Goal: Transaction & Acquisition: Purchase product/service

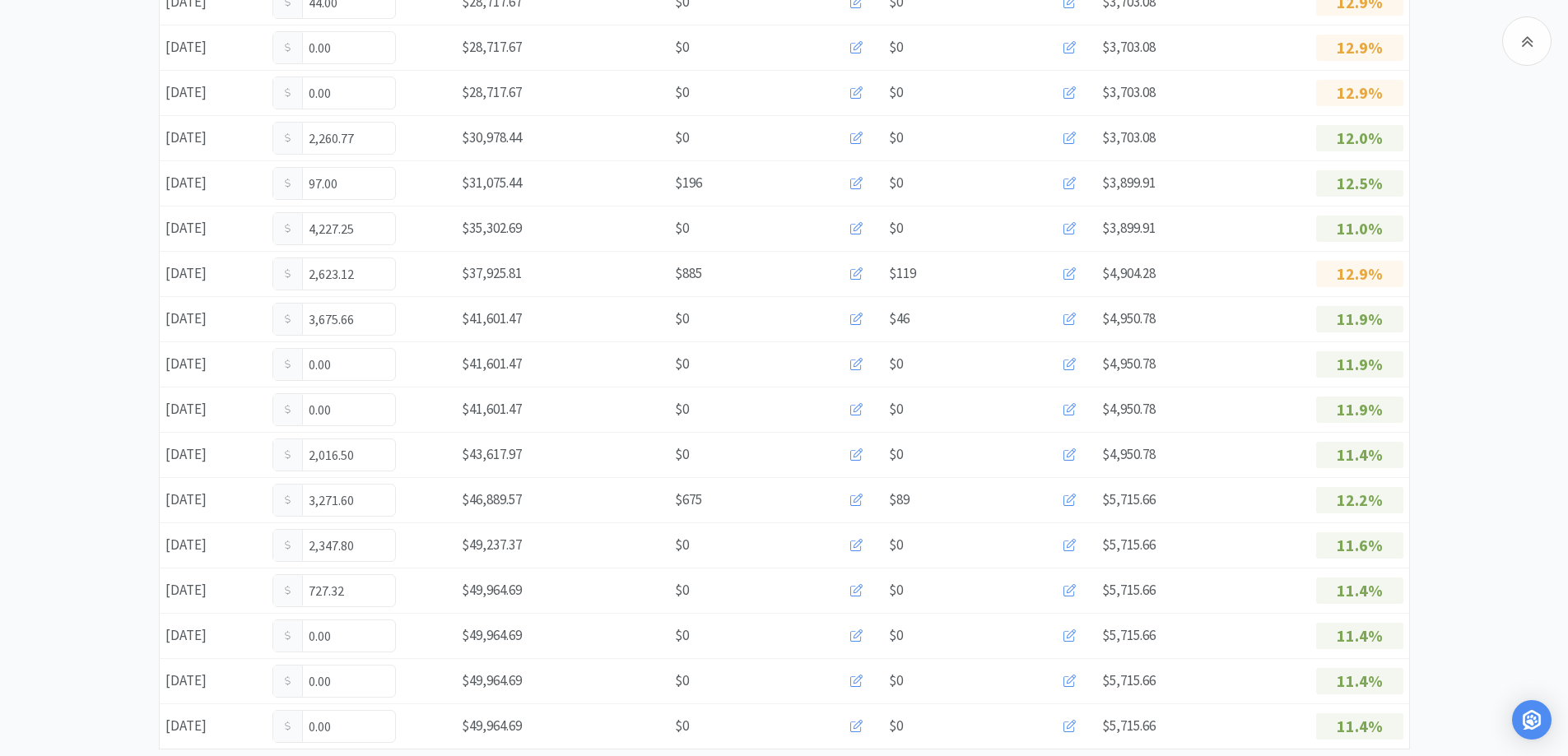
scroll to position [948, 0]
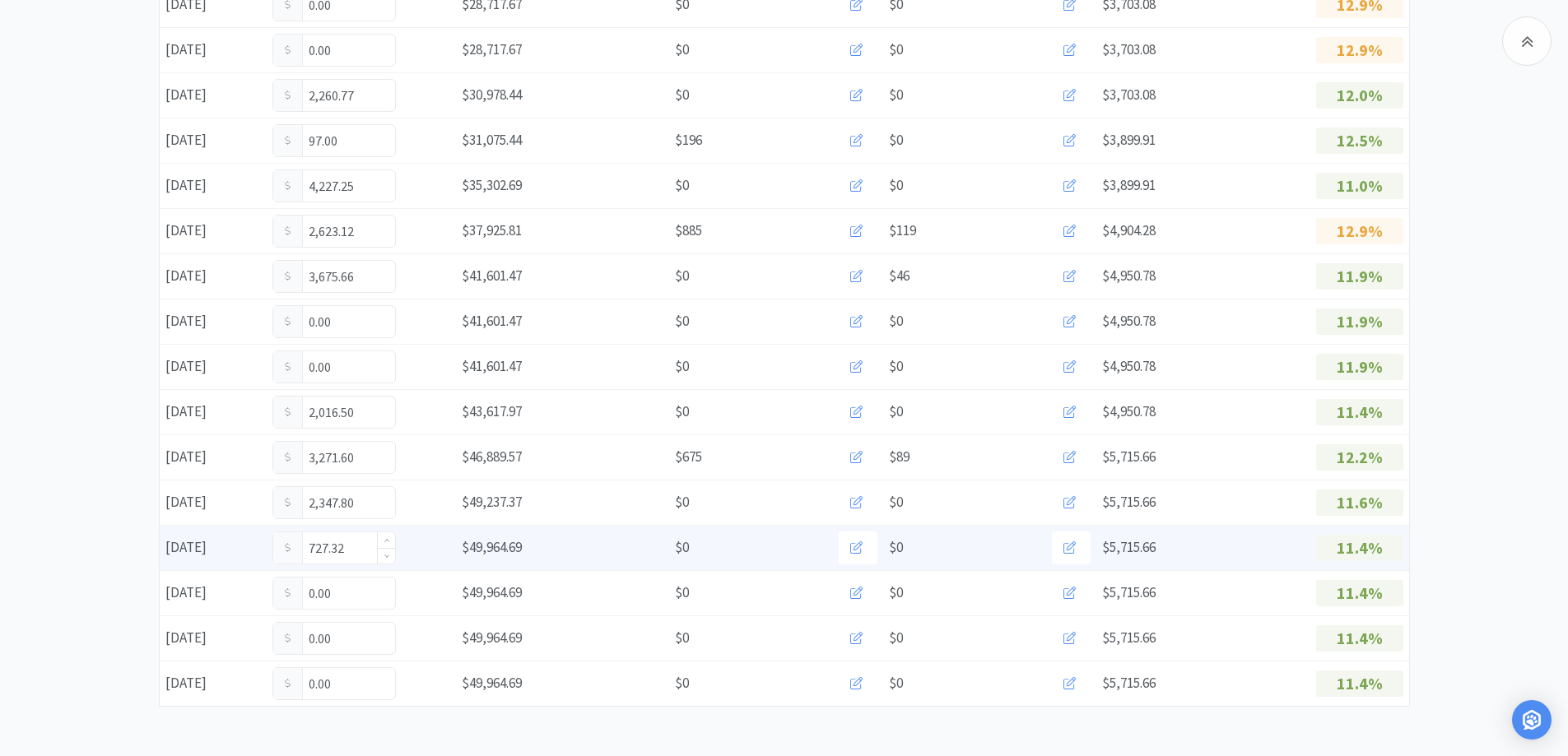
click at [361, 552] on input "727.32" at bounding box center [334, 548] width 122 height 31
type input "7"
type input "865.82"
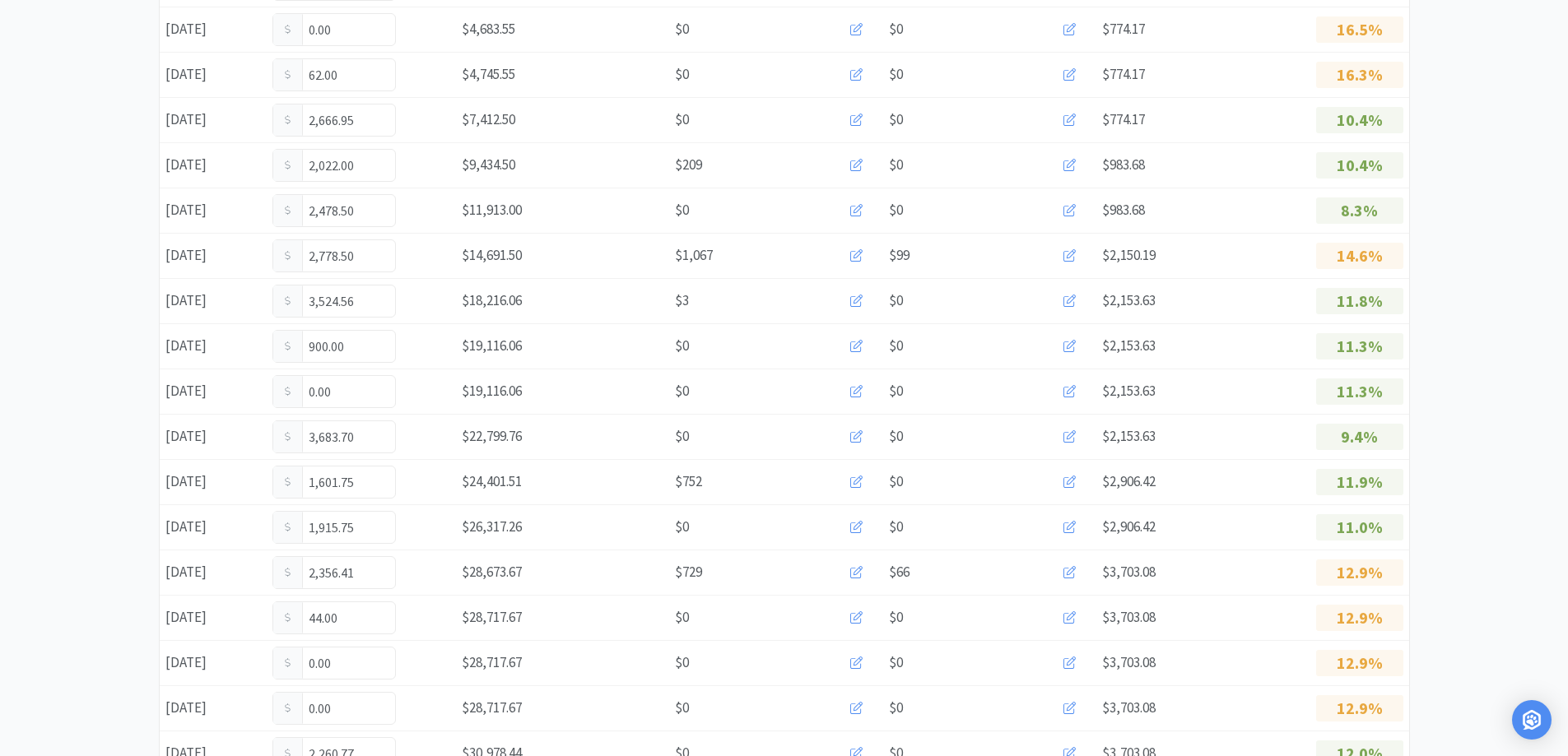
scroll to position [0, 0]
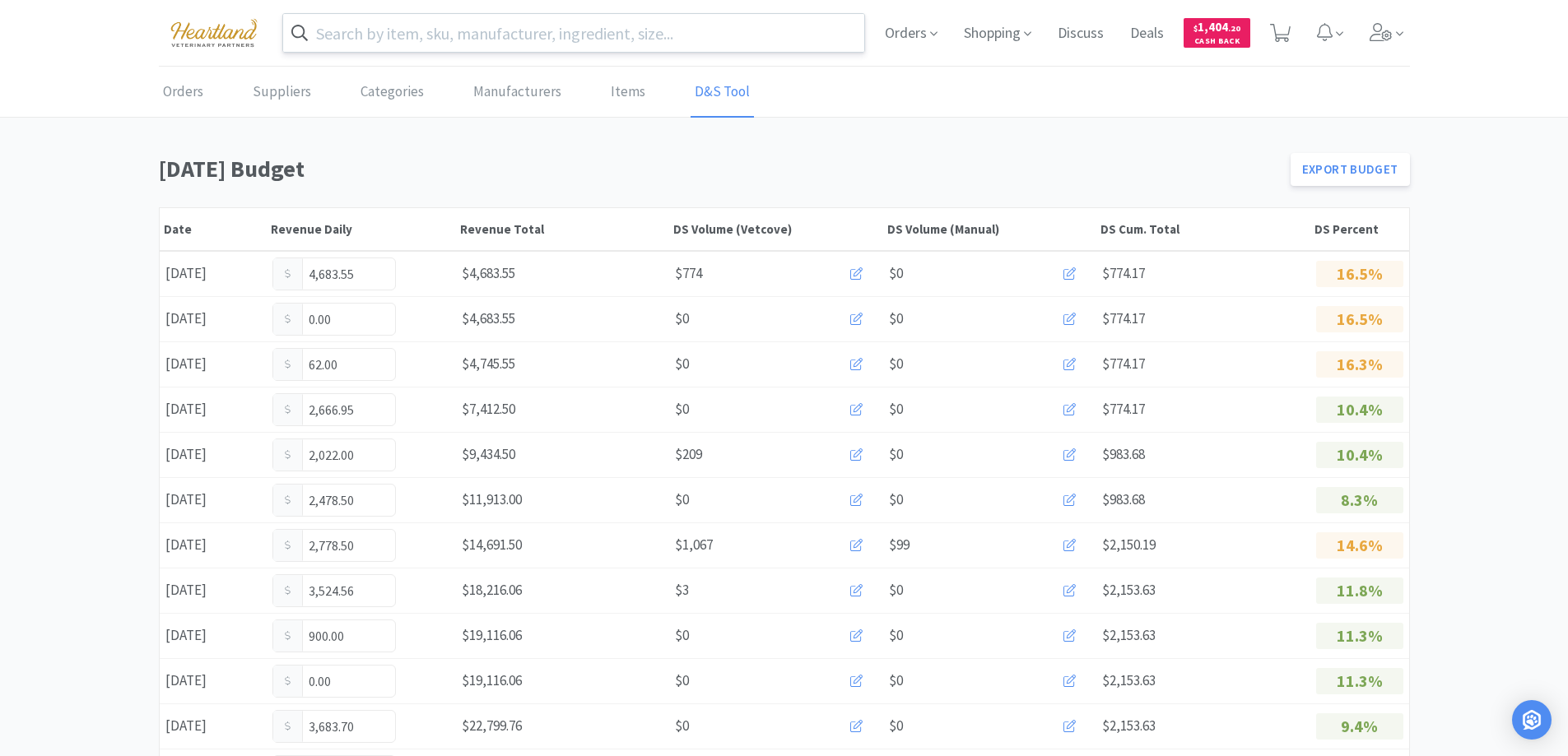
click at [718, 31] on input "text" at bounding box center [574, 32] width 582 height 38
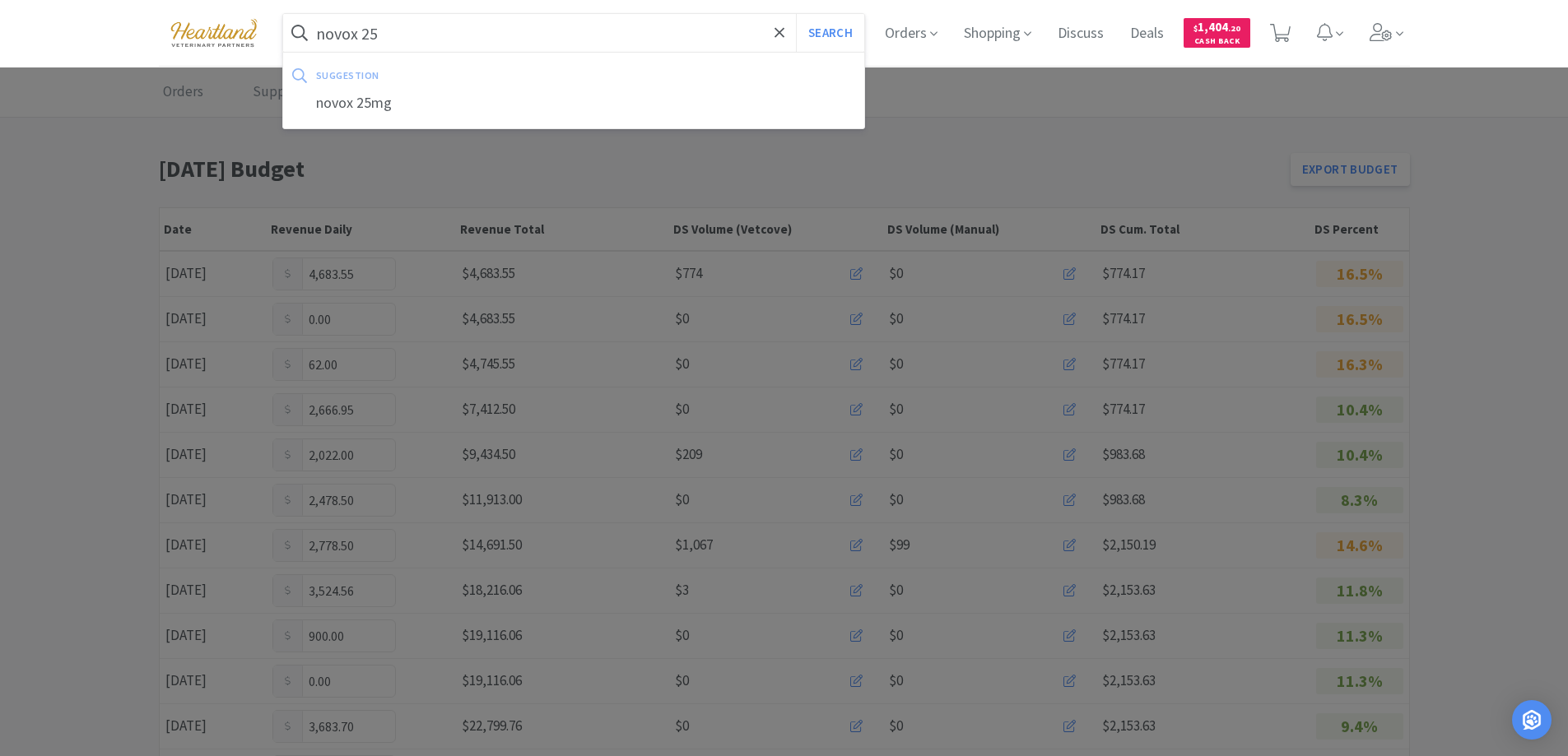
type input "novox 25"
click at [796, 14] on button "Search" at bounding box center [830, 32] width 68 height 38
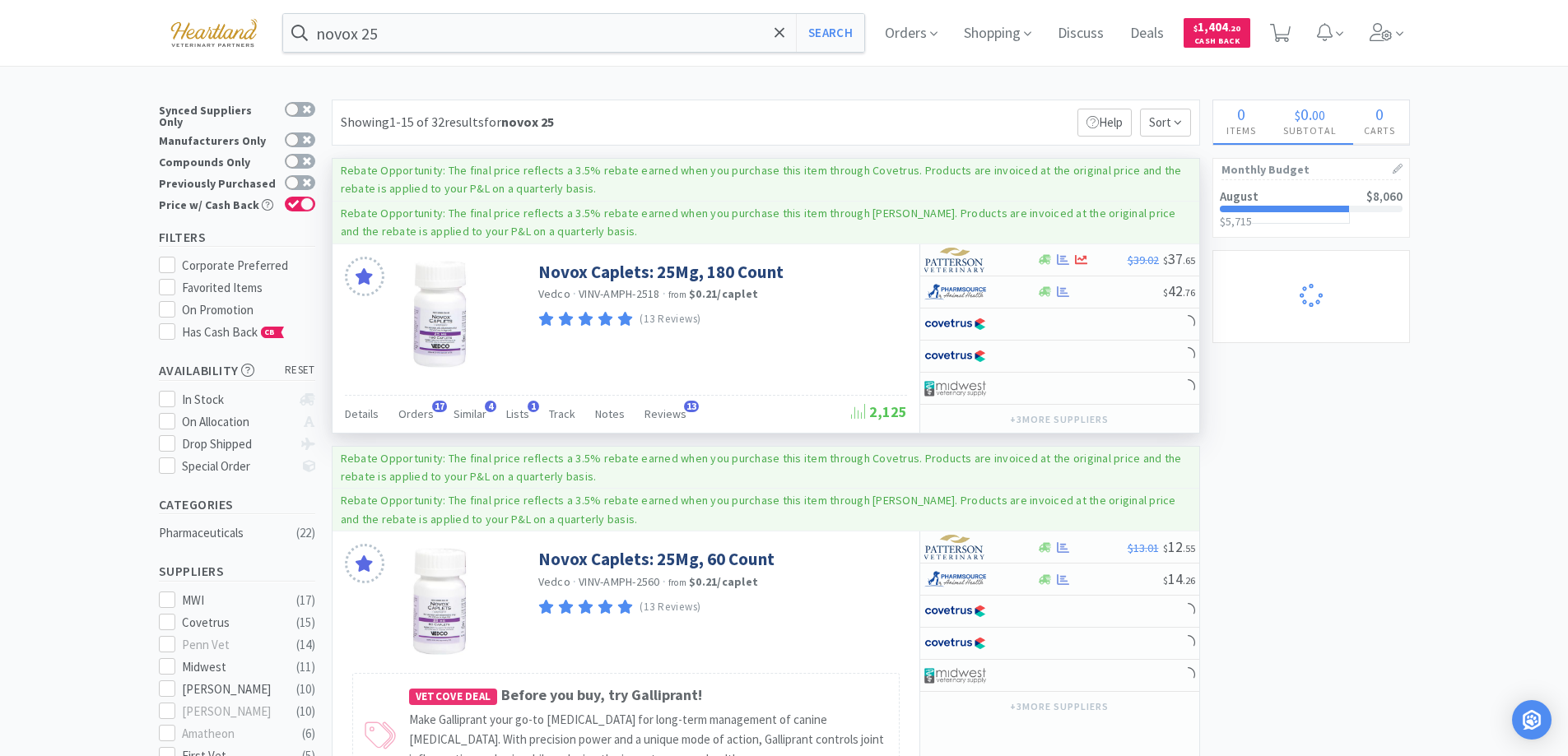
scroll to position [329, 0]
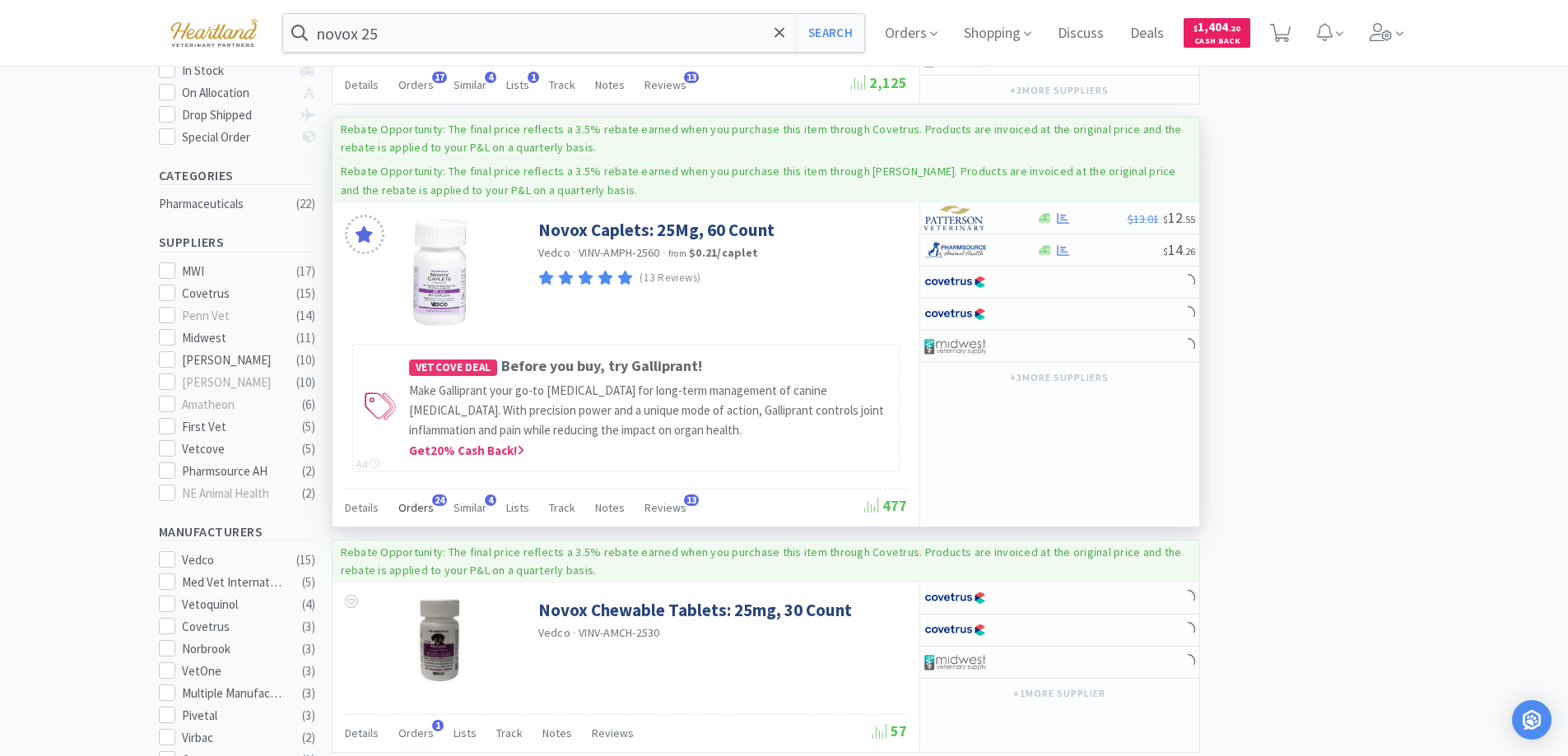
click at [412, 504] on span "Orders" at bounding box center [416, 508] width 35 height 15
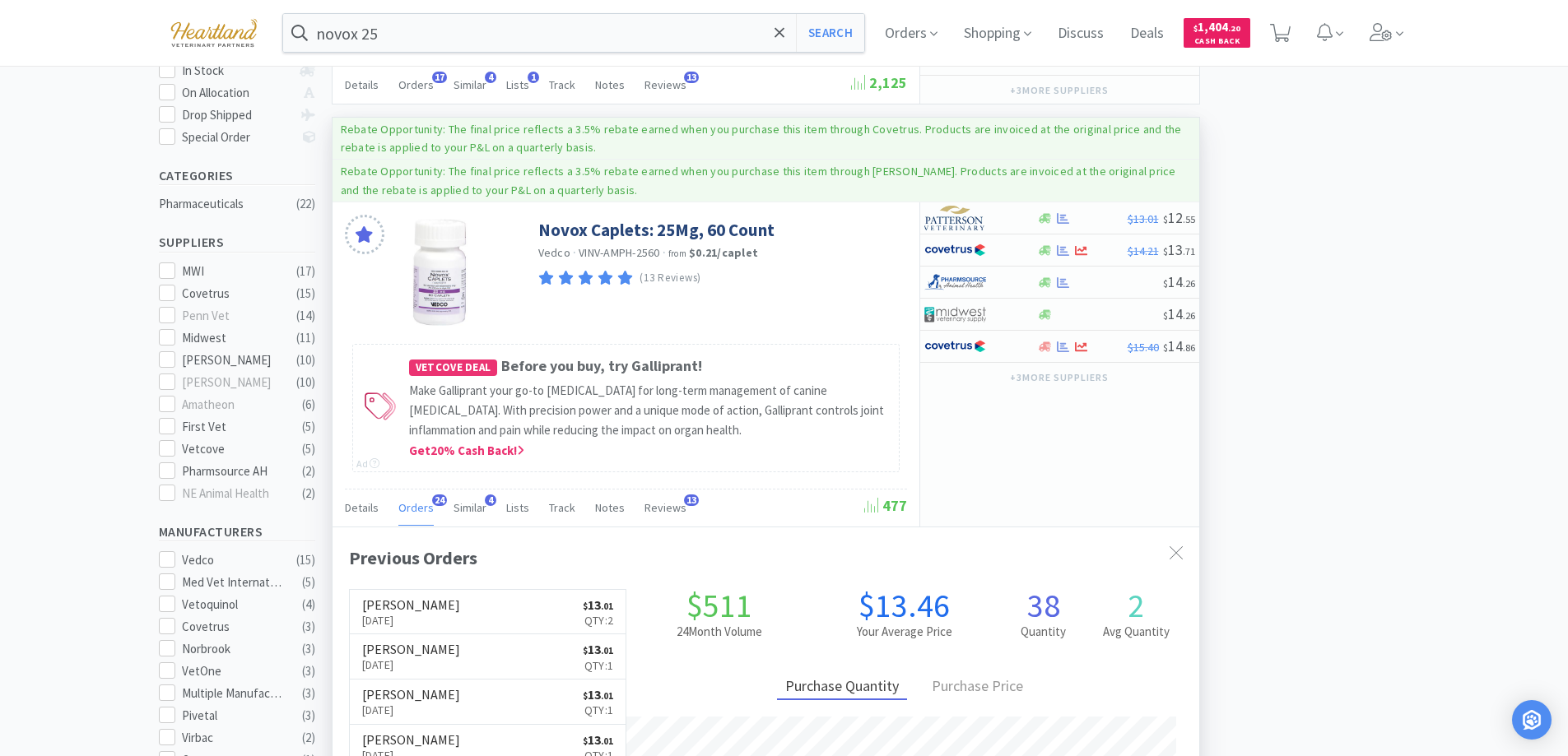
scroll to position [441, 866]
click at [413, 506] on span "Orders" at bounding box center [416, 508] width 35 height 15
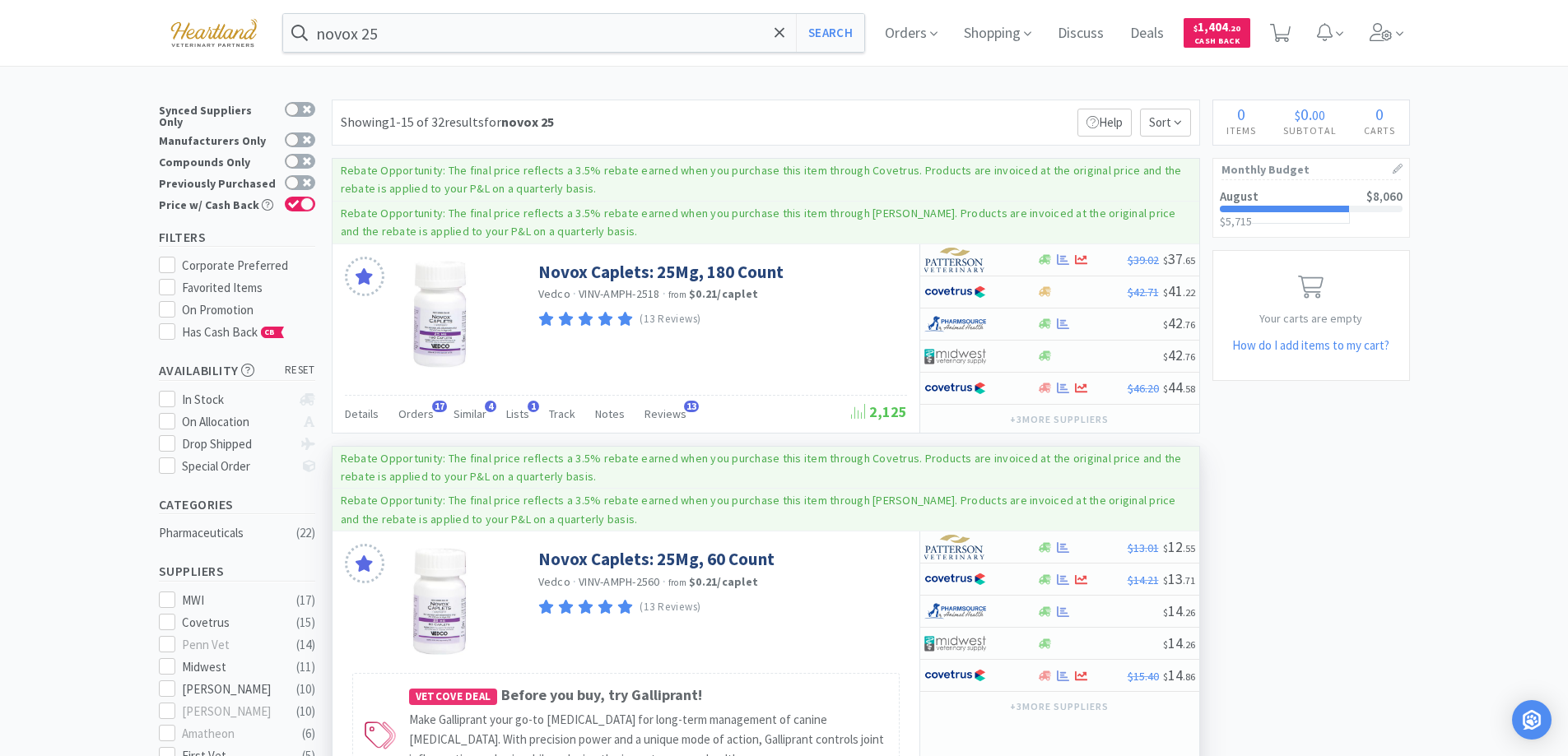
scroll to position [247, 0]
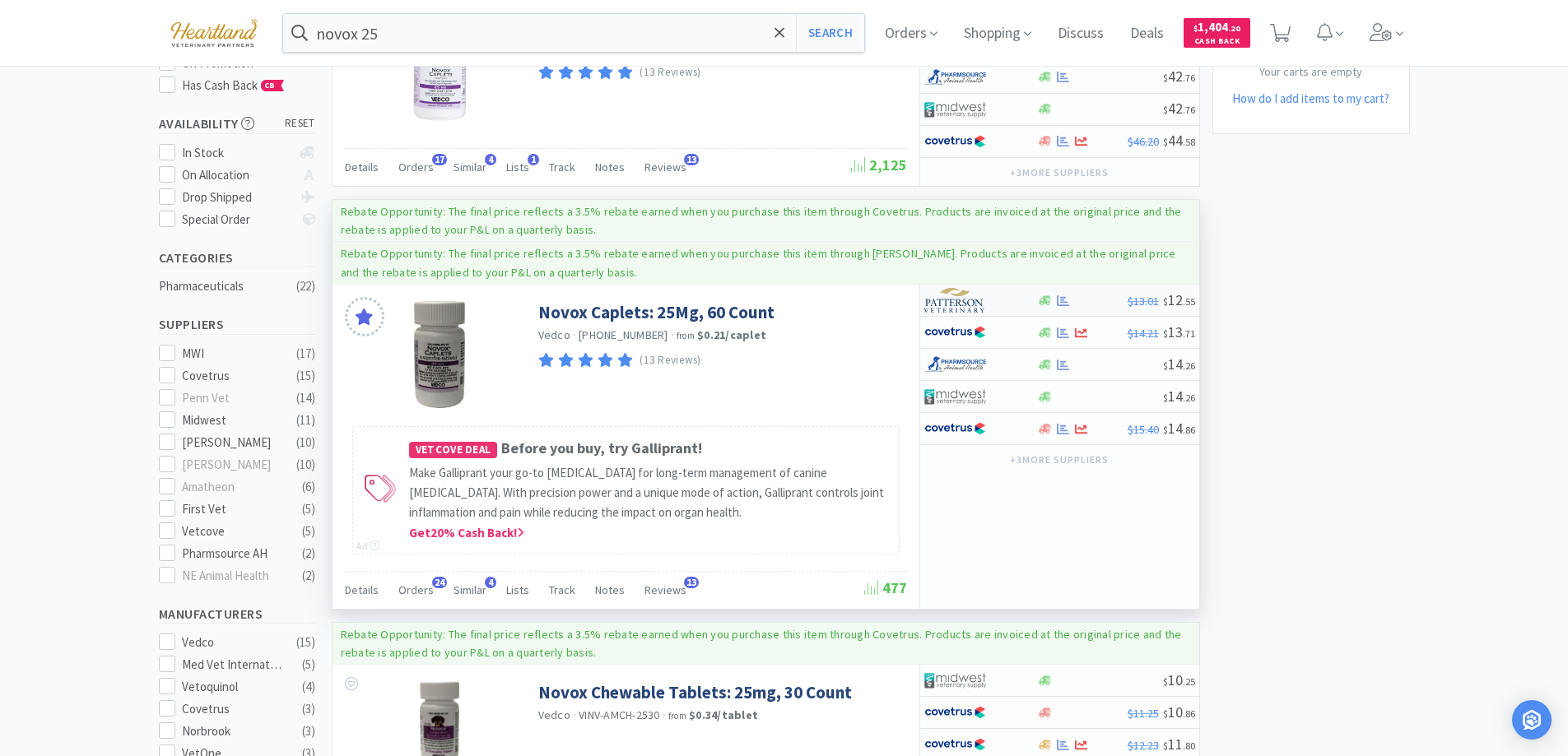
click at [1019, 295] on div at bounding box center [980, 300] width 113 height 28
select select "1"
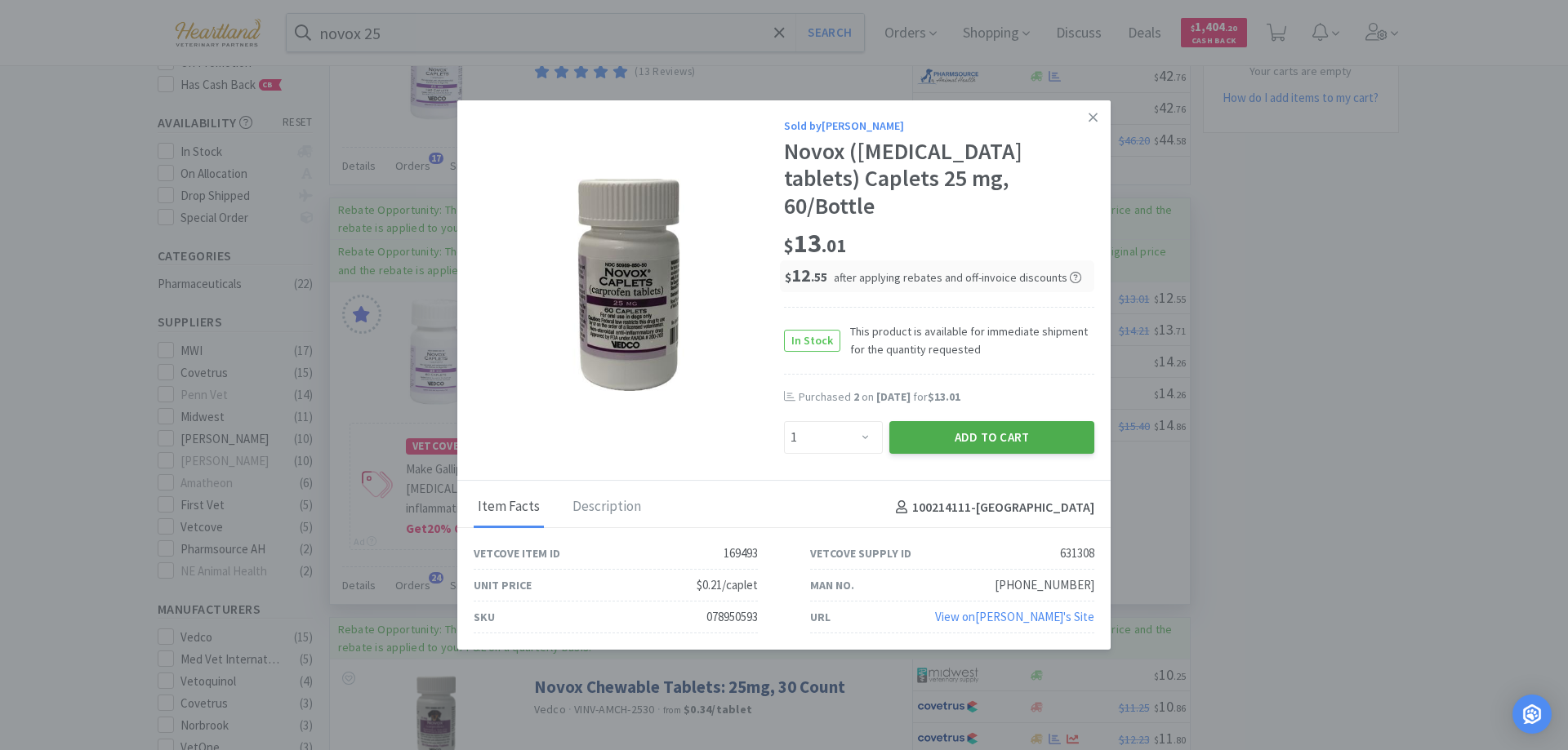
click at [976, 428] on button "Add to Cart" at bounding box center [991, 438] width 205 height 33
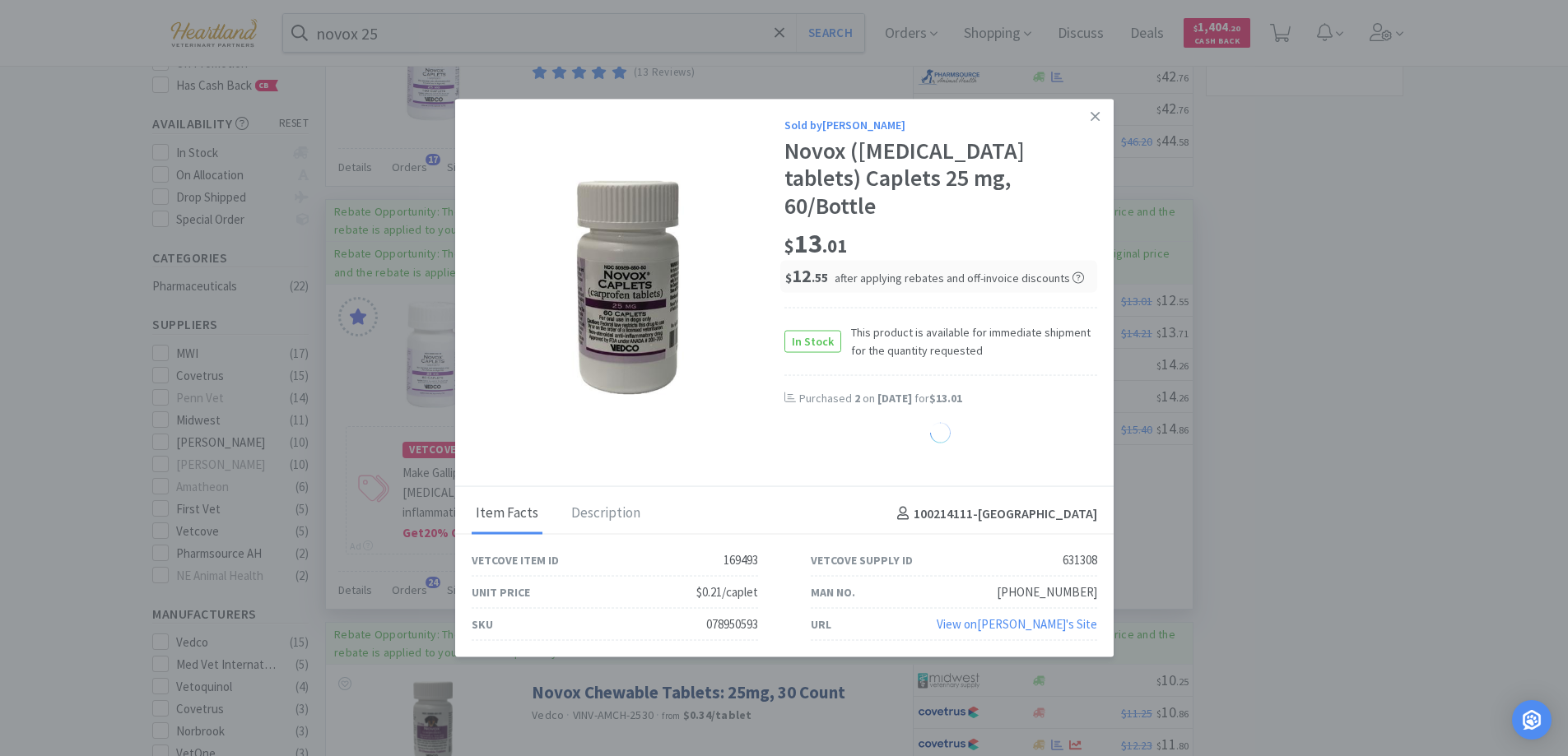
select select "1"
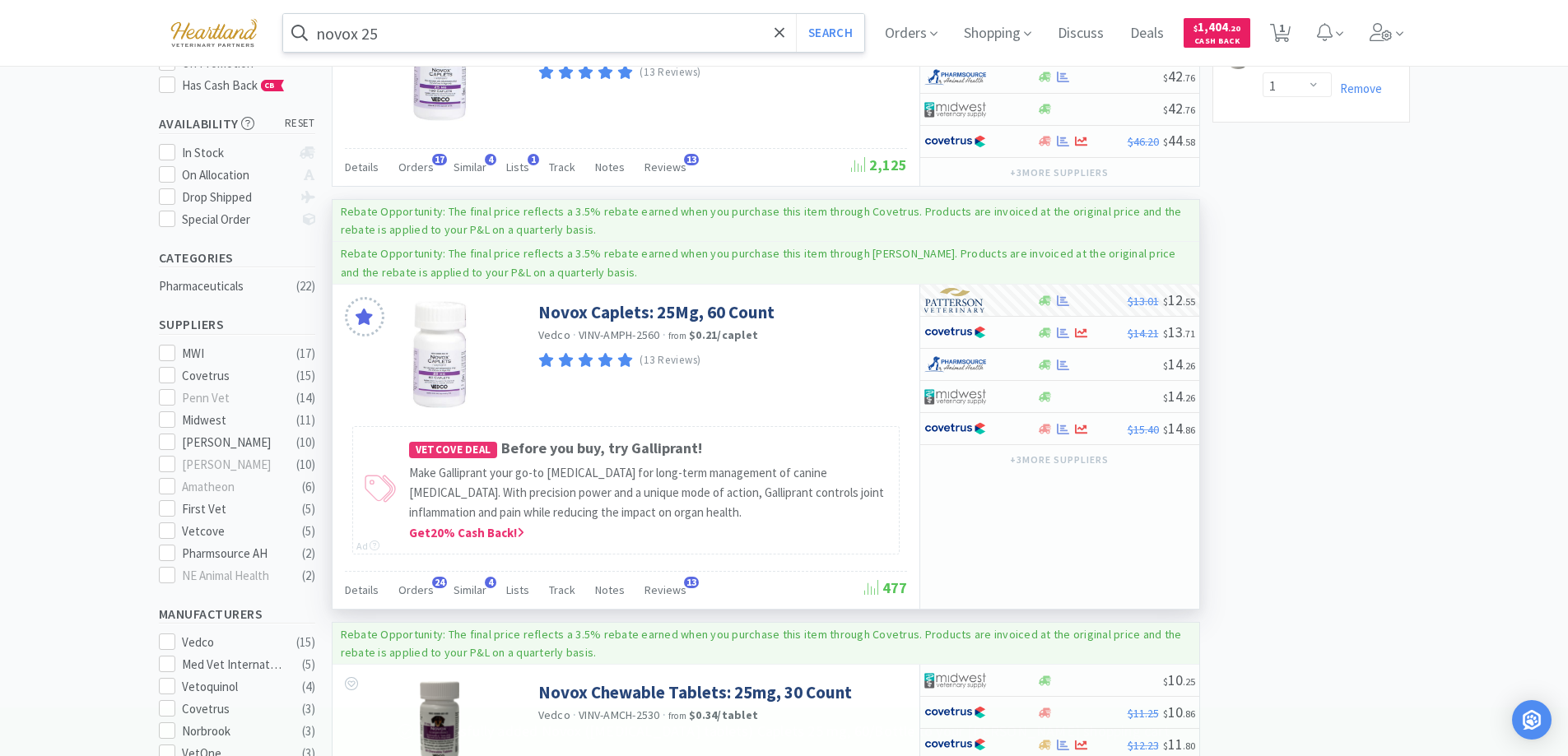
click at [528, 26] on input "novox 25" at bounding box center [574, 32] width 582 height 38
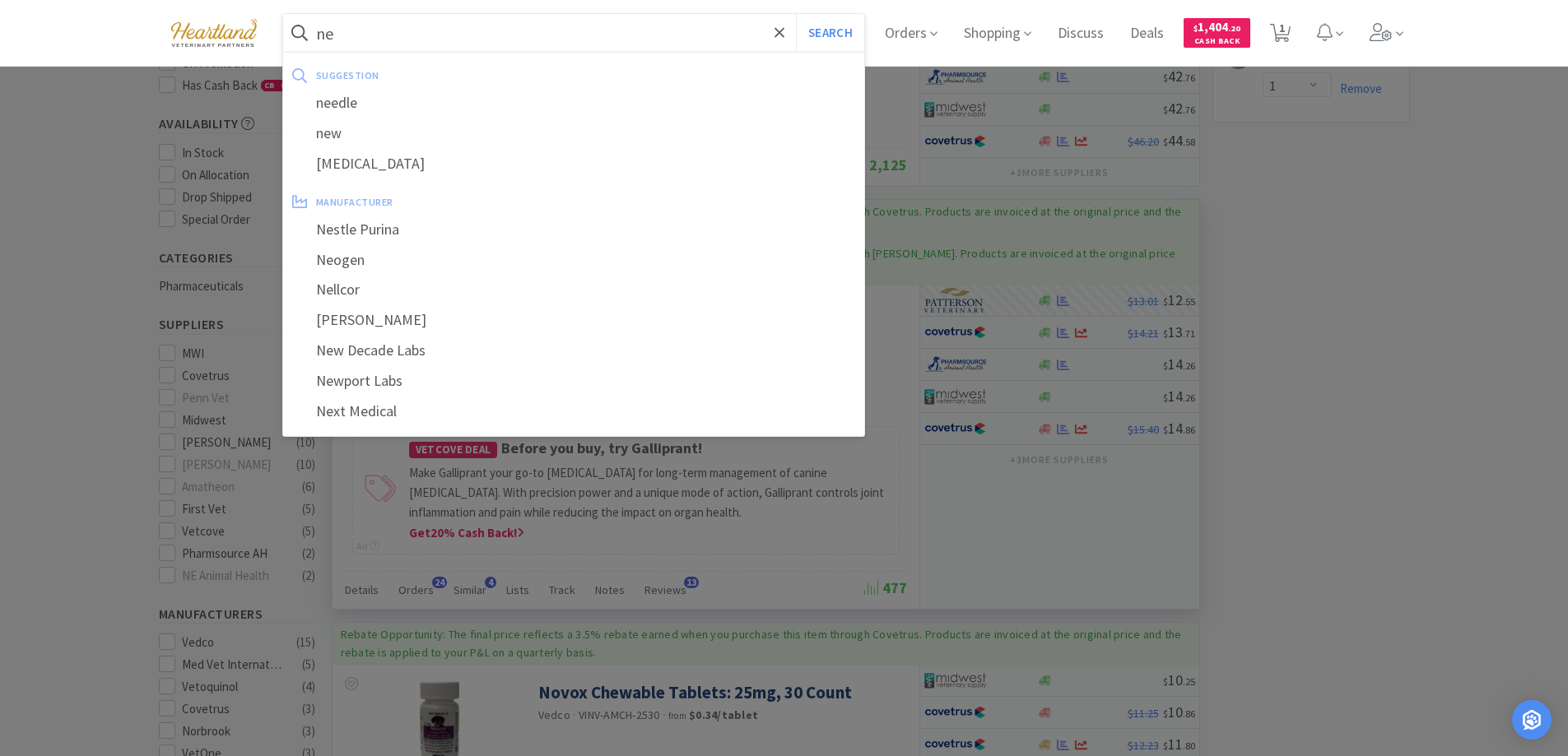
type input "n"
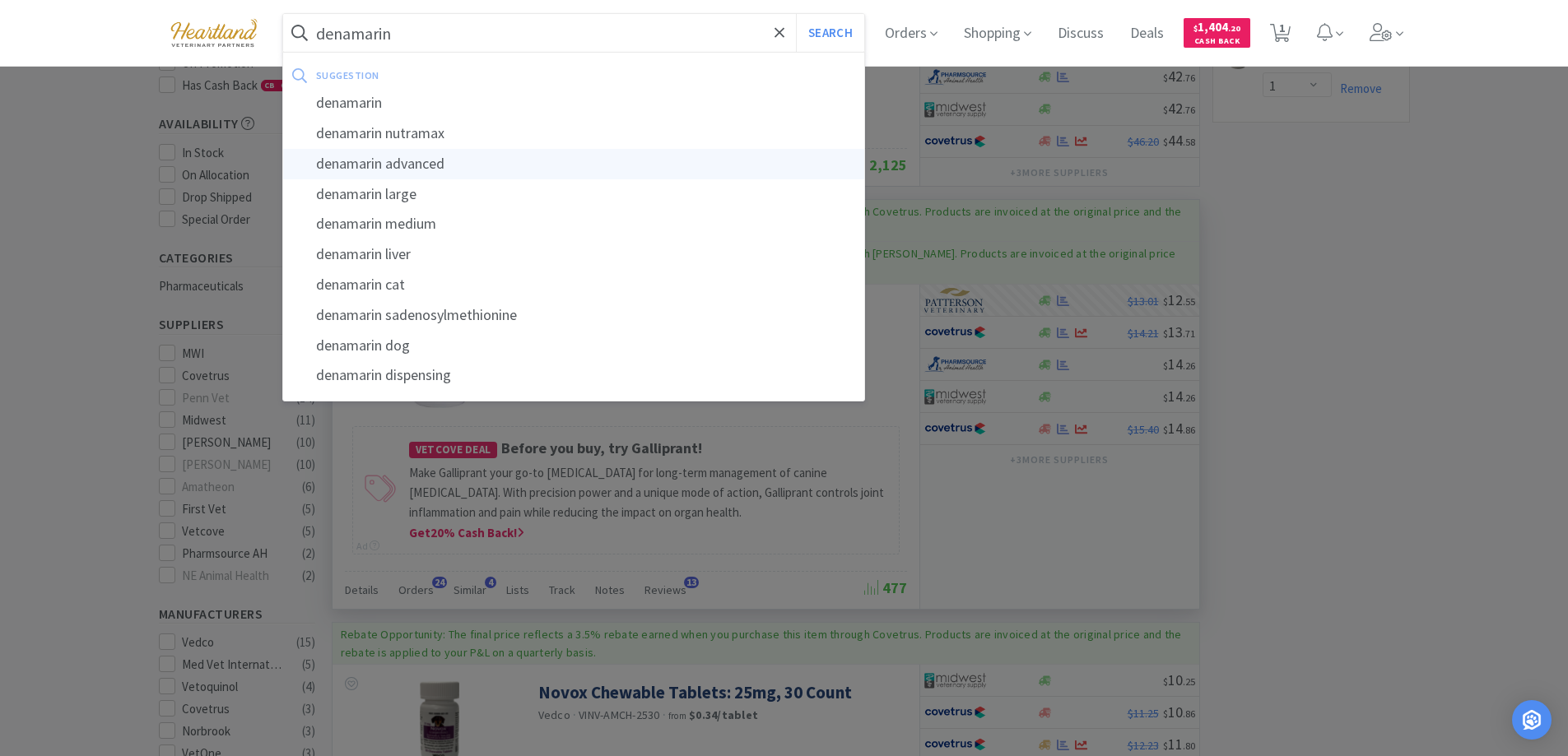
type input "denamarin advanced"
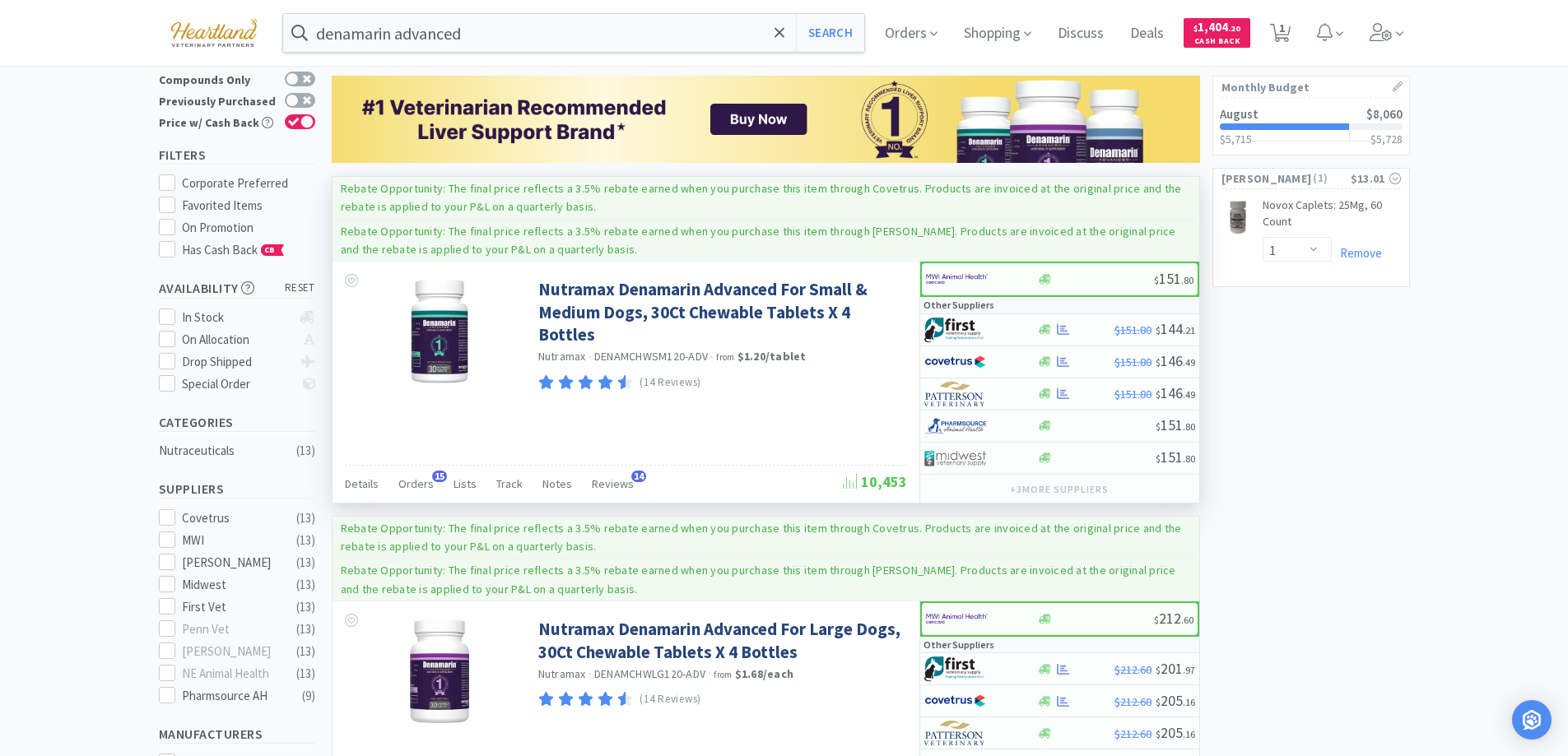
scroll to position [165, 0]
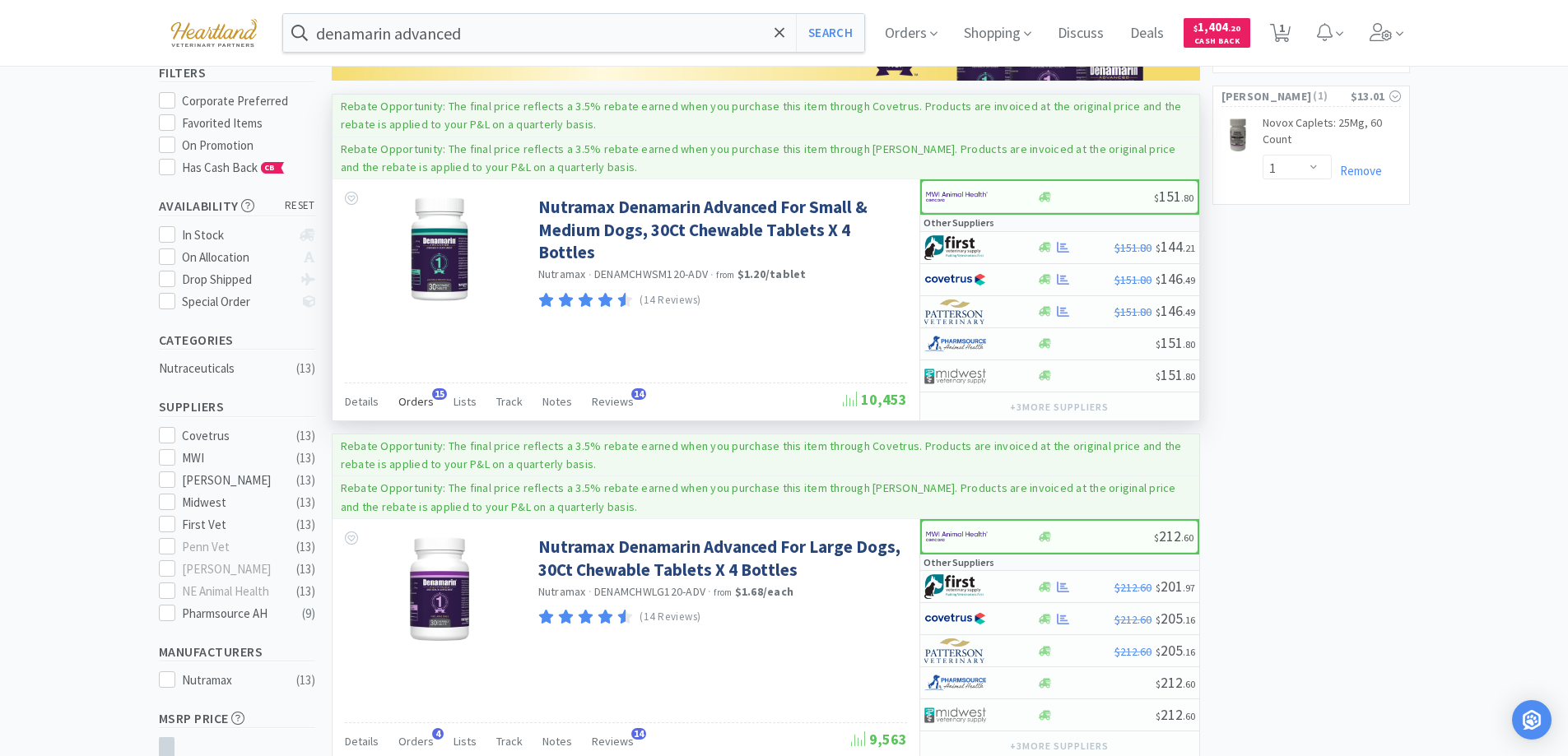
click at [417, 404] on span "Orders" at bounding box center [416, 402] width 35 height 15
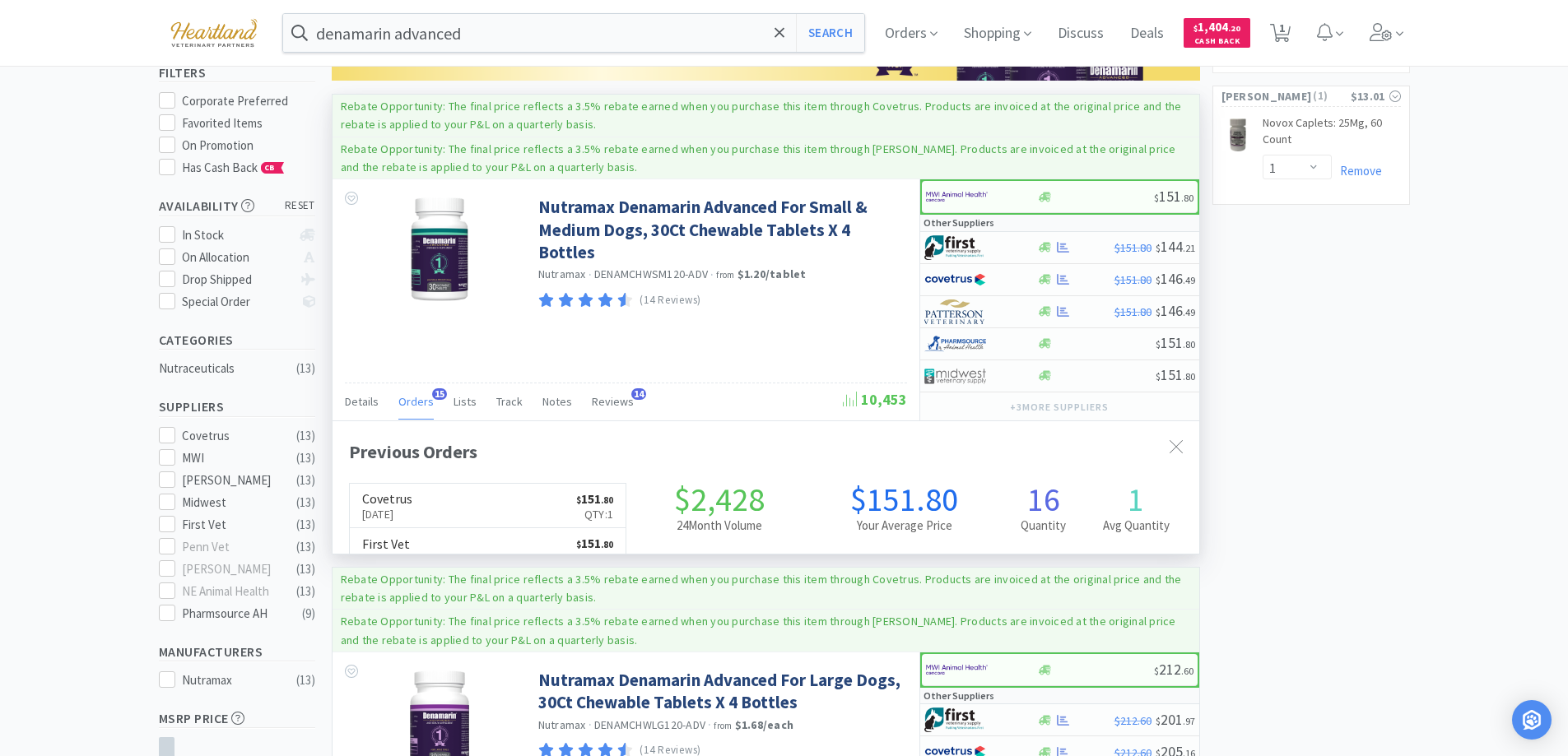
scroll to position [441, 866]
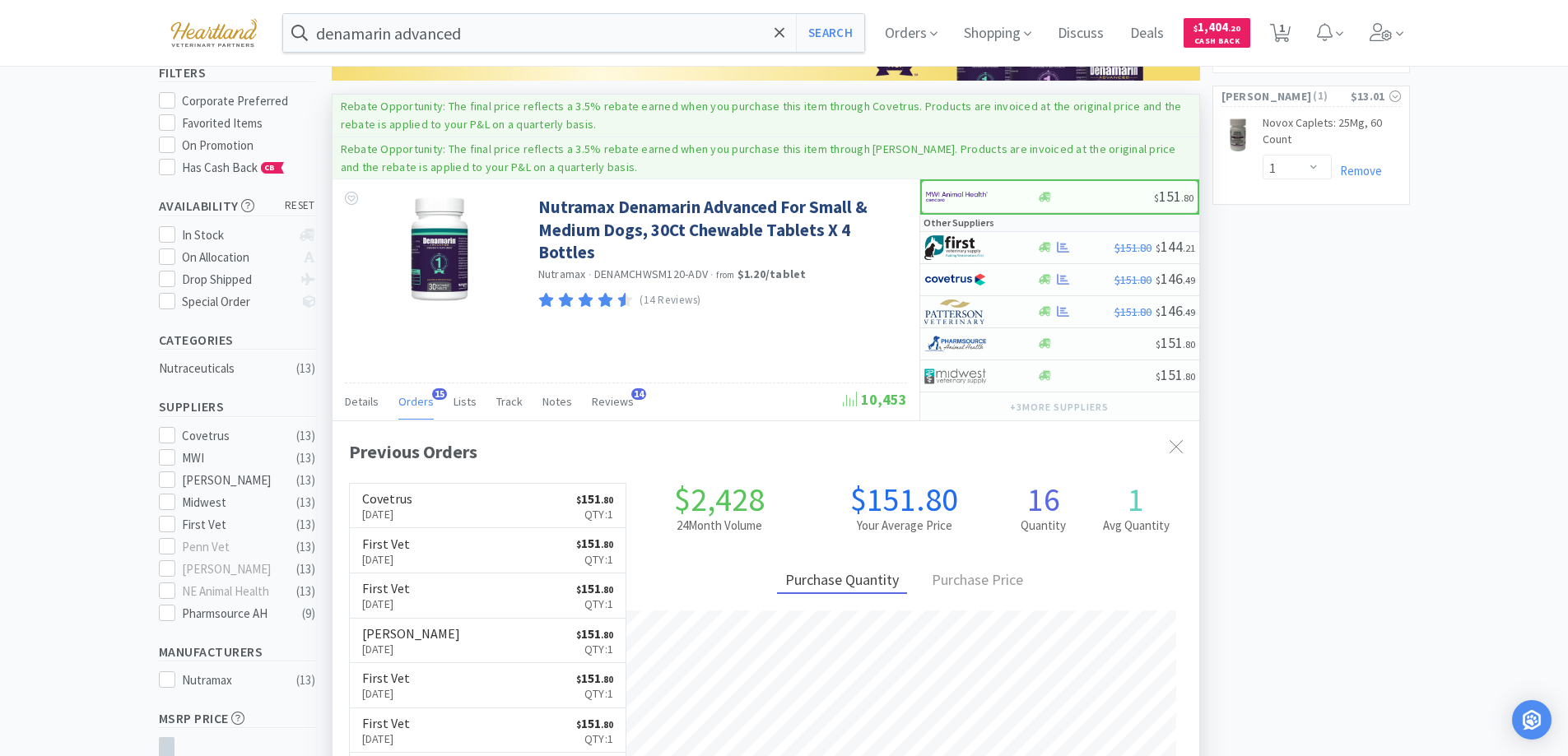
click at [417, 404] on span "Orders" at bounding box center [416, 402] width 35 height 15
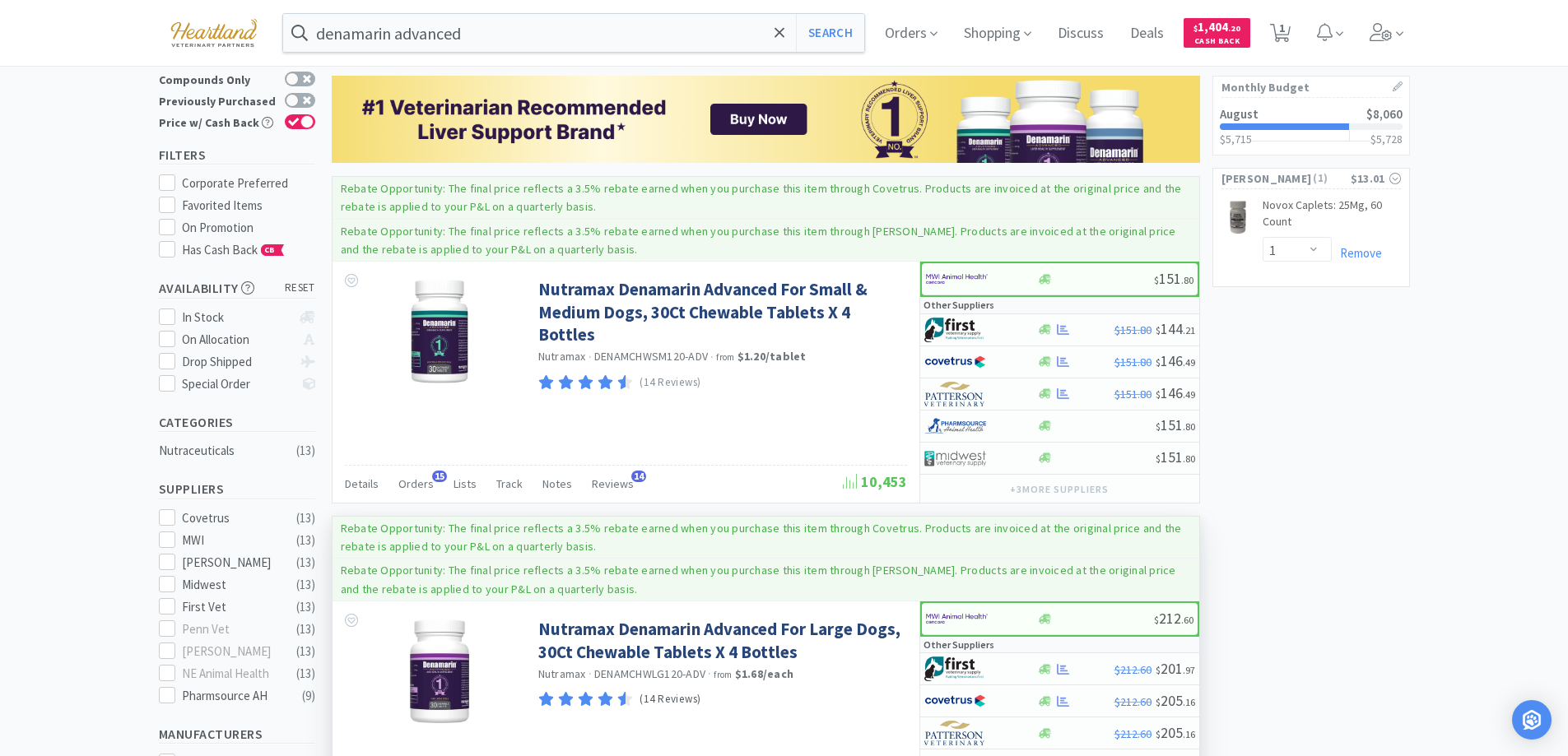
scroll to position [0, 0]
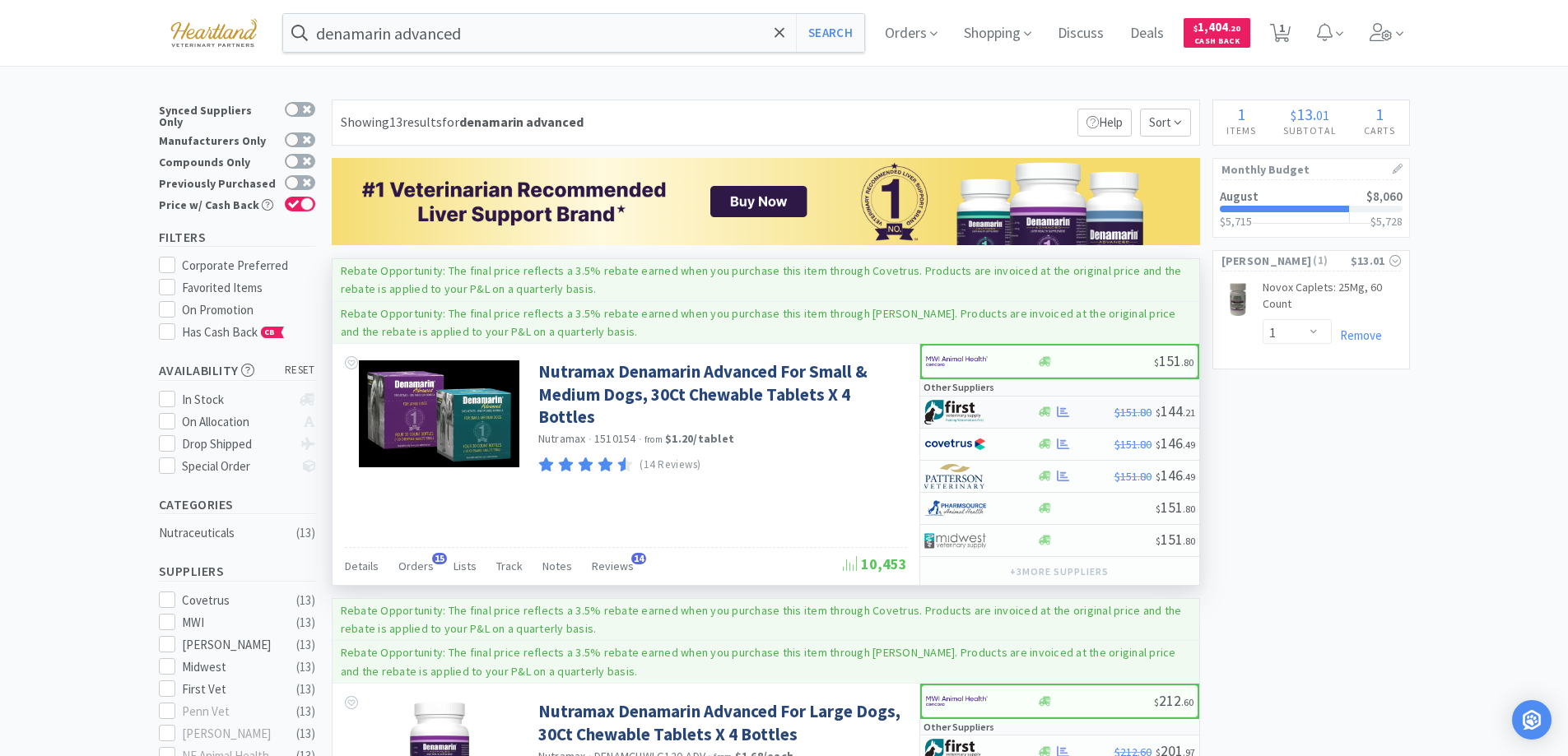
click at [1013, 414] on div at bounding box center [969, 412] width 91 height 28
select select "1"
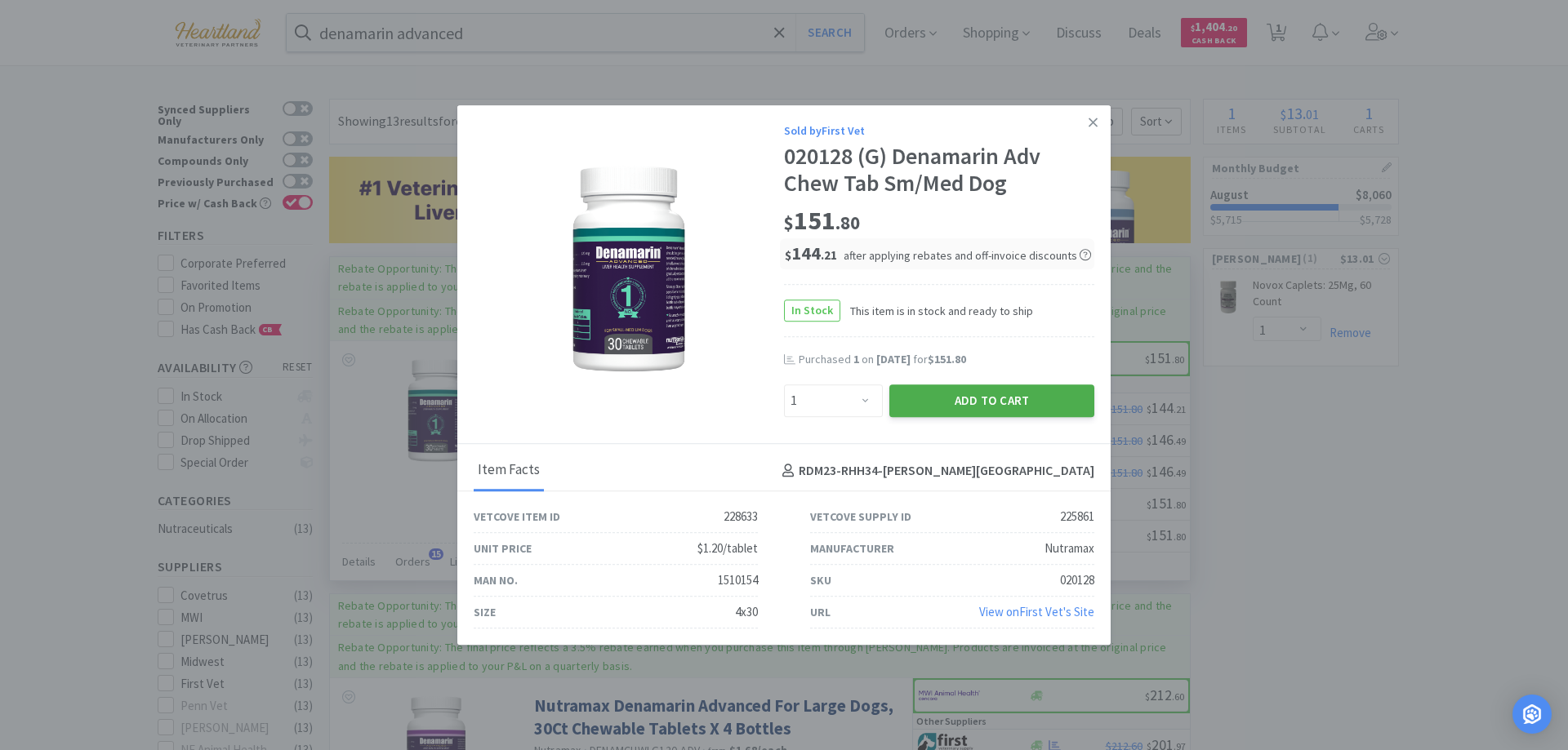
click at [1018, 405] on button "Add to Cart" at bounding box center [991, 401] width 205 height 33
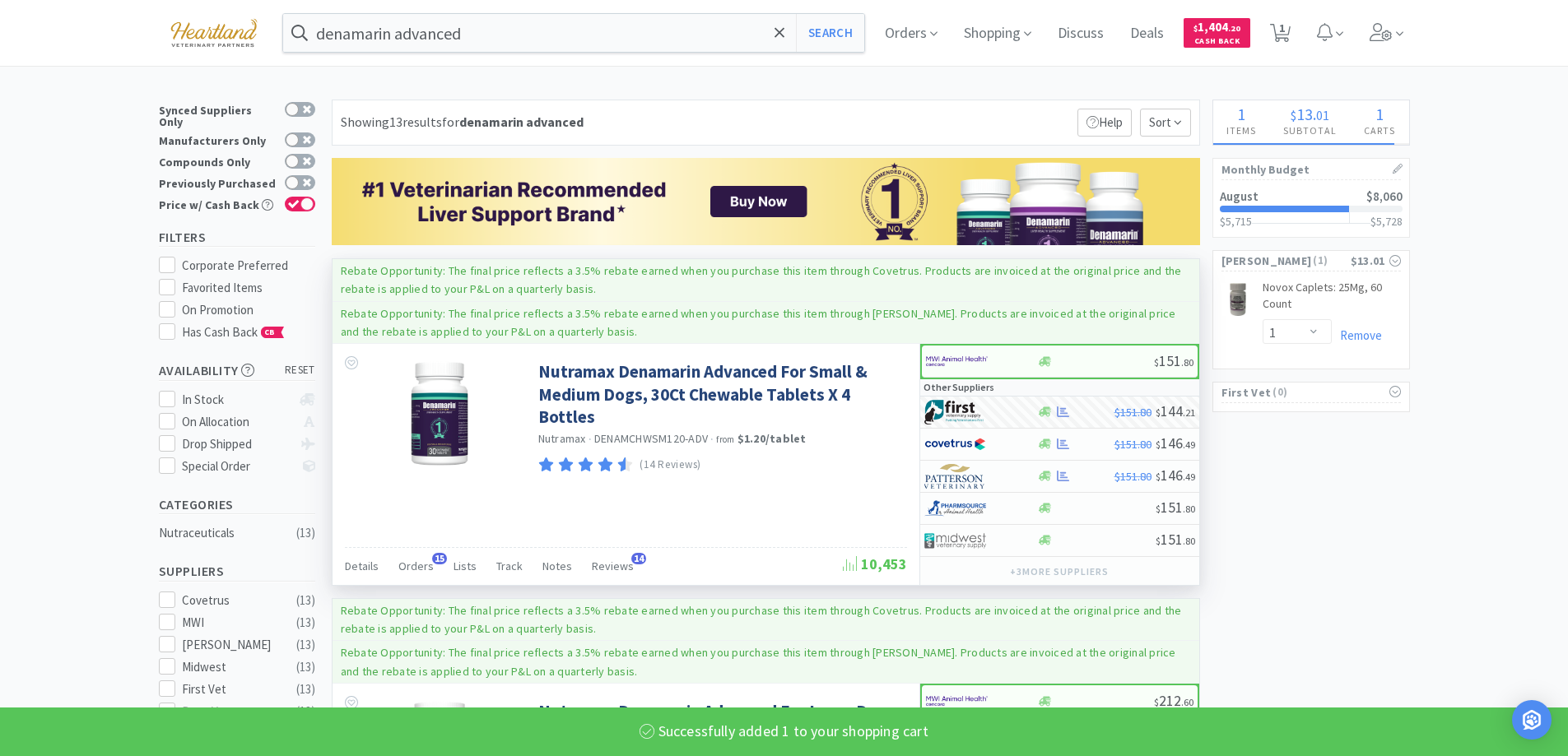
select select "1"
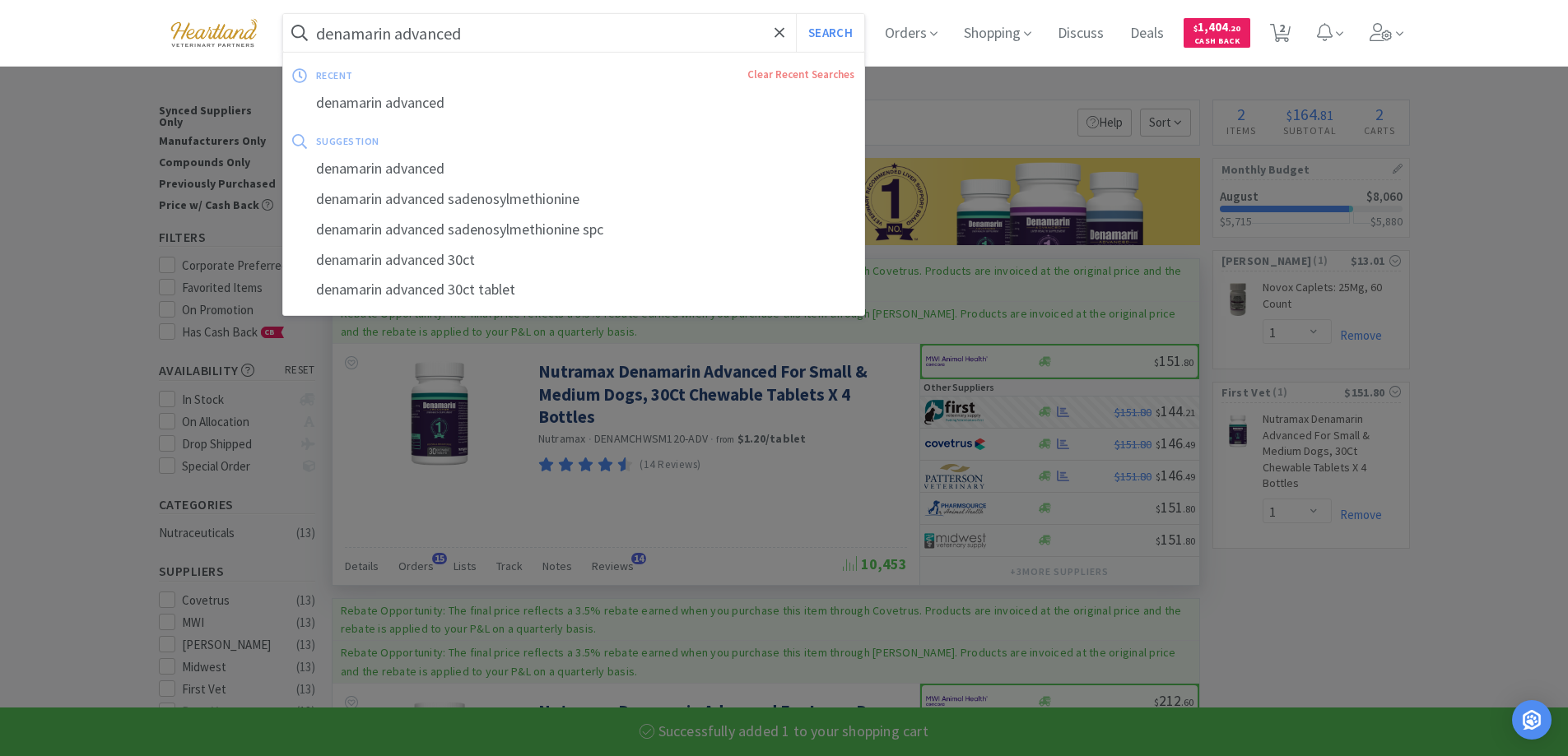
click at [569, 28] on input "denamarin advanced" at bounding box center [574, 32] width 582 height 38
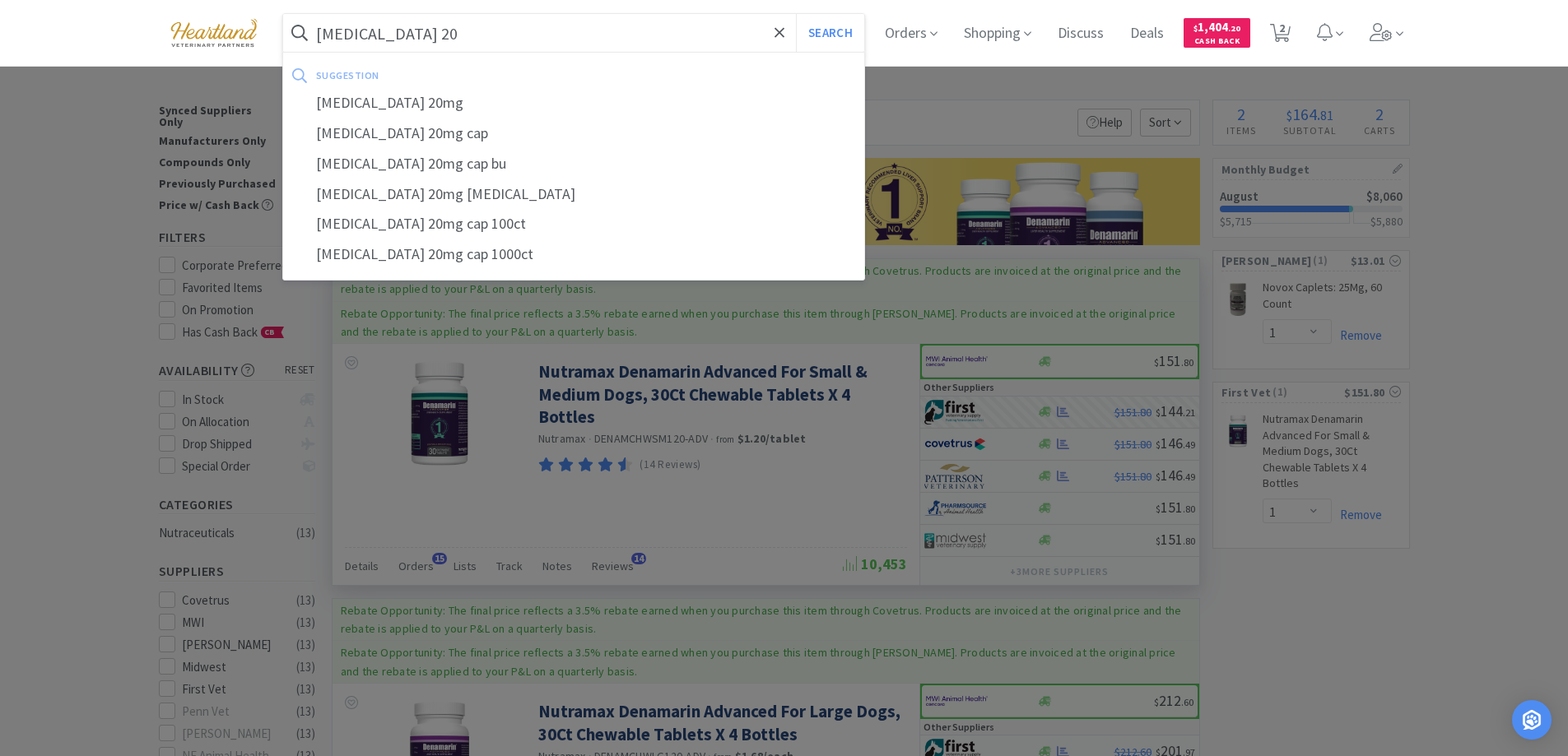
type input "[MEDICAL_DATA] 20"
click at [796, 14] on button "Search" at bounding box center [830, 32] width 68 height 38
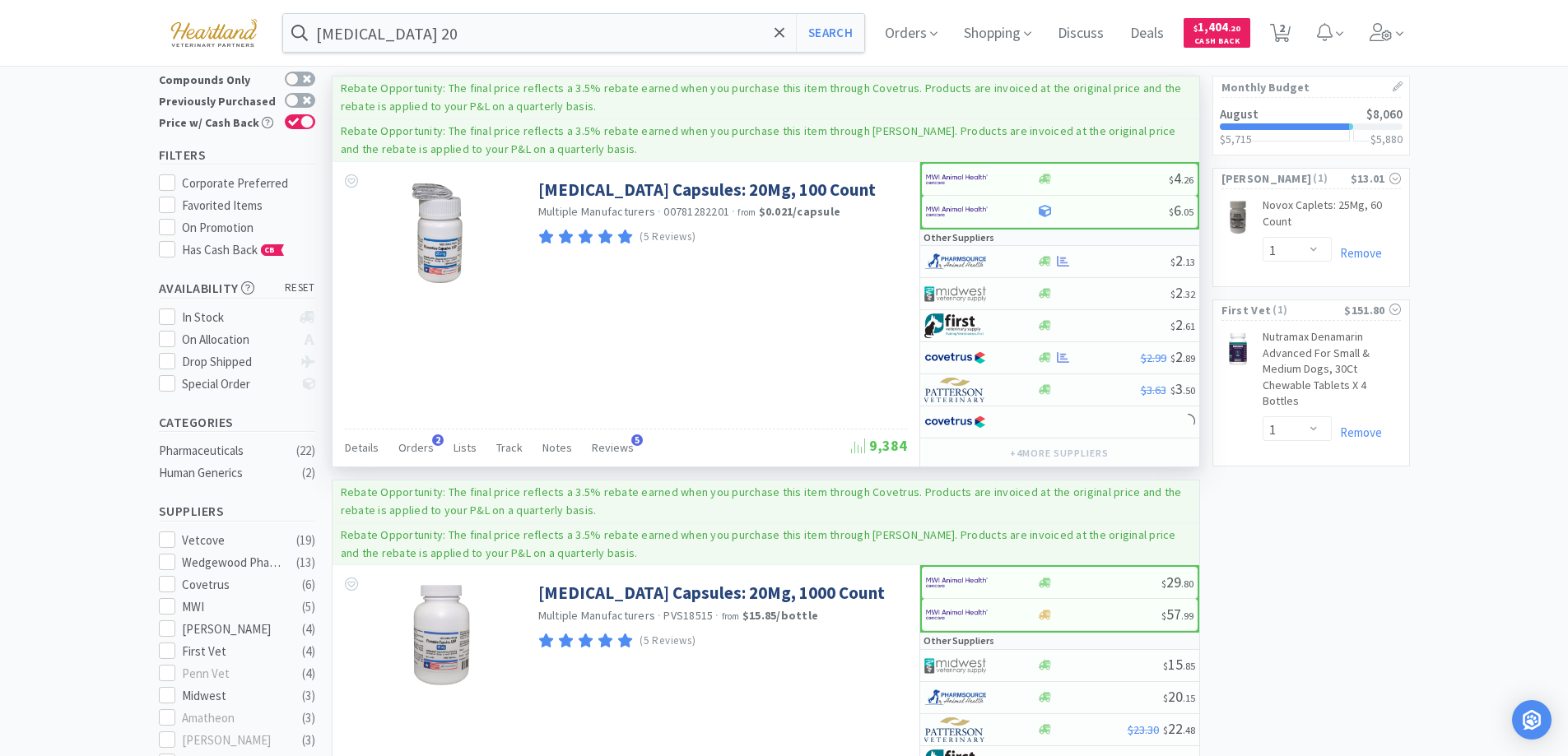
scroll to position [165, 0]
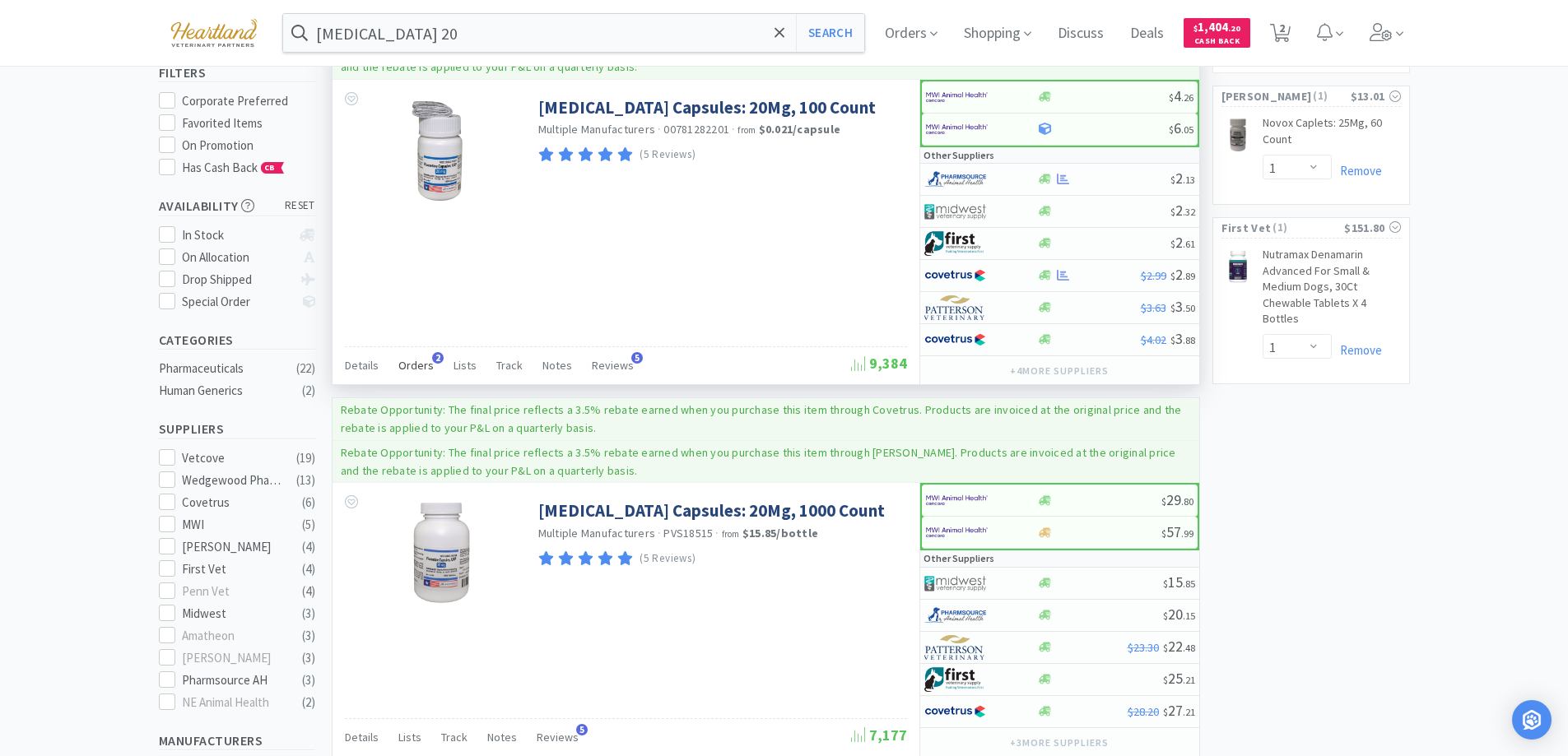
click at [425, 366] on span "Orders" at bounding box center [416, 366] width 35 height 15
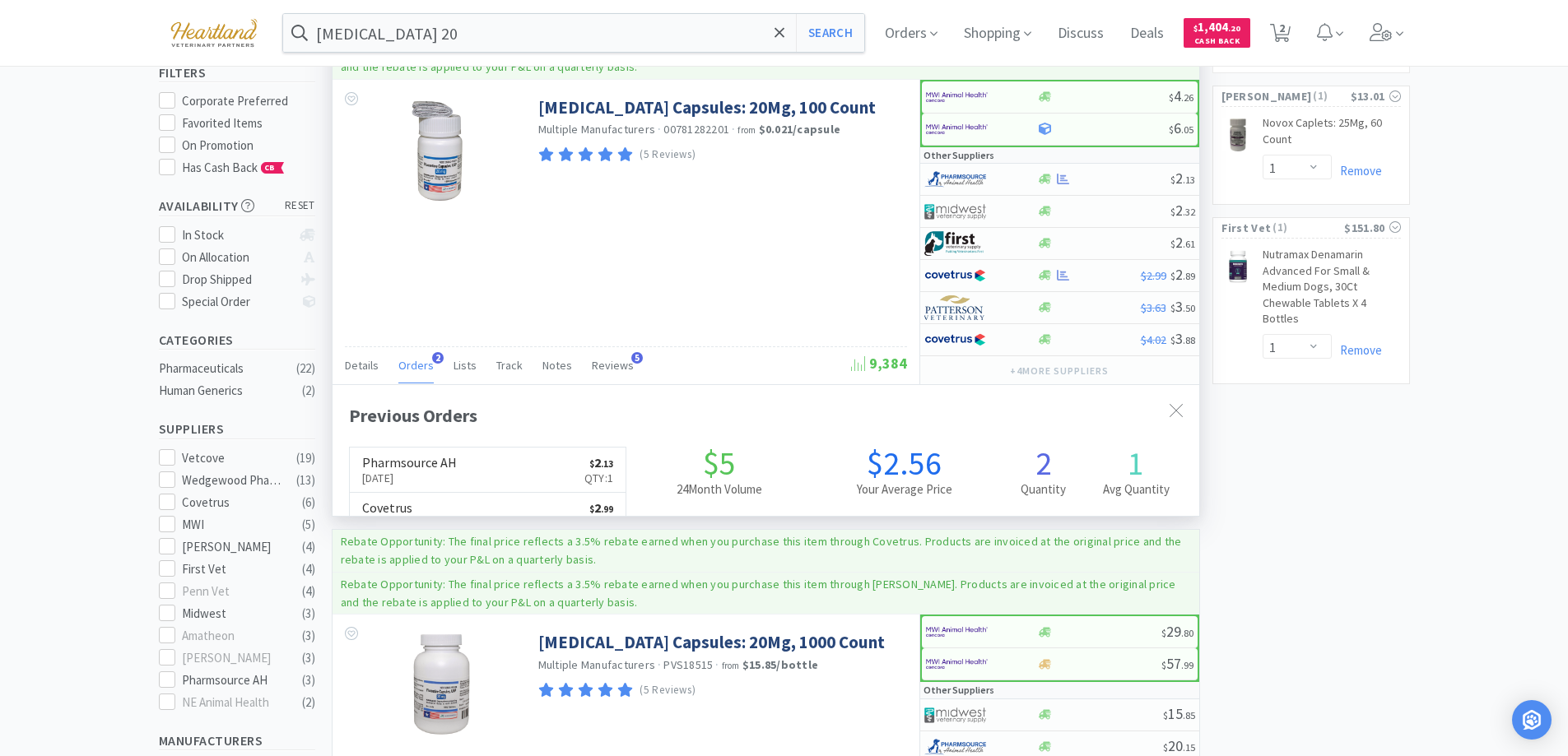
scroll to position [427, 866]
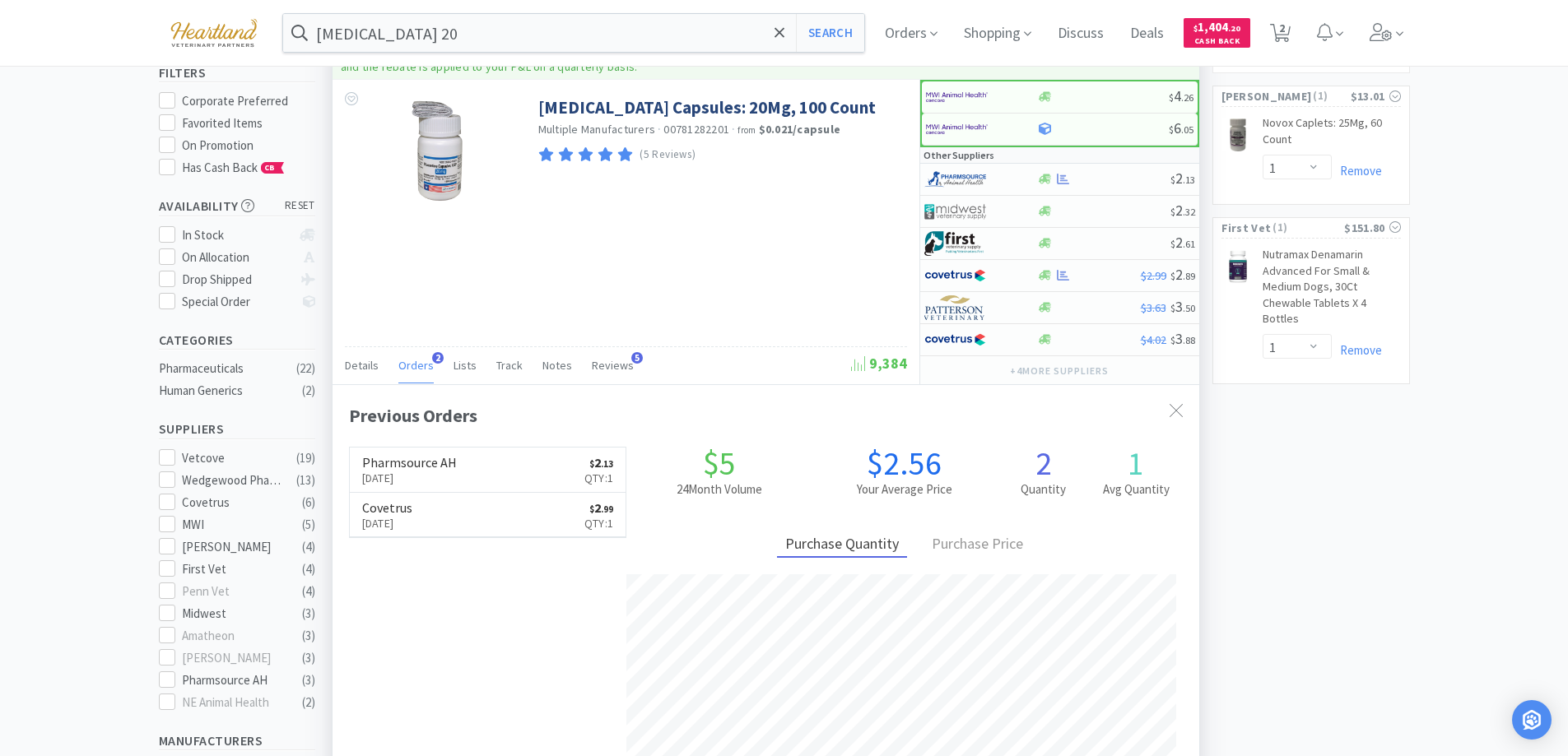
click at [425, 366] on span "Orders" at bounding box center [416, 366] width 35 height 15
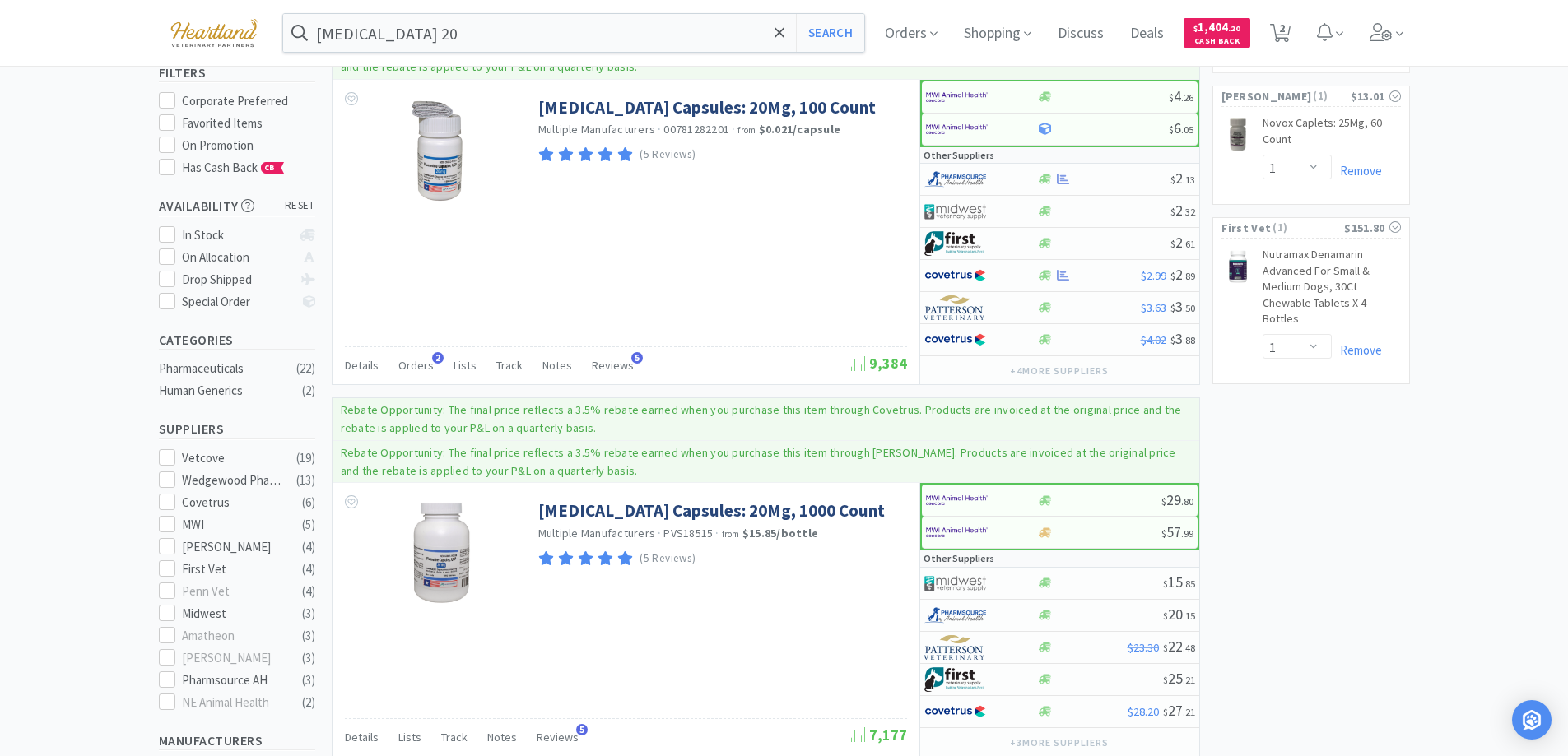
scroll to position [0, 0]
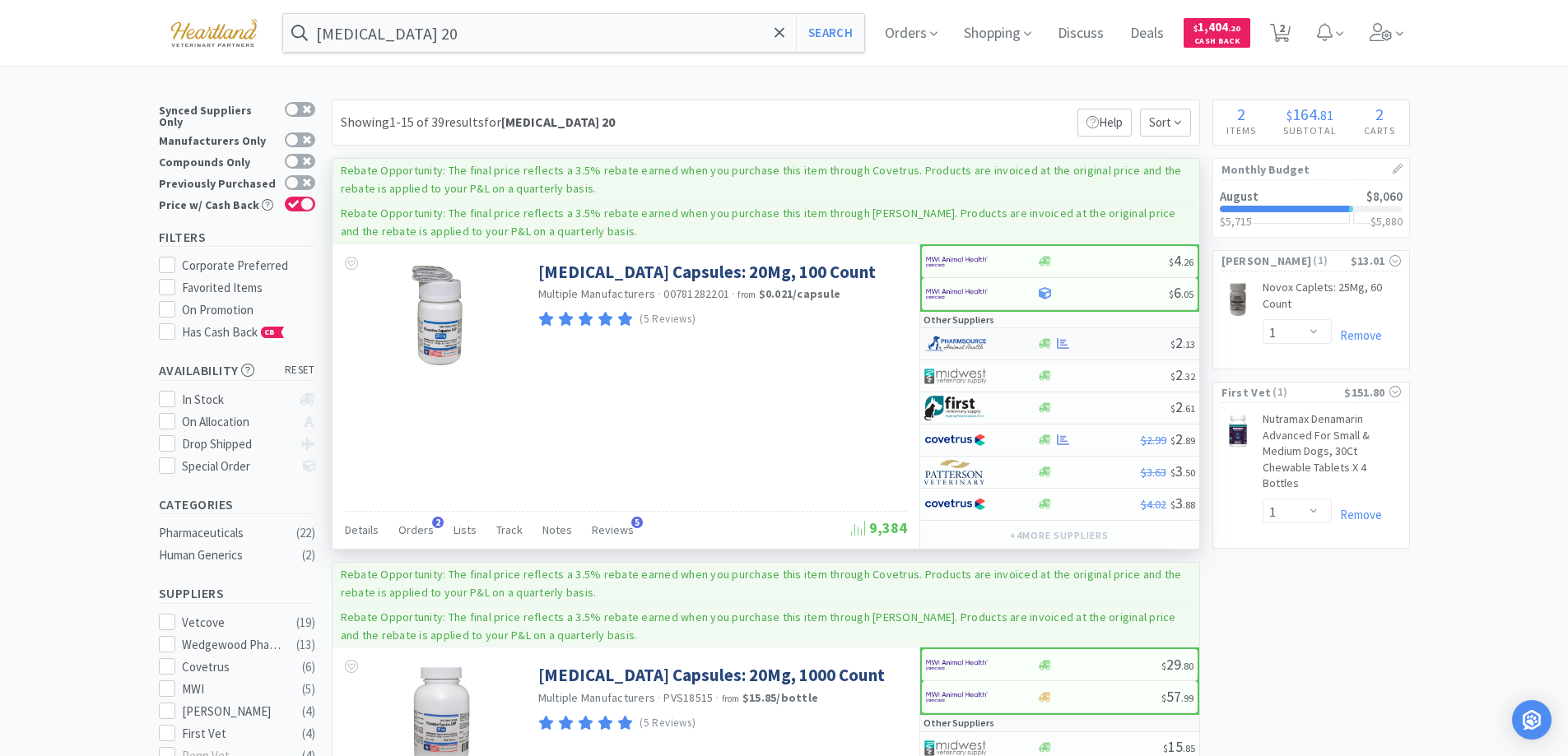
click at [1013, 339] on div at bounding box center [969, 344] width 91 height 28
select select "1"
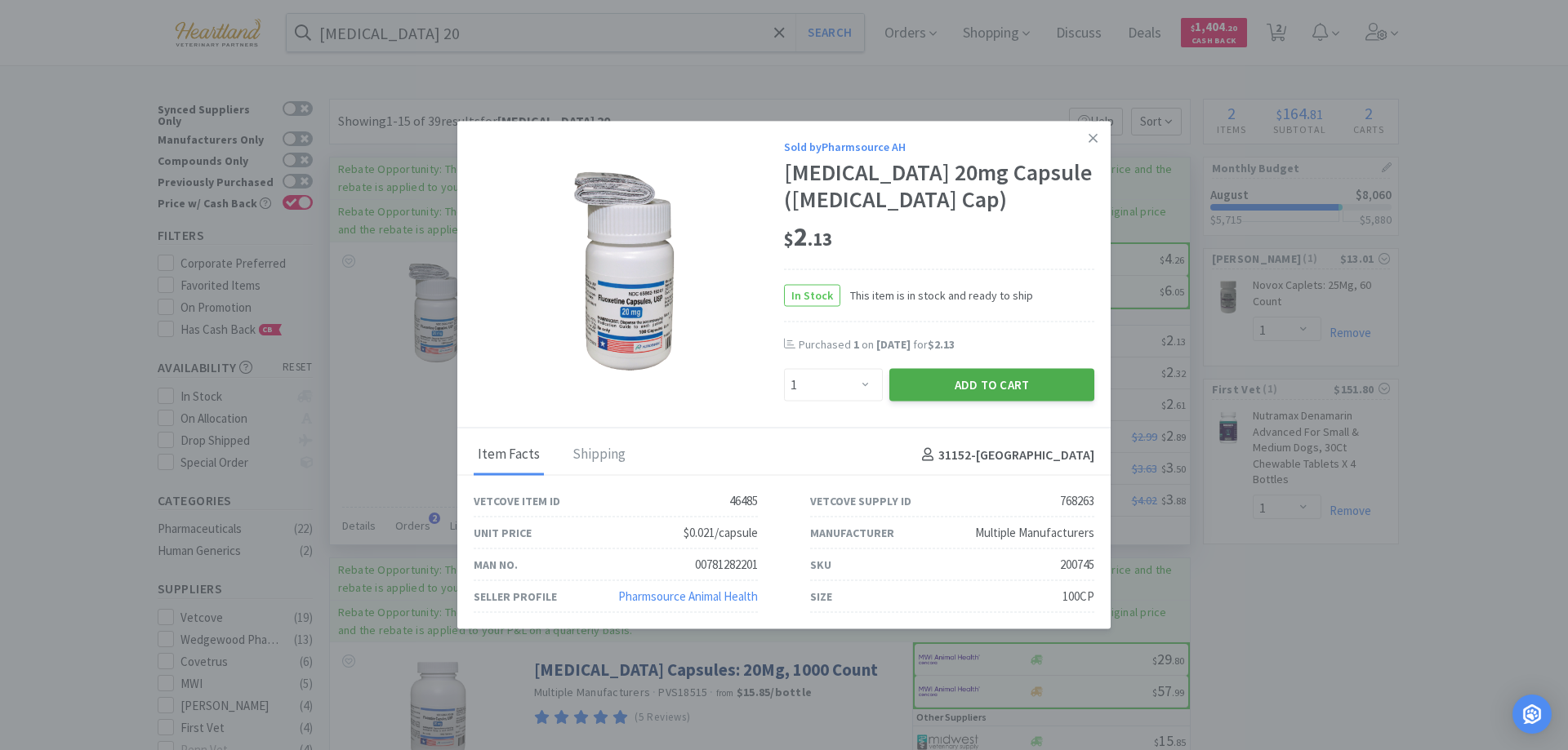
click at [1037, 394] on button "Add to Cart" at bounding box center [991, 386] width 205 height 33
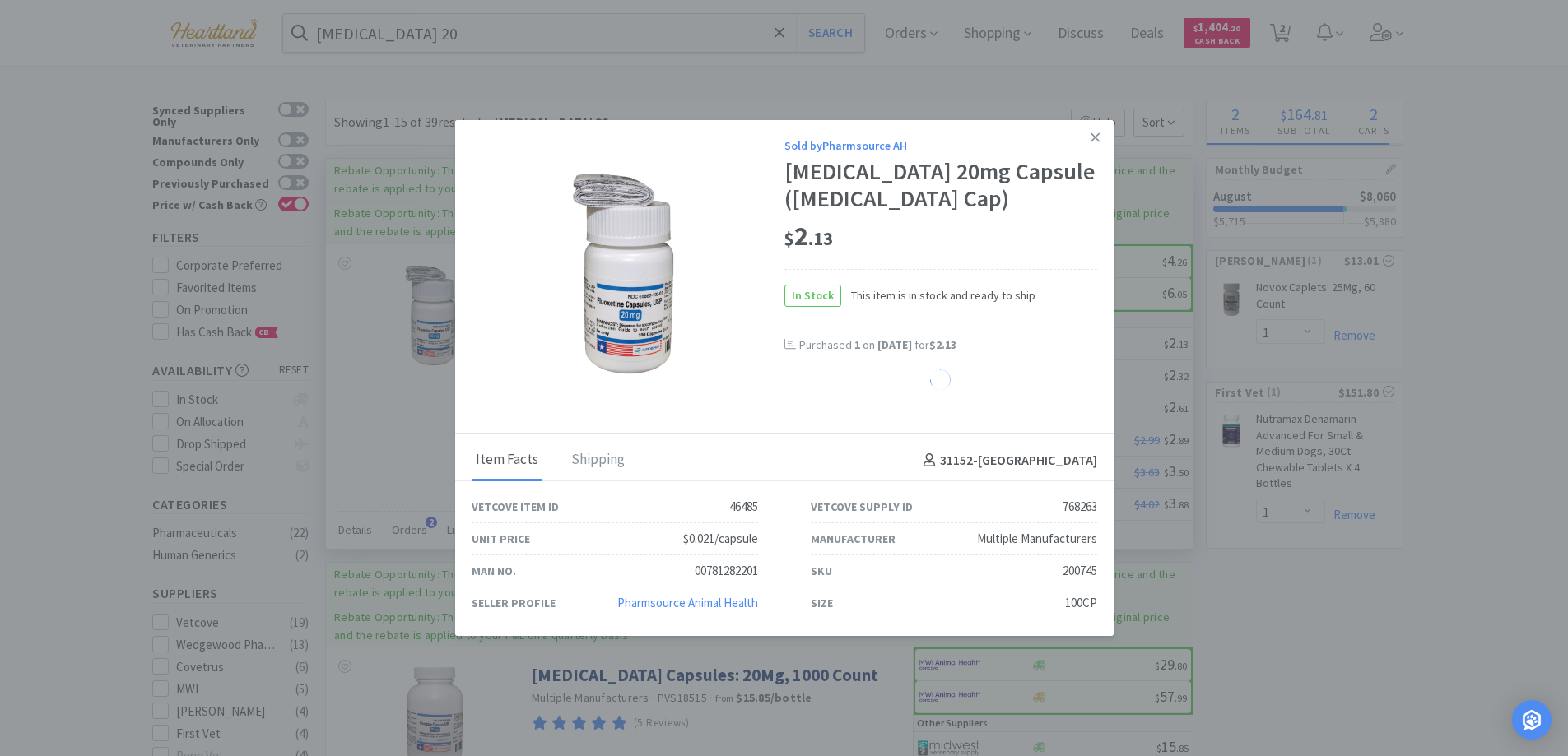
select select "1"
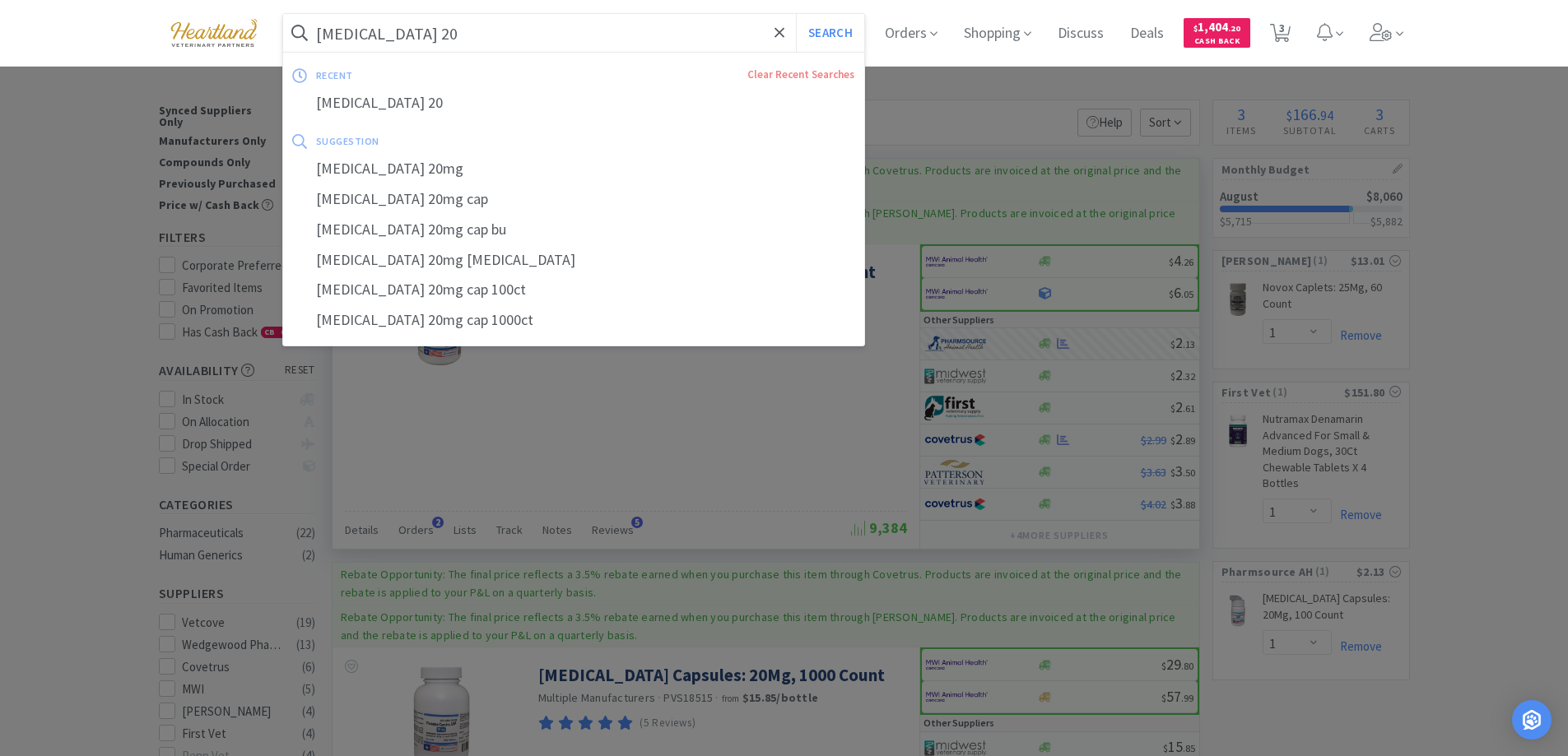
click at [530, 48] on input "[MEDICAL_DATA] 20" at bounding box center [574, 32] width 582 height 38
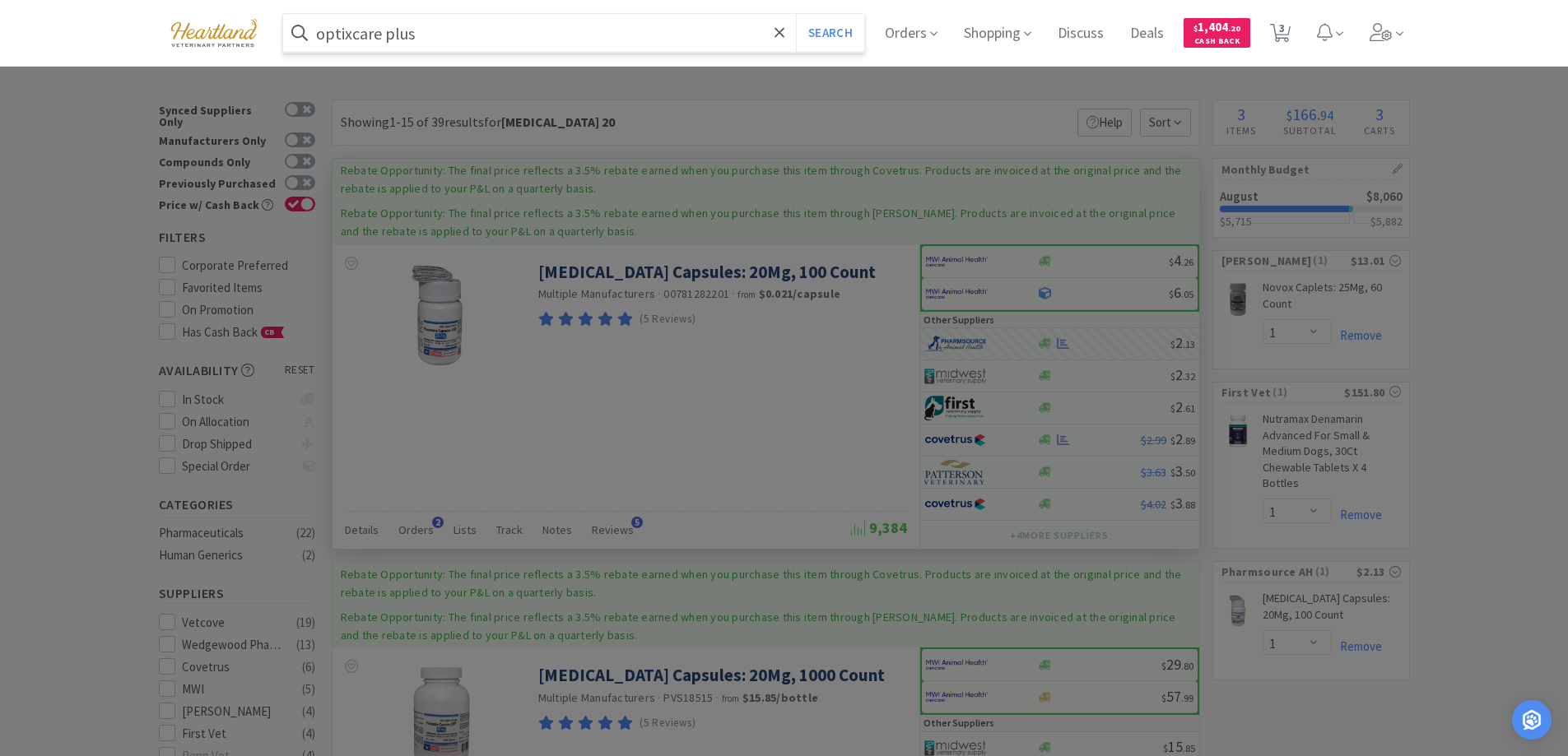
type input "optixcare plus"
click at [796, 14] on button "Search" at bounding box center [830, 32] width 68 height 38
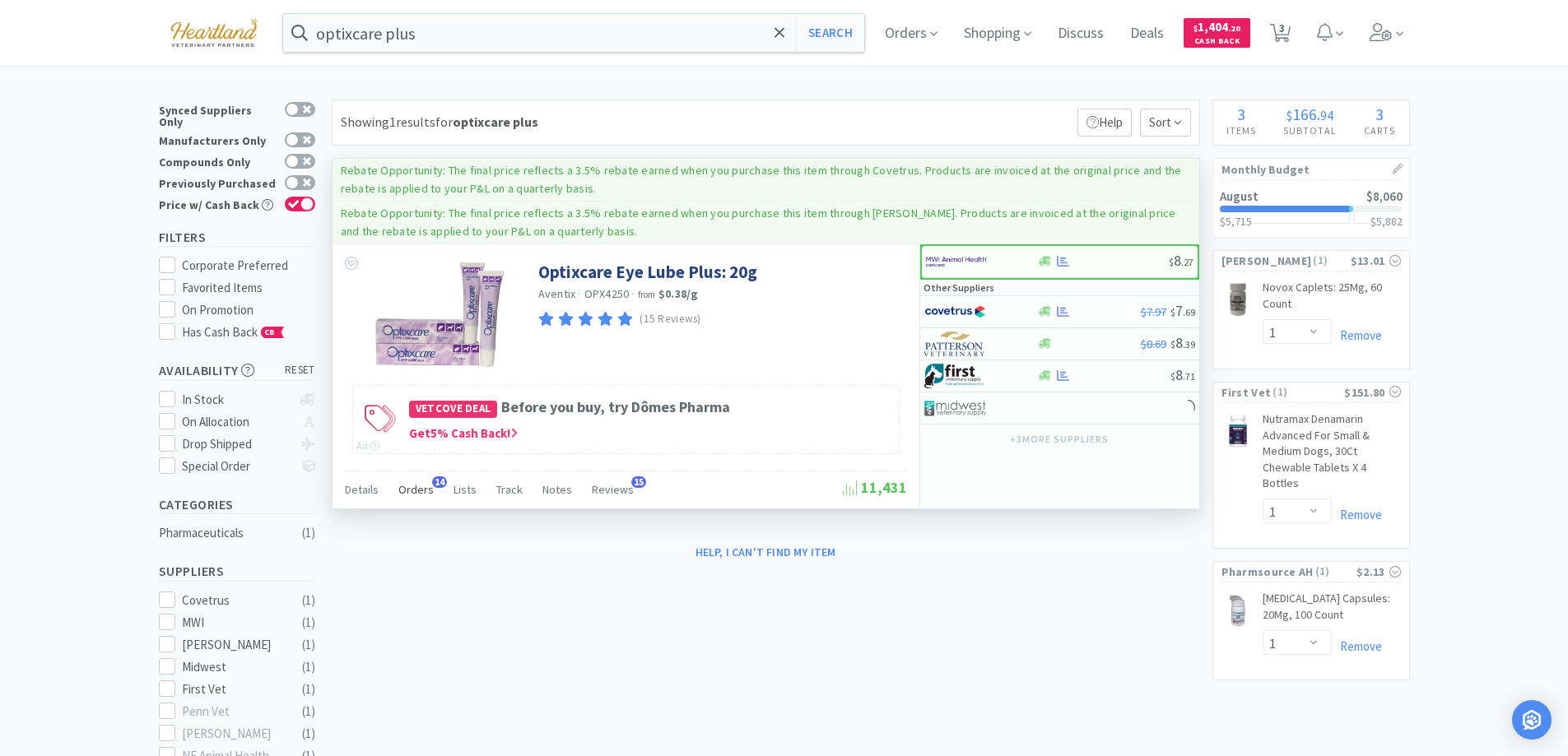
click at [412, 496] on span "Orders" at bounding box center [416, 490] width 35 height 15
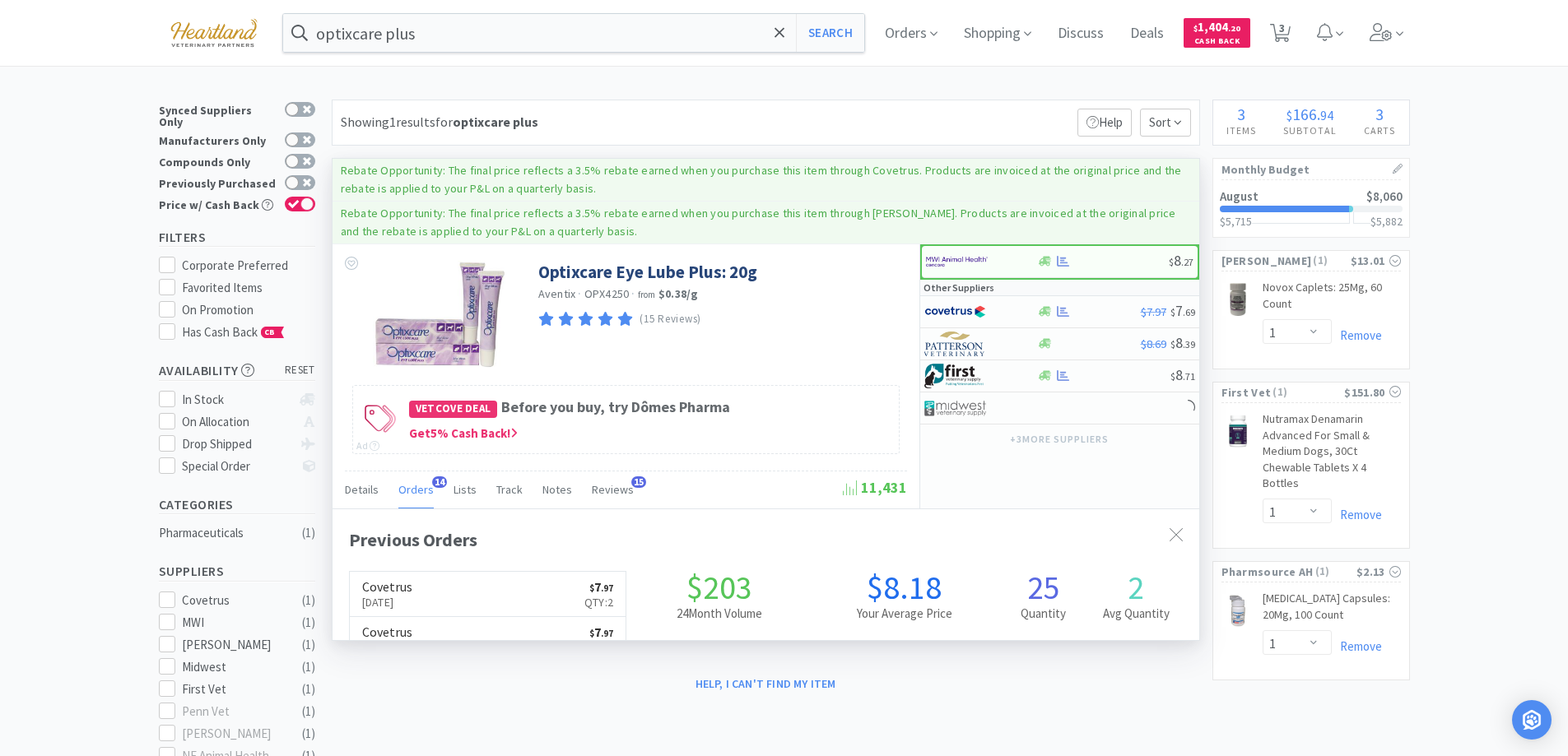
scroll to position [441, 866]
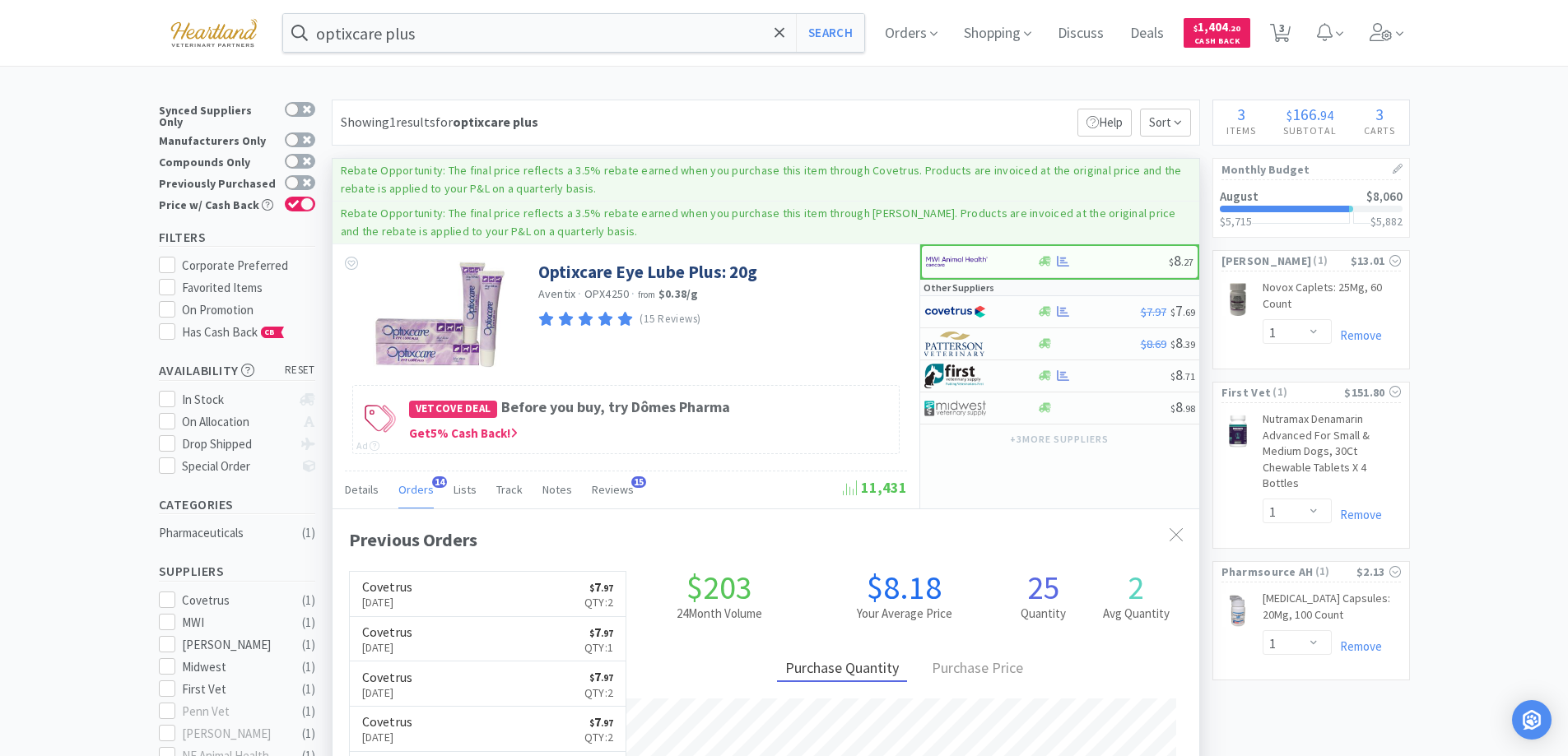
click at [412, 496] on span "Orders" at bounding box center [416, 490] width 35 height 15
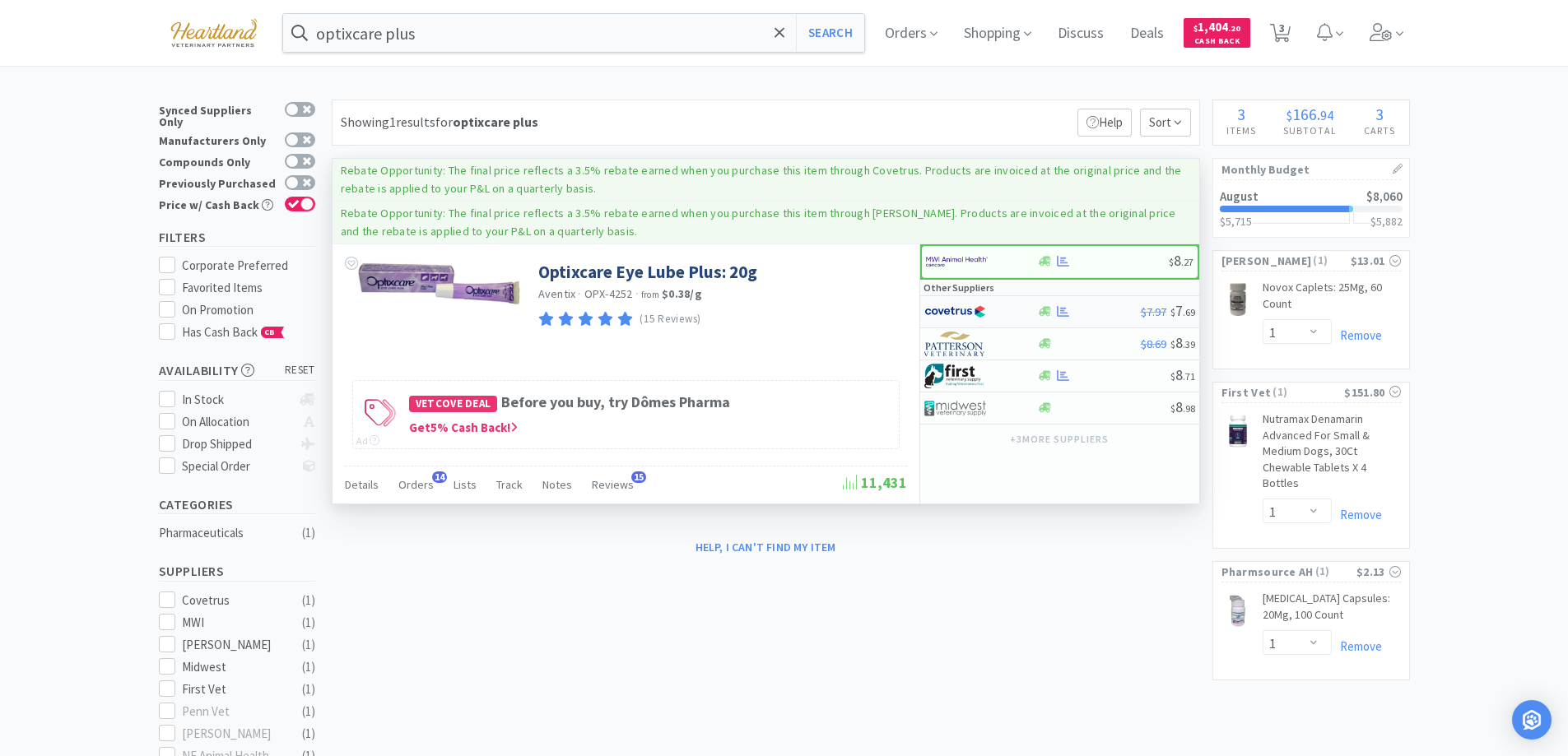
click at [1014, 312] on div at bounding box center [980, 312] width 113 height 28
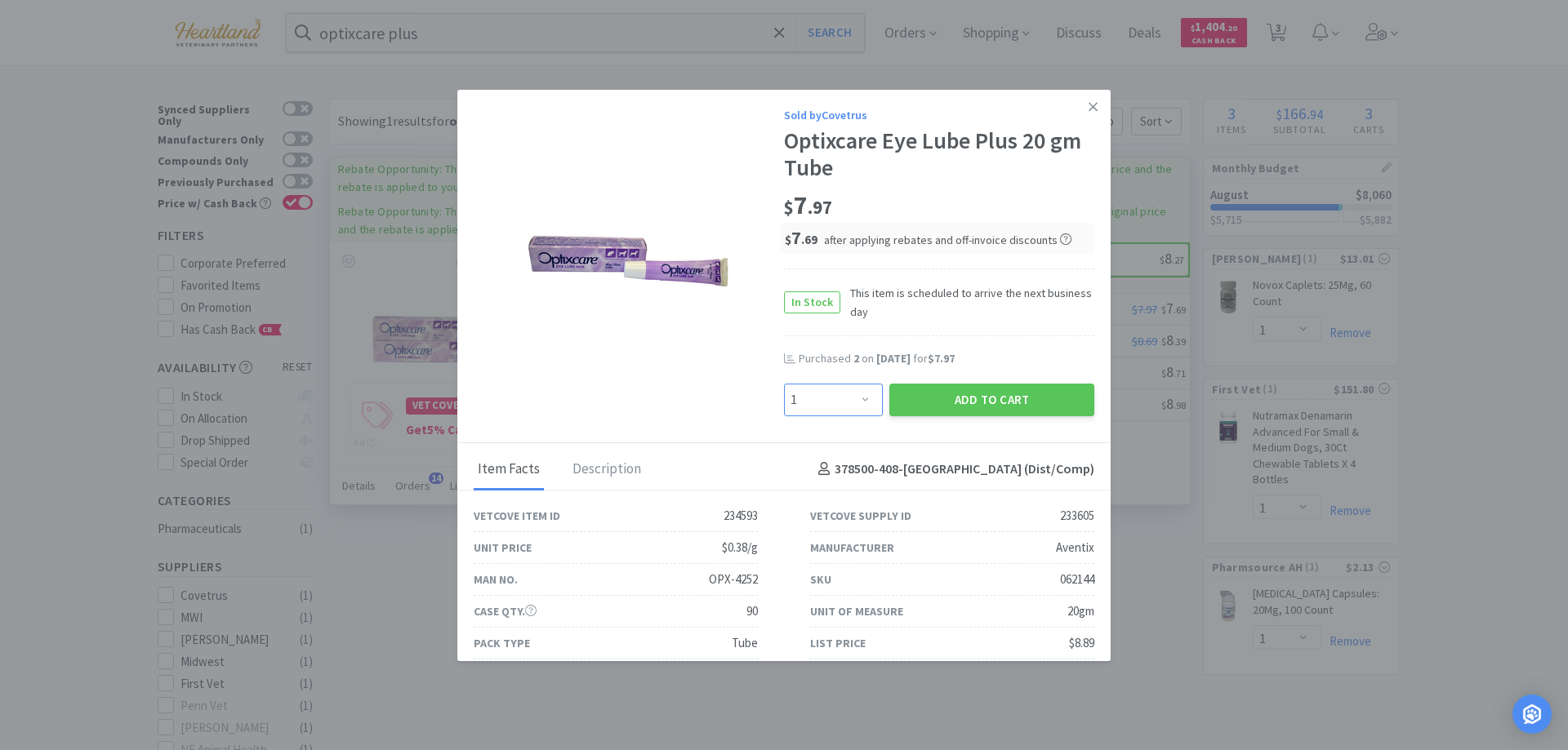
click at [854, 397] on select "Enter Quantity 1 2 3 4 5 6 7 8 9 10 11 12 13 14 15 16 17 18 19 20 Enter Quantity" at bounding box center [834, 400] width 99 height 33
select select "2"
click at [784, 384] on select "Enter Quantity 1 2 3 4 5 6 7 8 9 10 11 12 13 14 15 16 17 18 19 20 Enter Quantity" at bounding box center [834, 400] width 99 height 33
click at [989, 394] on button "Add to Cart" at bounding box center [991, 400] width 205 height 33
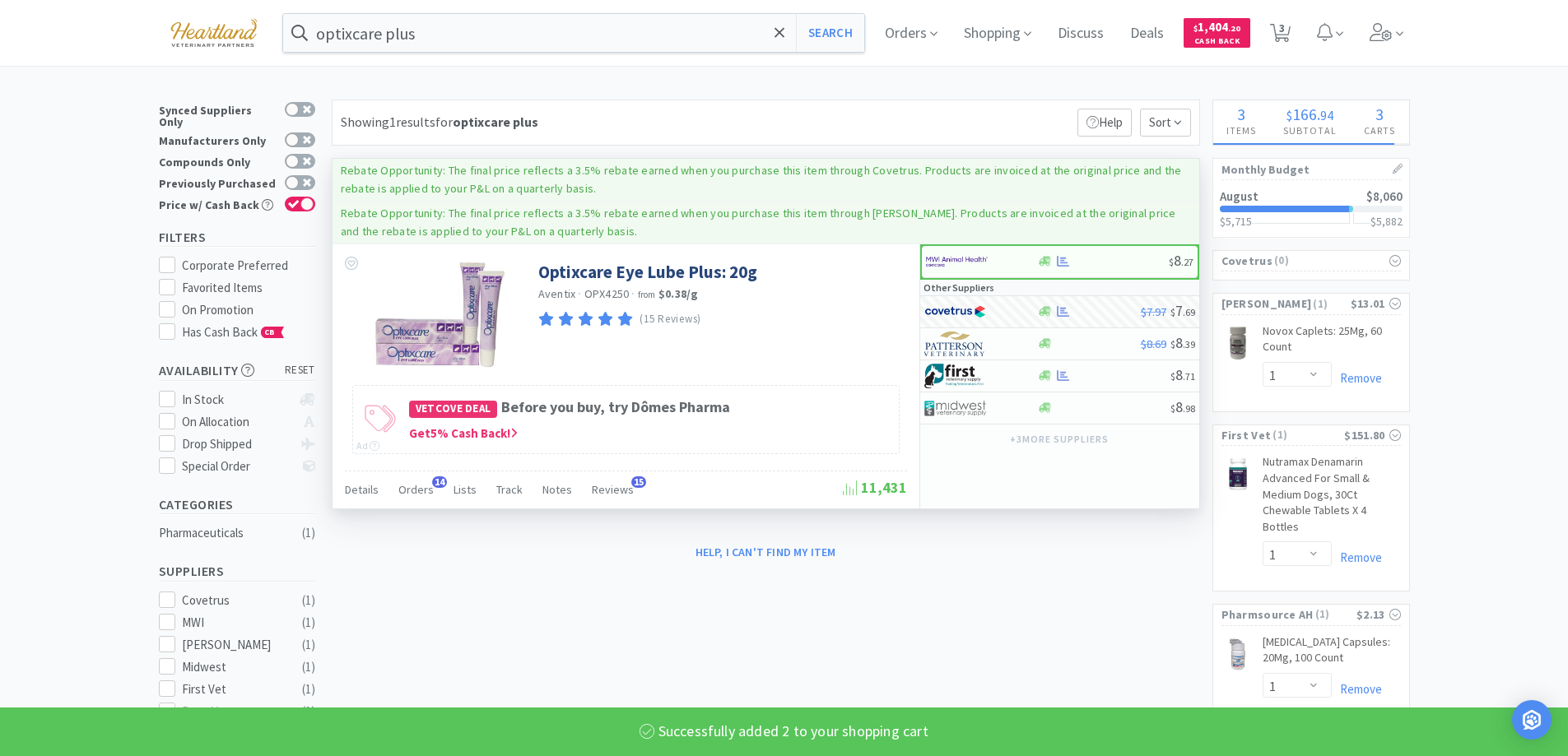
select select "2"
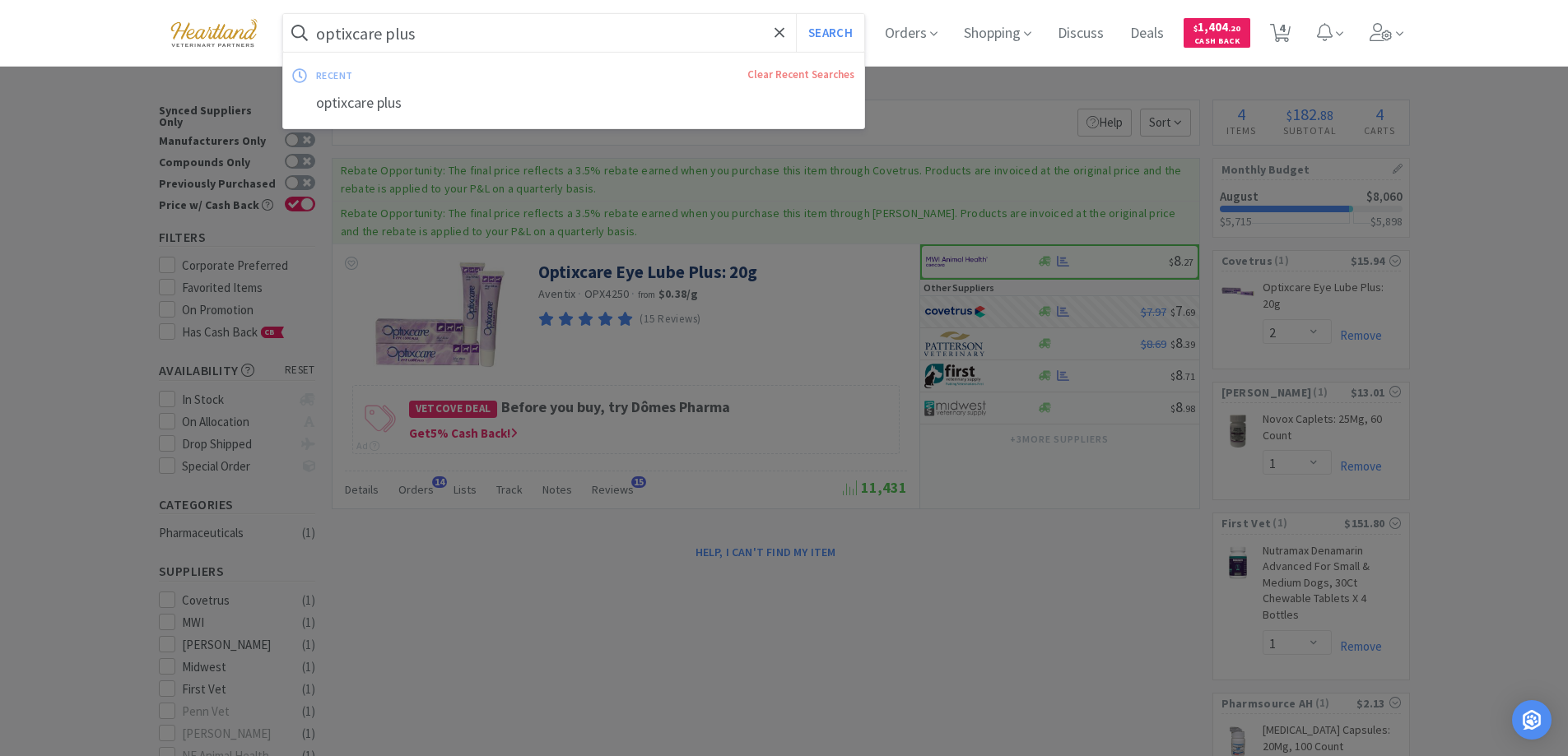
click at [467, 41] on input "optixcare plus" at bounding box center [574, 32] width 582 height 38
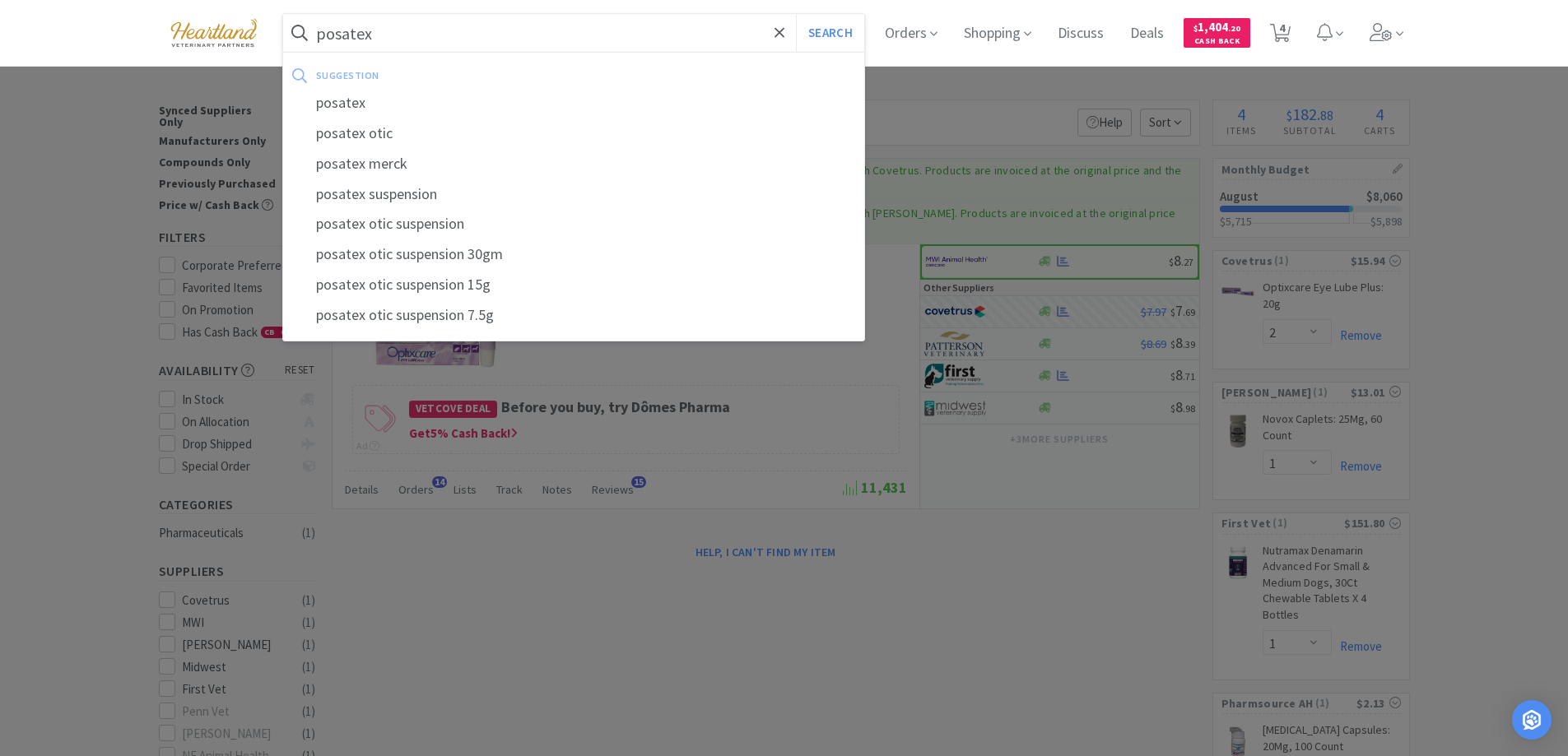
type input "posatex"
click at [796, 14] on button "Search" at bounding box center [830, 32] width 68 height 38
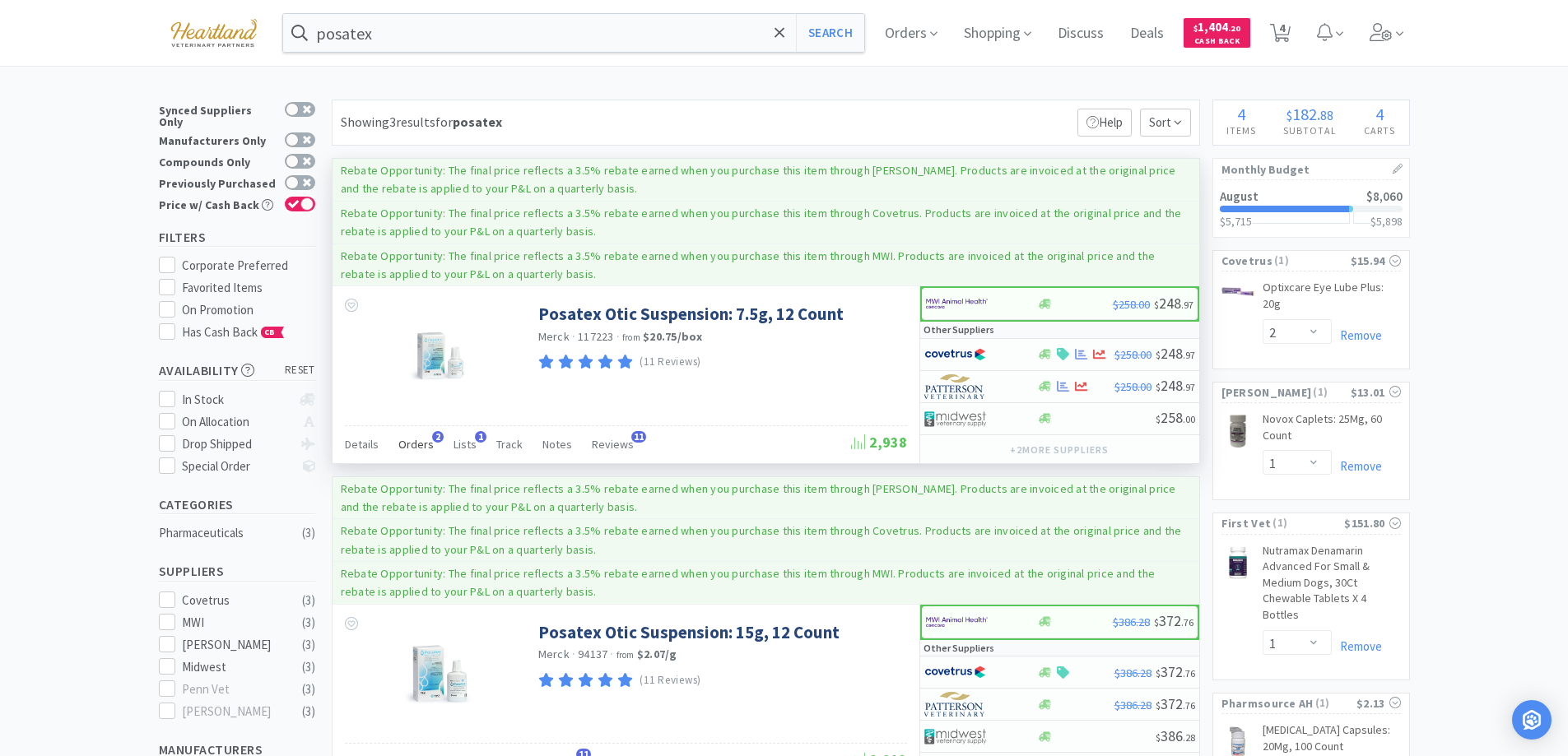
click at [417, 449] on span "Orders" at bounding box center [416, 444] width 35 height 15
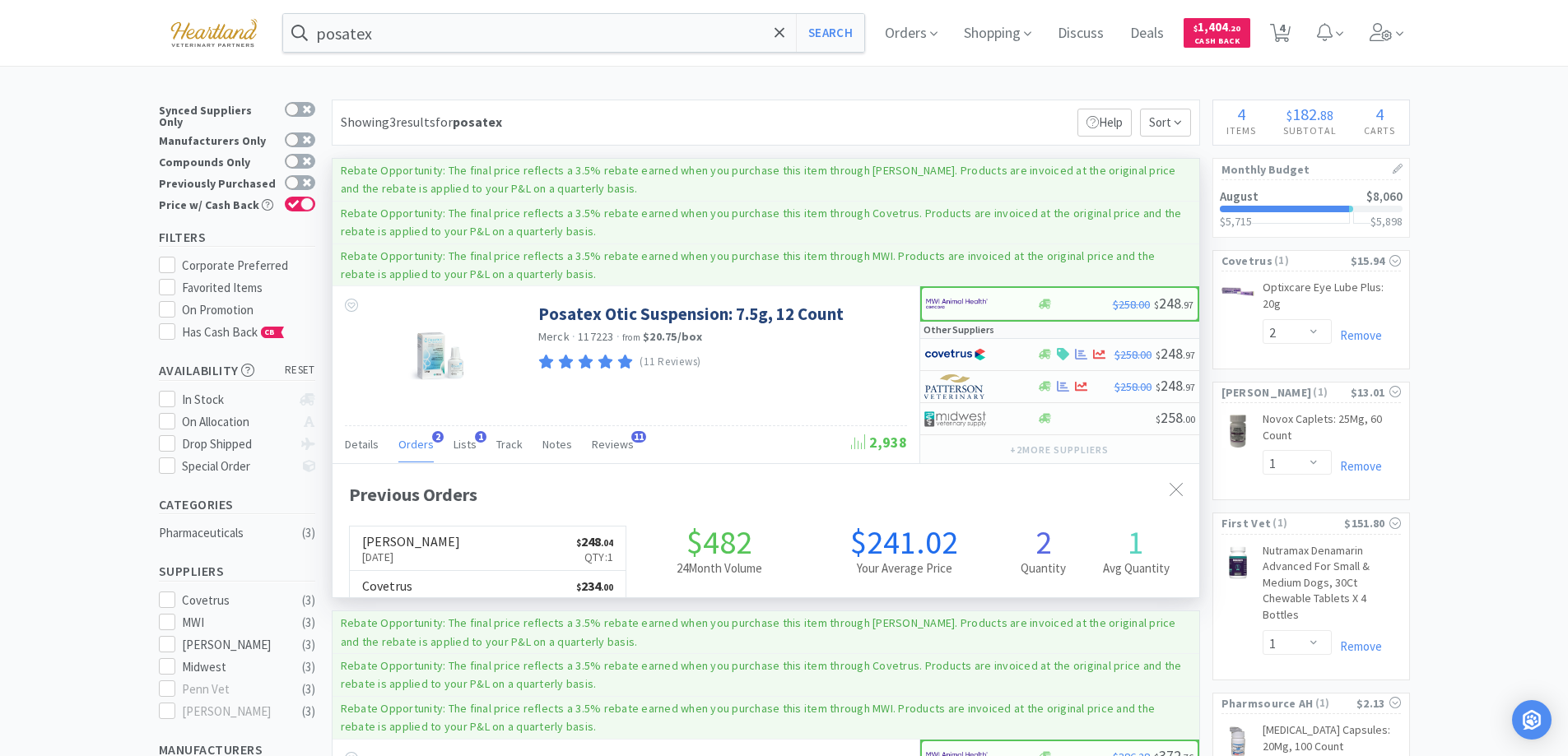
scroll to position [427, 866]
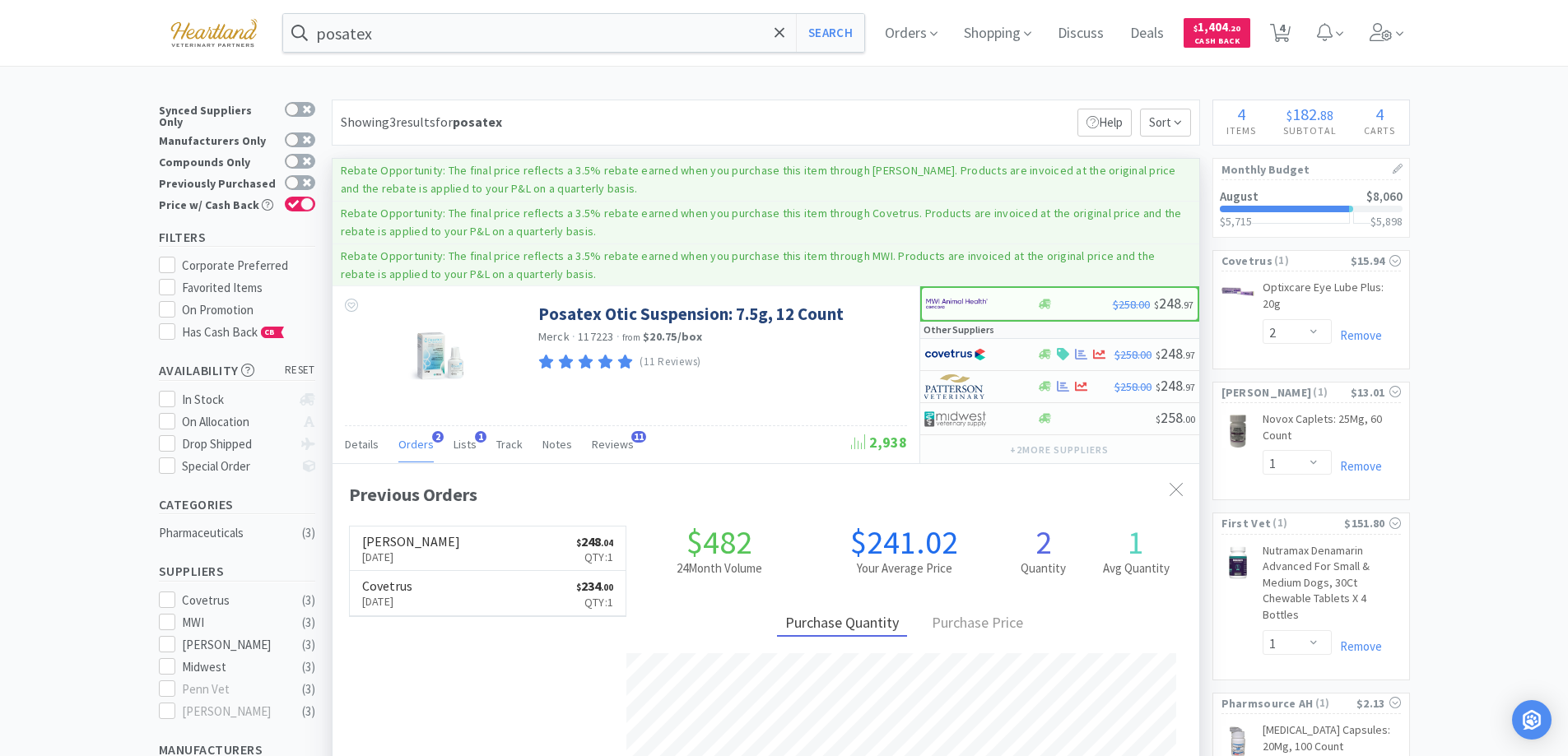
click at [417, 449] on span "Orders" at bounding box center [416, 444] width 35 height 15
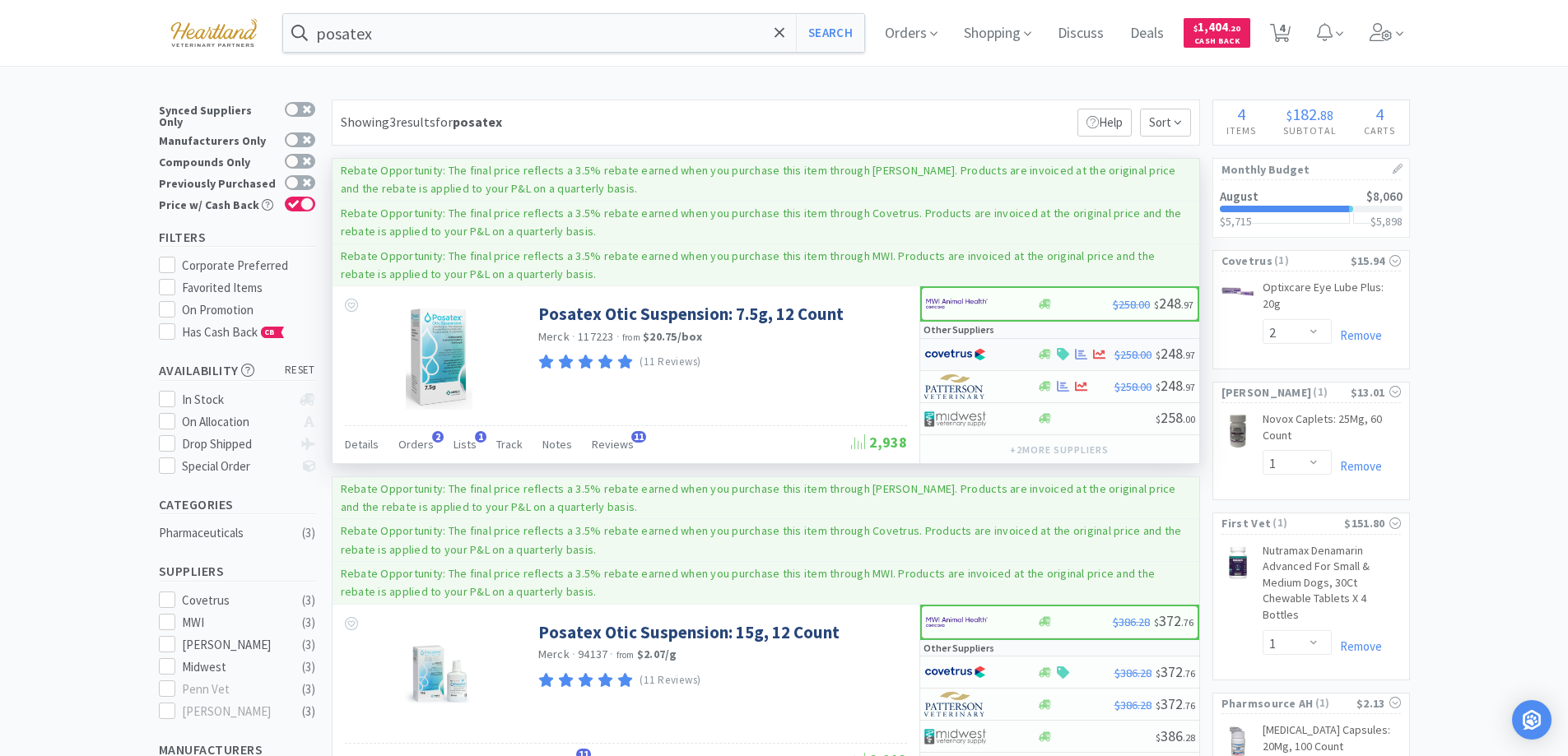
click at [1019, 353] on div at bounding box center [980, 354] width 113 height 28
select select "1"
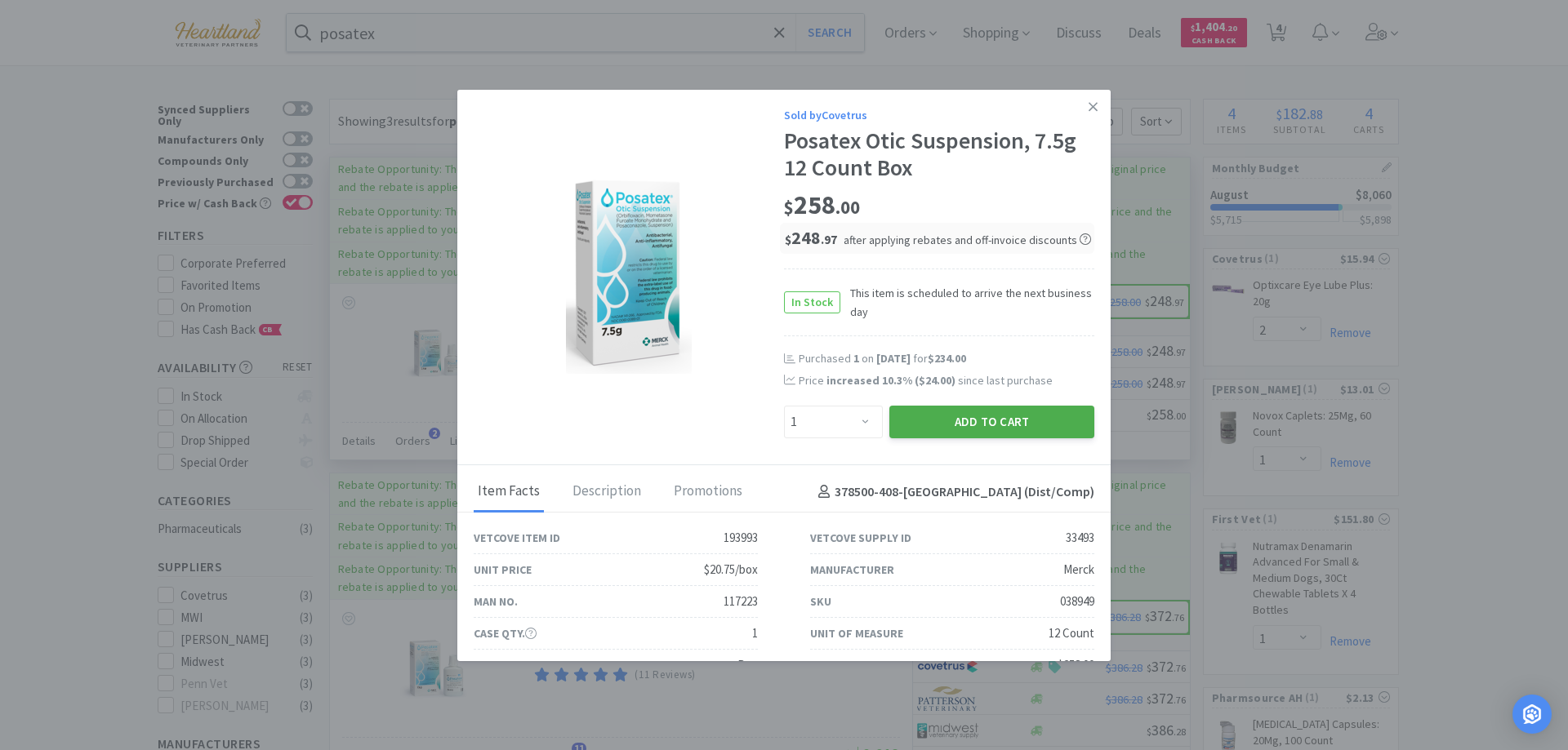
click at [960, 420] on button "Add to Cart" at bounding box center [991, 422] width 205 height 33
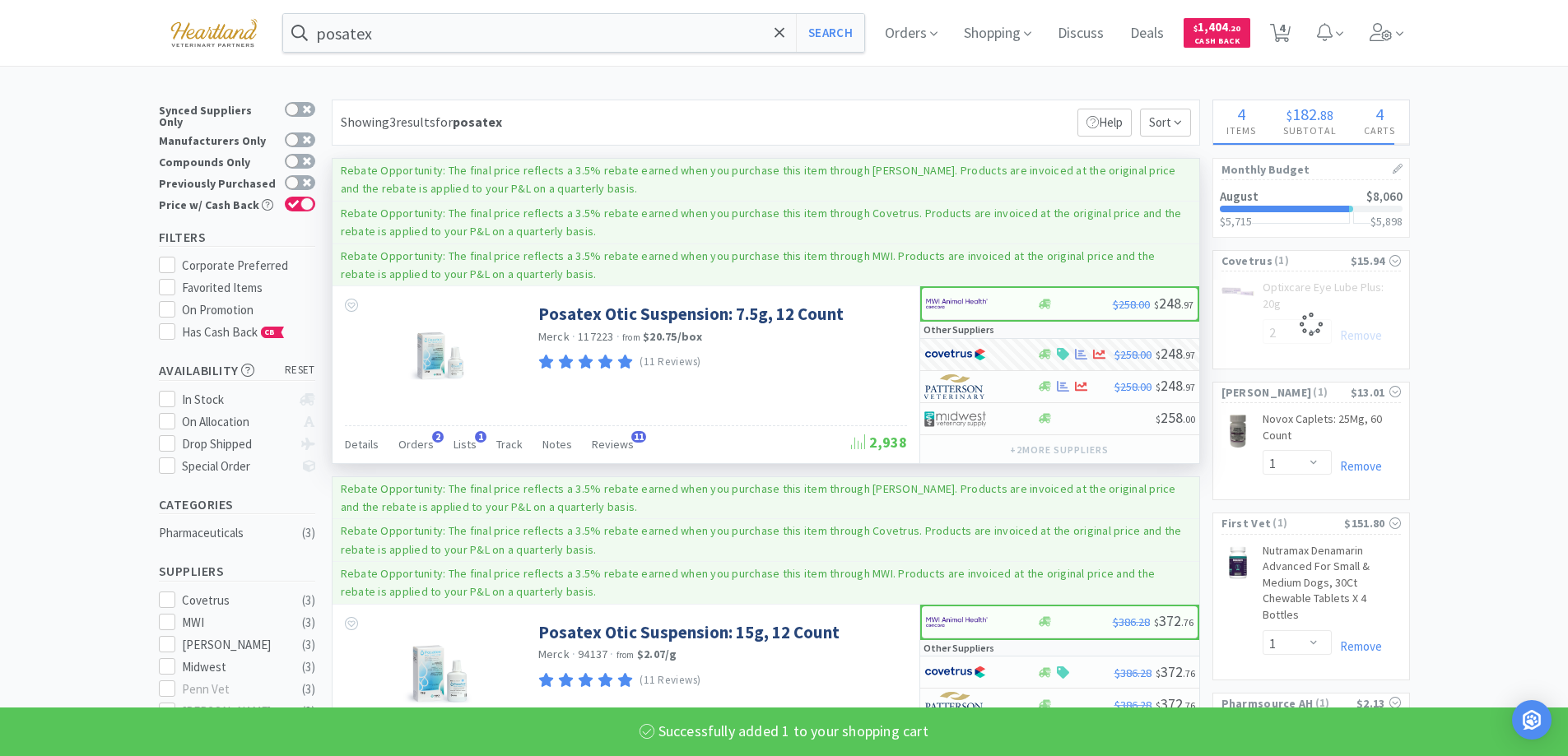
select select "1"
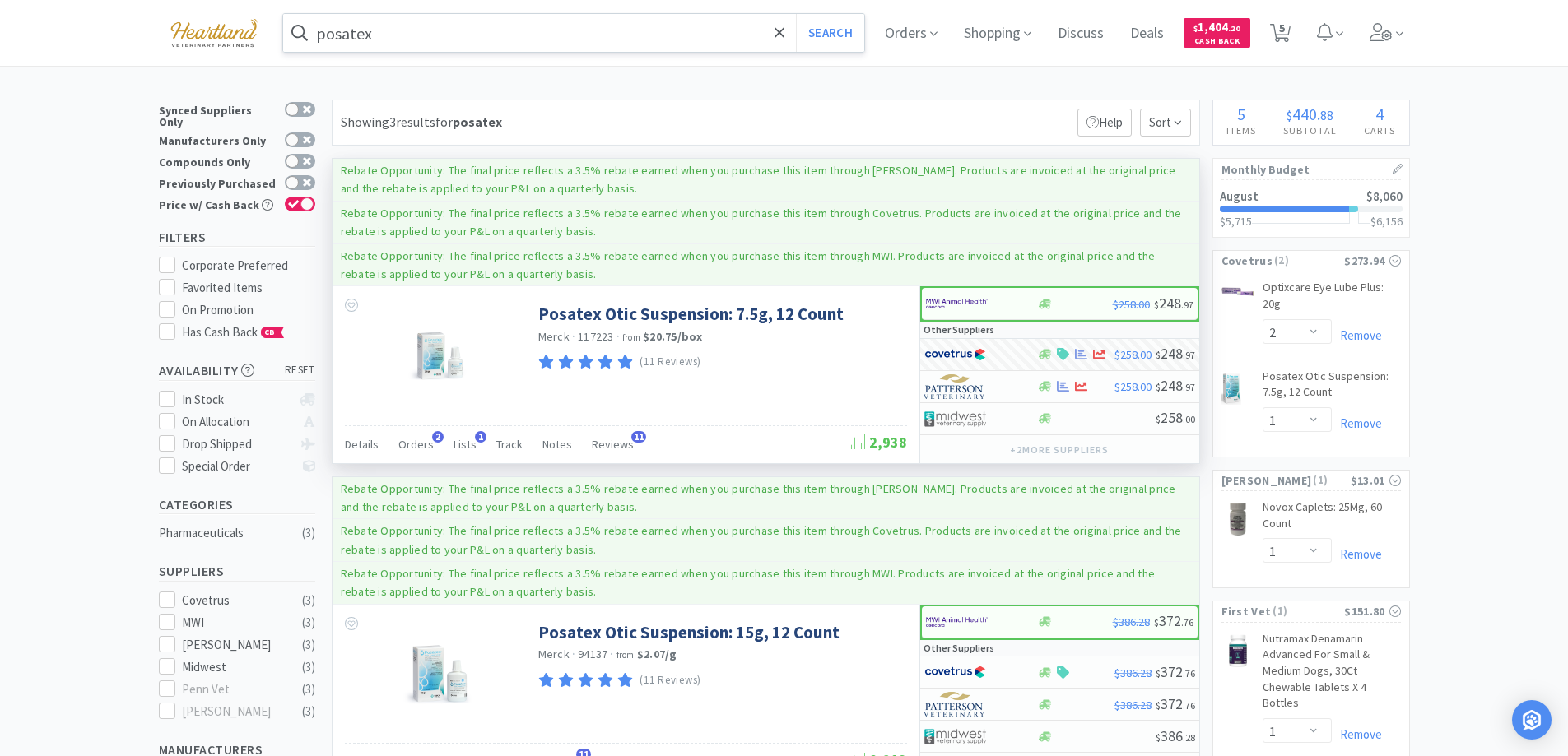
click at [557, 42] on input "posatex" at bounding box center [574, 32] width 582 height 38
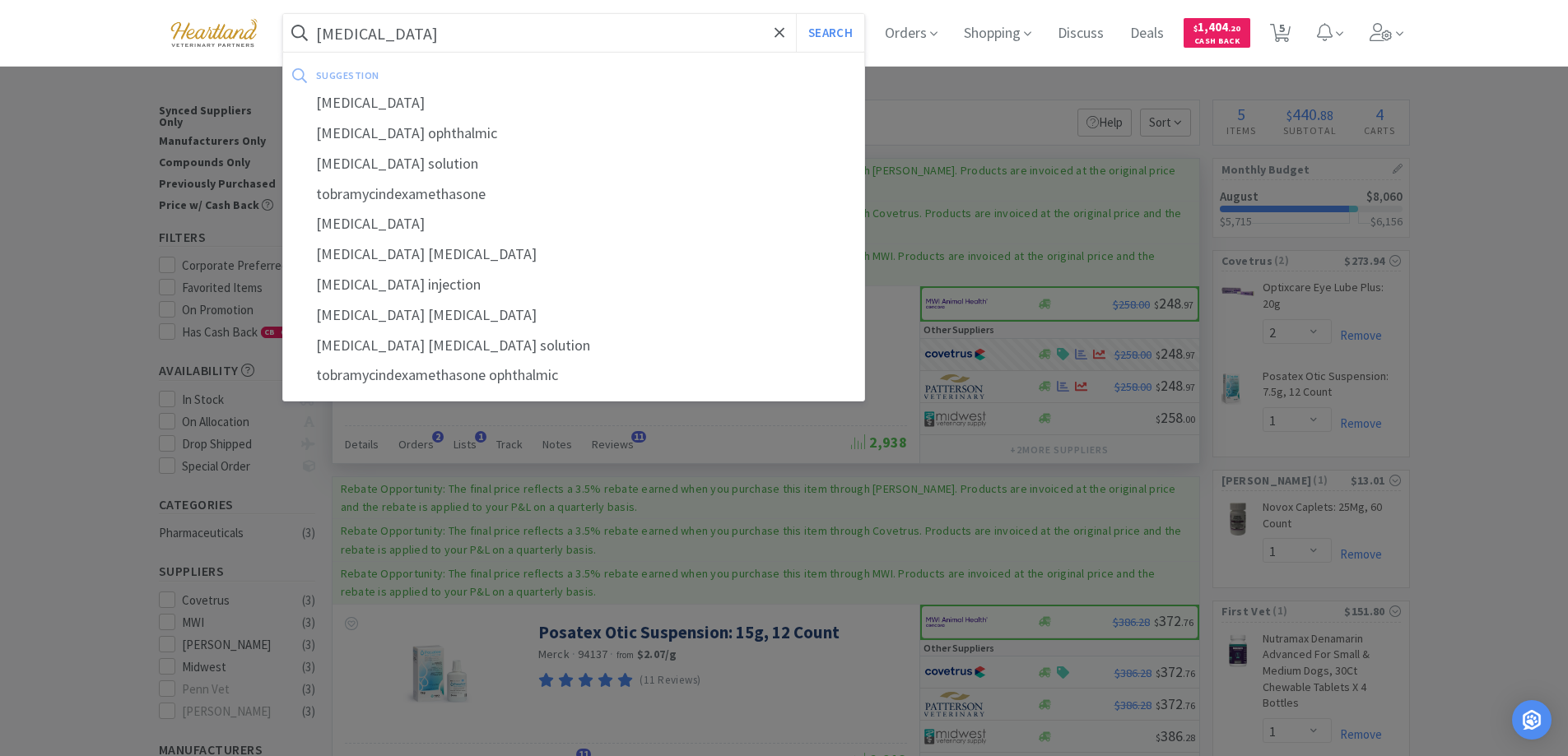
type input "[MEDICAL_DATA]"
click at [796, 14] on button "Search" at bounding box center [830, 32] width 68 height 38
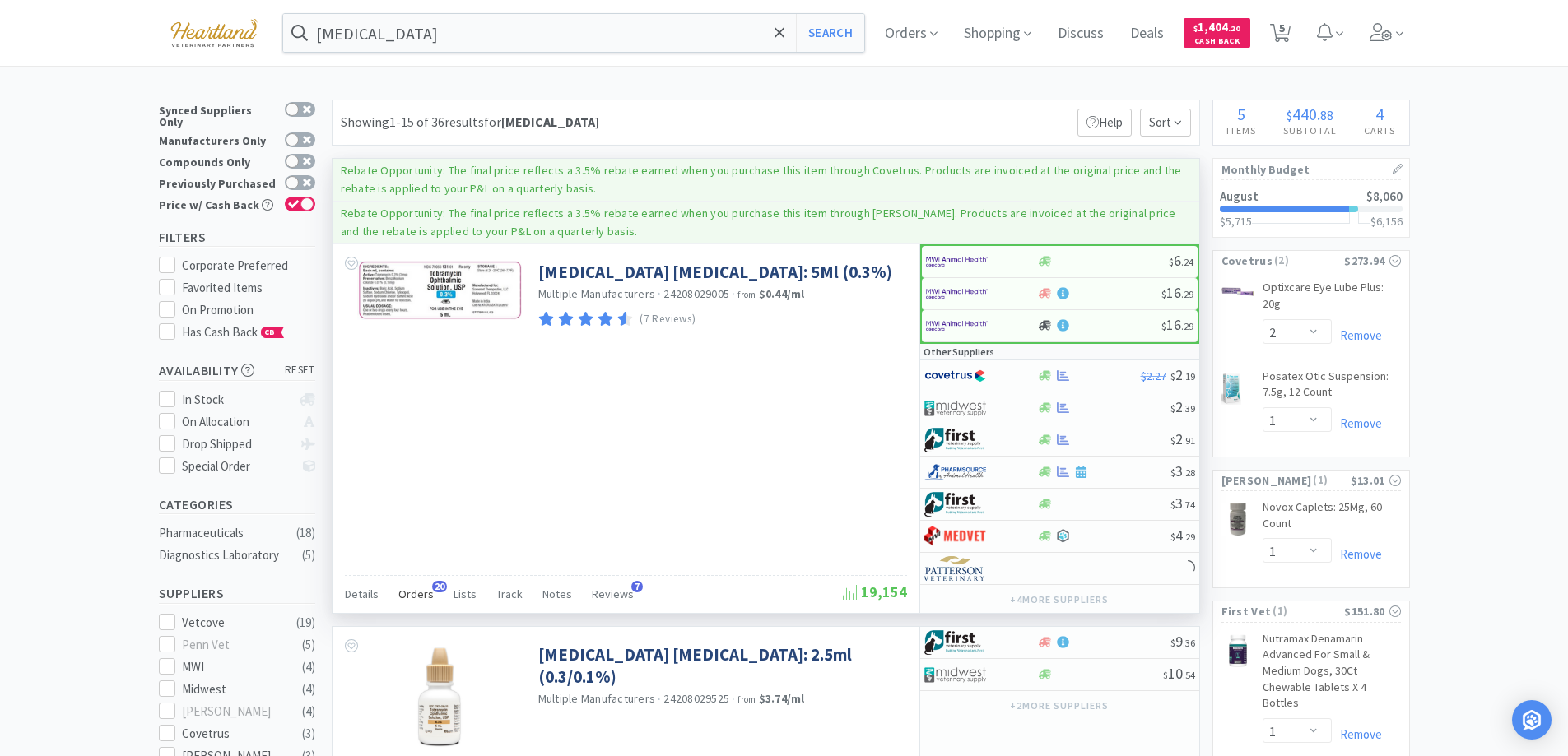
click at [416, 592] on span "Orders" at bounding box center [416, 594] width 35 height 15
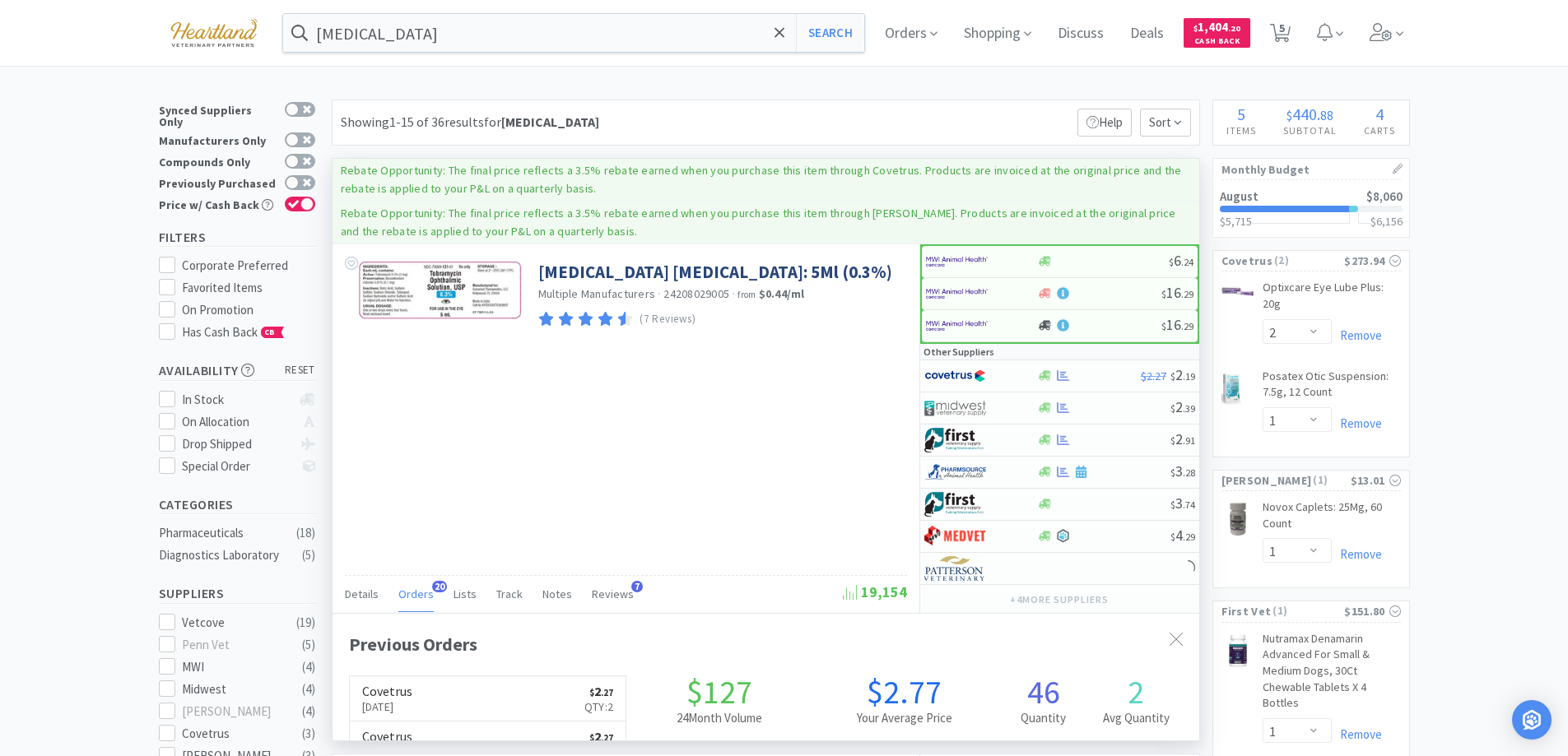
scroll to position [441, 866]
click at [416, 592] on span "Orders" at bounding box center [416, 594] width 35 height 15
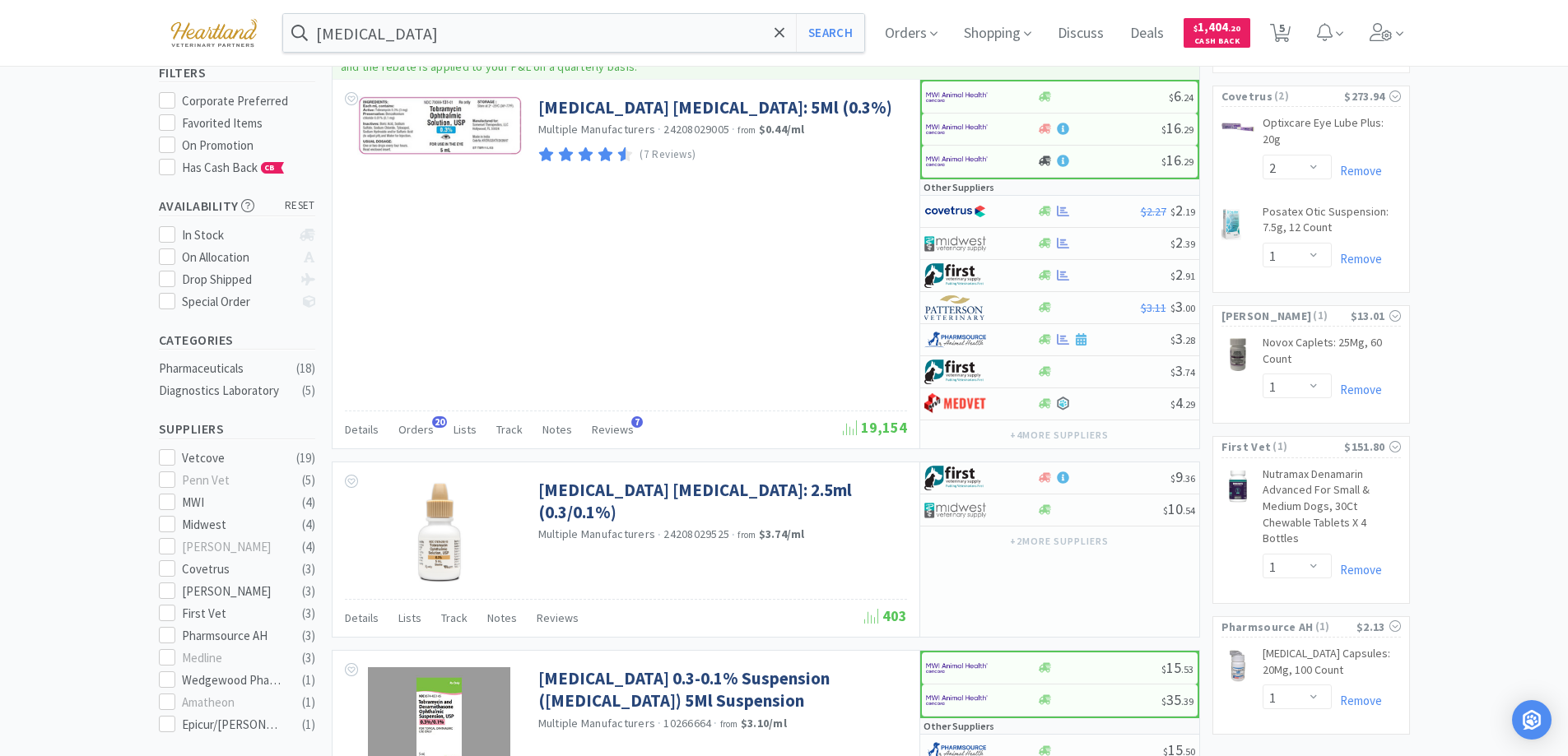
scroll to position [0, 0]
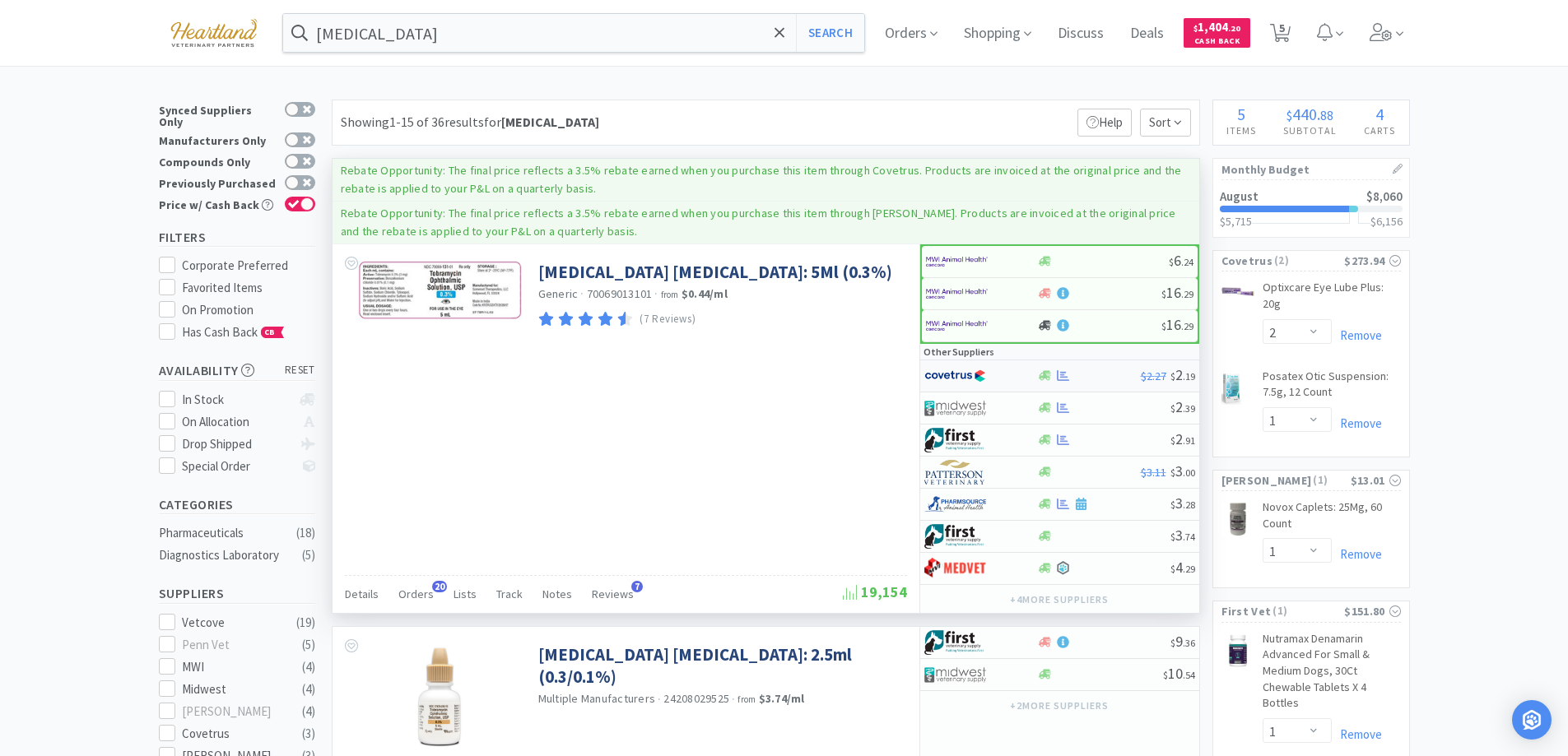
click at [1003, 381] on div at bounding box center [969, 376] width 91 height 28
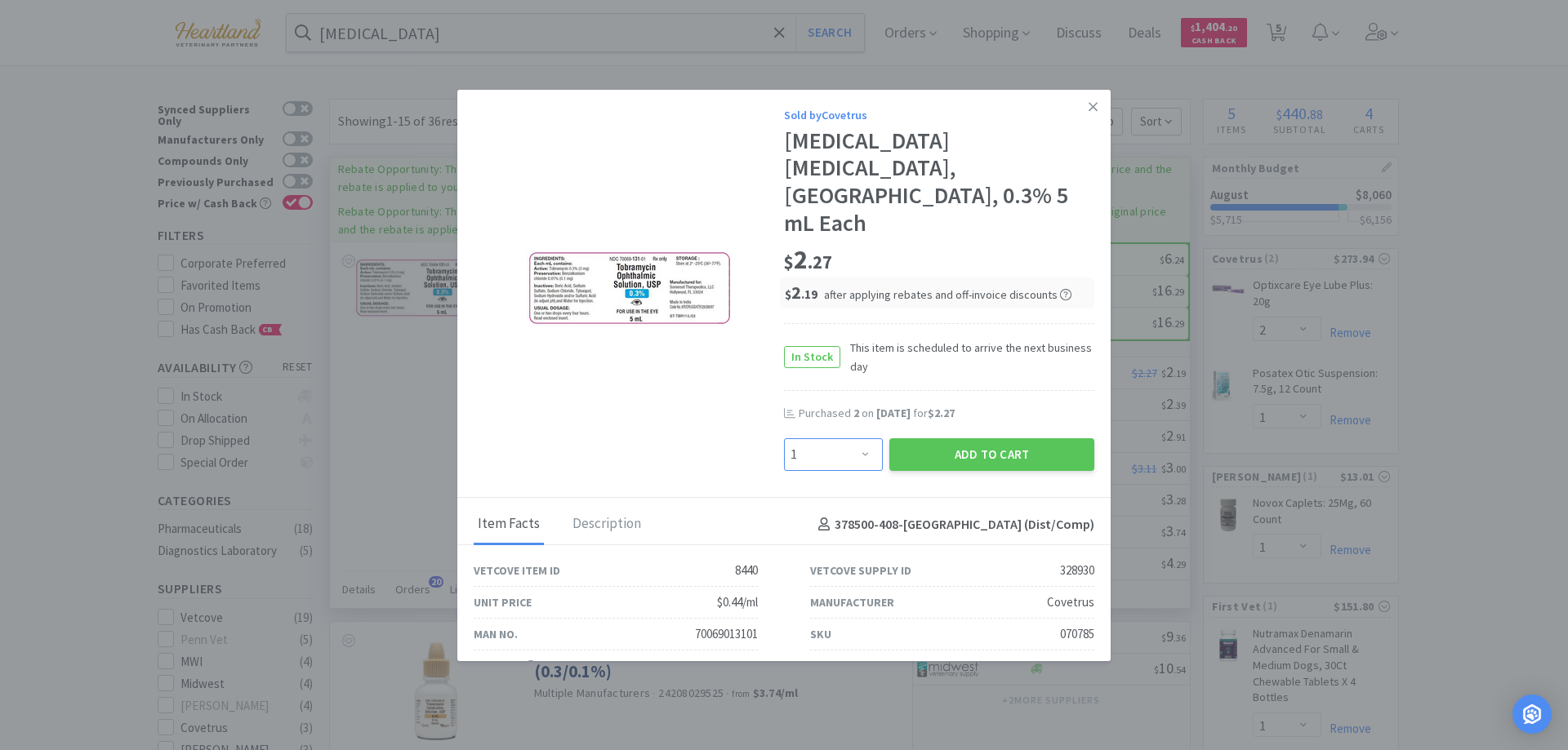
click at [855, 438] on select "Enter Quantity 1 2 3 4 5 6 7 8 9 10 11 12 13 14 15 16 17 18 19 20 Enter Quantity" at bounding box center [834, 454] width 99 height 33
select select "2"
click at [784, 438] on select "Enter Quantity 1 2 3 4 5 6 7 8 9 10 11 12 13 14 15 16 17 18 19 20 Enter Quantity" at bounding box center [834, 454] width 99 height 33
click at [986, 438] on button "Add to Cart" at bounding box center [991, 454] width 205 height 33
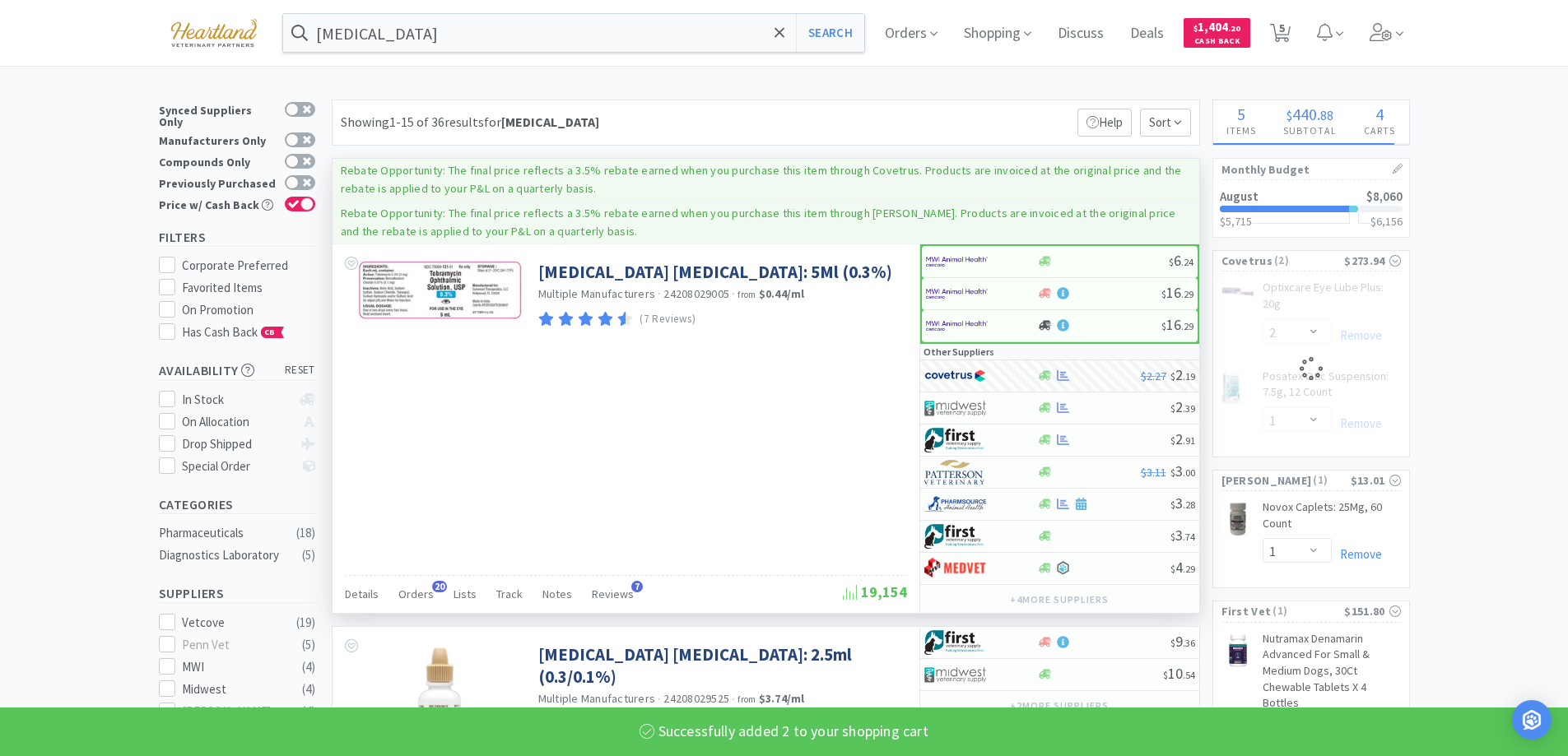
select select "2"
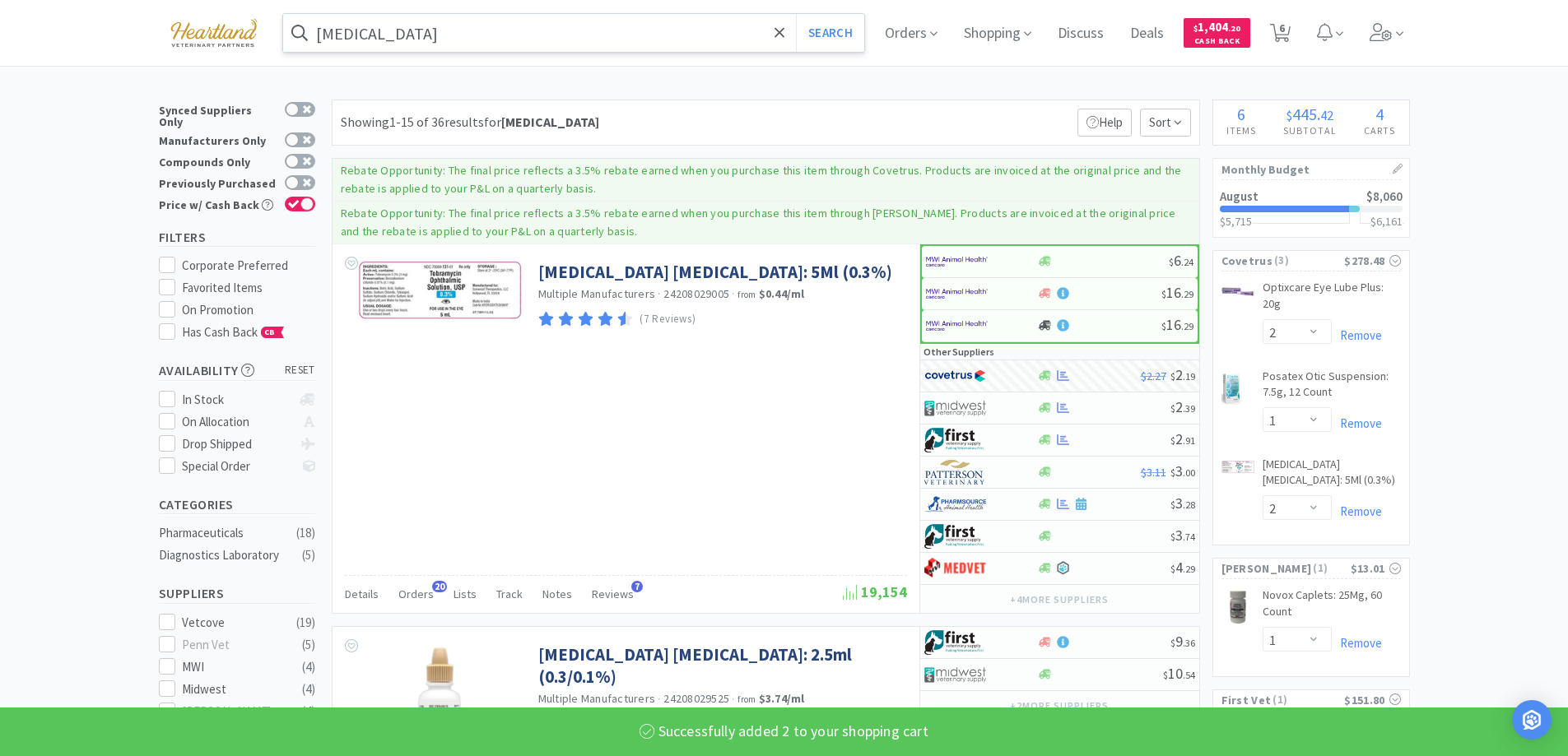
click at [497, 22] on input "[MEDICAL_DATA]" at bounding box center [574, 32] width 582 height 38
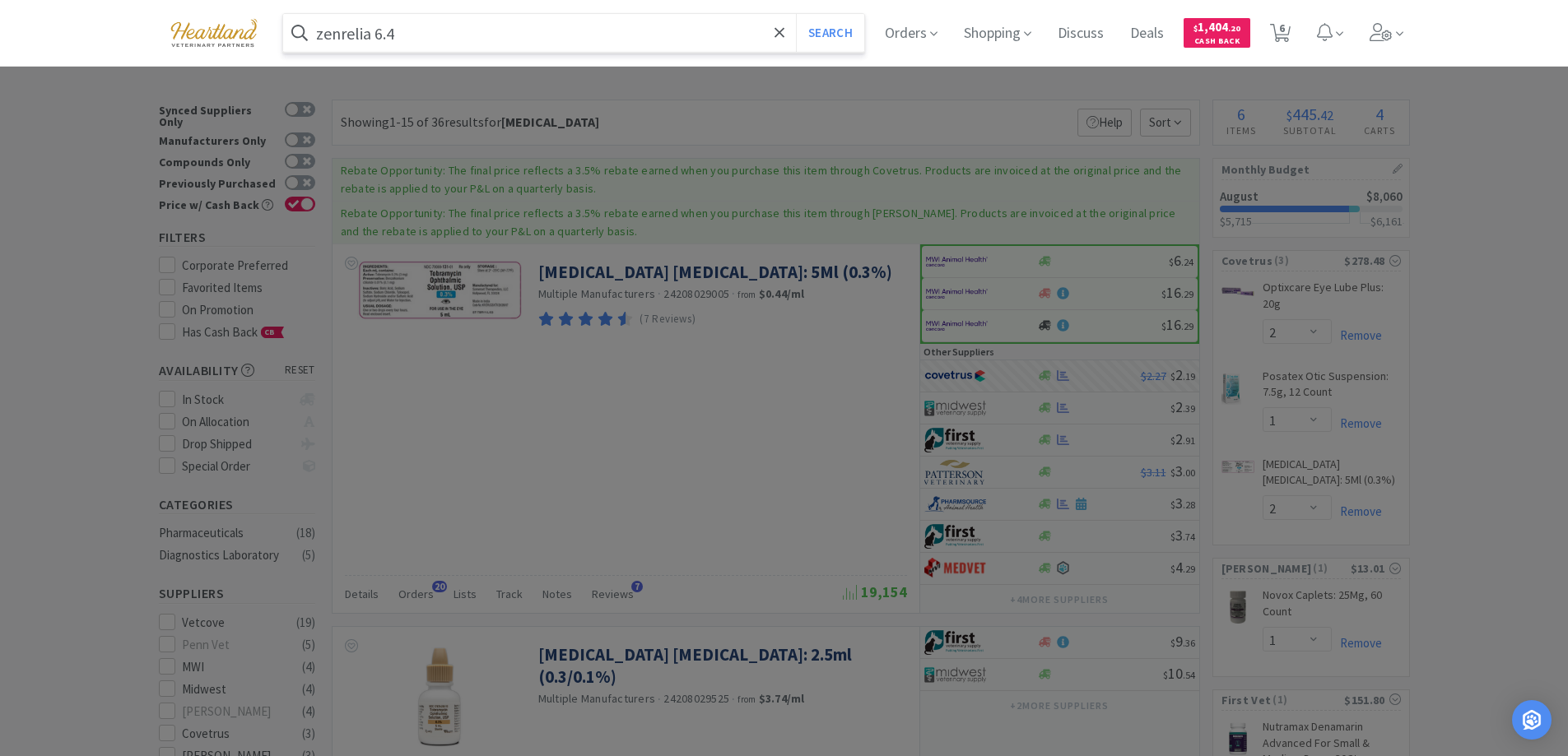
type input "zenrelia 6.4"
click at [796, 14] on button "Search" at bounding box center [830, 32] width 68 height 38
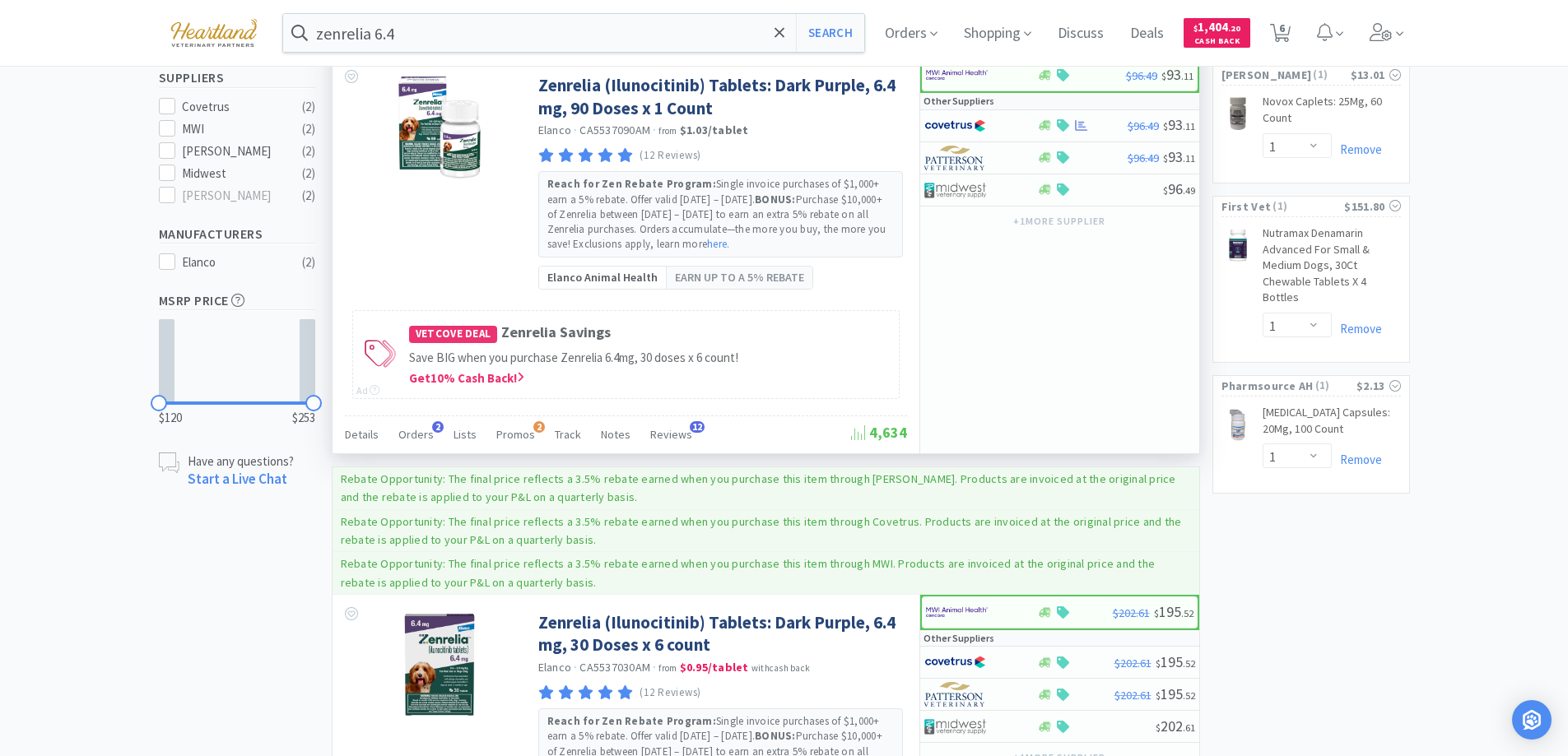
scroll to position [247, 0]
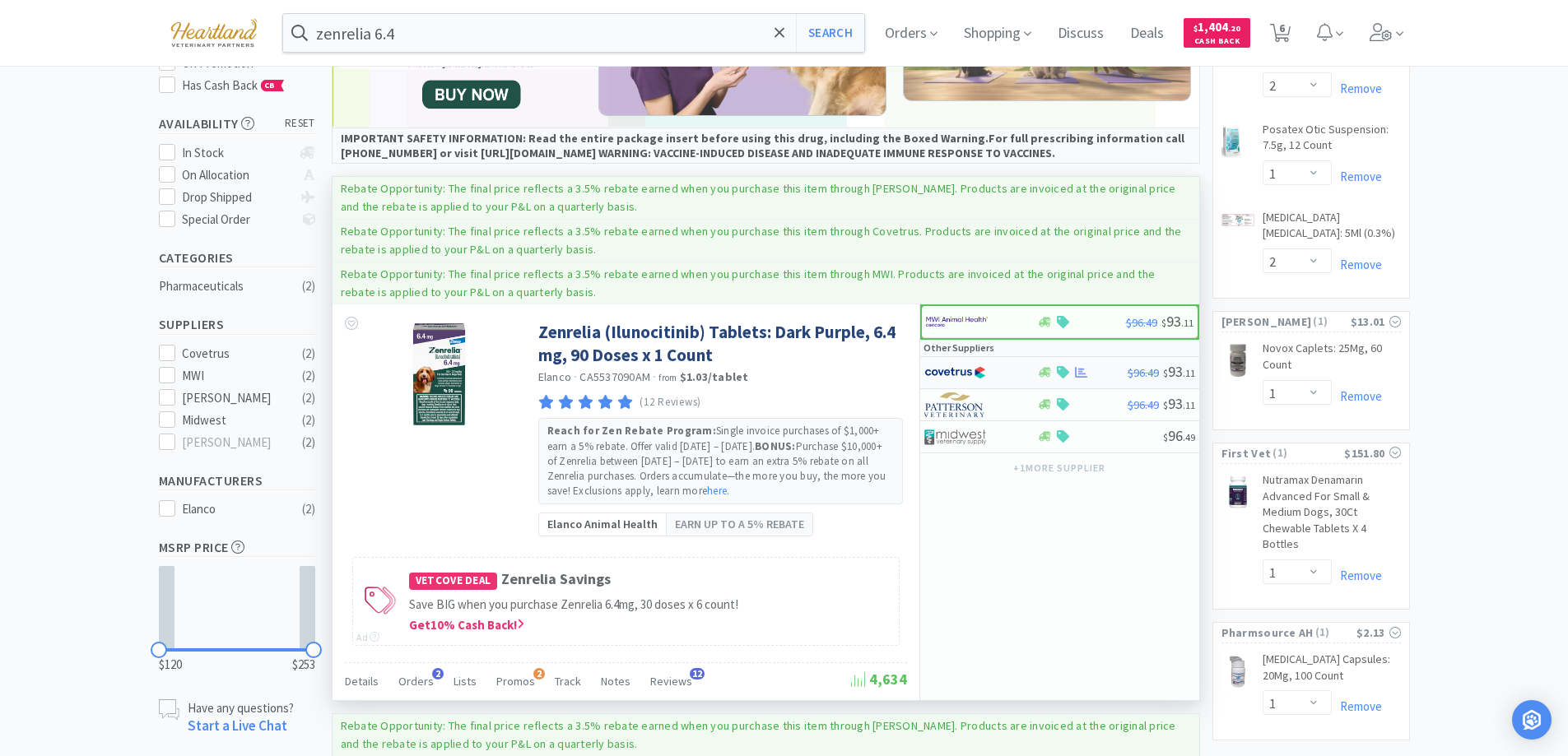
click at [1006, 375] on div at bounding box center [969, 373] width 91 height 28
select select "1"
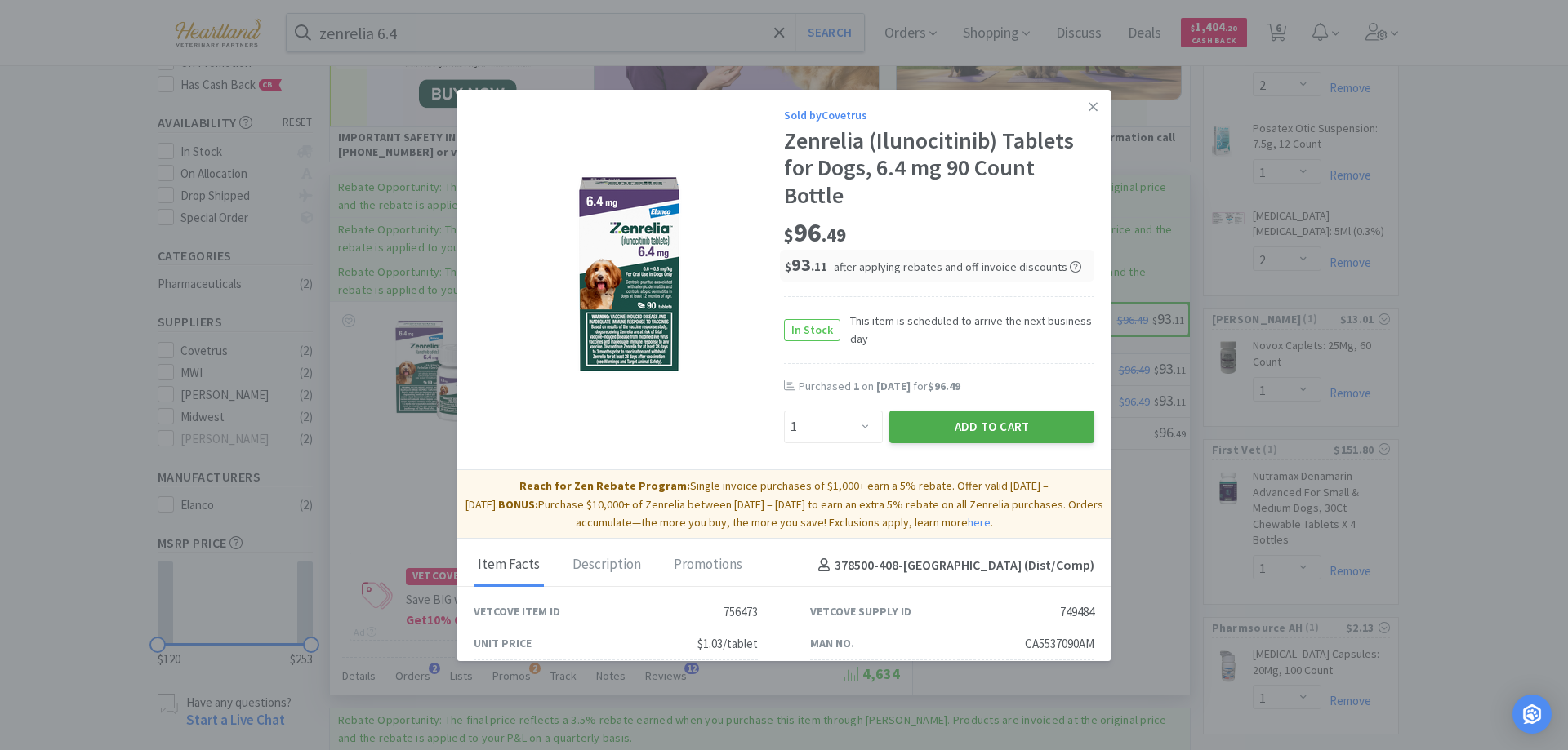
click at [998, 425] on button "Add to Cart" at bounding box center [991, 427] width 205 height 33
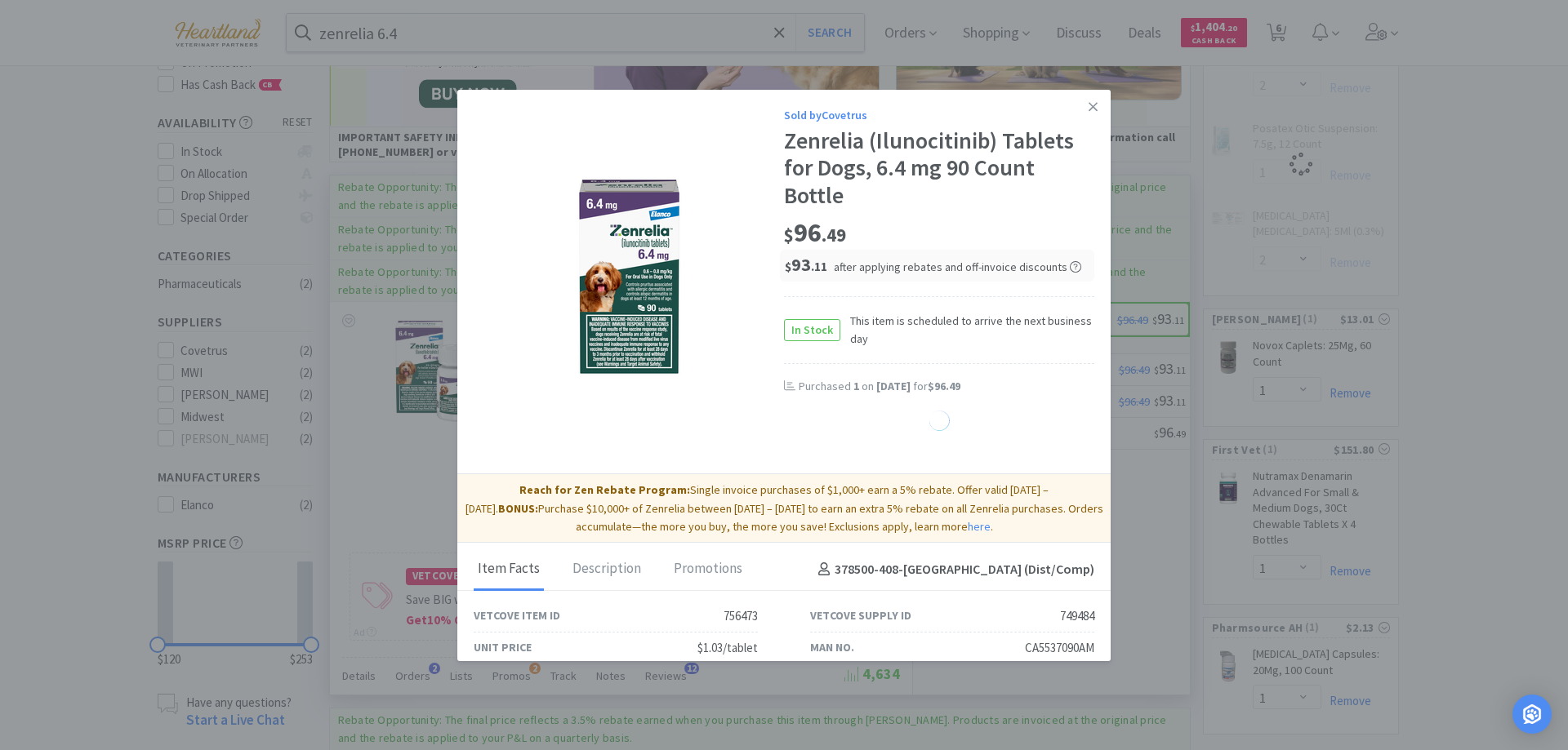
select select "1"
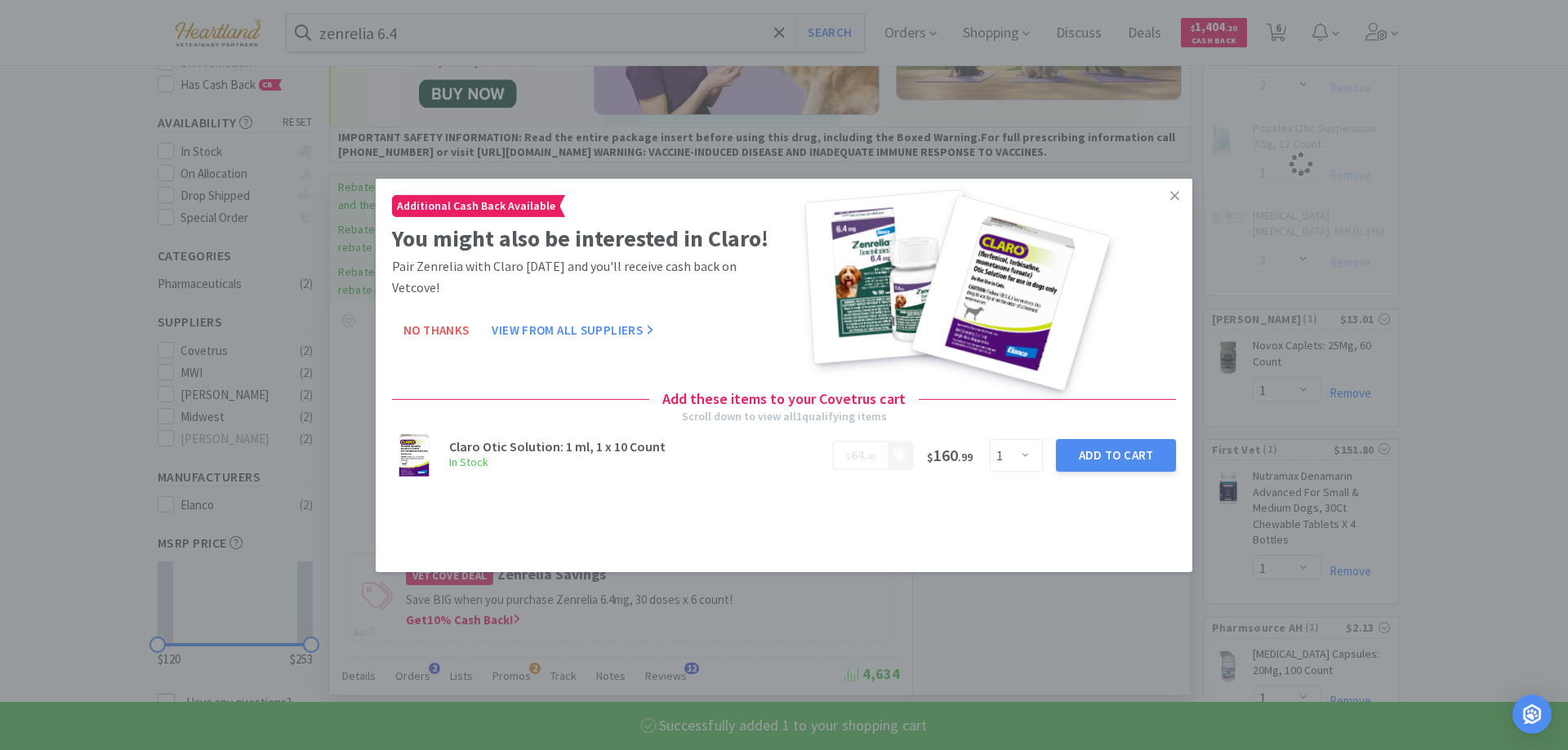
select select "1"
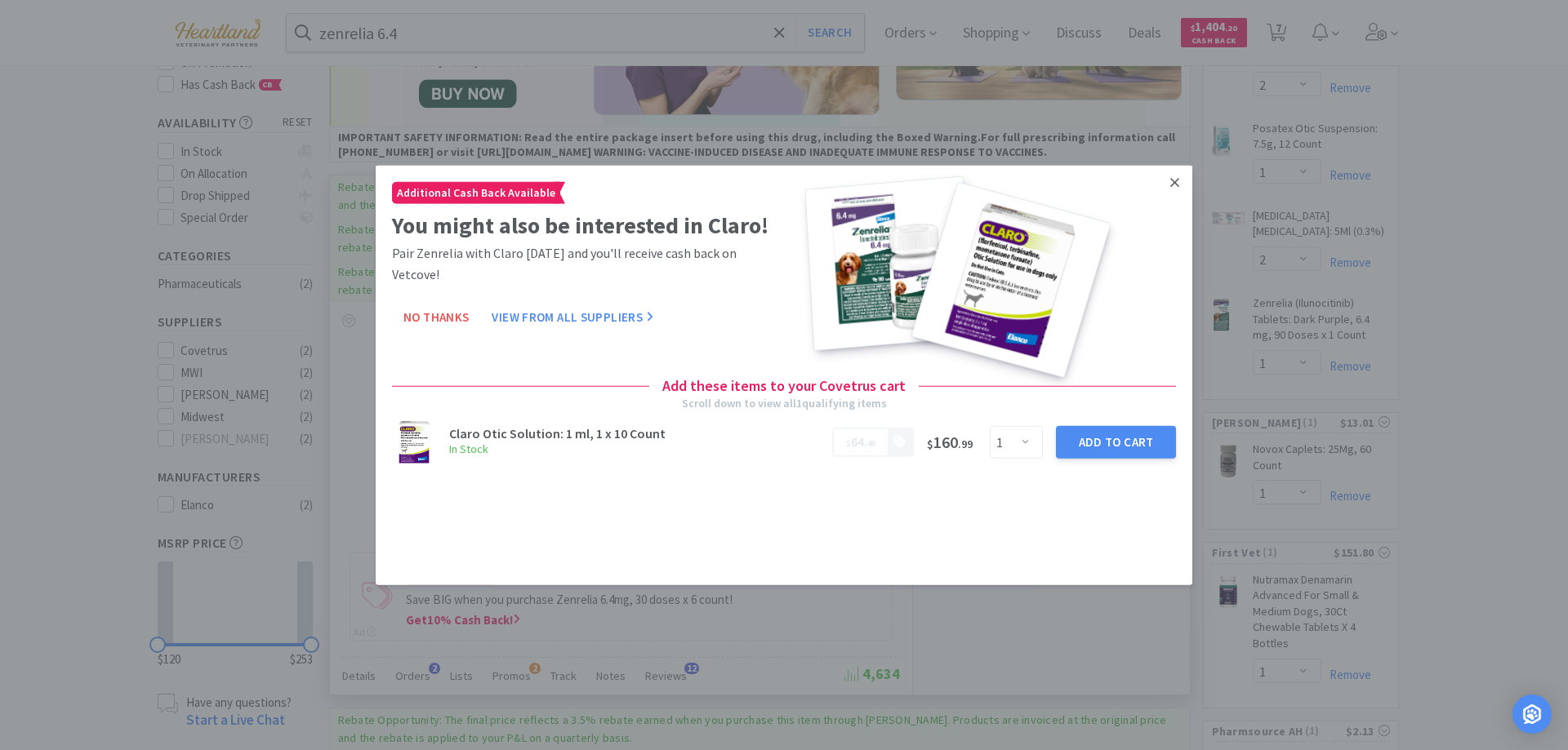
click at [1172, 185] on icon at bounding box center [1175, 183] width 9 height 9
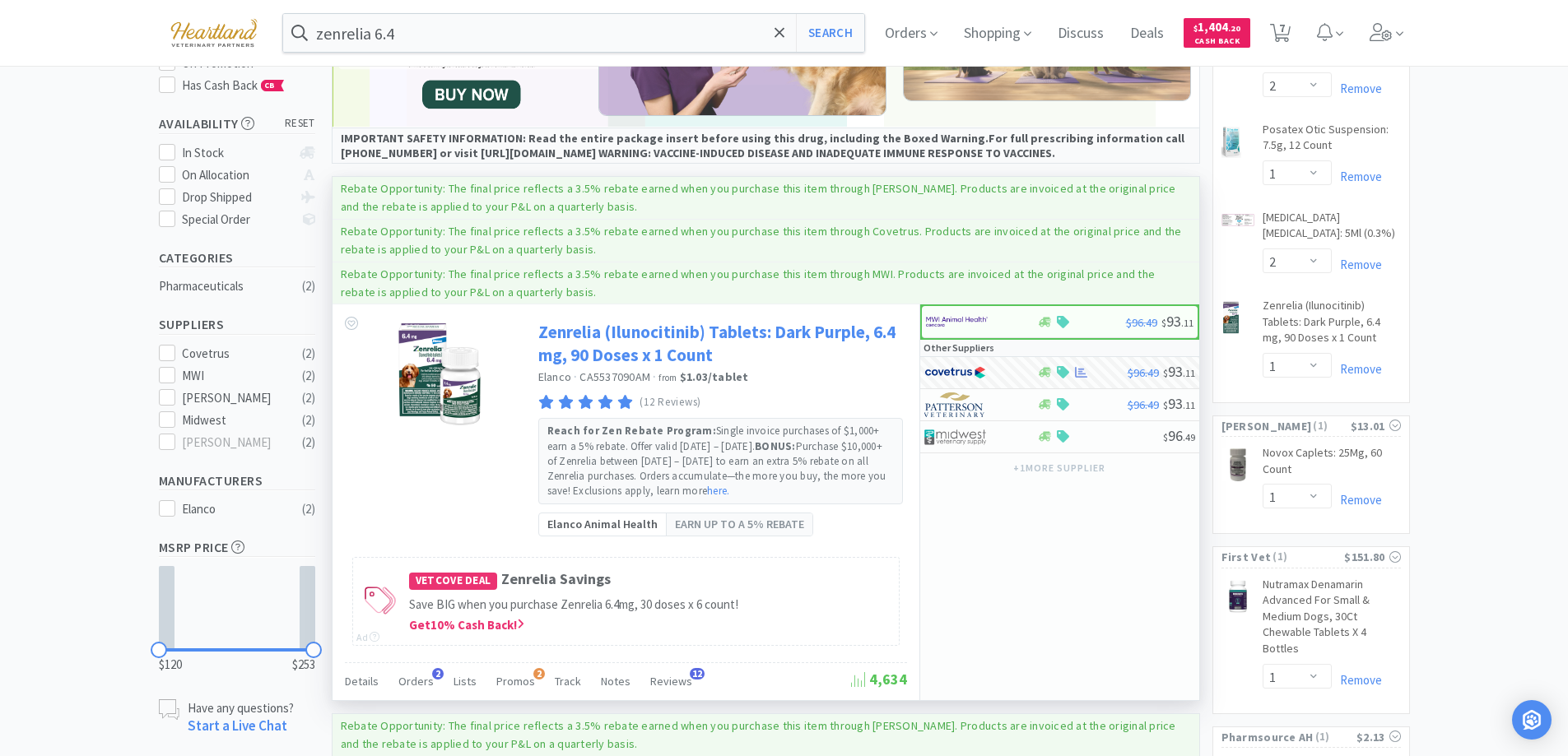
scroll to position [0, 0]
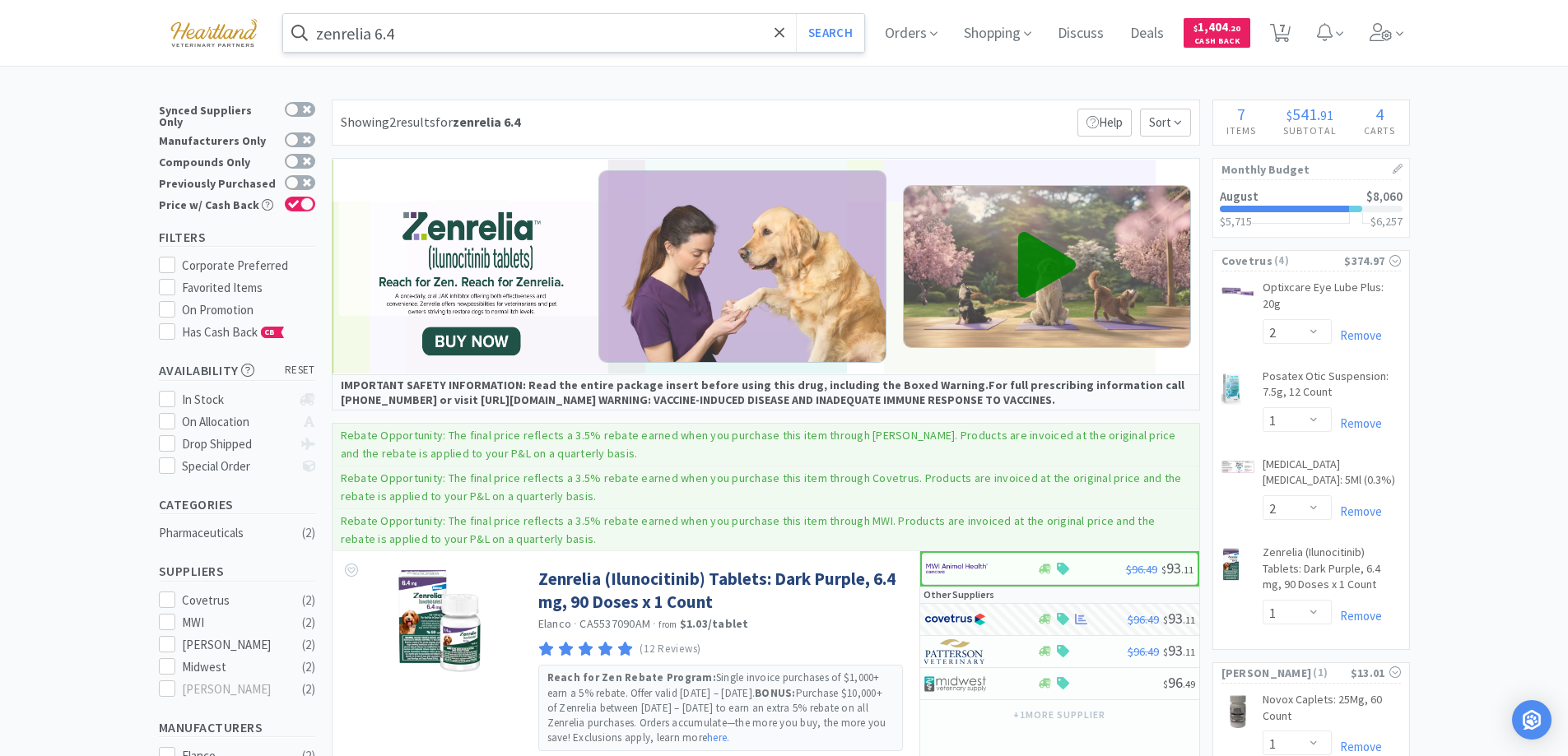
click at [604, 41] on input "zenrelia 6.4" at bounding box center [574, 32] width 582 height 38
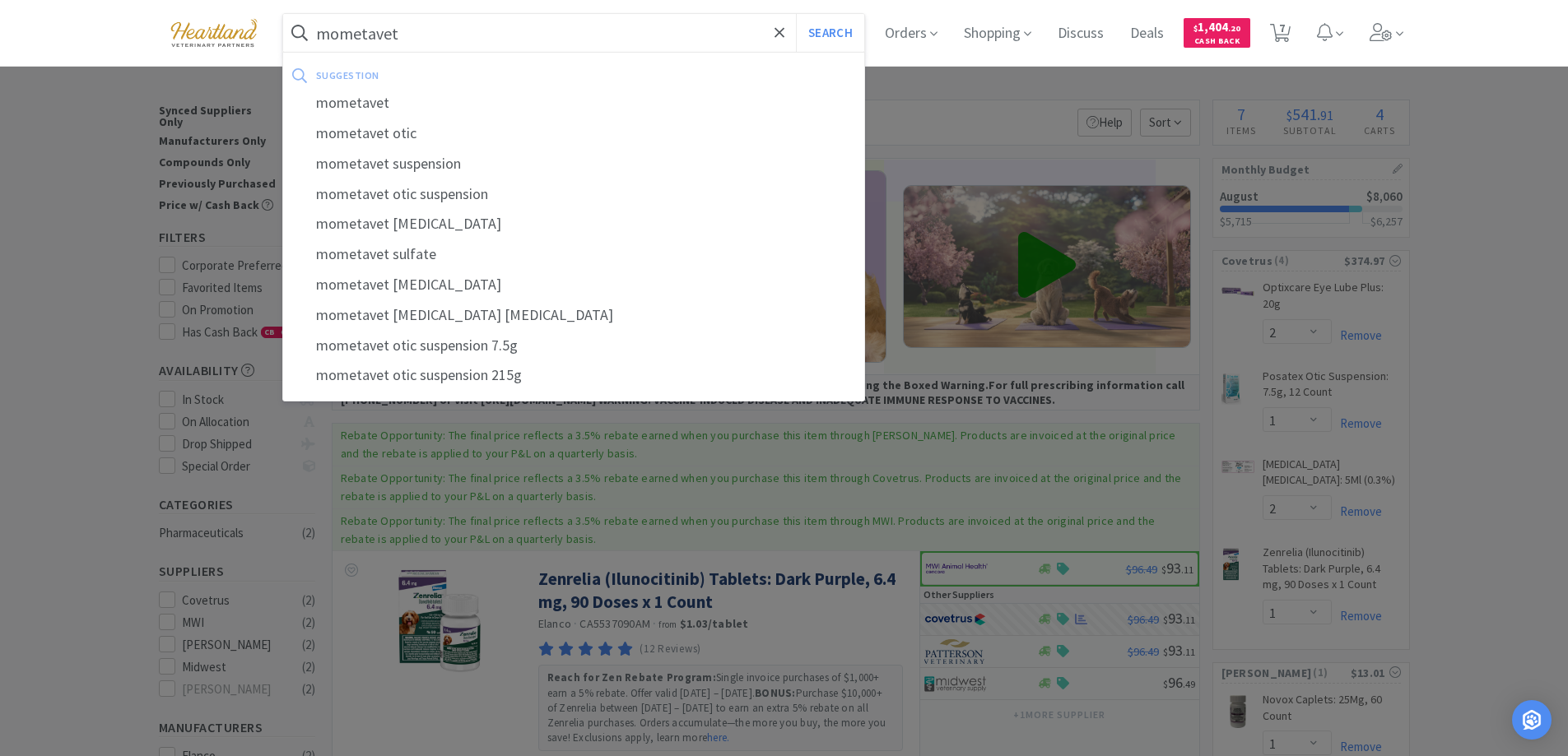
type input "mometavet"
click at [796, 14] on button "Search" at bounding box center [830, 32] width 68 height 38
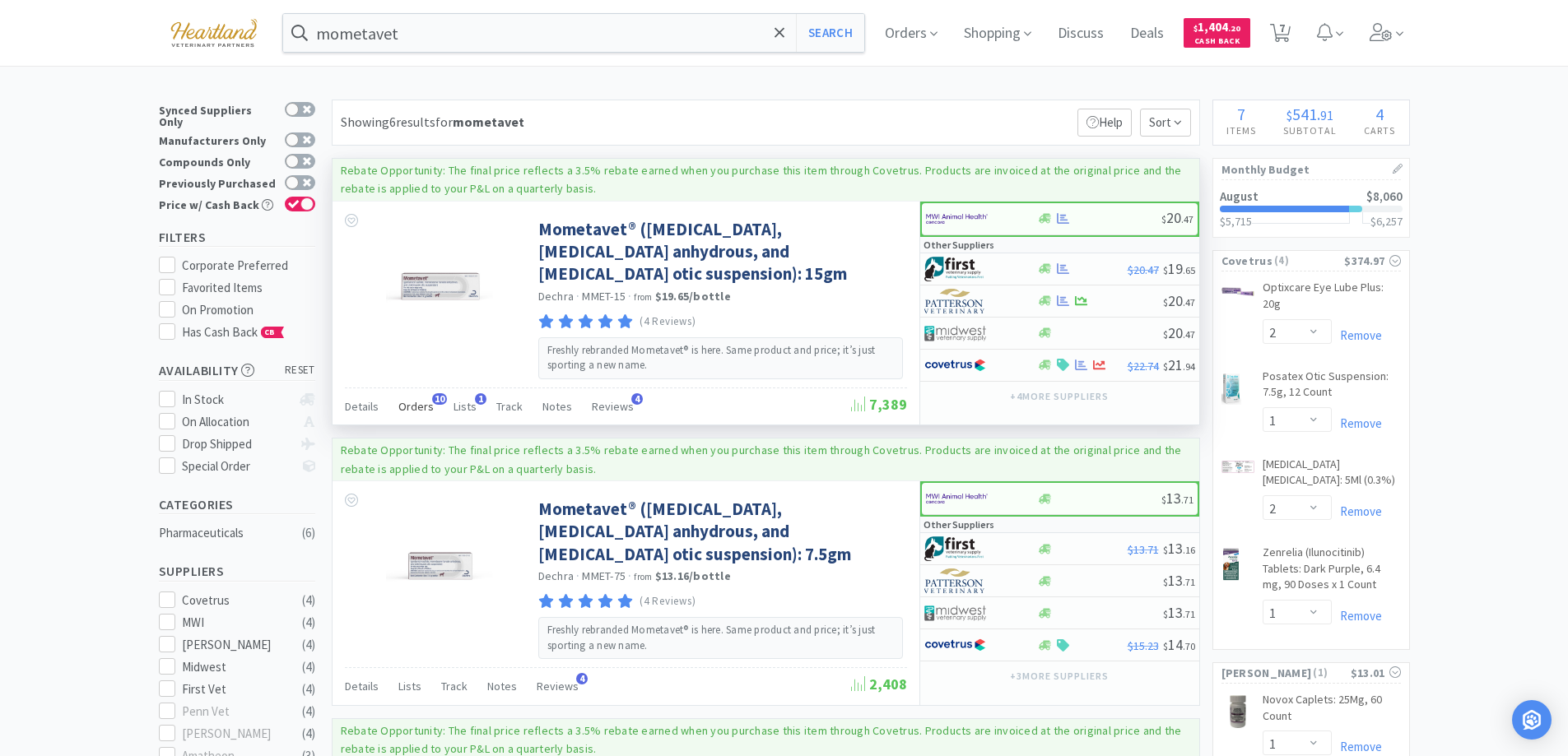
click at [407, 409] on span "Orders" at bounding box center [416, 406] width 35 height 15
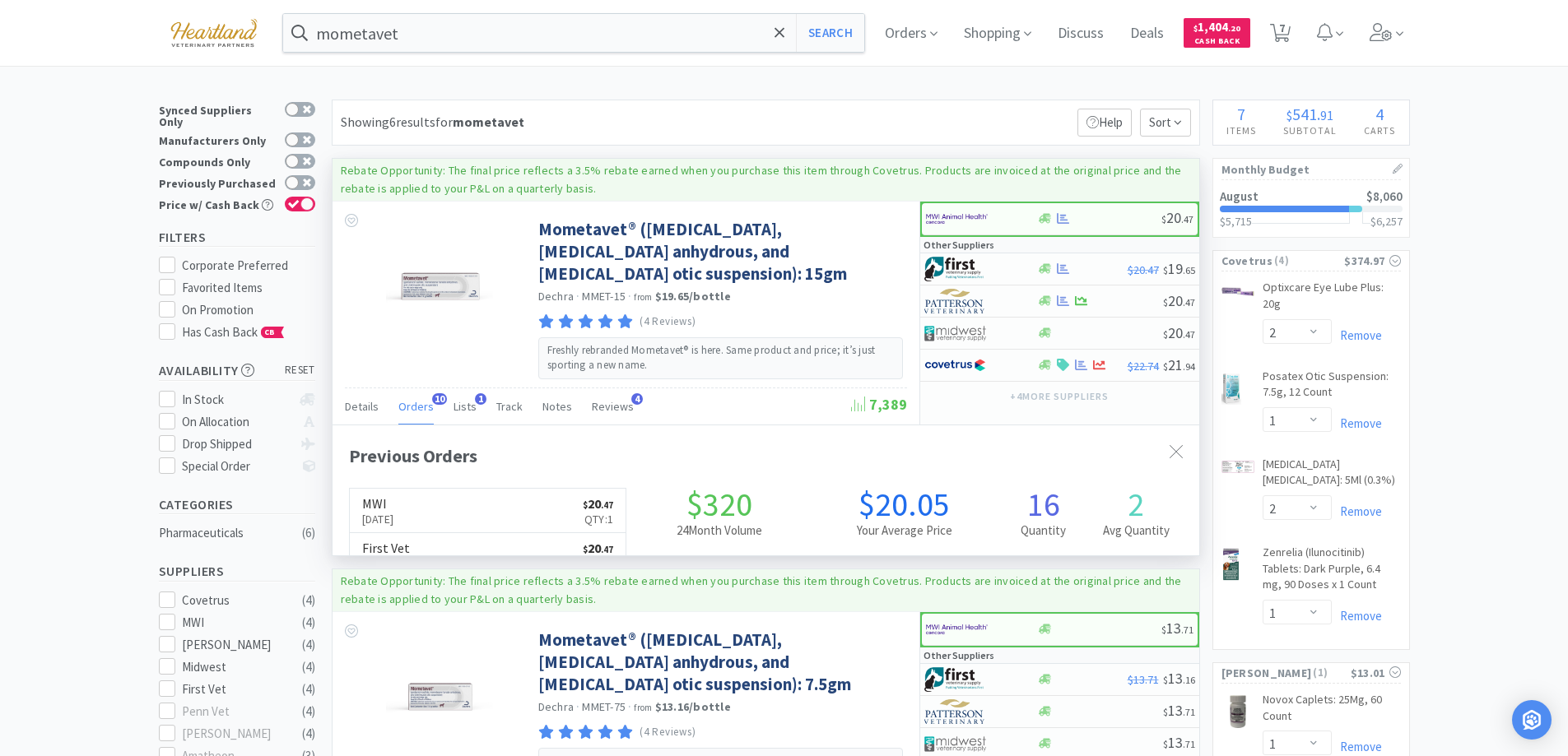
scroll to position [441, 866]
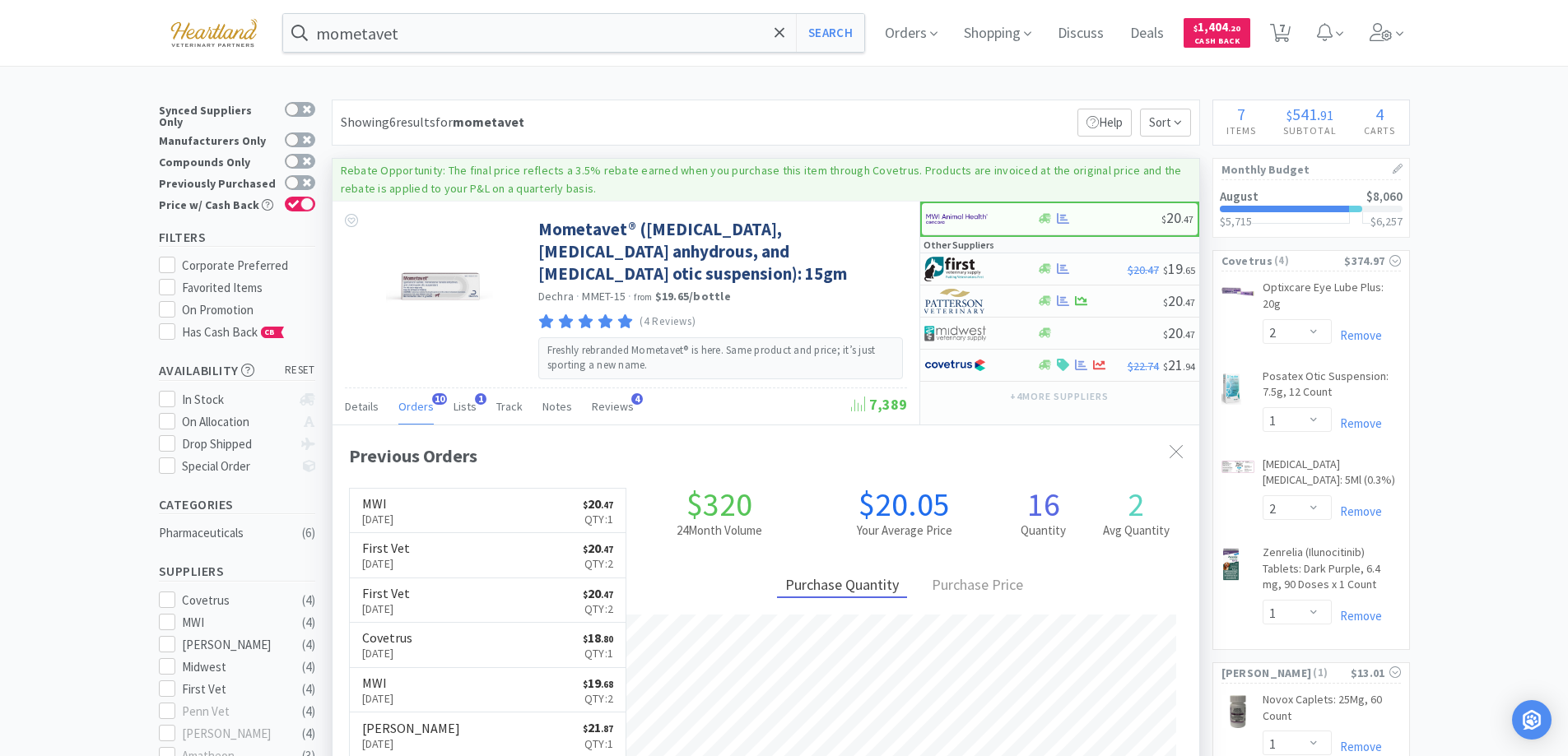
click at [407, 409] on span "Orders" at bounding box center [416, 406] width 35 height 15
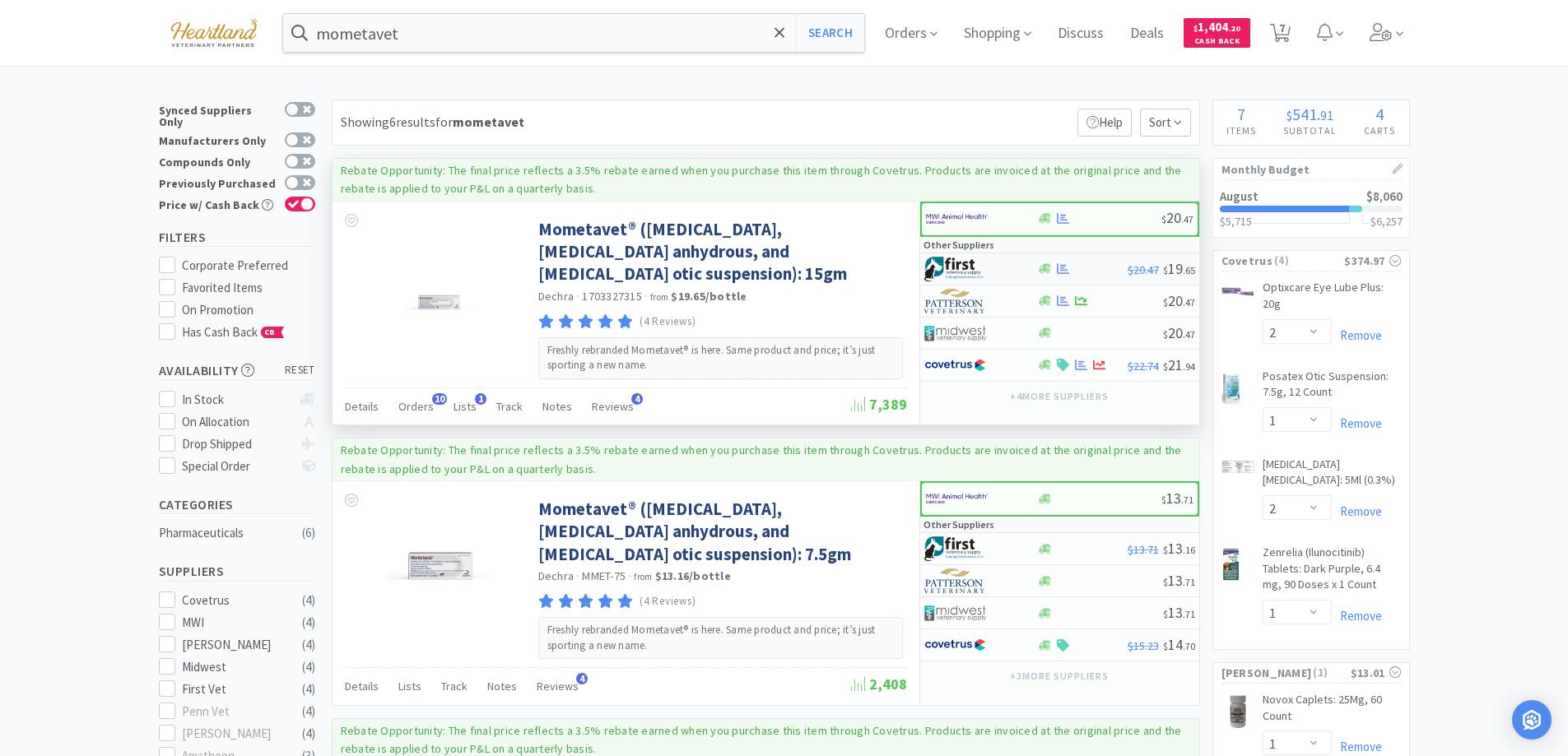
click at [1004, 264] on div at bounding box center [969, 269] width 91 height 28
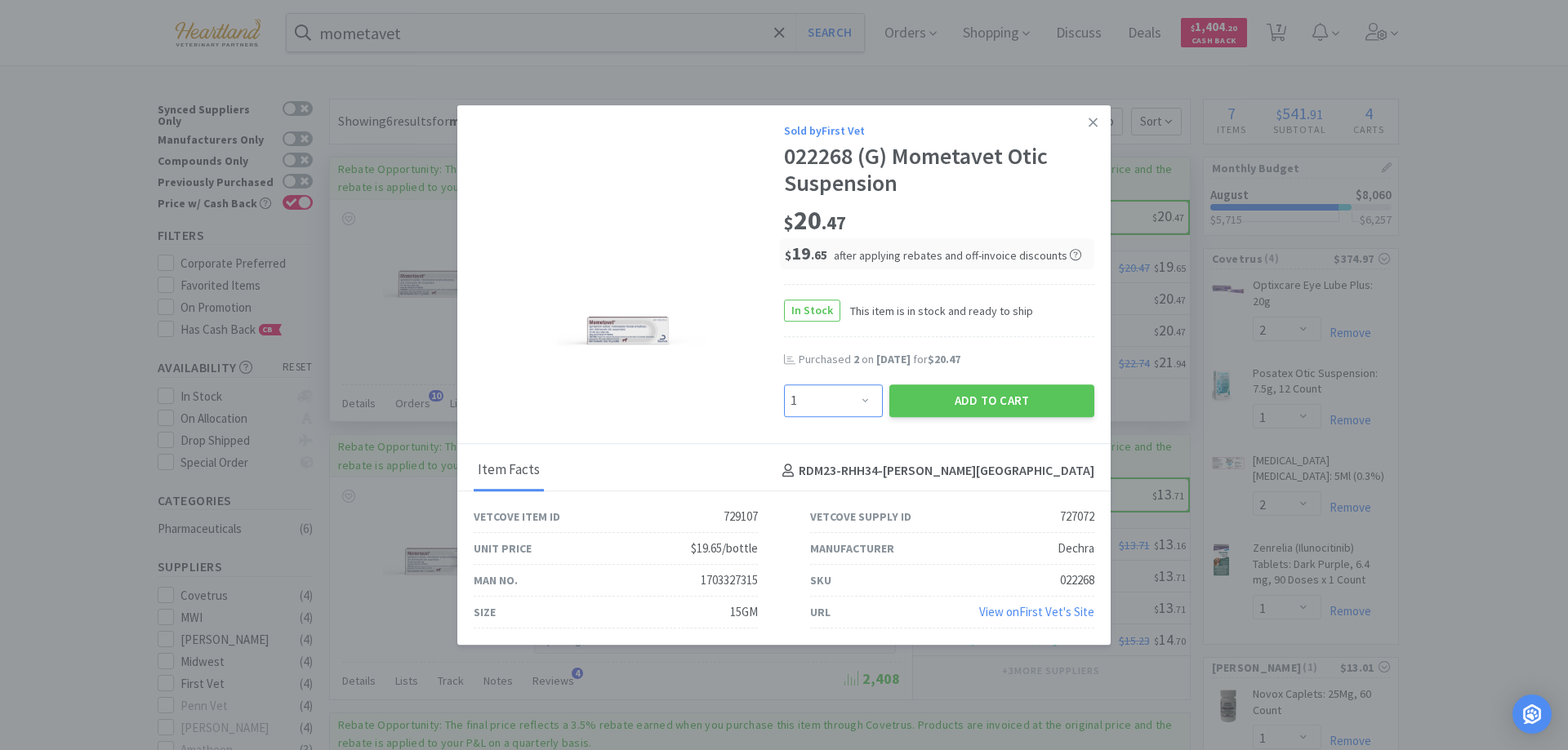
click at [866, 395] on select "Enter Quantity 1 2 3 4 5 6 7 8 9 10 11 12 13 14 15 16 17 18 19 20 Enter Quantity" at bounding box center [834, 401] width 99 height 33
select select "2"
click at [784, 385] on select "Enter Quantity 1 2 3 4 5 6 7 8 9 10 11 12 13 14 15 16 17 18 19 20 Enter Quantity" at bounding box center [834, 401] width 99 height 33
click at [985, 390] on button "Add to Cart" at bounding box center [991, 401] width 205 height 33
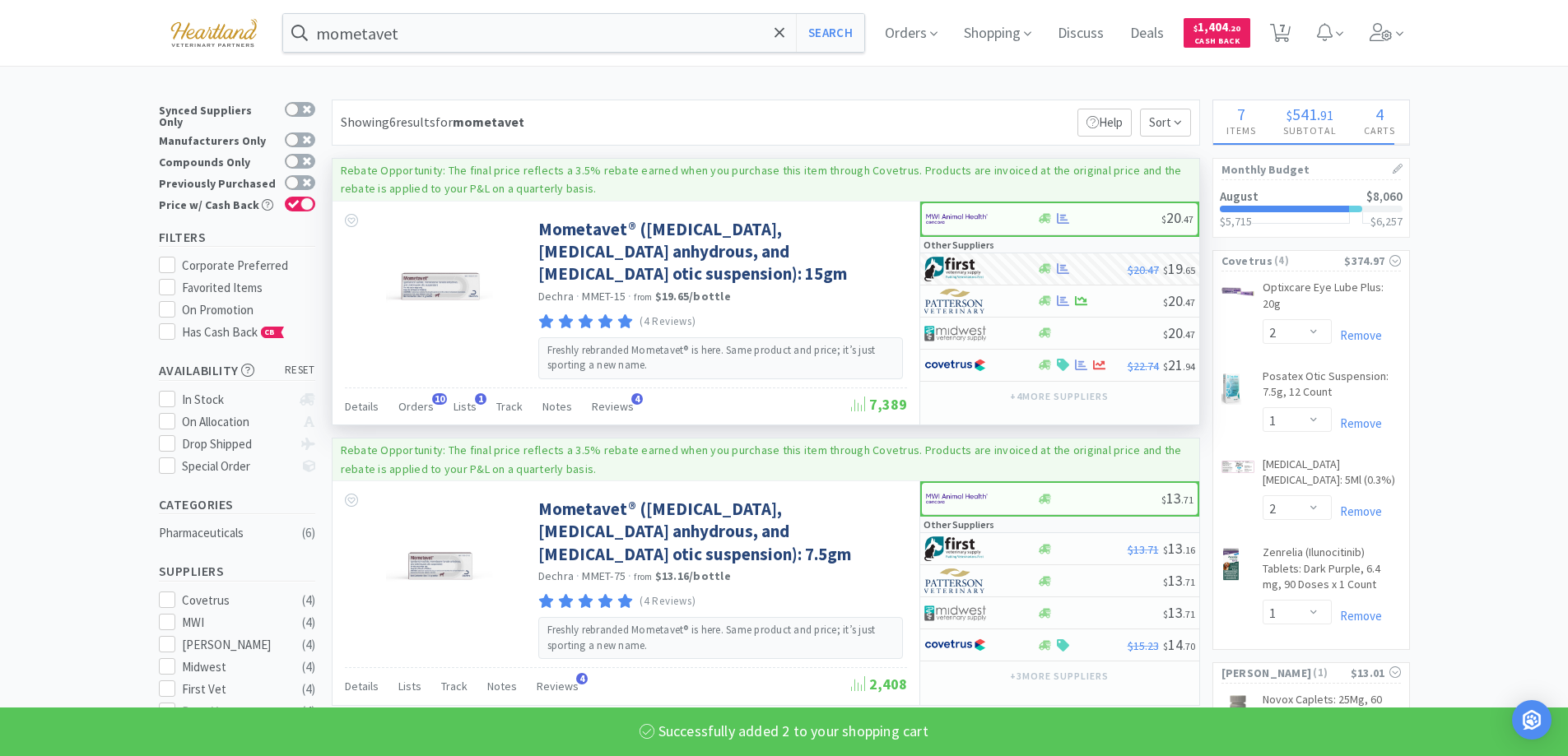
select select "2"
select select "1"
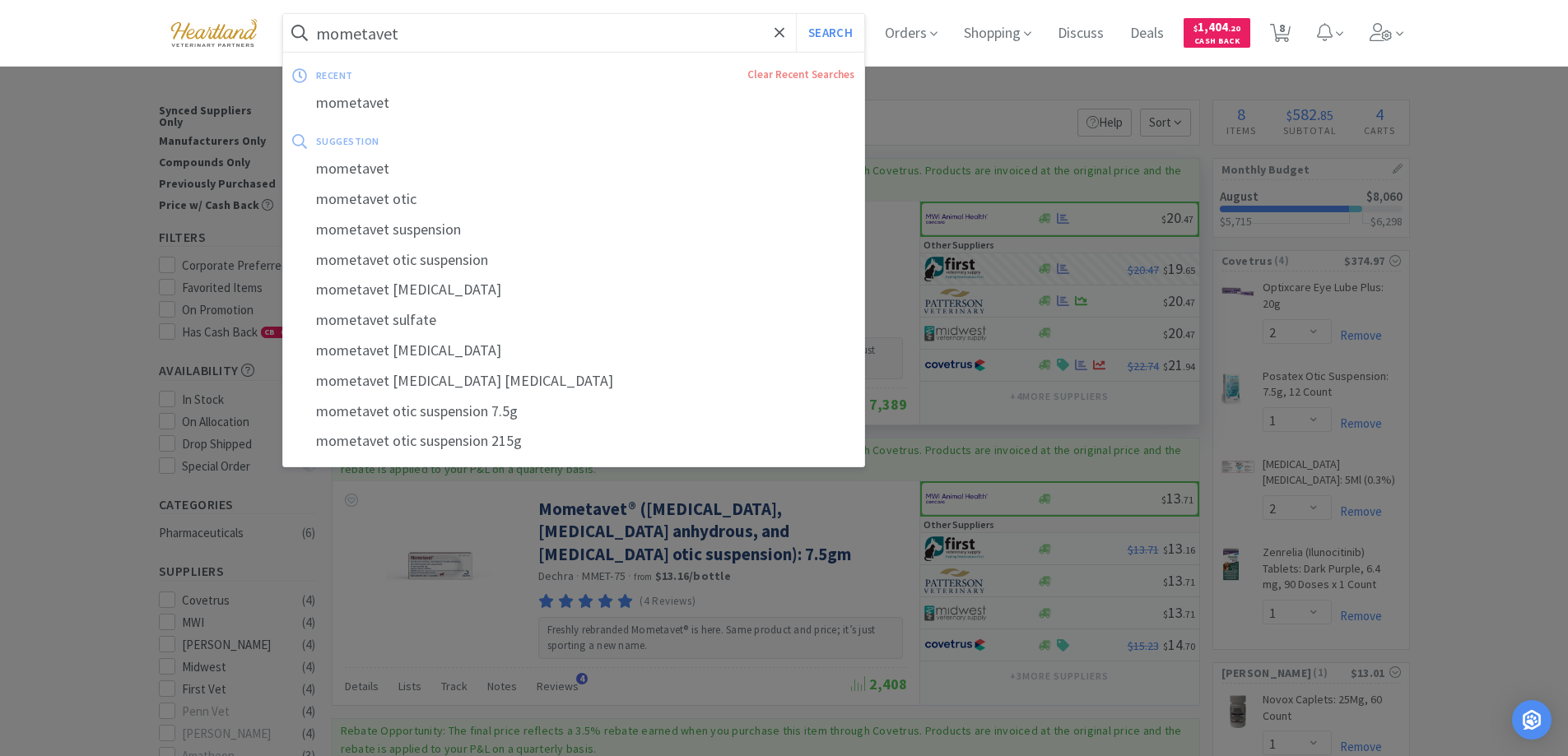
click at [535, 35] on input "mometavet" at bounding box center [574, 32] width 582 height 38
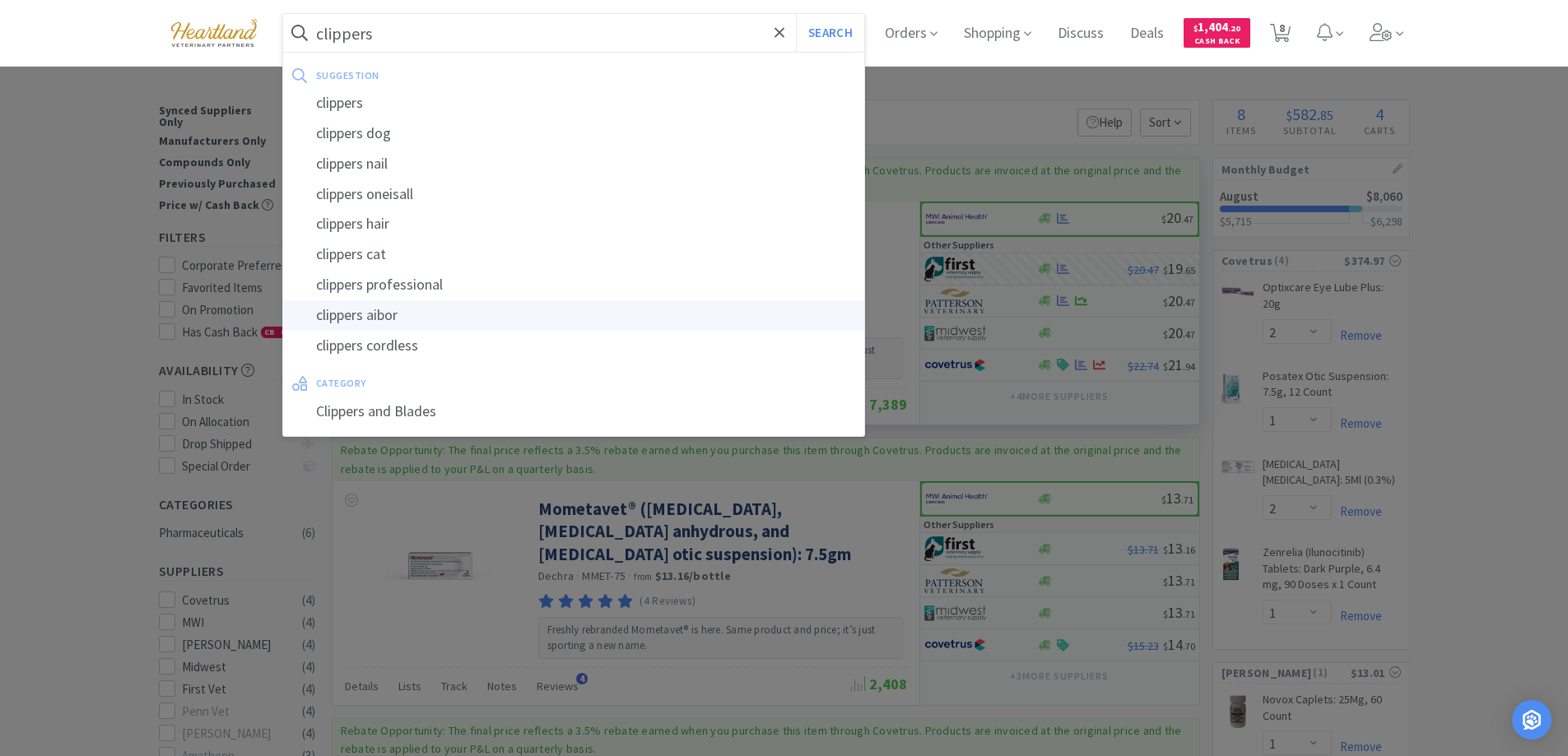
click at [796, 14] on button "Search" at bounding box center [830, 32] width 68 height 38
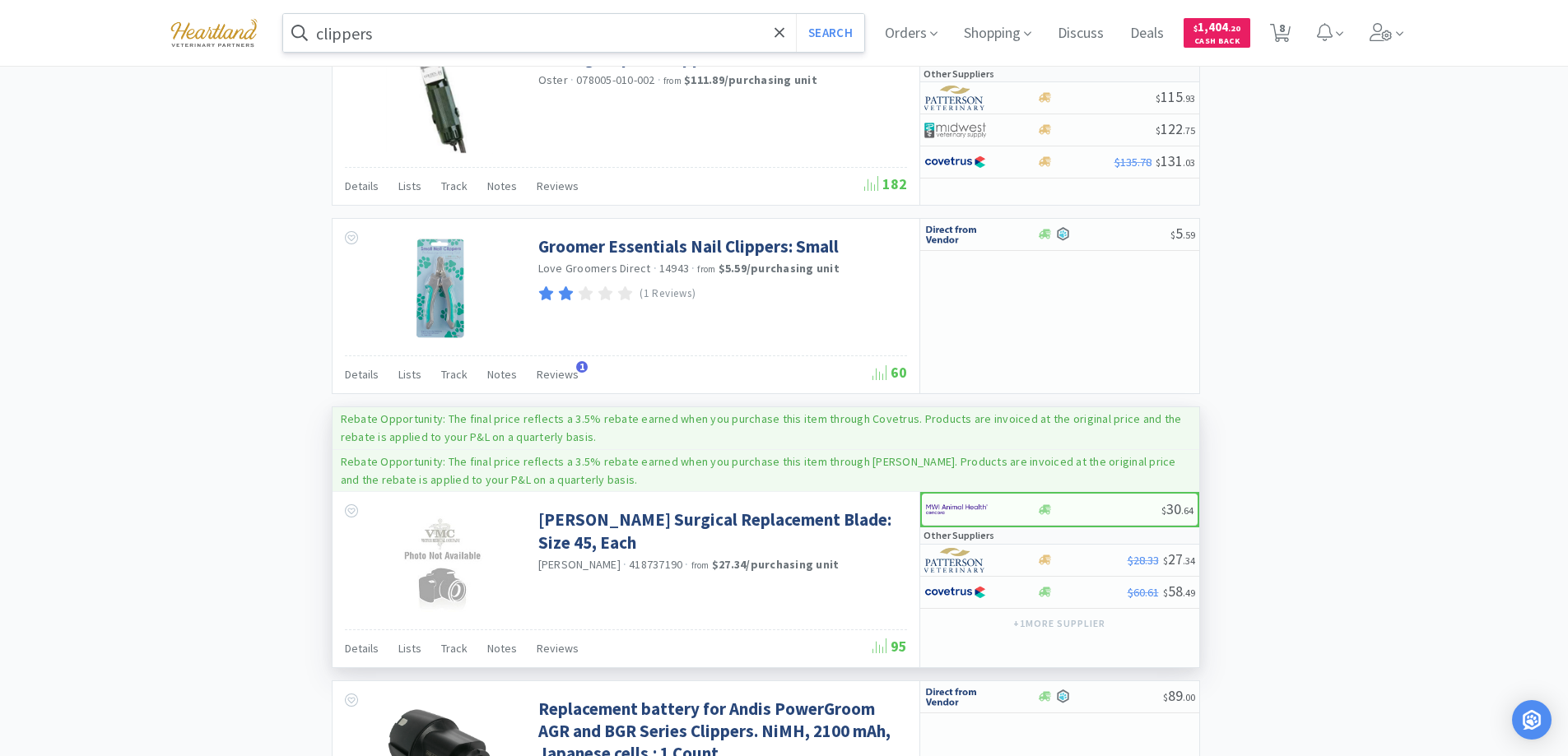
scroll to position [1892, 0]
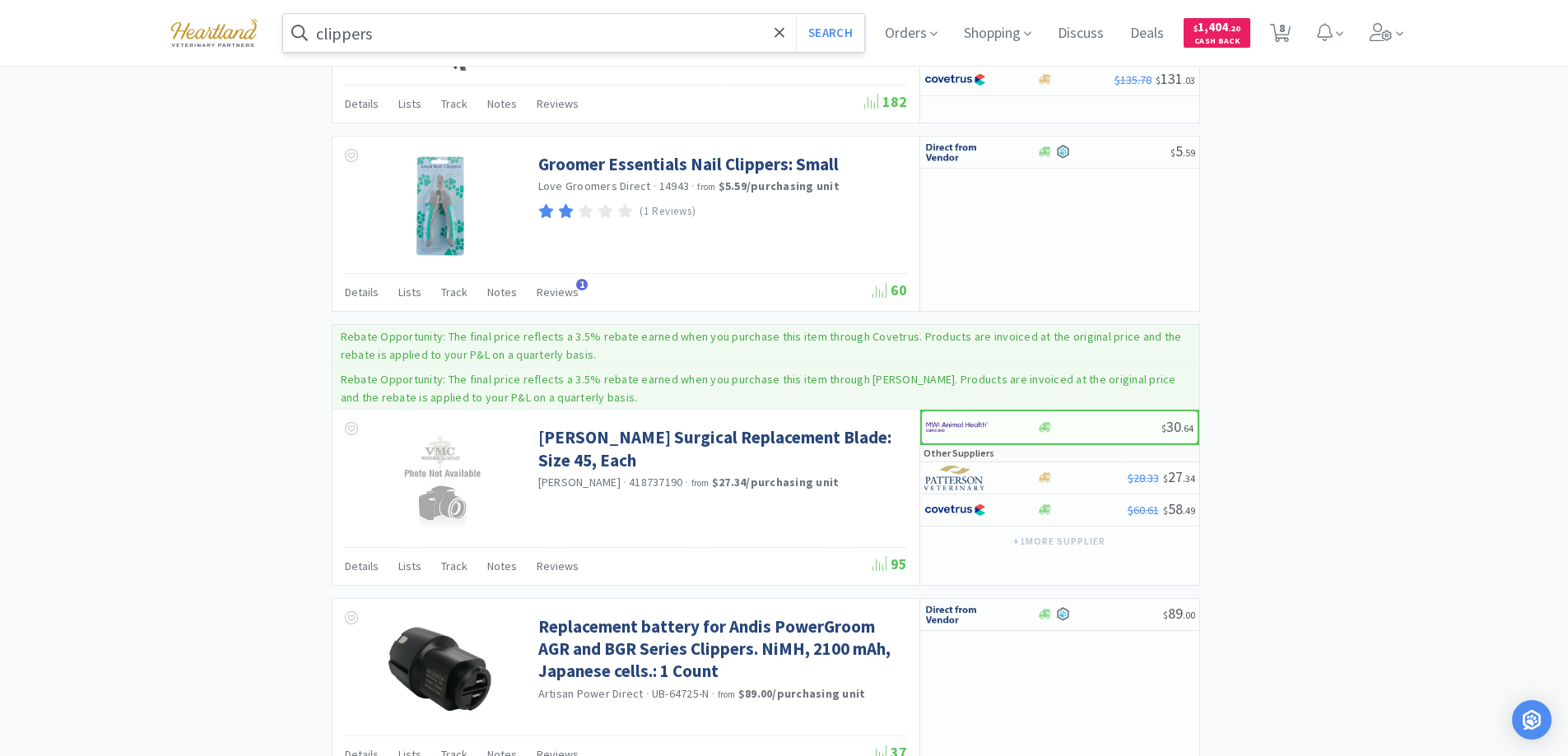
click at [397, 32] on input "clippers" at bounding box center [574, 32] width 582 height 38
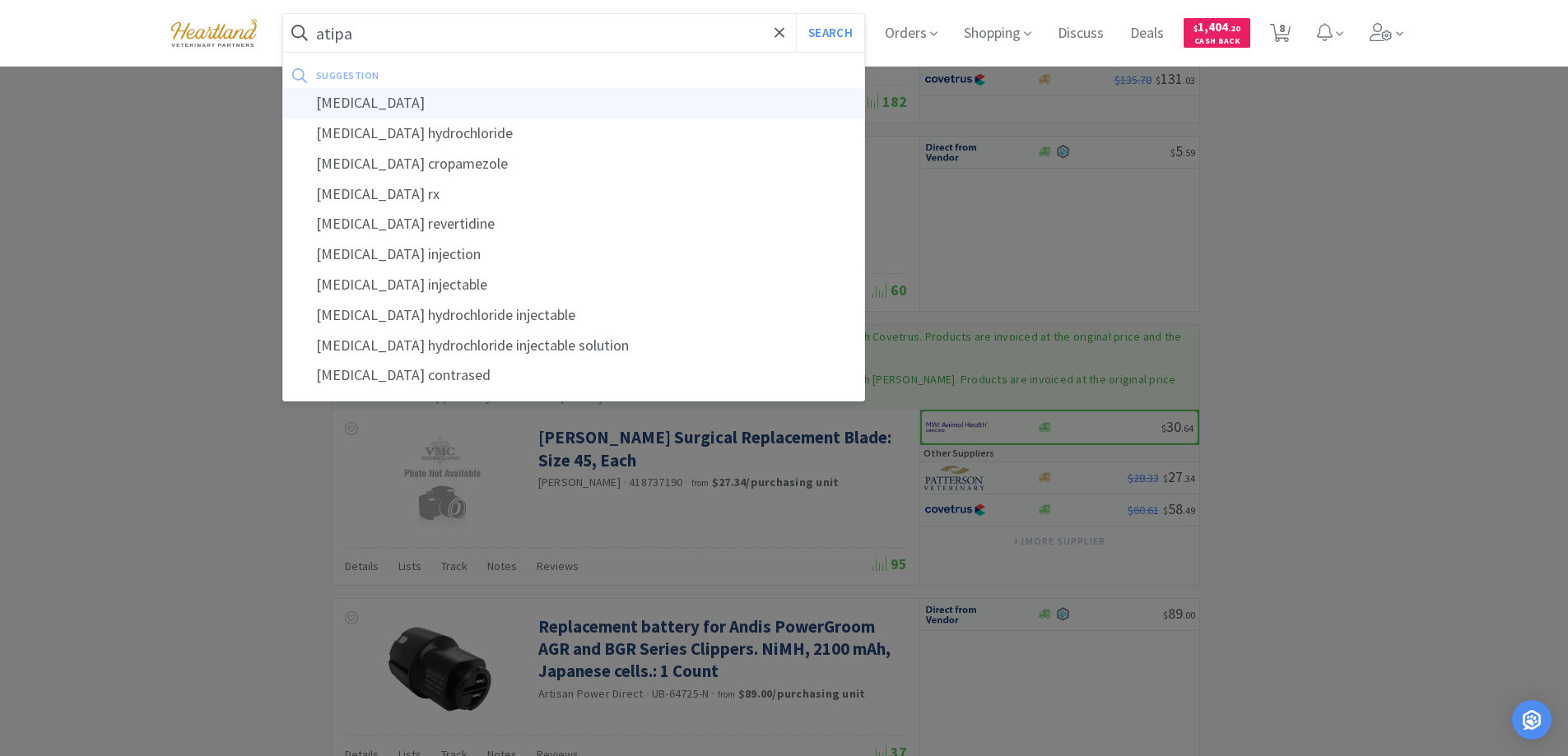
click at [369, 106] on div "[MEDICAL_DATA]" at bounding box center [574, 103] width 582 height 31
type input "[MEDICAL_DATA]"
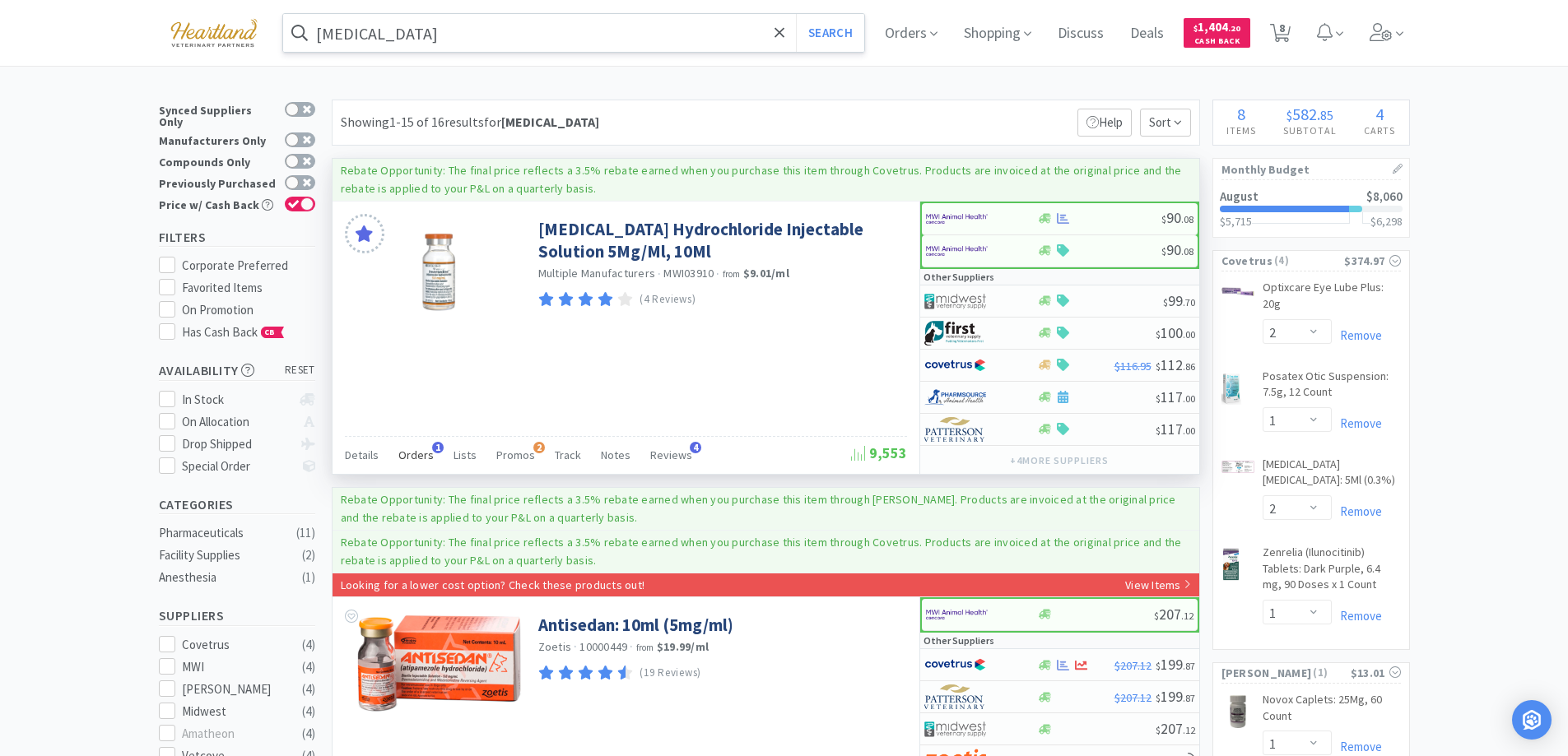
click at [415, 453] on span "Orders" at bounding box center [416, 455] width 35 height 15
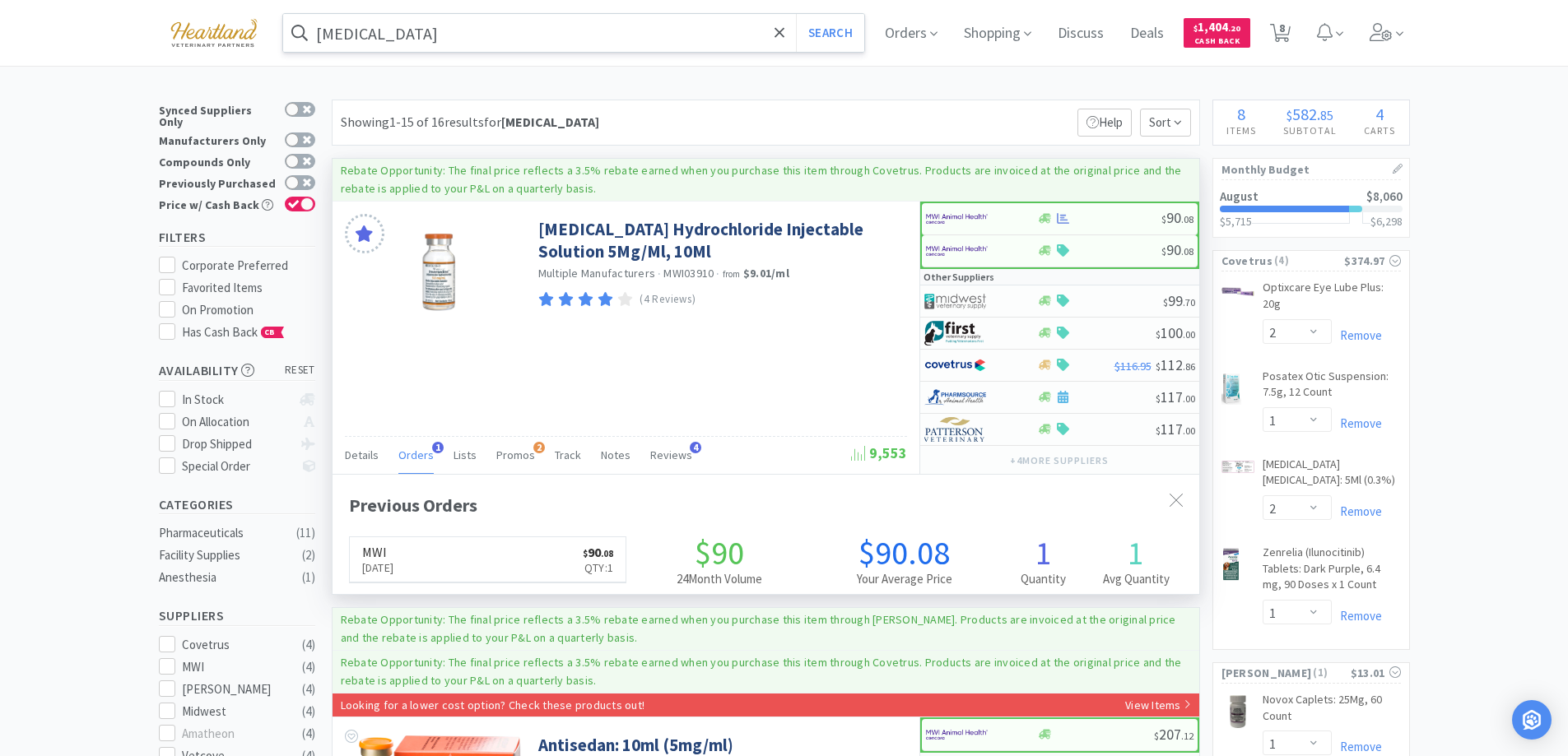
scroll to position [427, 866]
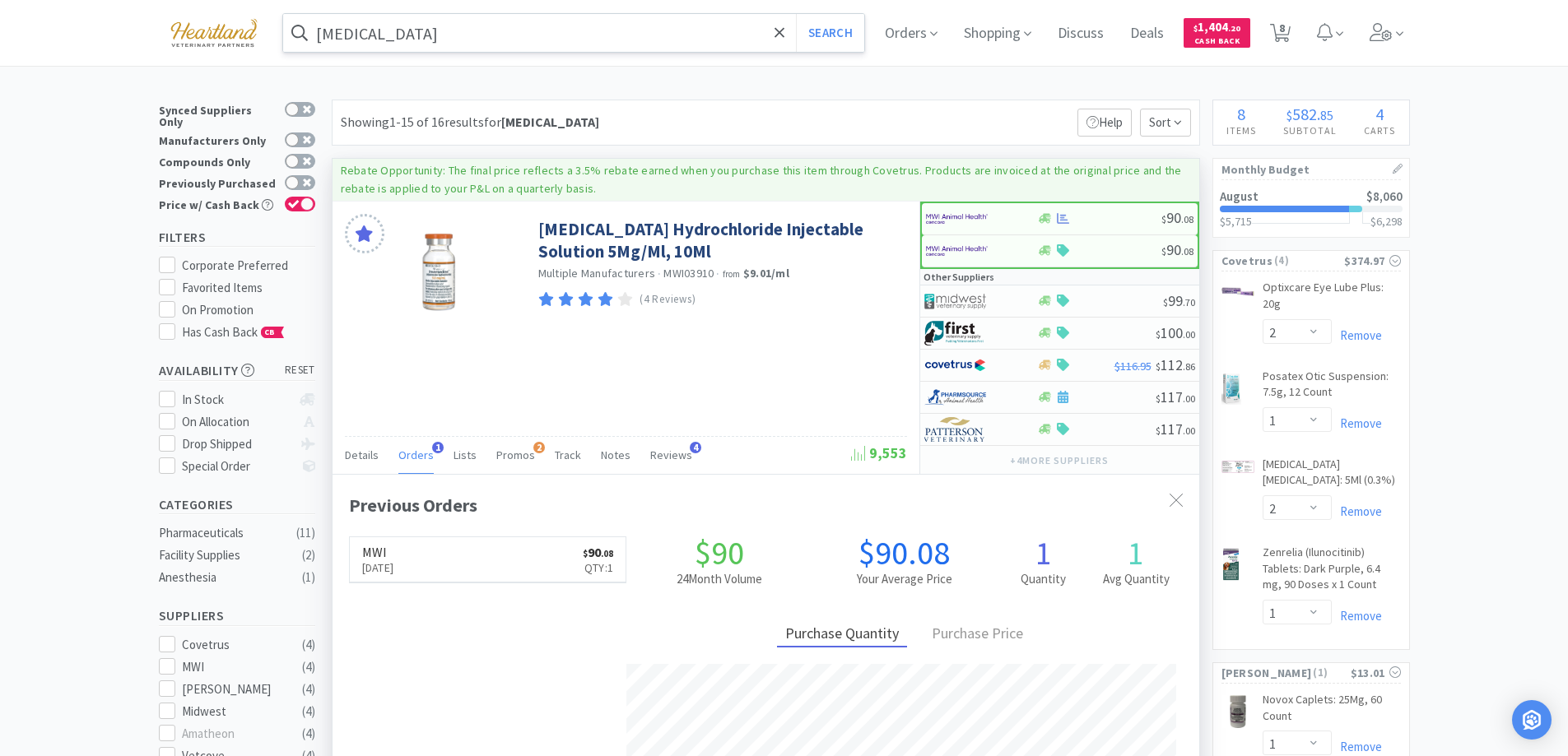
click at [415, 453] on span "Orders" at bounding box center [416, 455] width 35 height 15
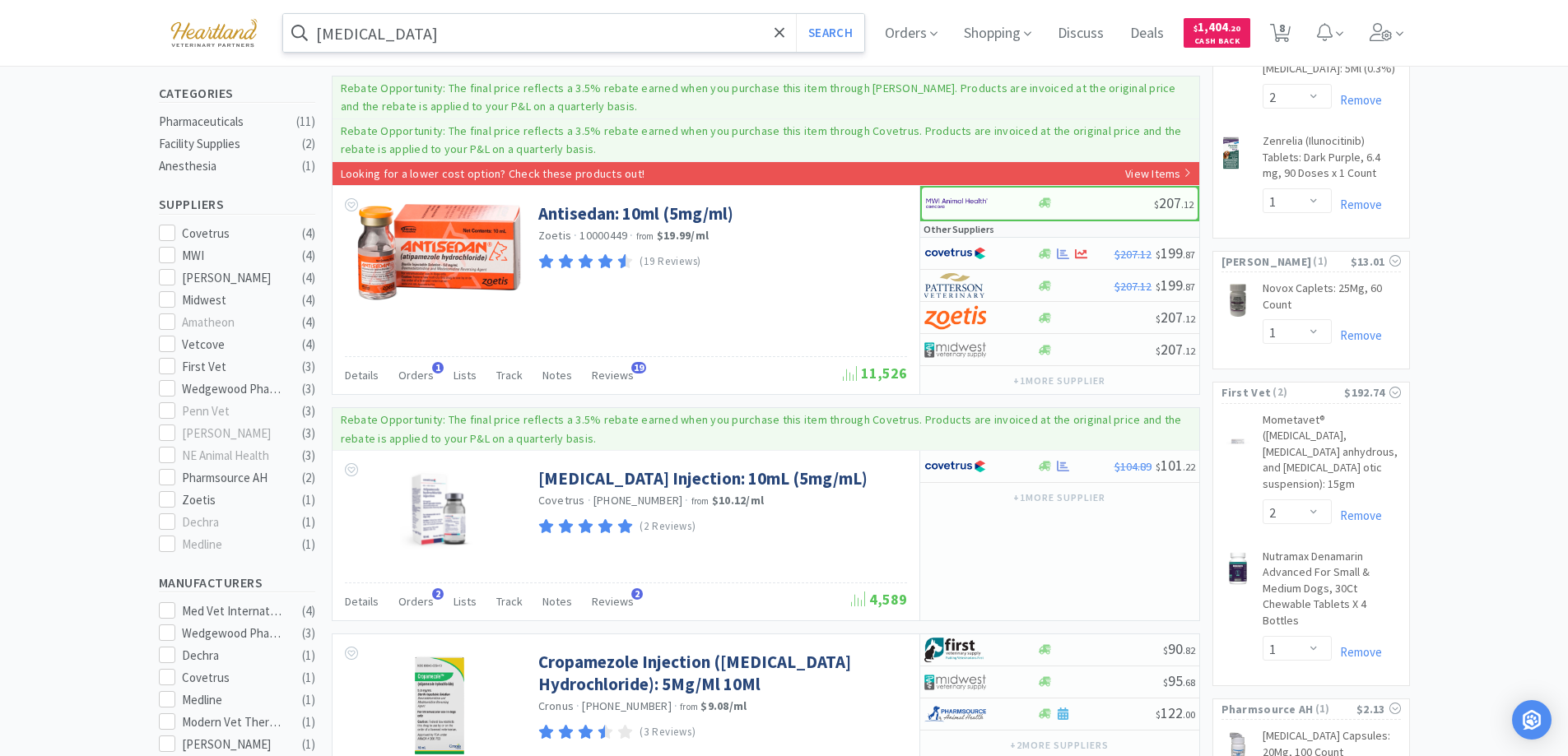
scroll to position [0, 0]
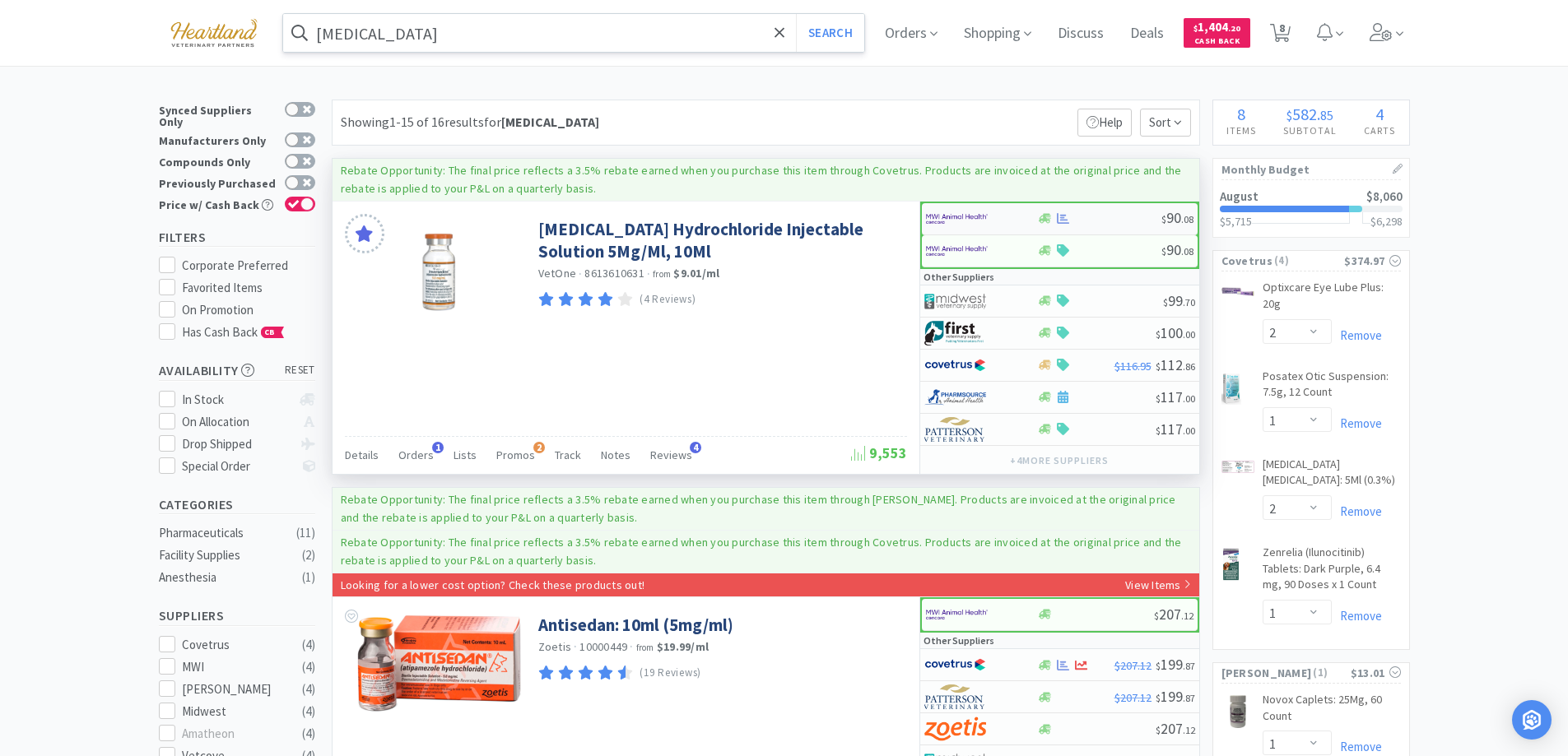
click at [1002, 217] on div at bounding box center [971, 218] width 91 height 28
select select "1"
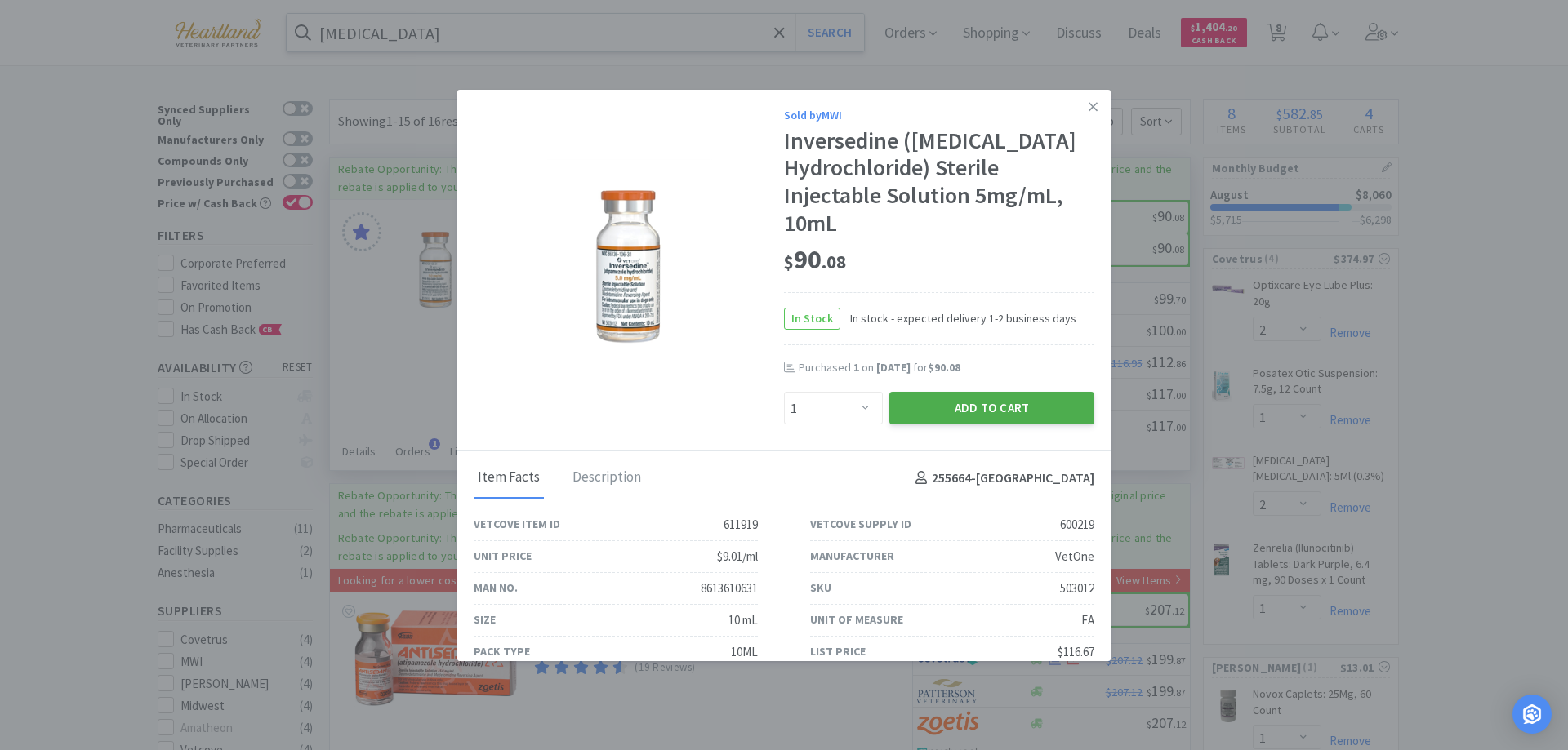
click at [980, 407] on button "Add to Cart" at bounding box center [991, 409] width 205 height 33
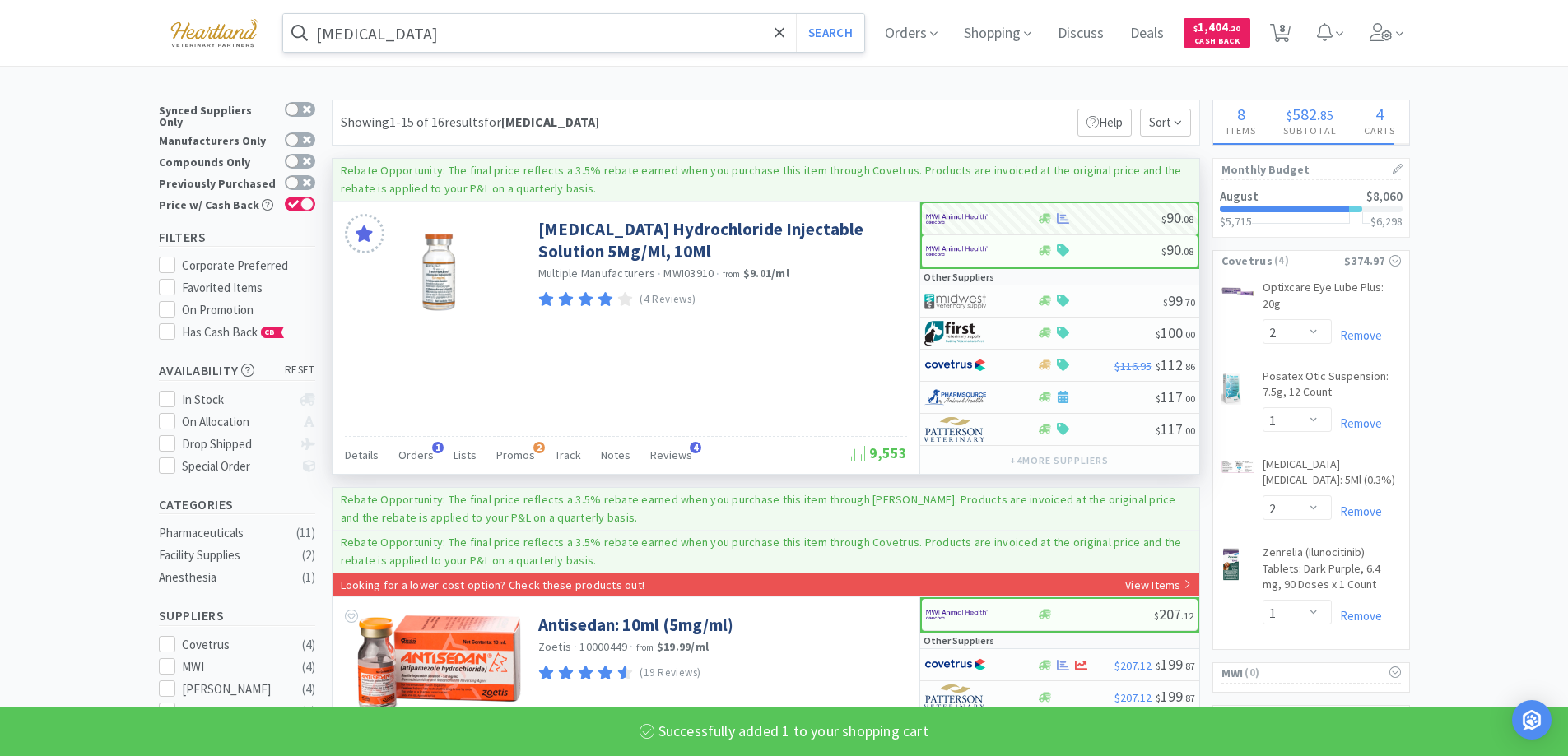
select select "1"
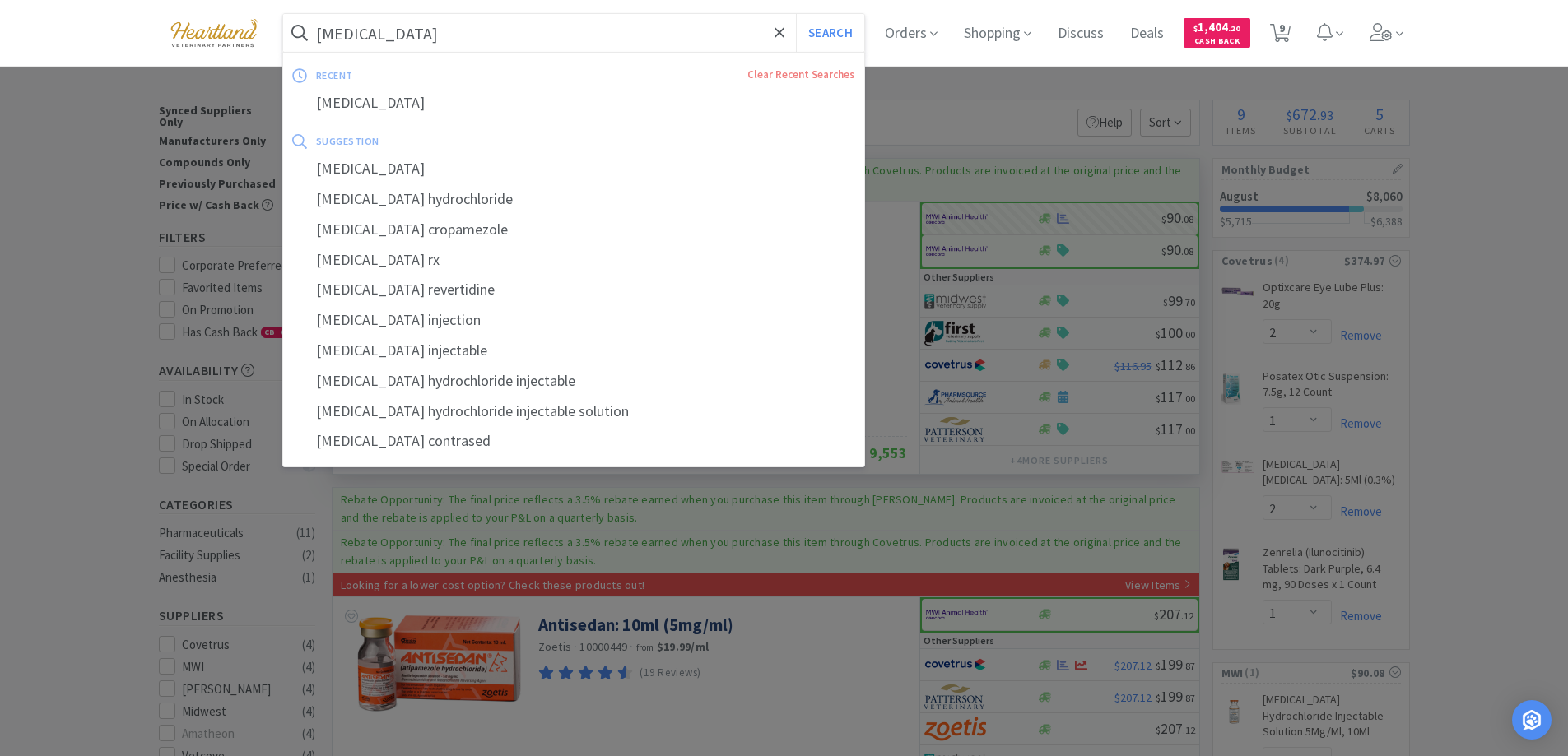
click at [597, 36] on input "[MEDICAL_DATA]" at bounding box center [574, 32] width 582 height 38
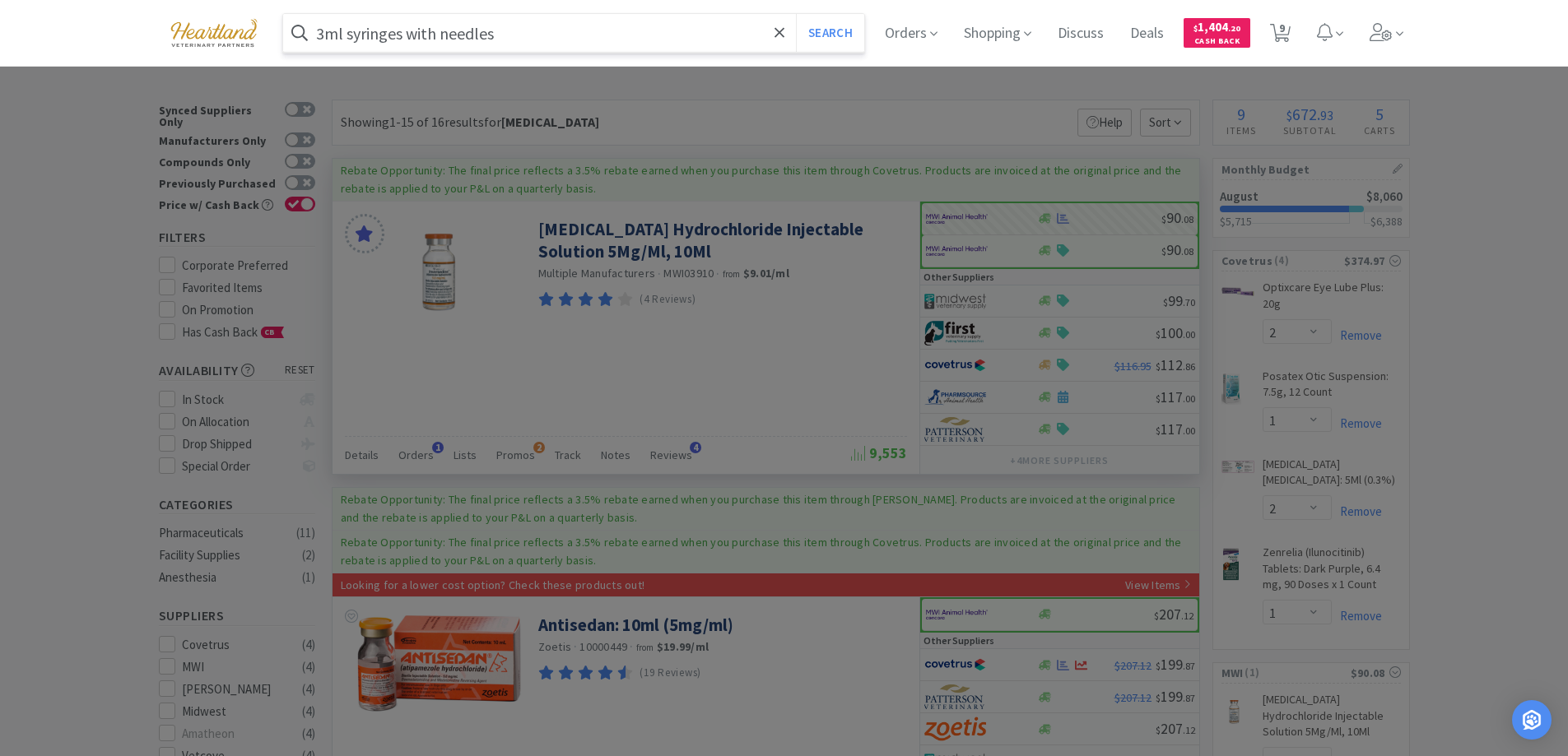
type input "3ml syringes with needles"
click at [796, 14] on button "Search" at bounding box center [830, 32] width 68 height 38
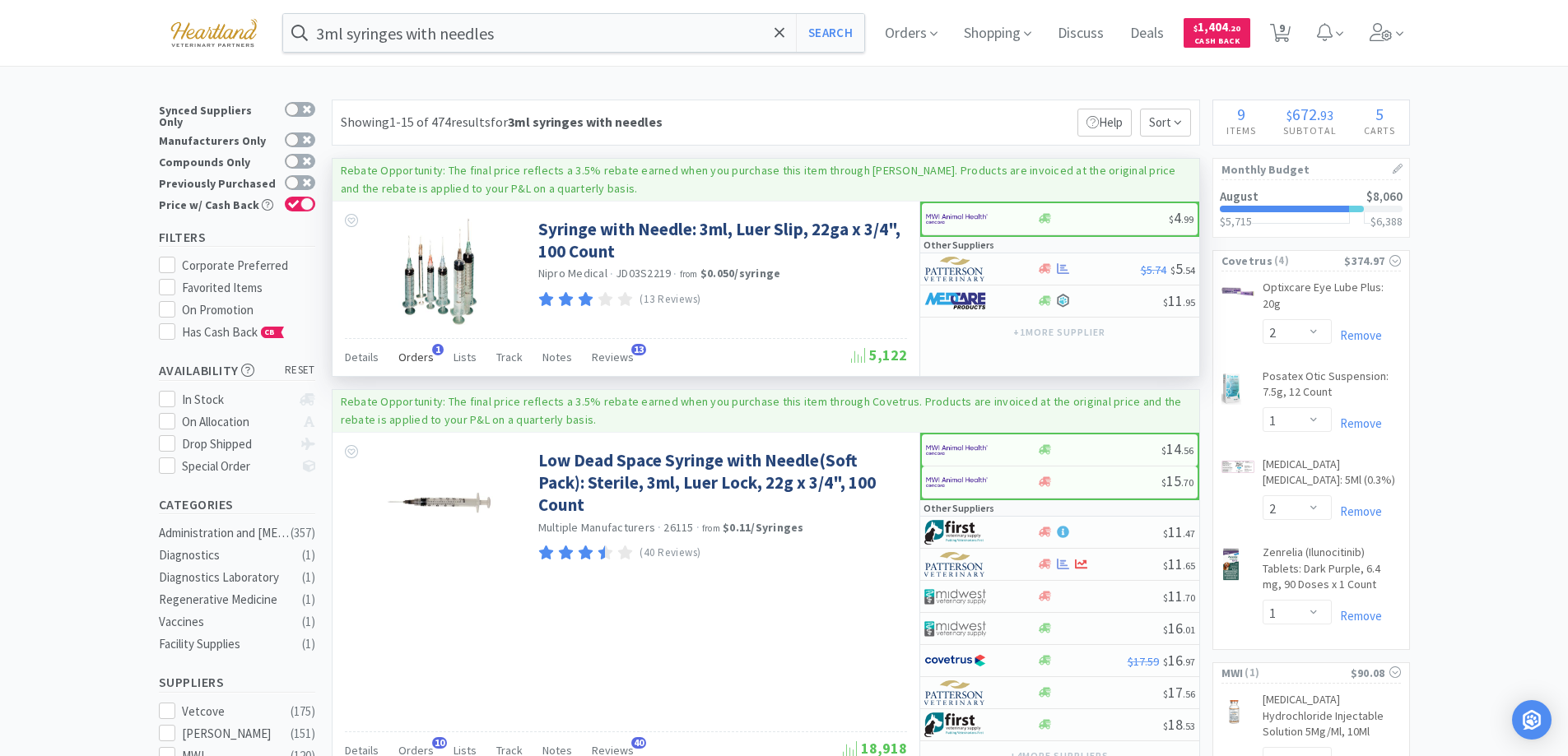
click at [415, 358] on span "Orders" at bounding box center [416, 357] width 35 height 15
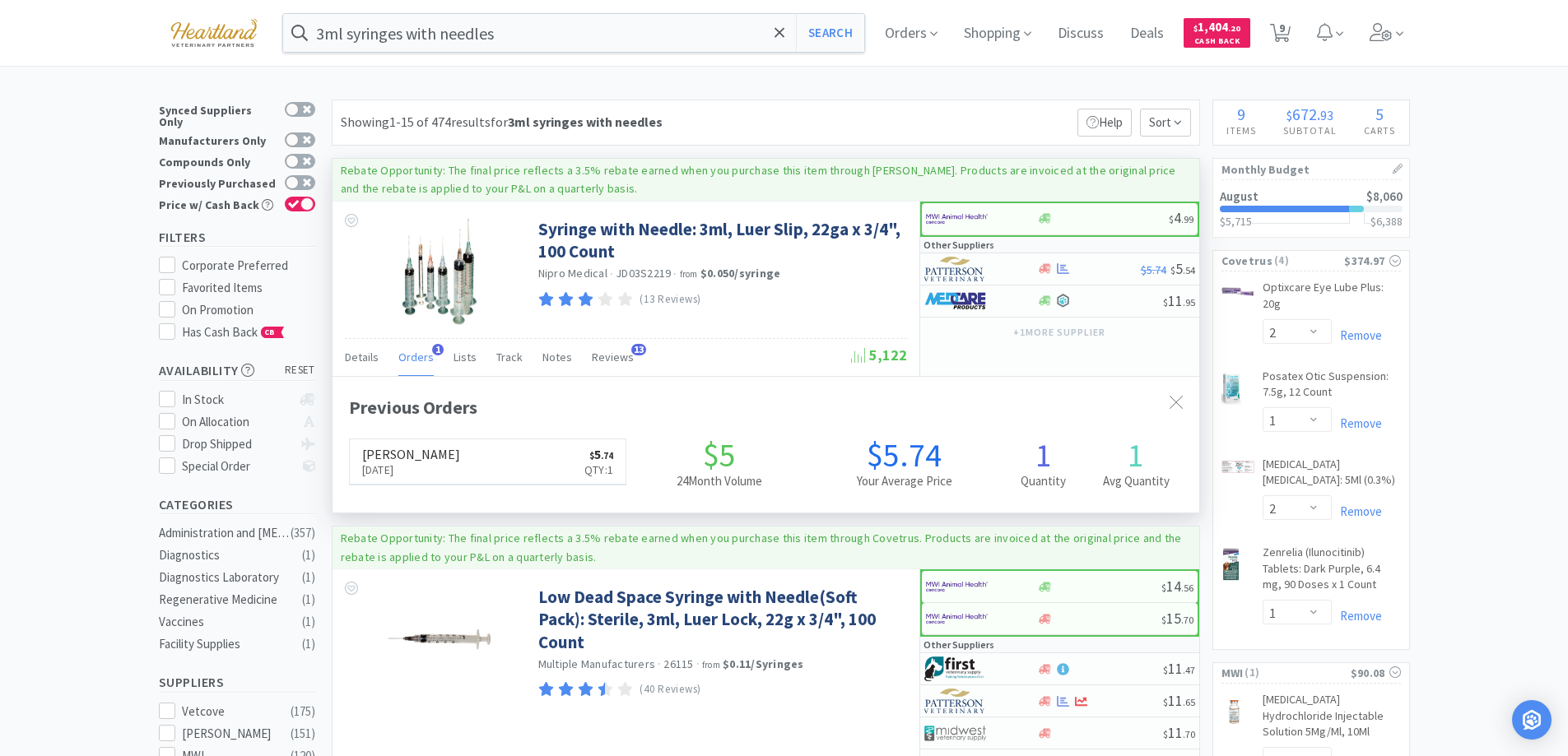
scroll to position [427, 866]
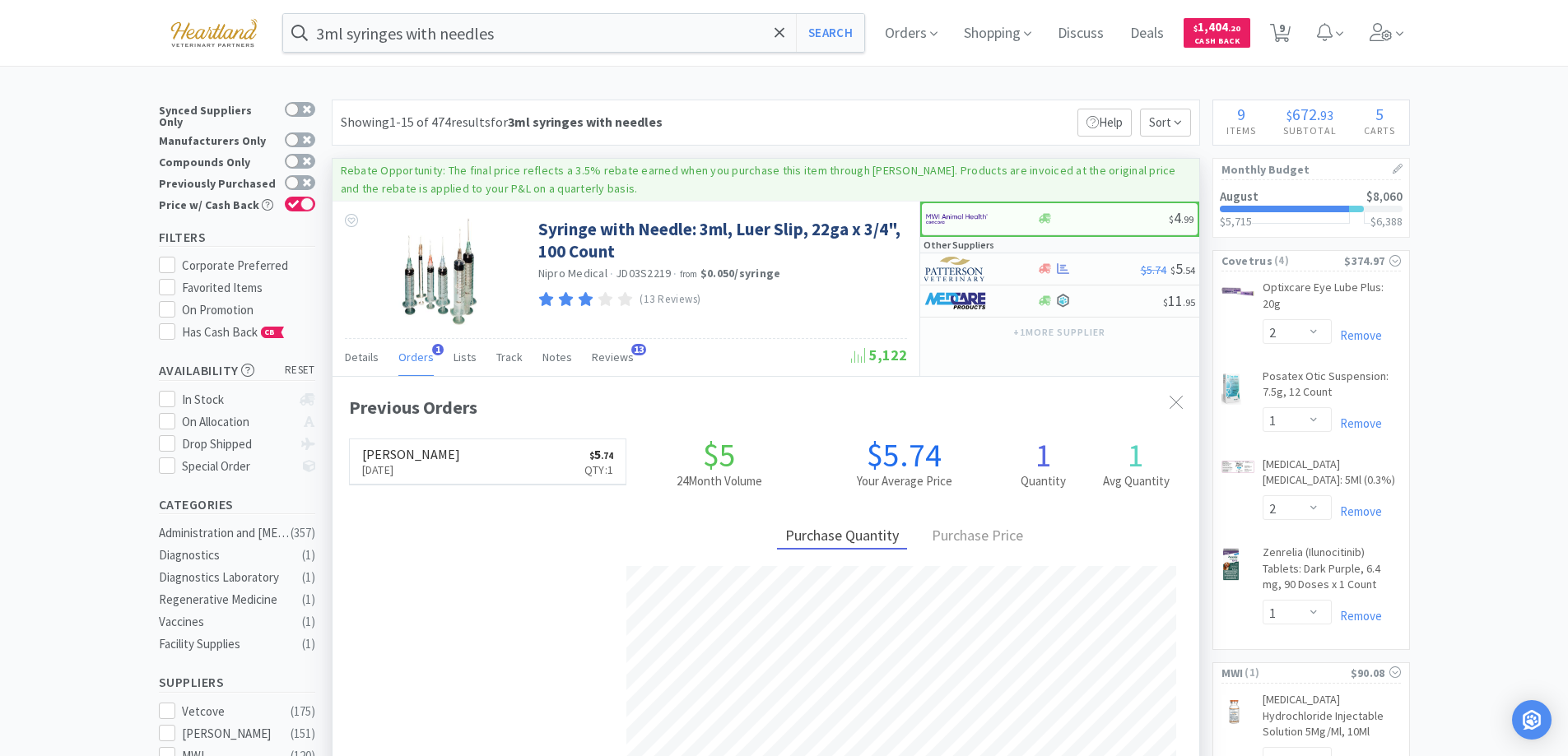
click at [415, 358] on span "Orders" at bounding box center [416, 357] width 35 height 15
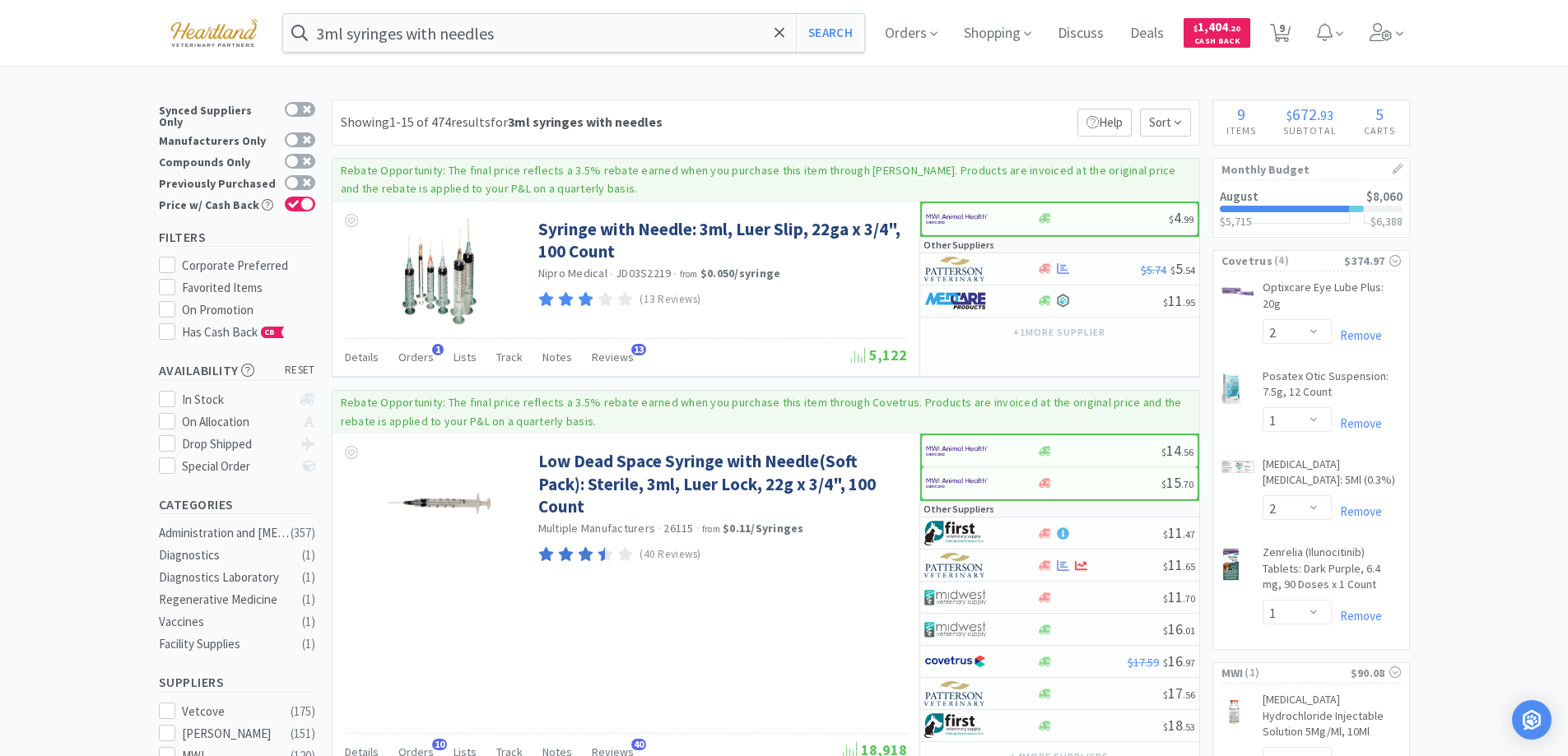
scroll to position [247, 0]
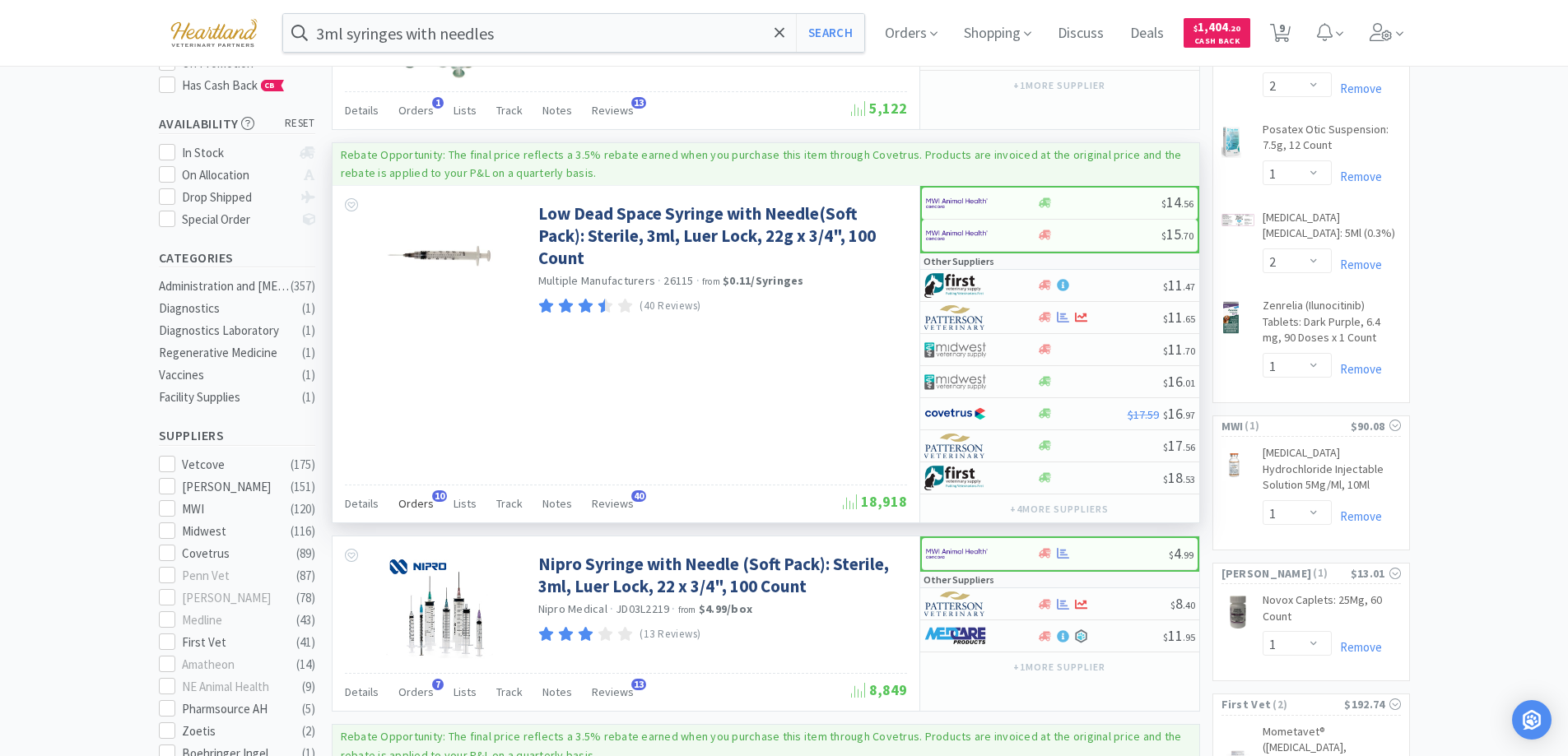
click at [419, 502] on span "Orders" at bounding box center [416, 503] width 35 height 15
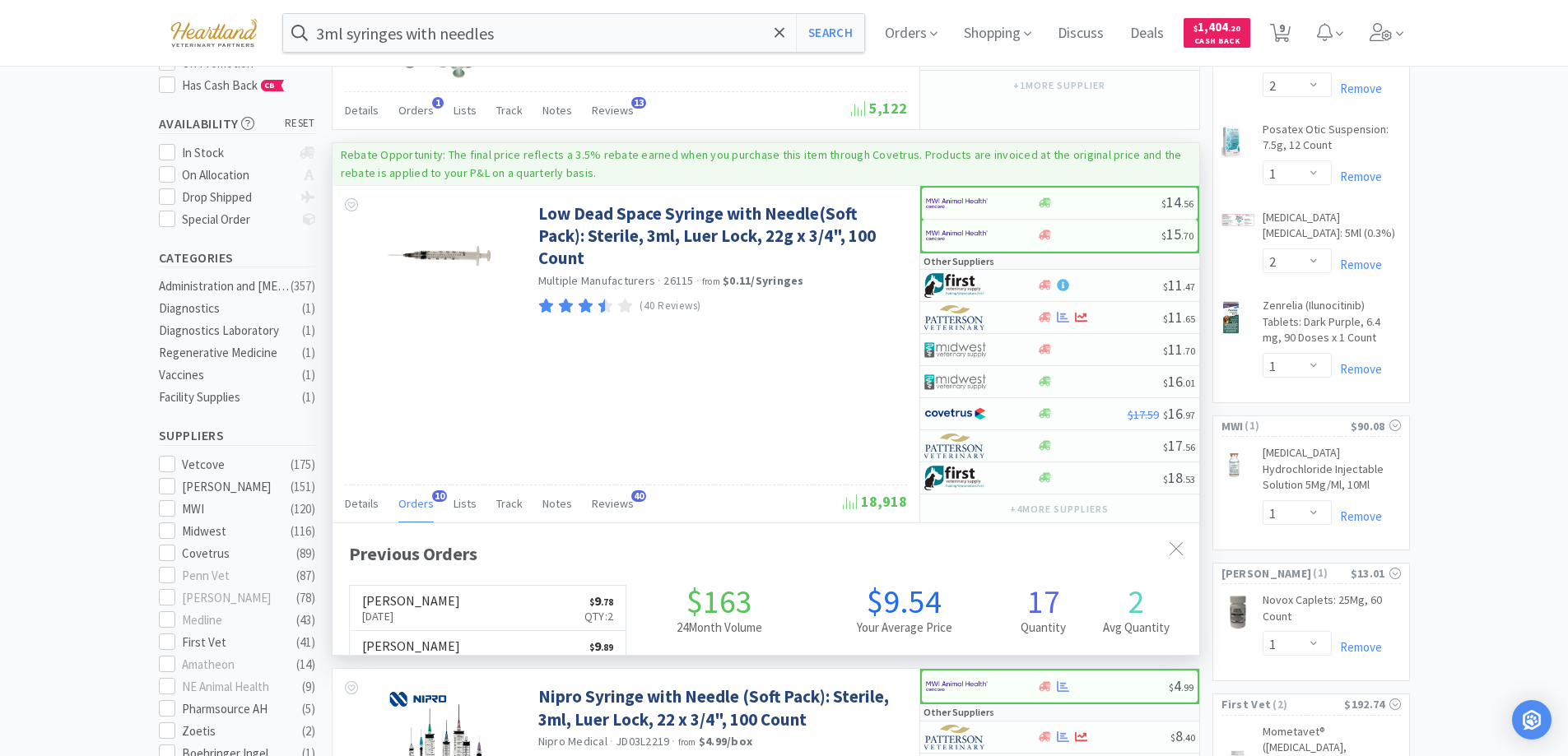
scroll to position [441, 866]
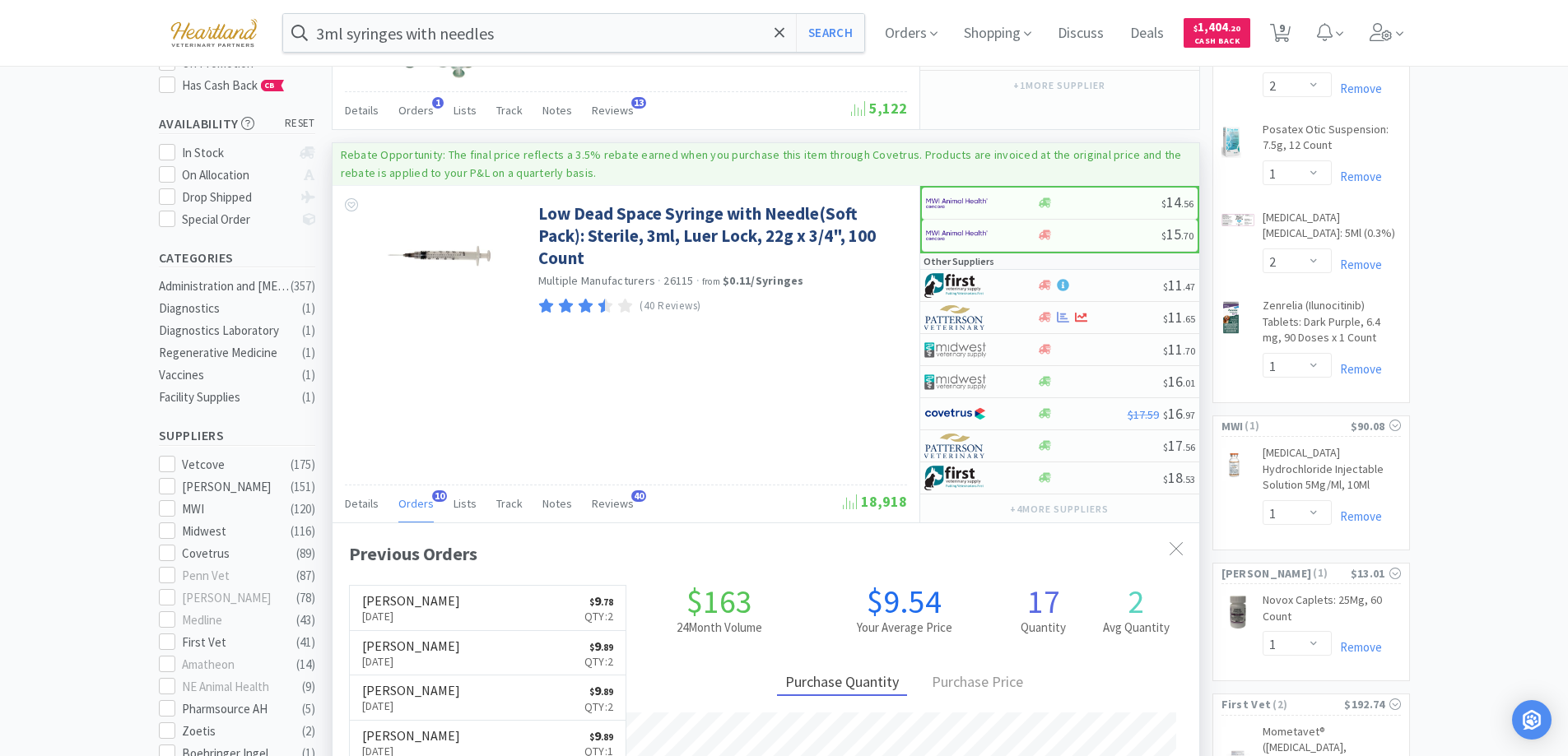
click at [419, 502] on span "Orders" at bounding box center [416, 503] width 35 height 15
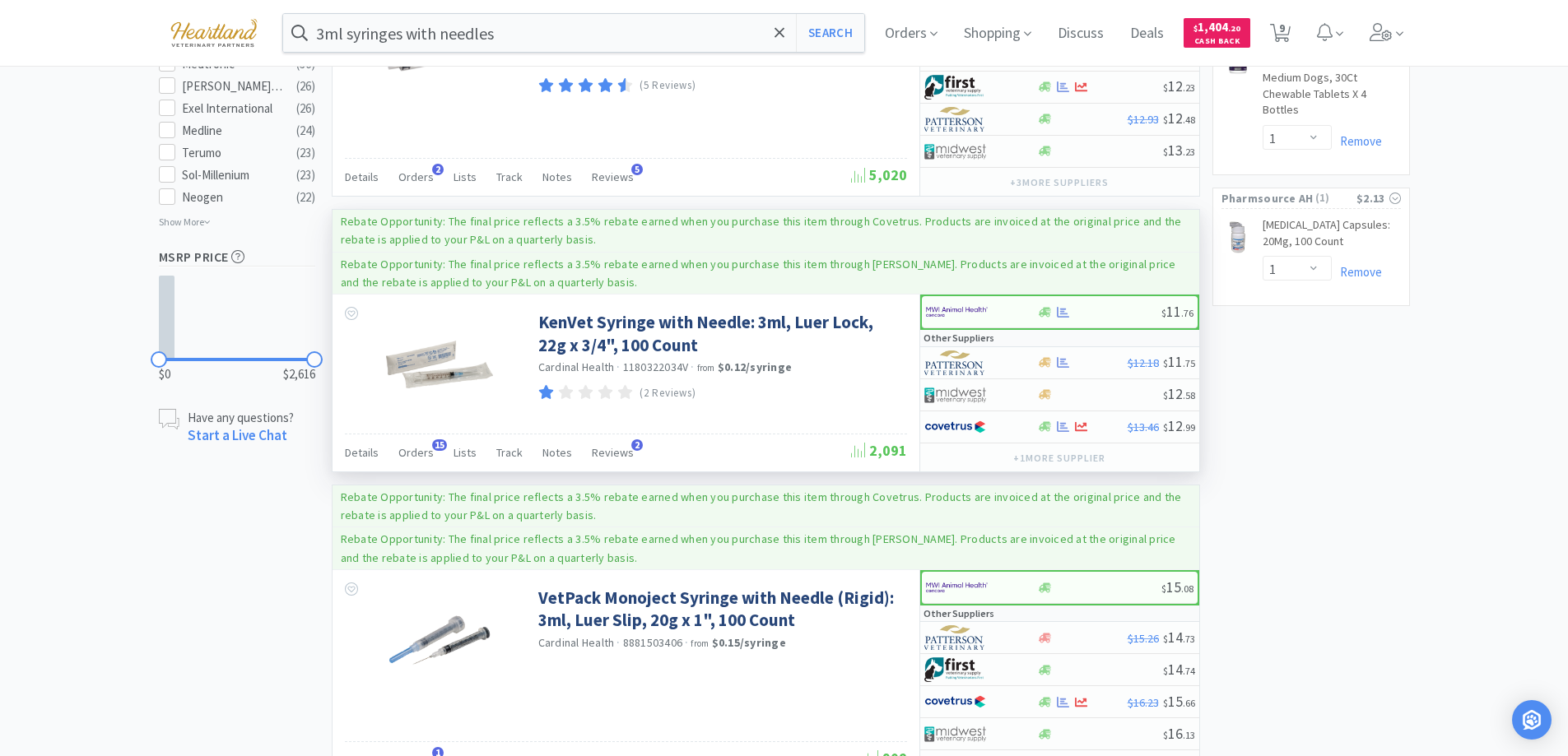
scroll to position [987, 0]
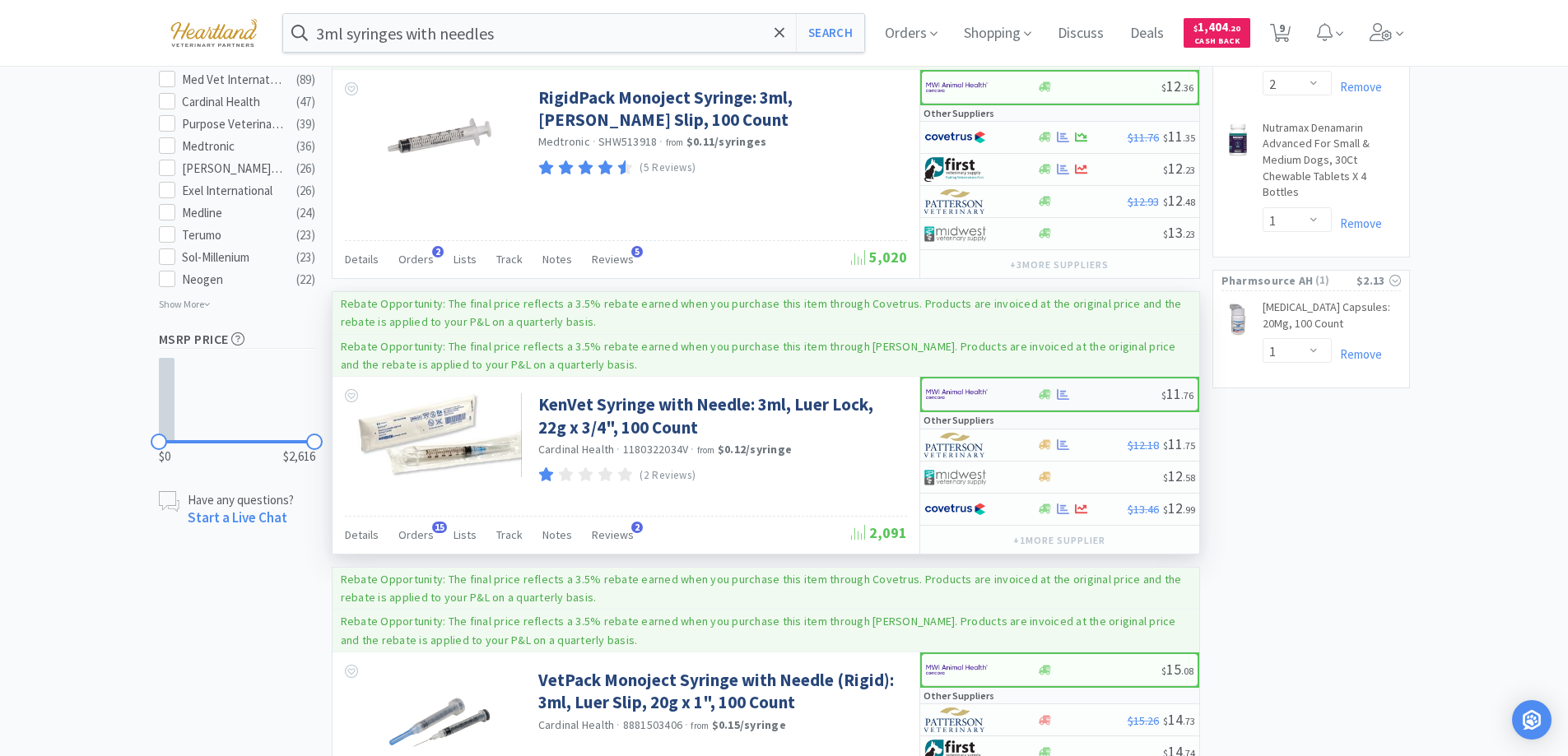
click at [1009, 394] on div at bounding box center [971, 394] width 91 height 28
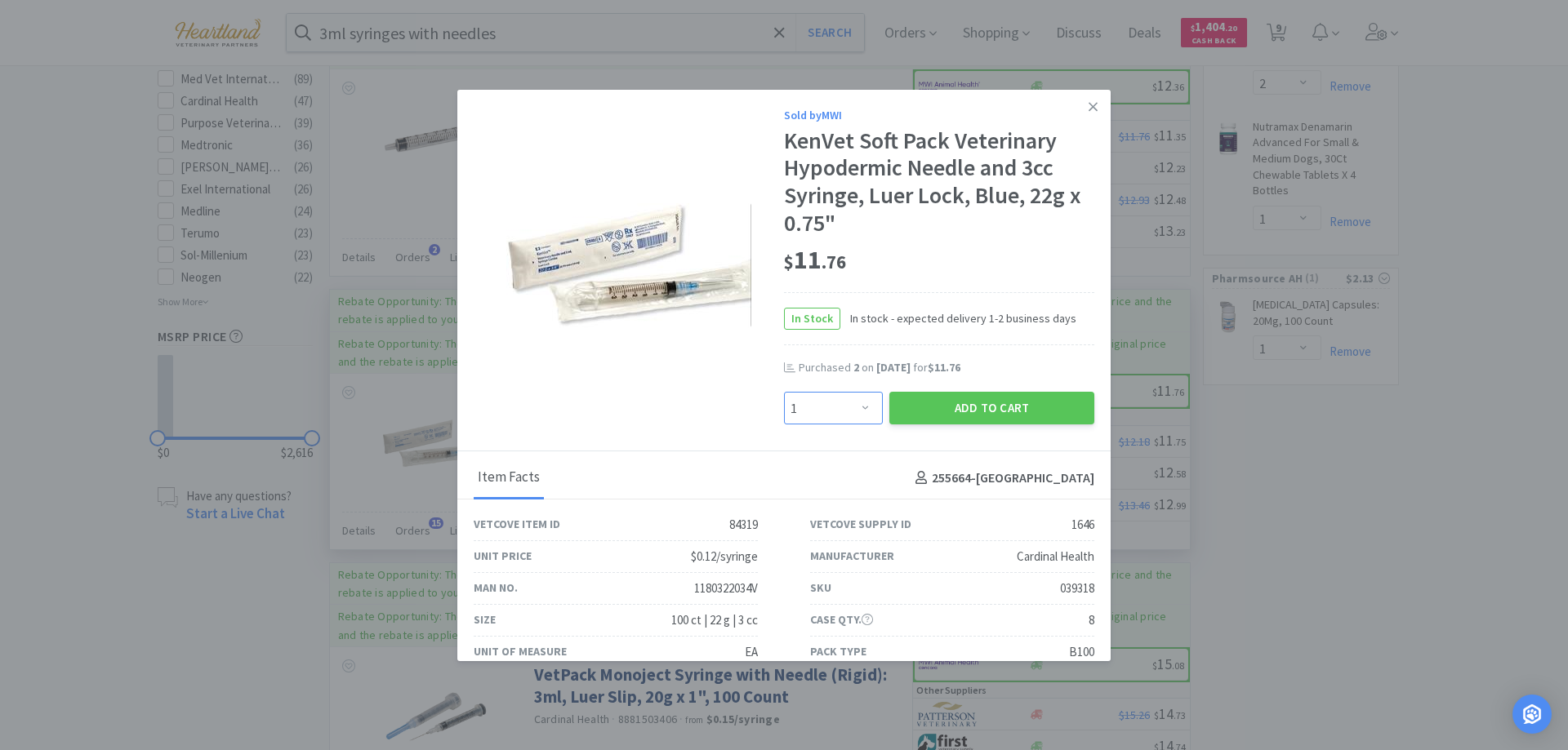
click at [859, 416] on select "Enter Quantity 1 2 3 4 5 6 7 8 9 10 11 12 13 14 15 16 17 18 19 20 Enter Quantity" at bounding box center [834, 409] width 99 height 33
select select "2"
click at [784, 392] on select "Enter Quantity 1 2 3 4 5 6 7 8 9 10 11 12 13 14 15 16 17 18 19 20 Enter Quantity" at bounding box center [834, 409] width 99 height 33
click at [1009, 405] on button "Add to Cart" at bounding box center [991, 409] width 205 height 33
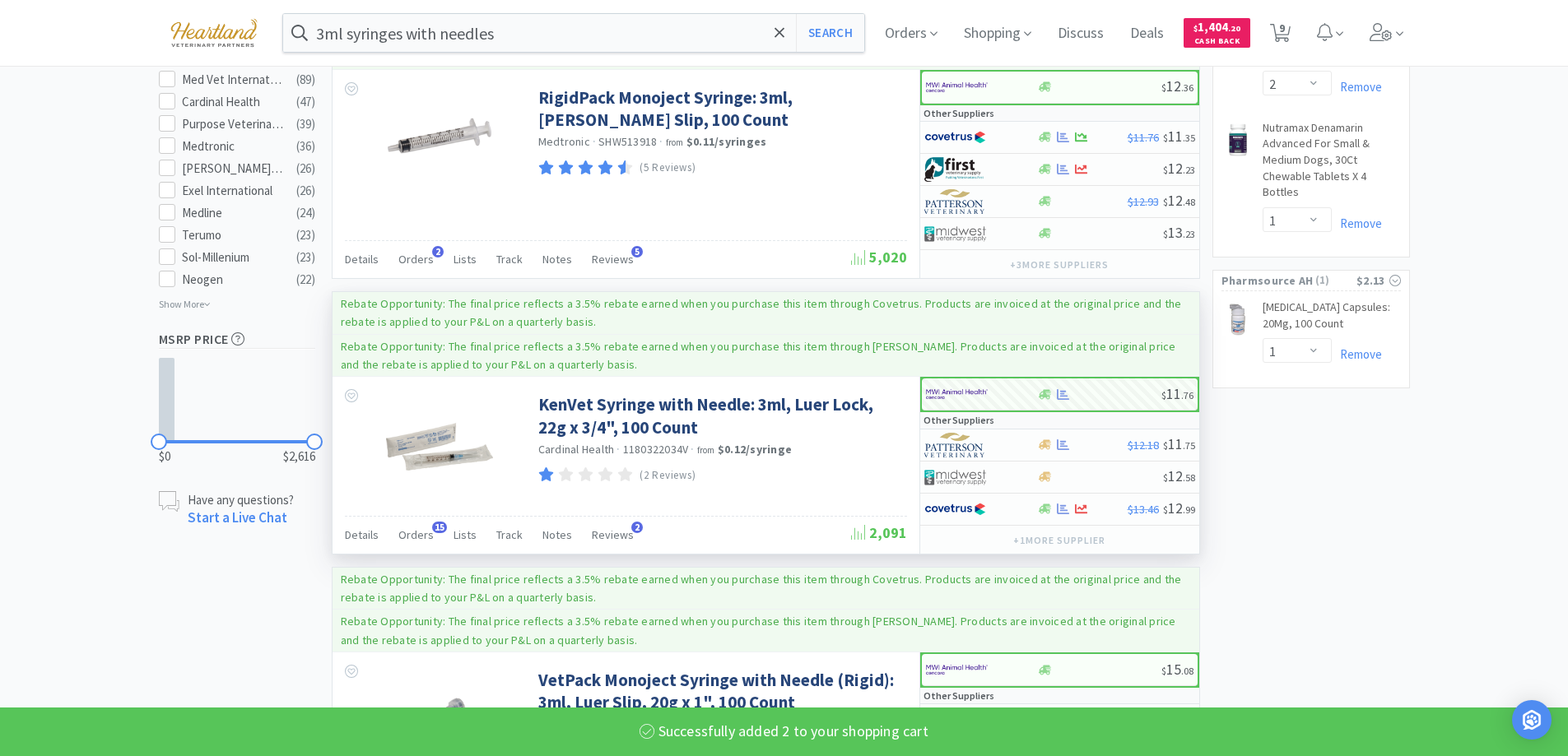
select select "2"
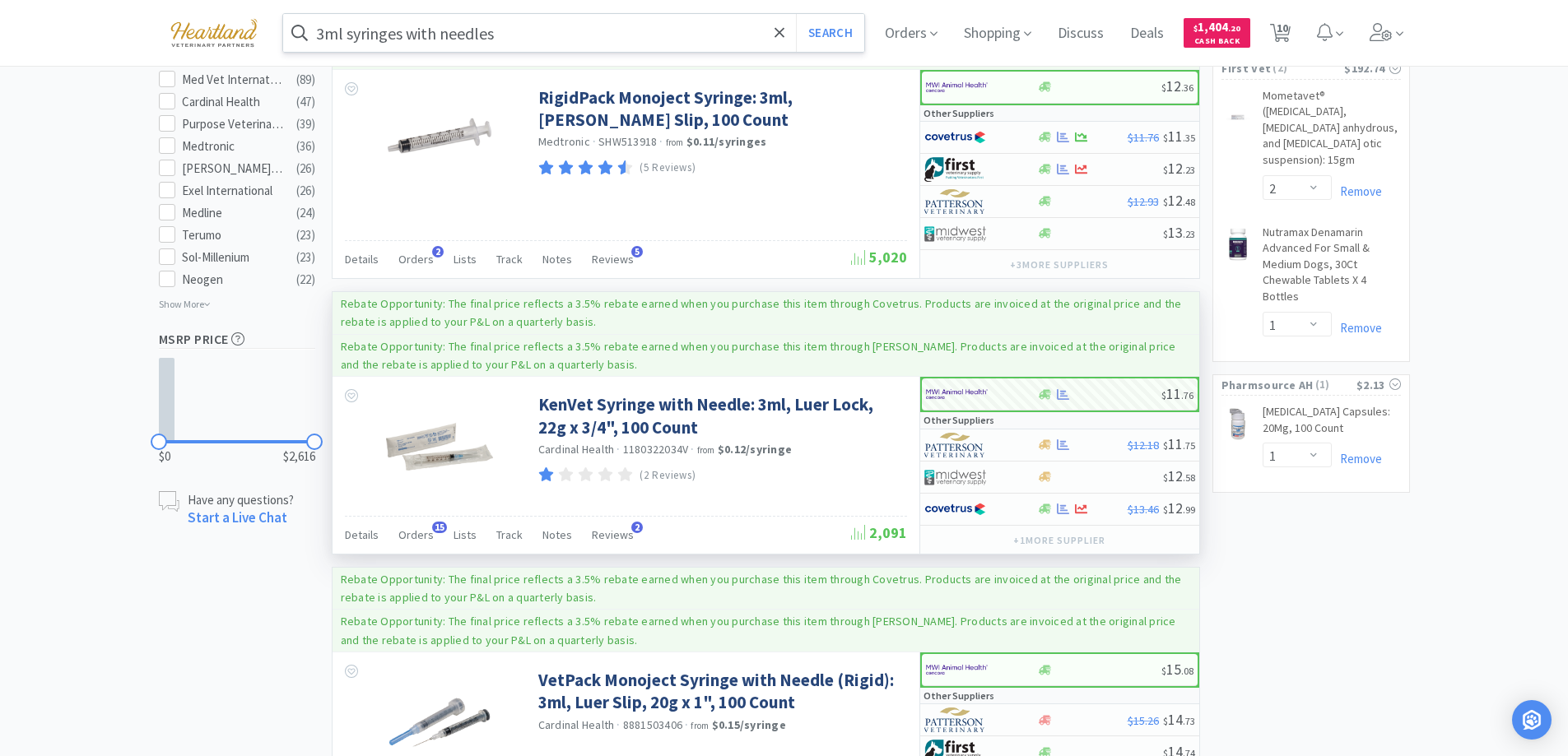
click at [538, 28] on input "3ml syringes with needles" at bounding box center [574, 32] width 582 height 38
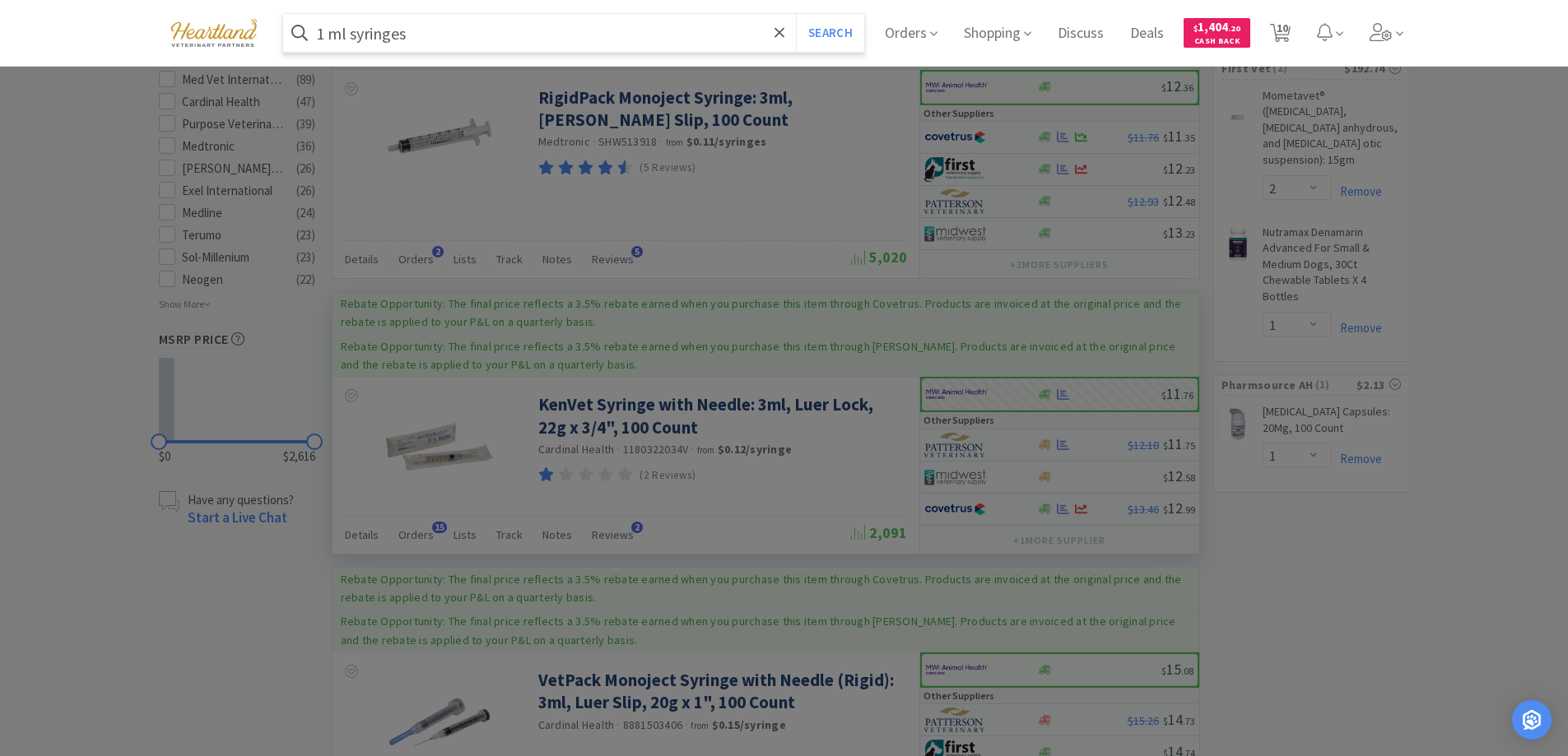
type input "1 ml syringes"
click at [796, 14] on button "Search" at bounding box center [830, 32] width 68 height 38
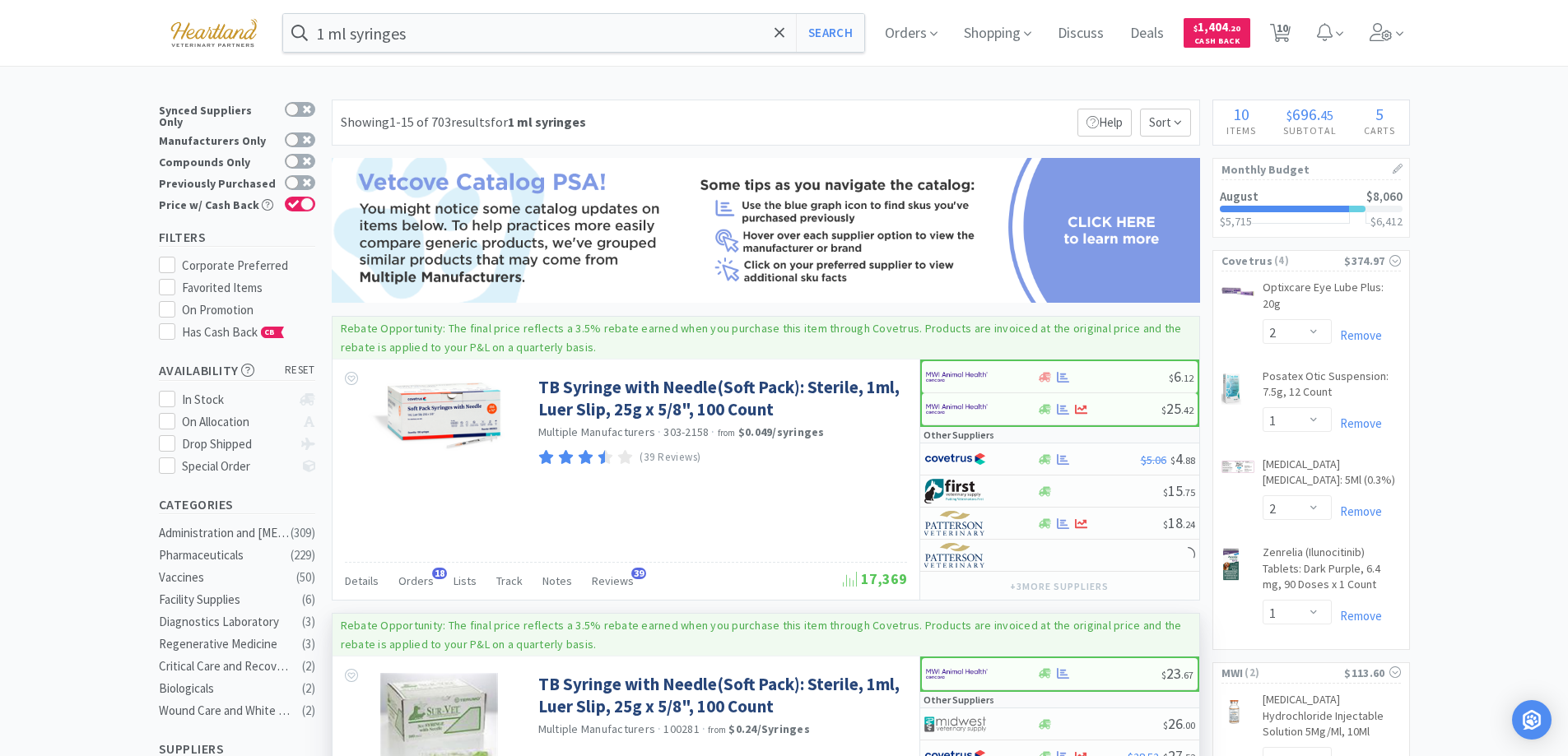
scroll to position [247, 0]
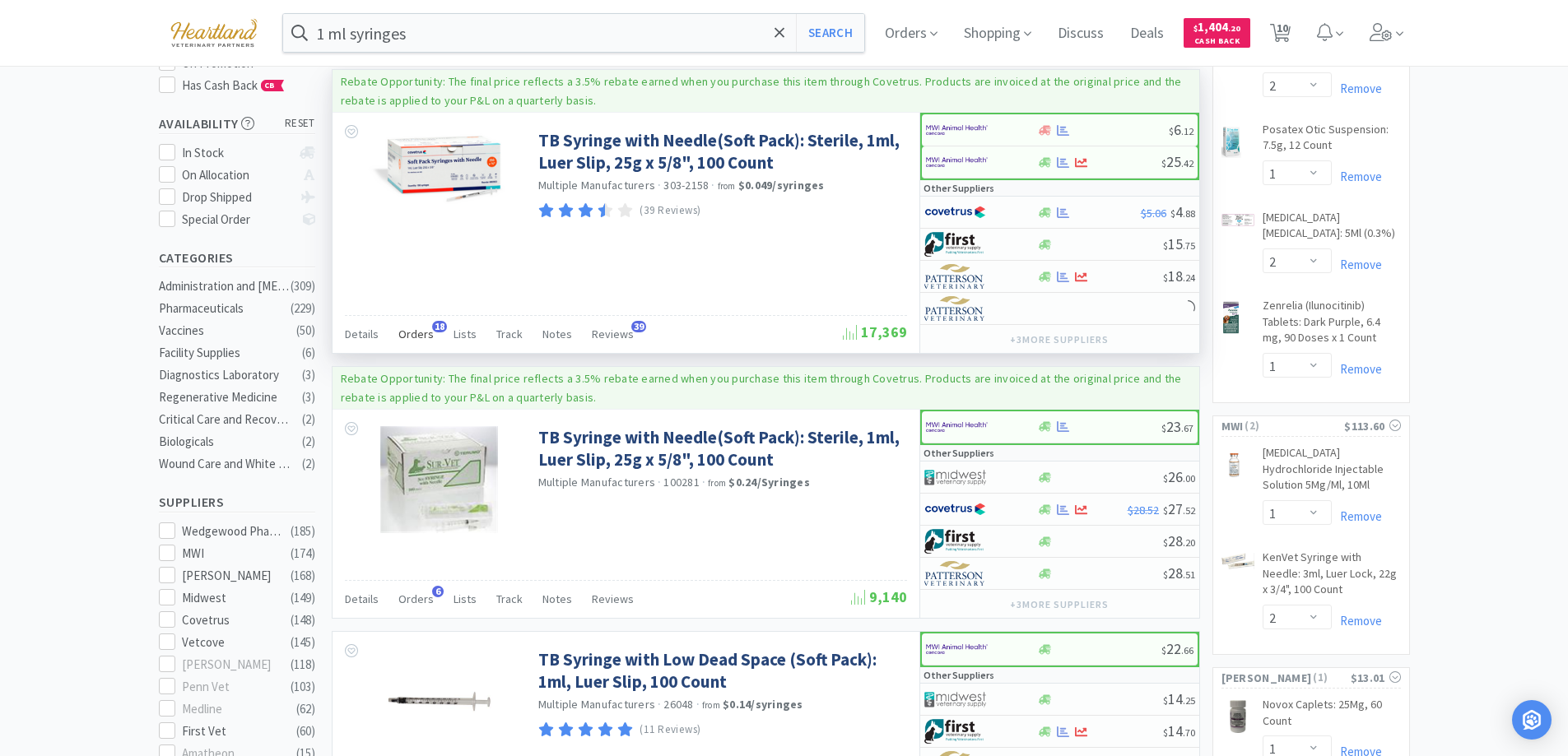
click at [416, 328] on span "Orders" at bounding box center [416, 334] width 35 height 15
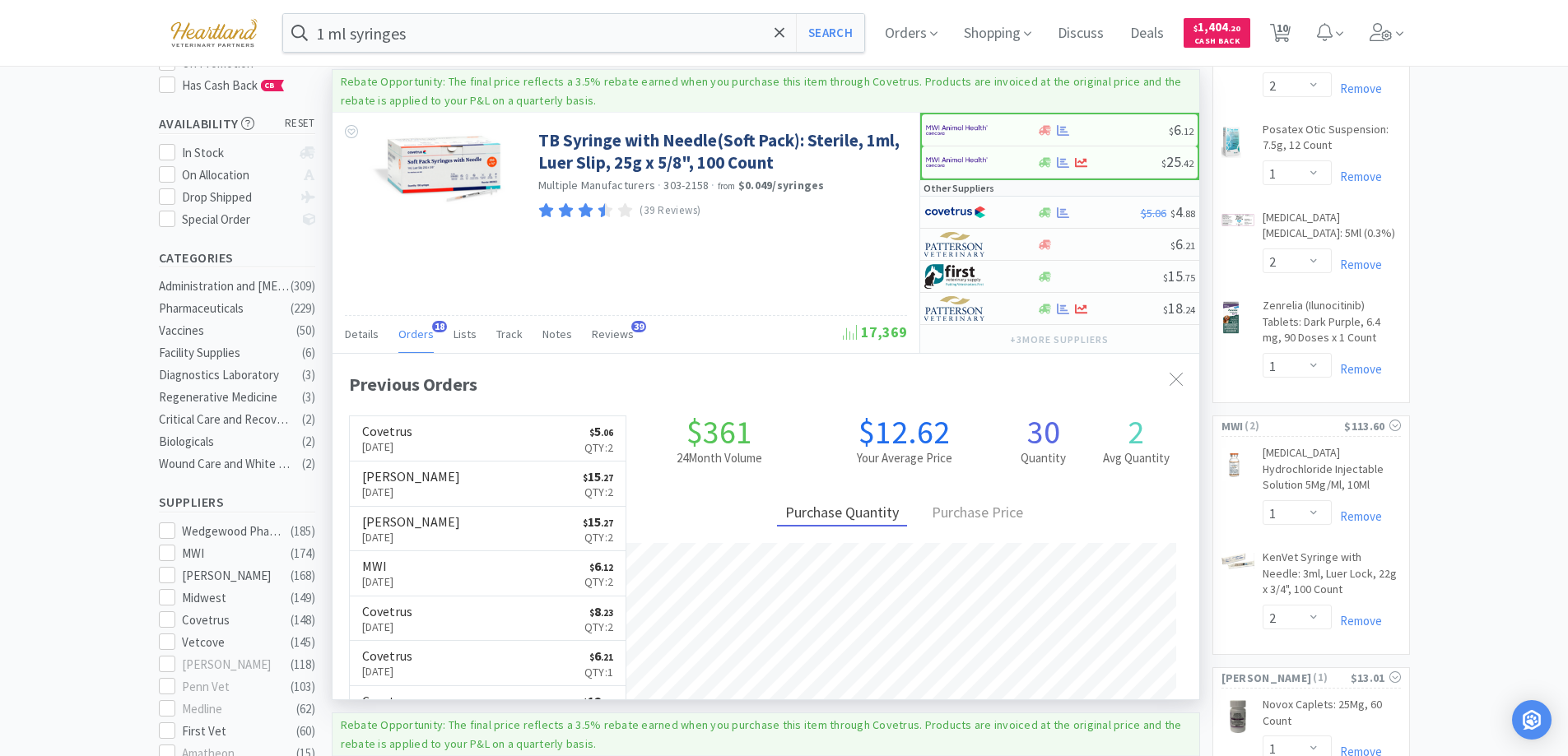
scroll to position [441, 866]
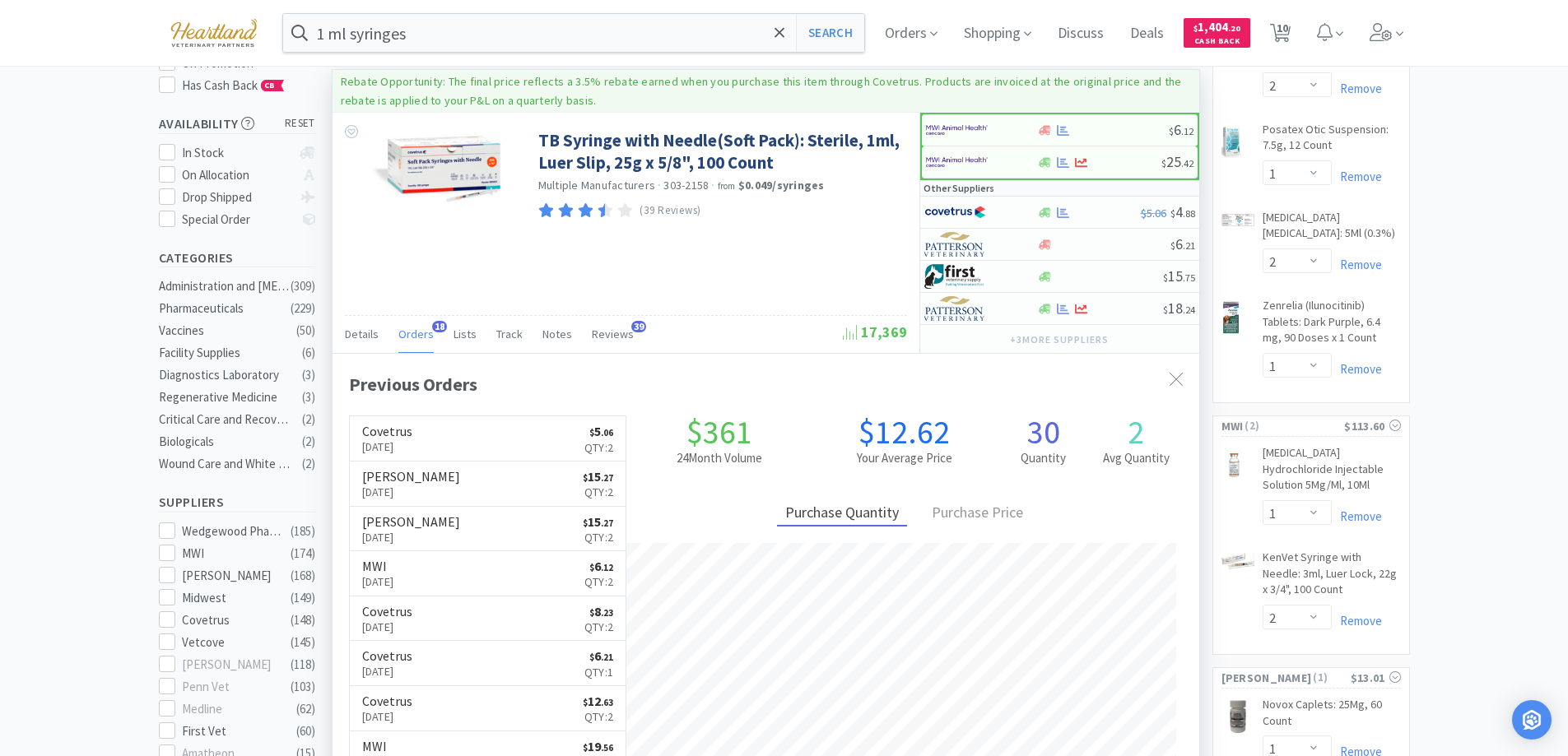
click at [416, 328] on span "Orders" at bounding box center [416, 334] width 35 height 15
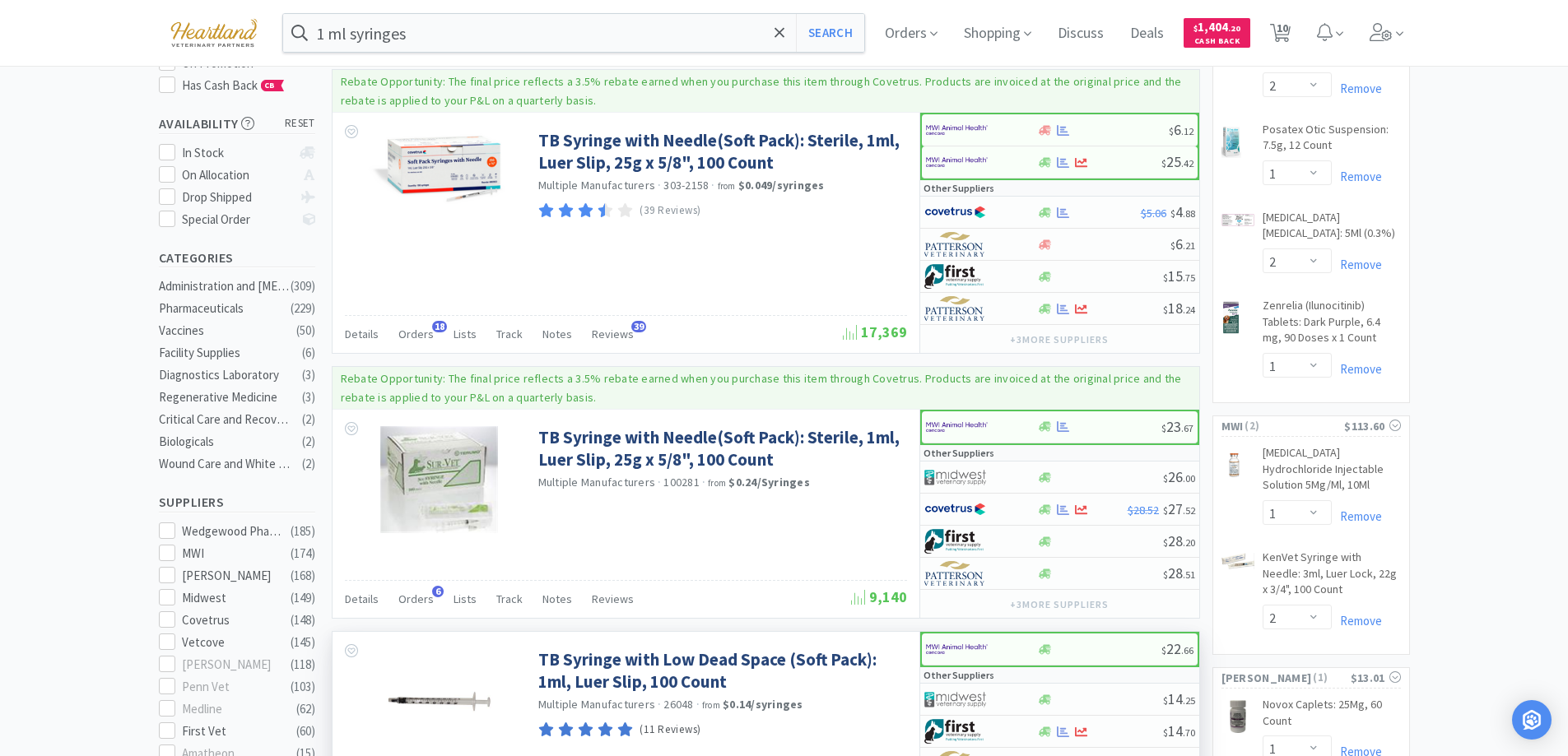
scroll to position [82, 0]
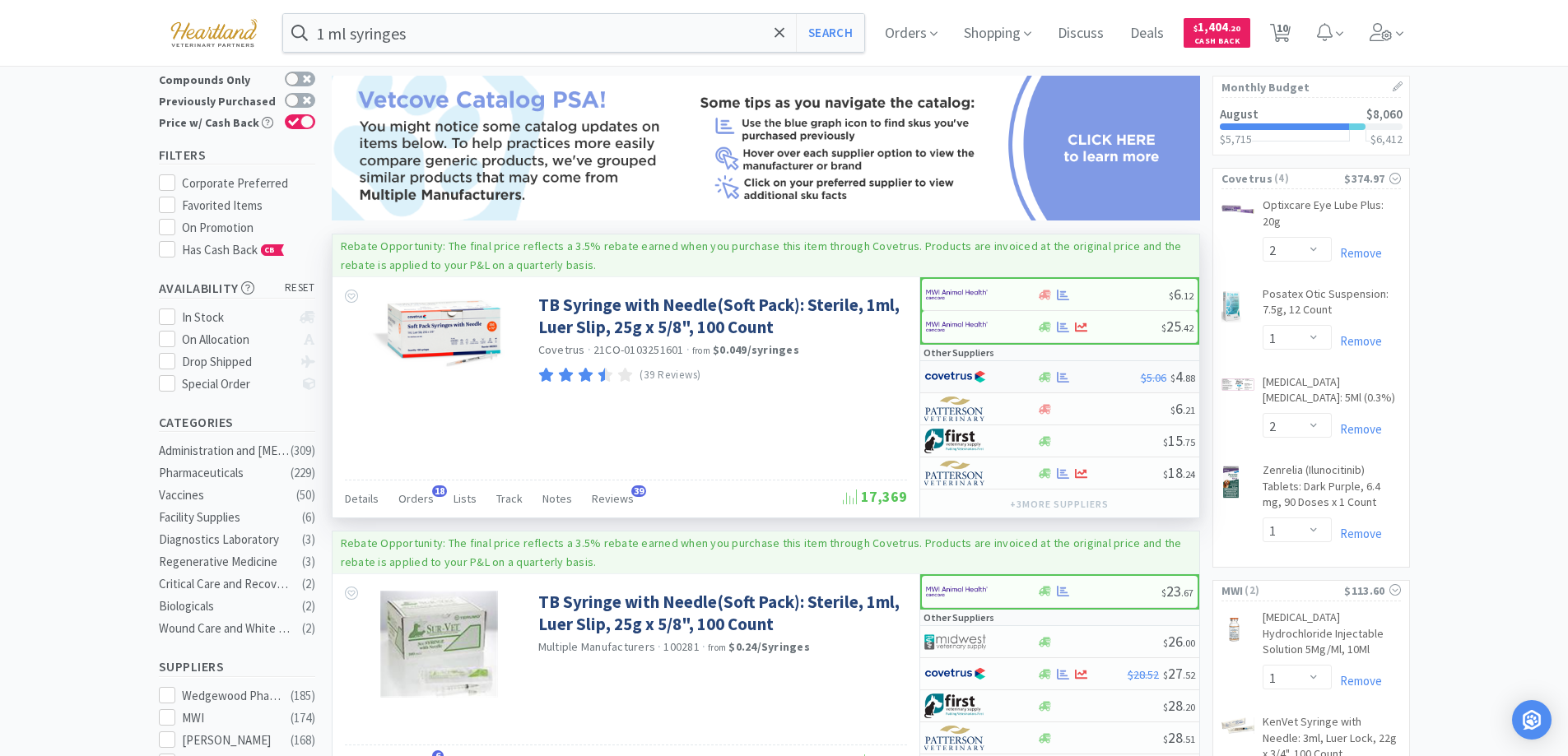
click at [1013, 378] on div at bounding box center [969, 377] width 91 height 28
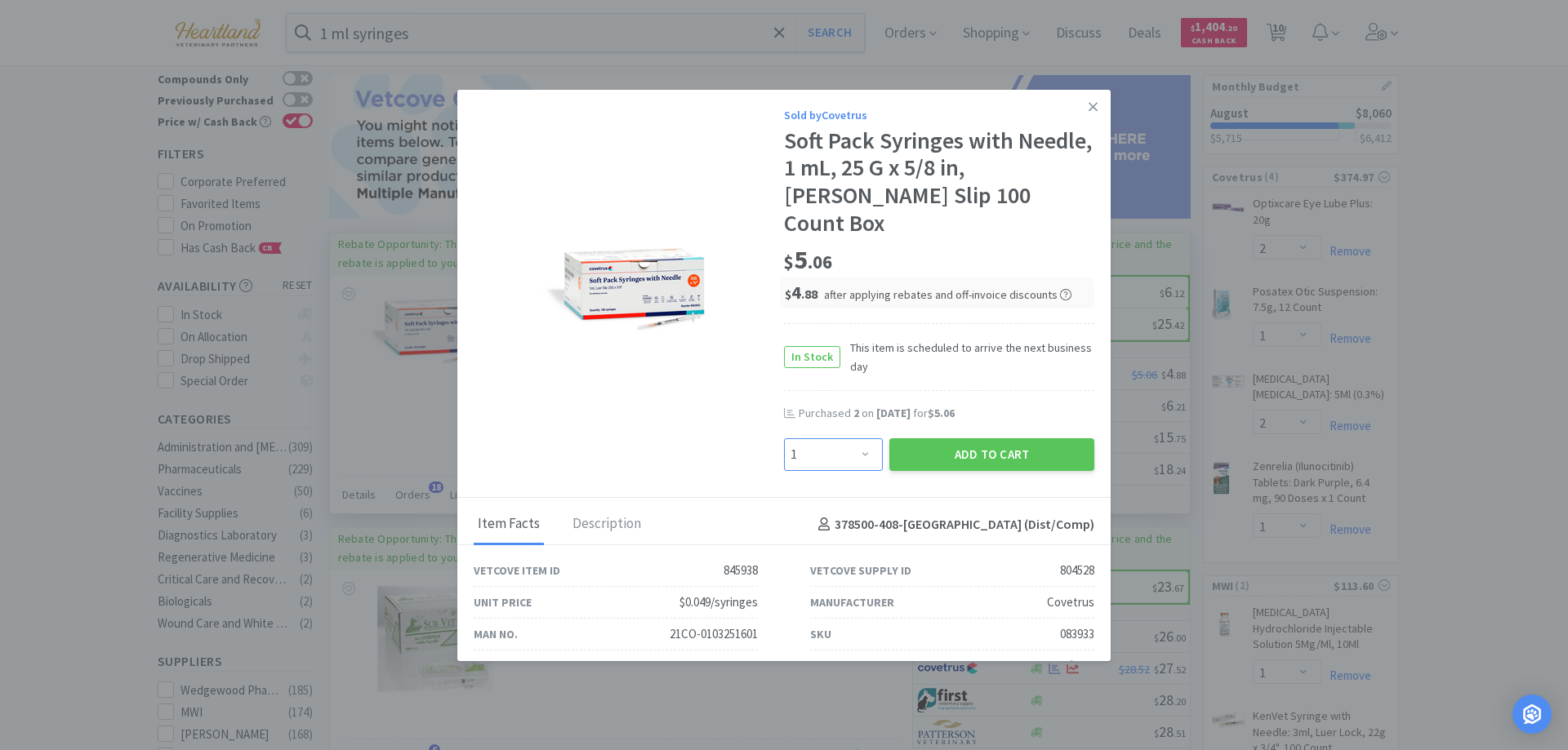
click at [854, 438] on select "Enter Quantity 1 2 3 4 5 6 7 8 9 10 11 12 13 14 15 16 17 18 19 20 Enter Quantity" at bounding box center [834, 454] width 99 height 33
select select "2"
click at [784, 438] on select "Enter Quantity 1 2 3 4 5 6 7 8 9 10 11 12 13 14 15 16 17 18 19 20 Enter Quantity" at bounding box center [834, 454] width 99 height 33
click at [994, 438] on button "Add to Cart" at bounding box center [991, 454] width 205 height 33
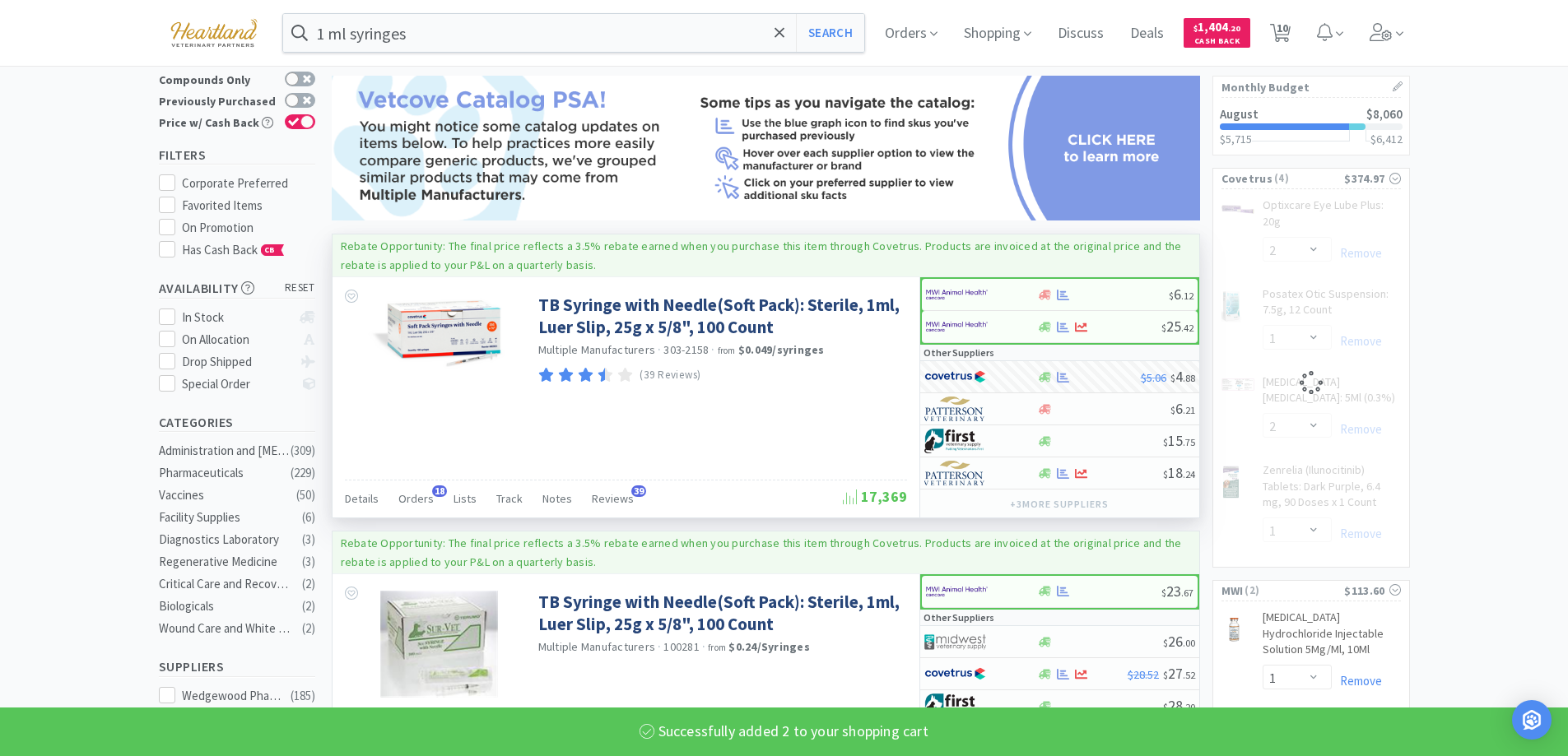
select select "2"
select select "1"
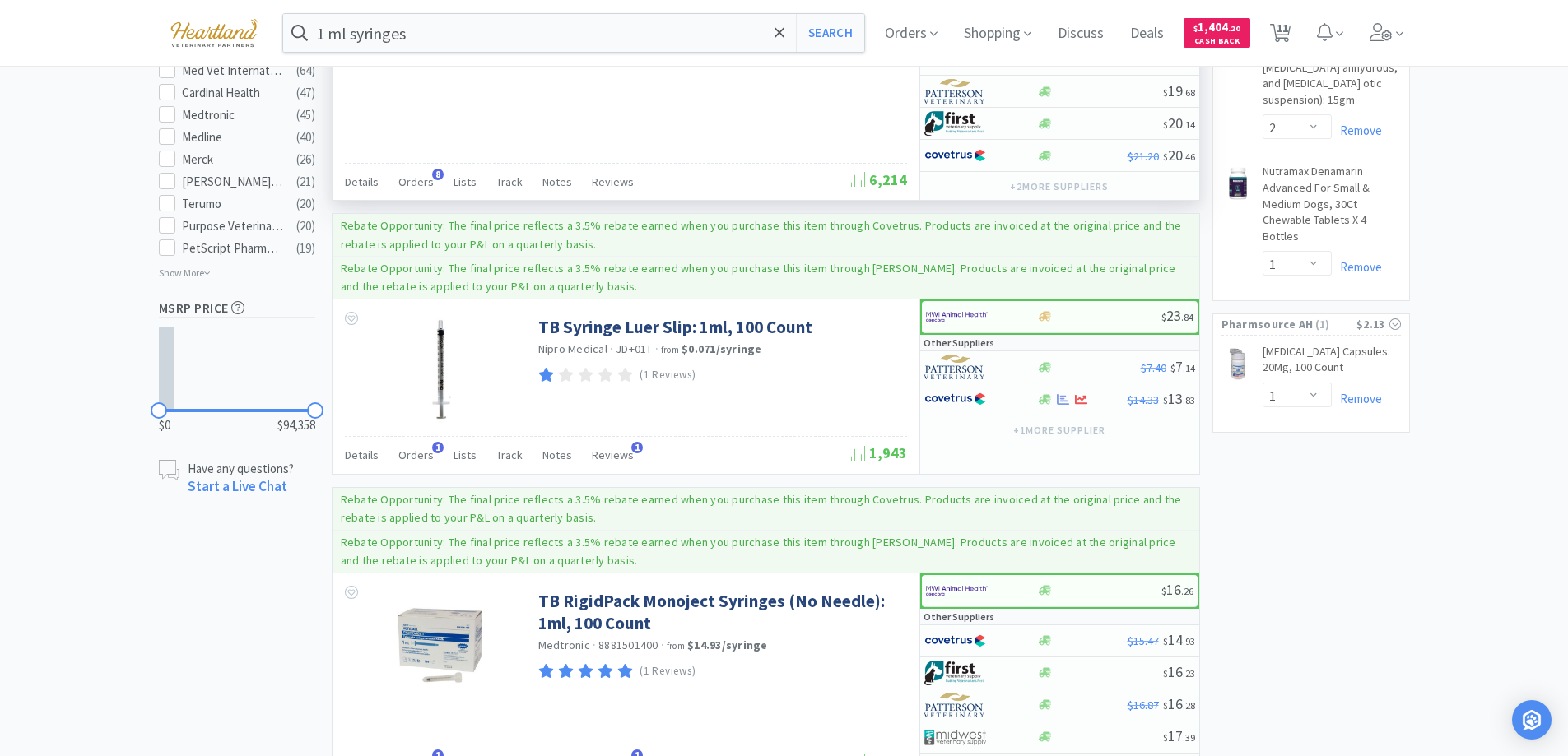
scroll to position [1070, 0]
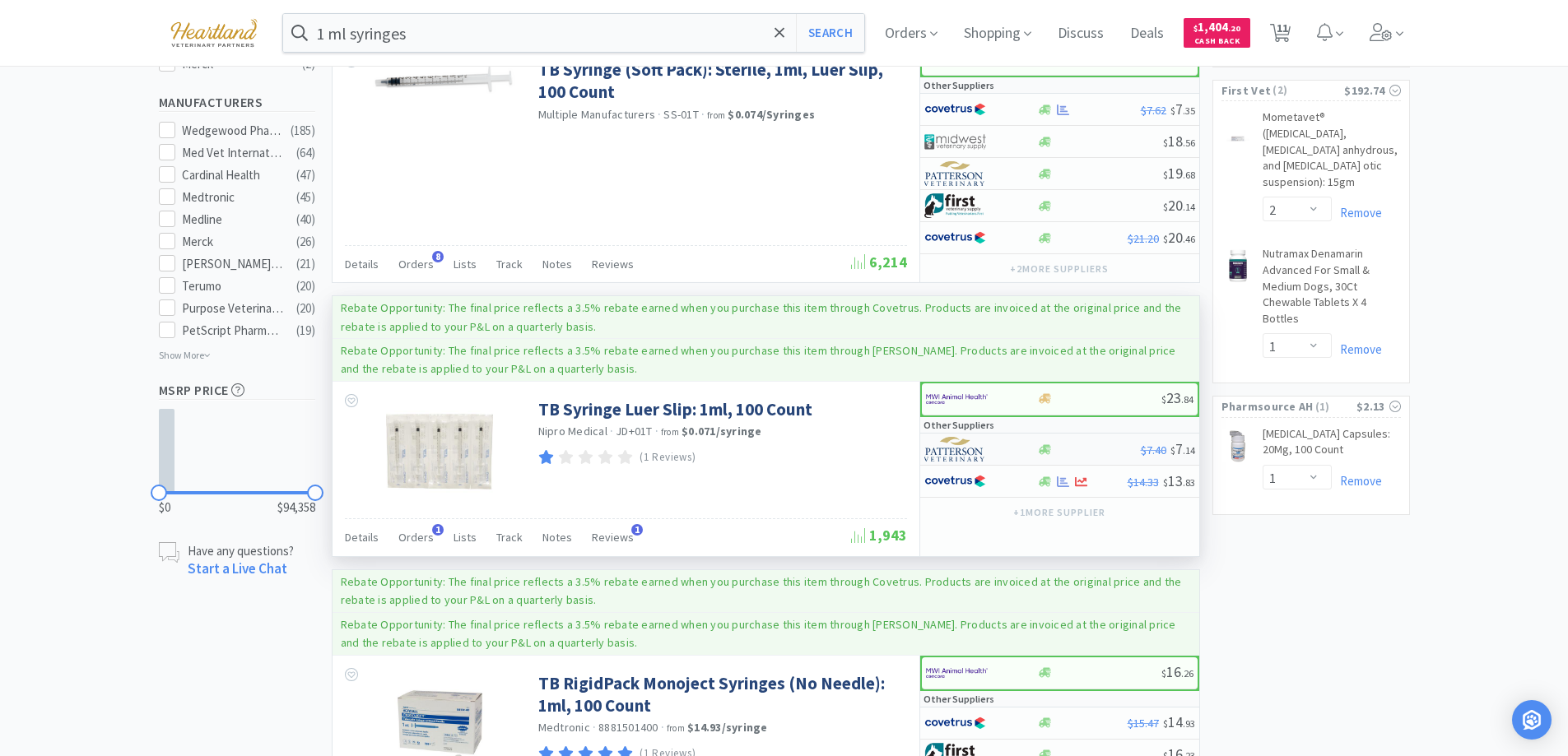
click at [1012, 452] on div at bounding box center [969, 449] width 91 height 28
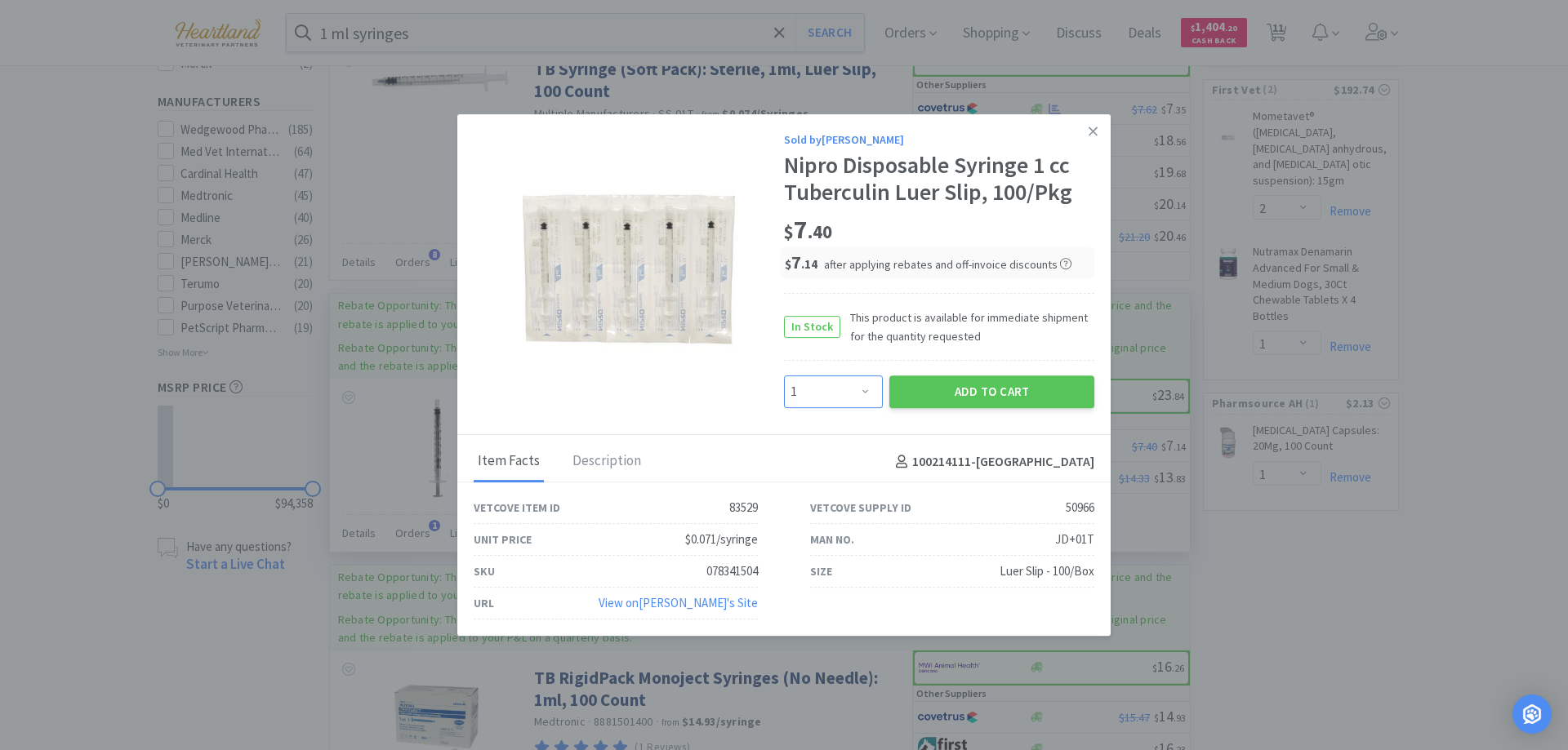
click at [873, 387] on select "Enter Quantity 1 2 3 4 5 6 7 8 9 10 11 12 13 14 15 16 17 18 19 20 Enter Quantity" at bounding box center [834, 392] width 99 height 33
select select "2"
click at [784, 375] on select "Enter Quantity 1 2 3 4 5 6 7 8 9 10 11 12 13 14 15 16 17 18 19 20 Enter Quantity" at bounding box center [834, 392] width 99 height 33
click at [985, 388] on button "Add to Cart" at bounding box center [991, 392] width 205 height 33
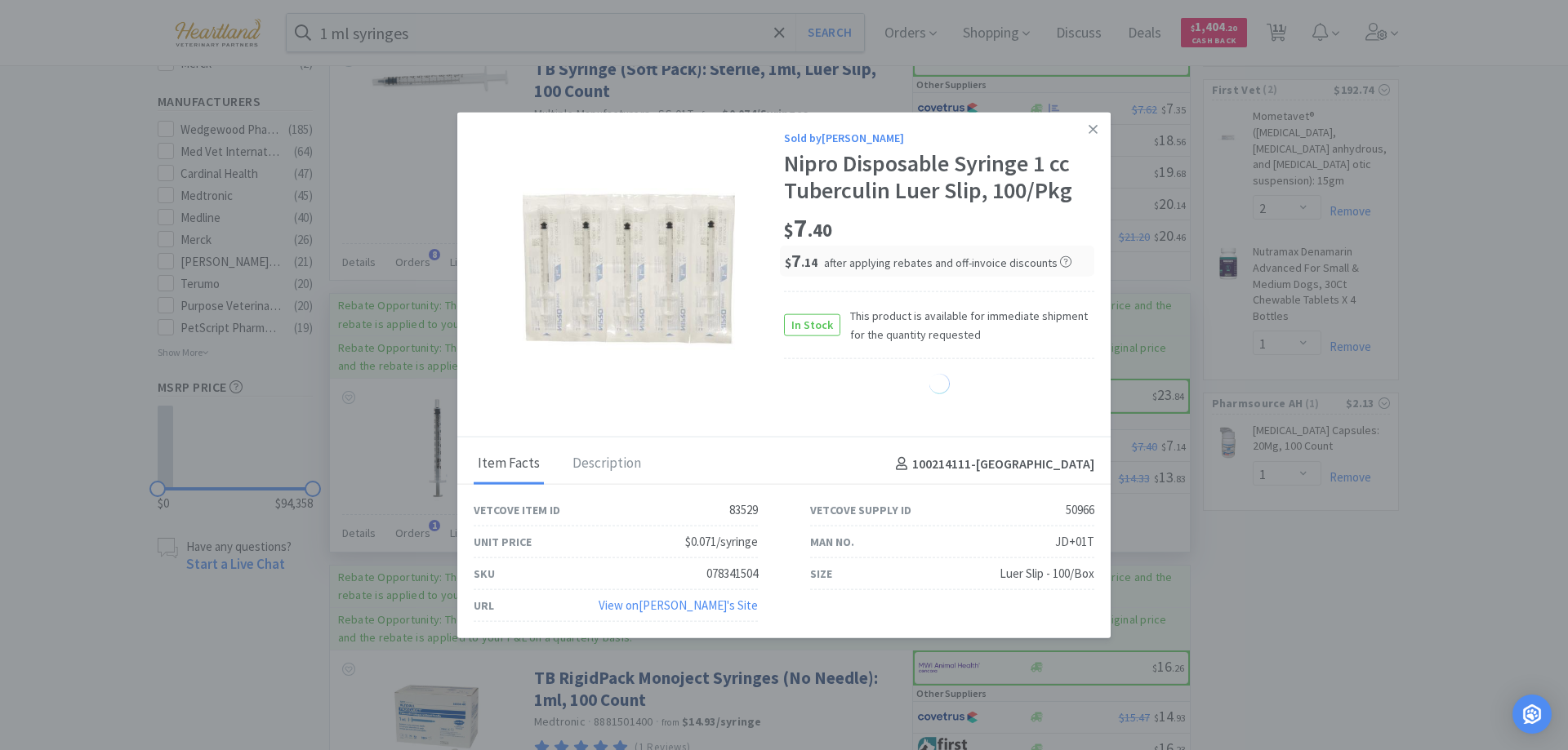
select select "2"
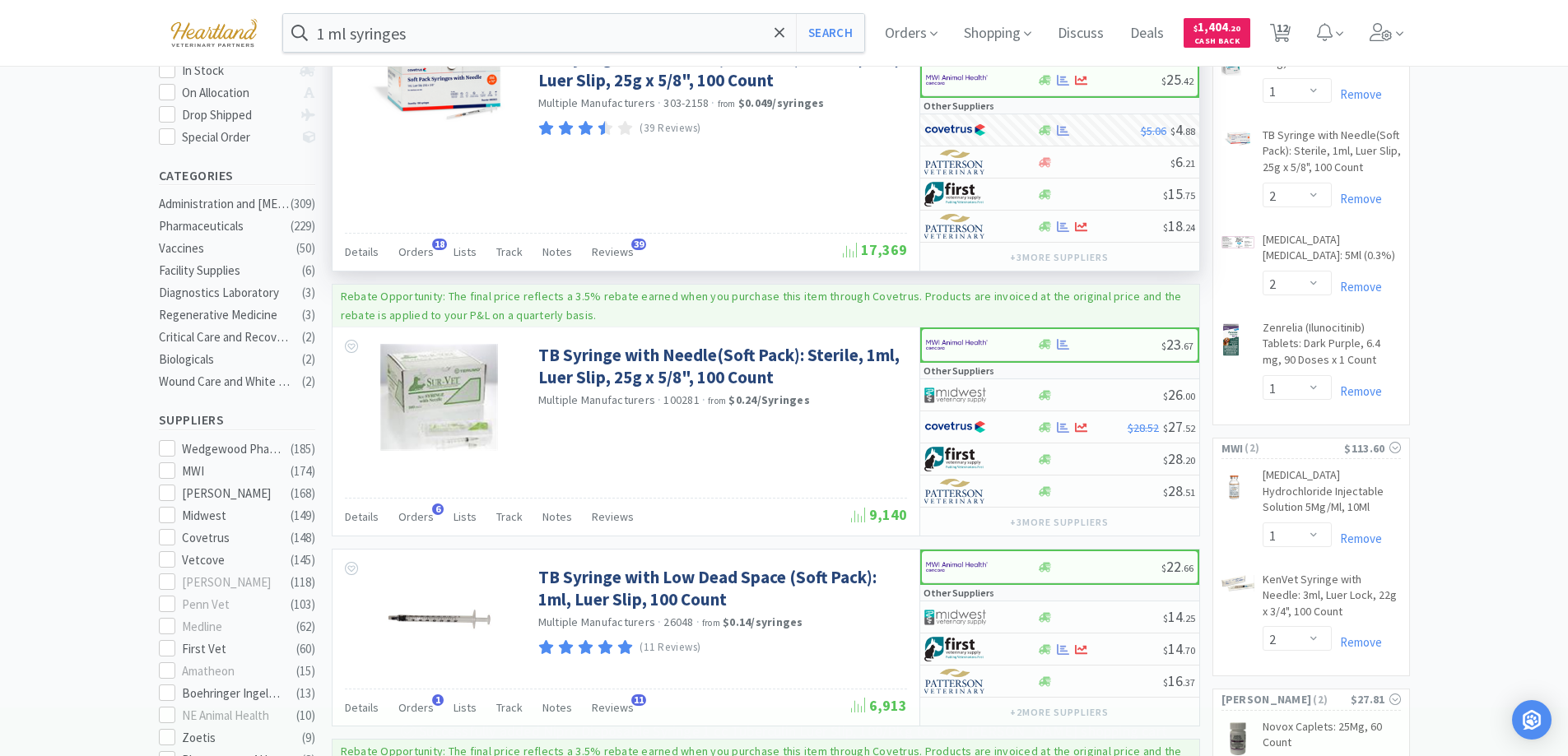
scroll to position [0, 0]
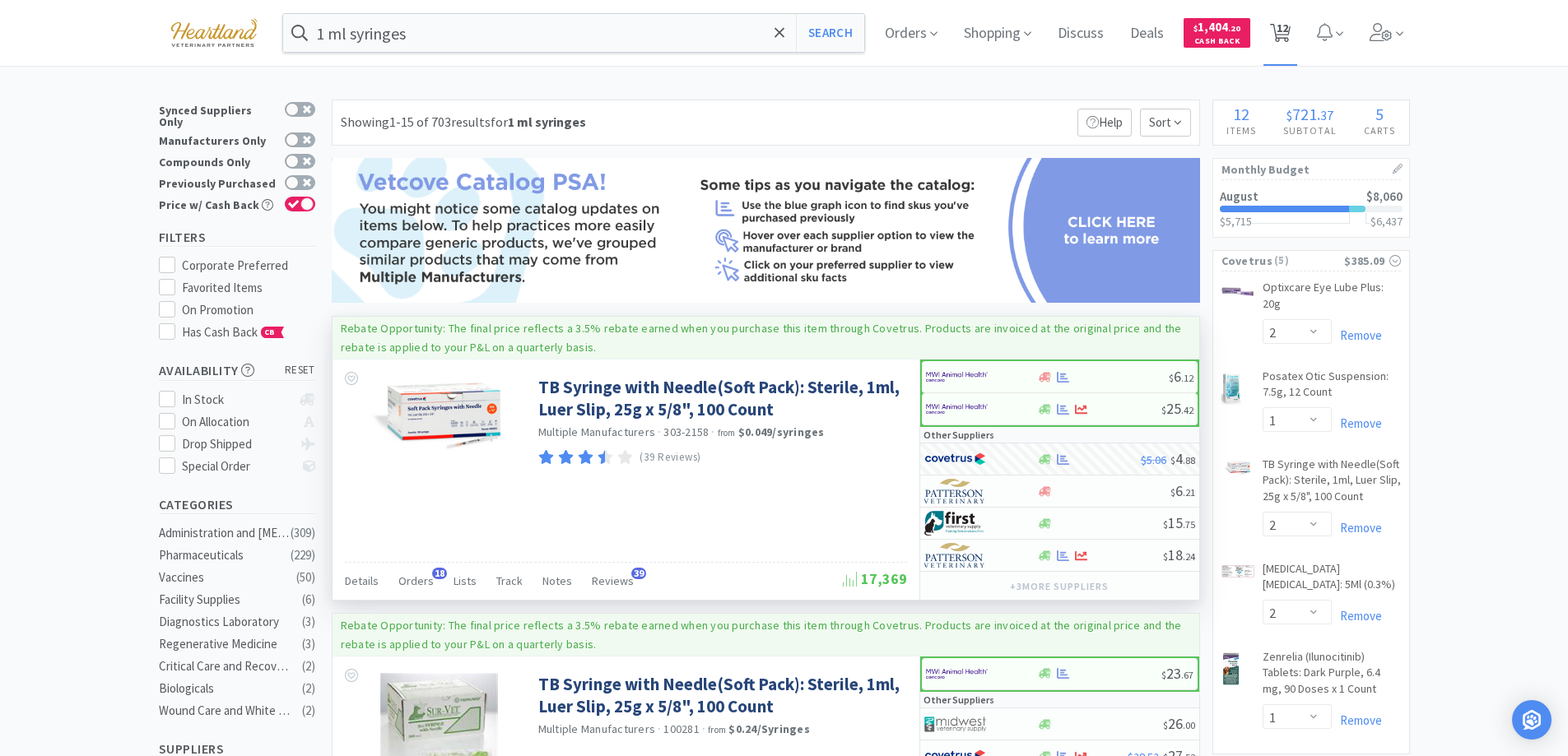
click at [1288, 26] on span "12" at bounding box center [1282, 28] width 11 height 66
select select "2"
select select "1"
select select "2"
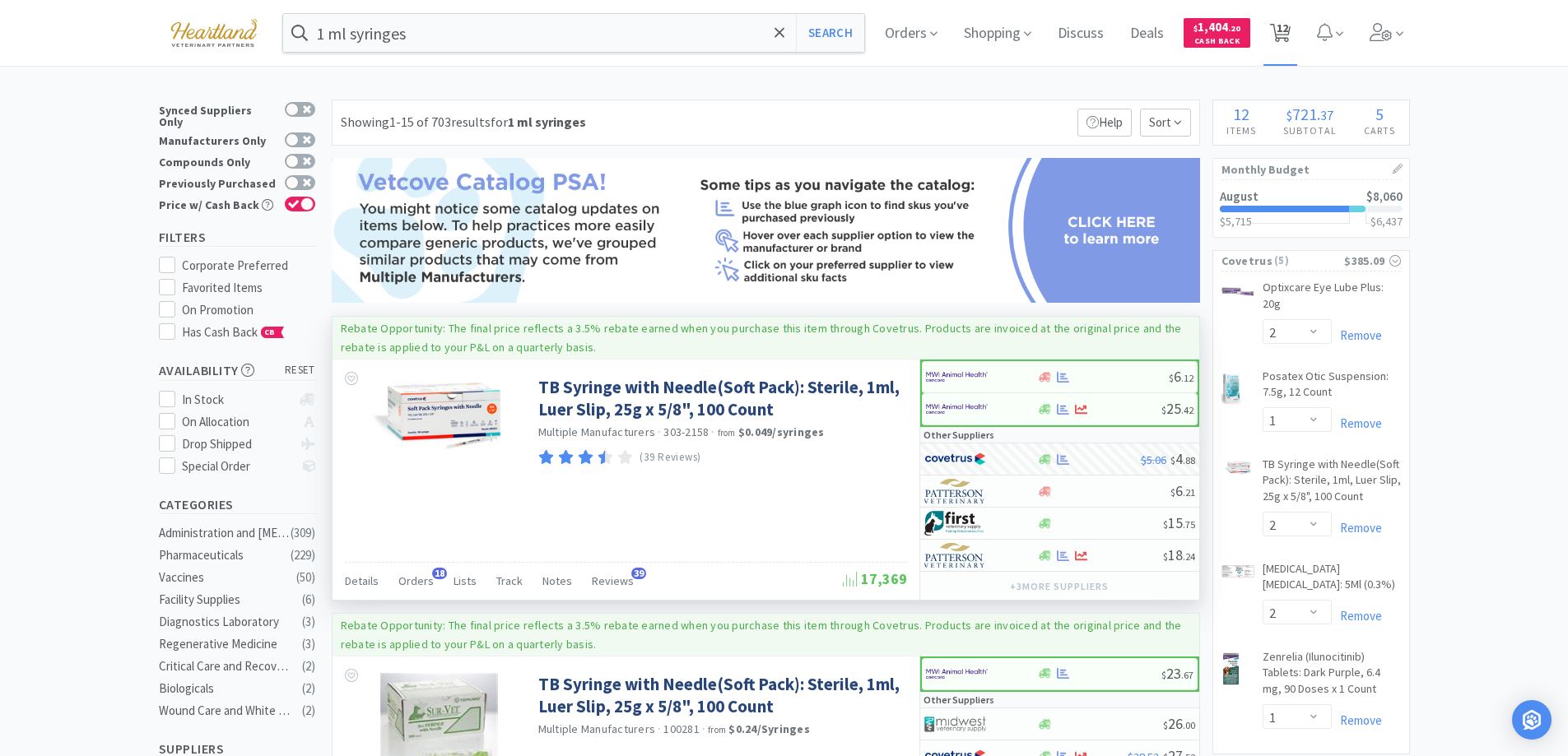
select select "1"
select select "2"
select select "1"
select select "2"
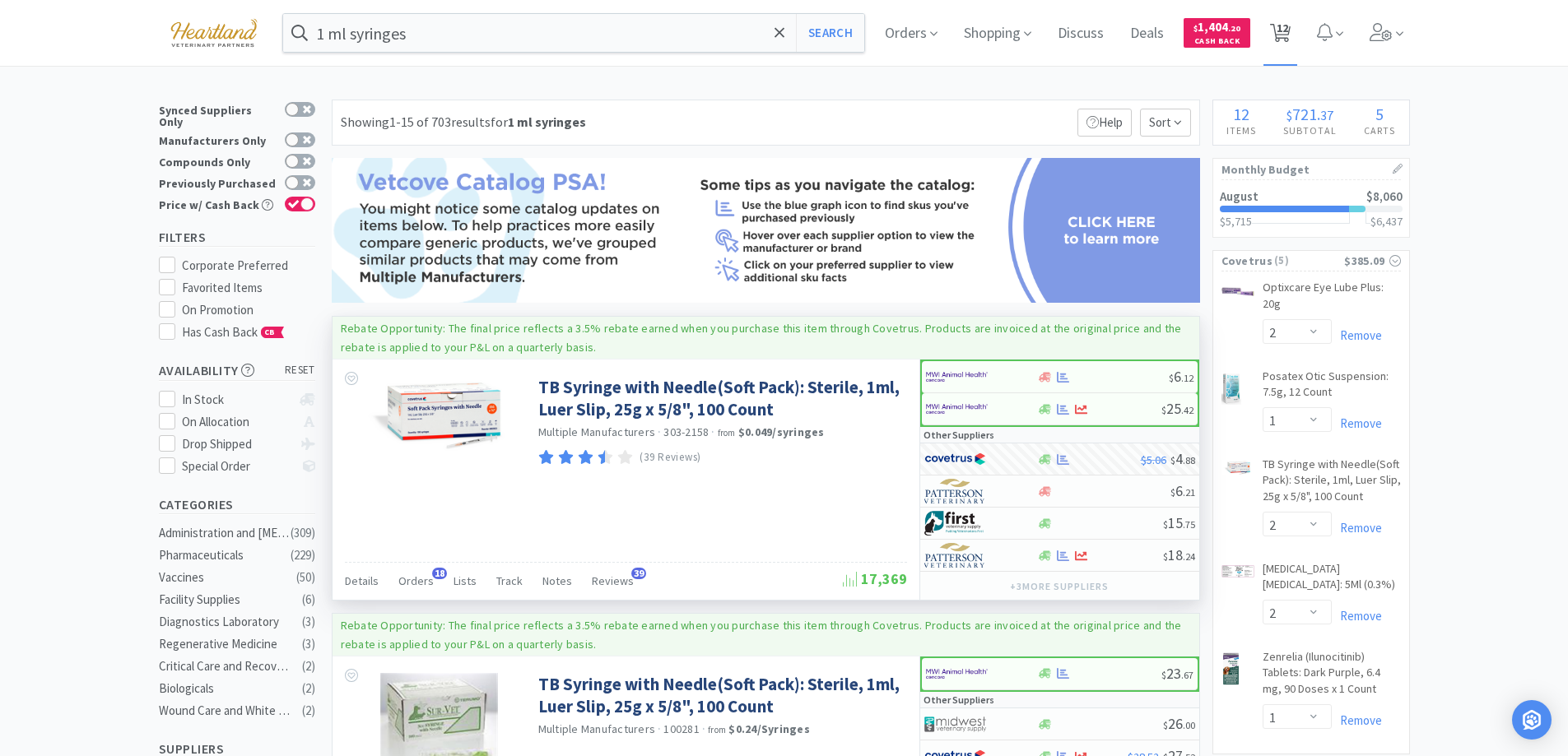
select select "2"
select select "1"
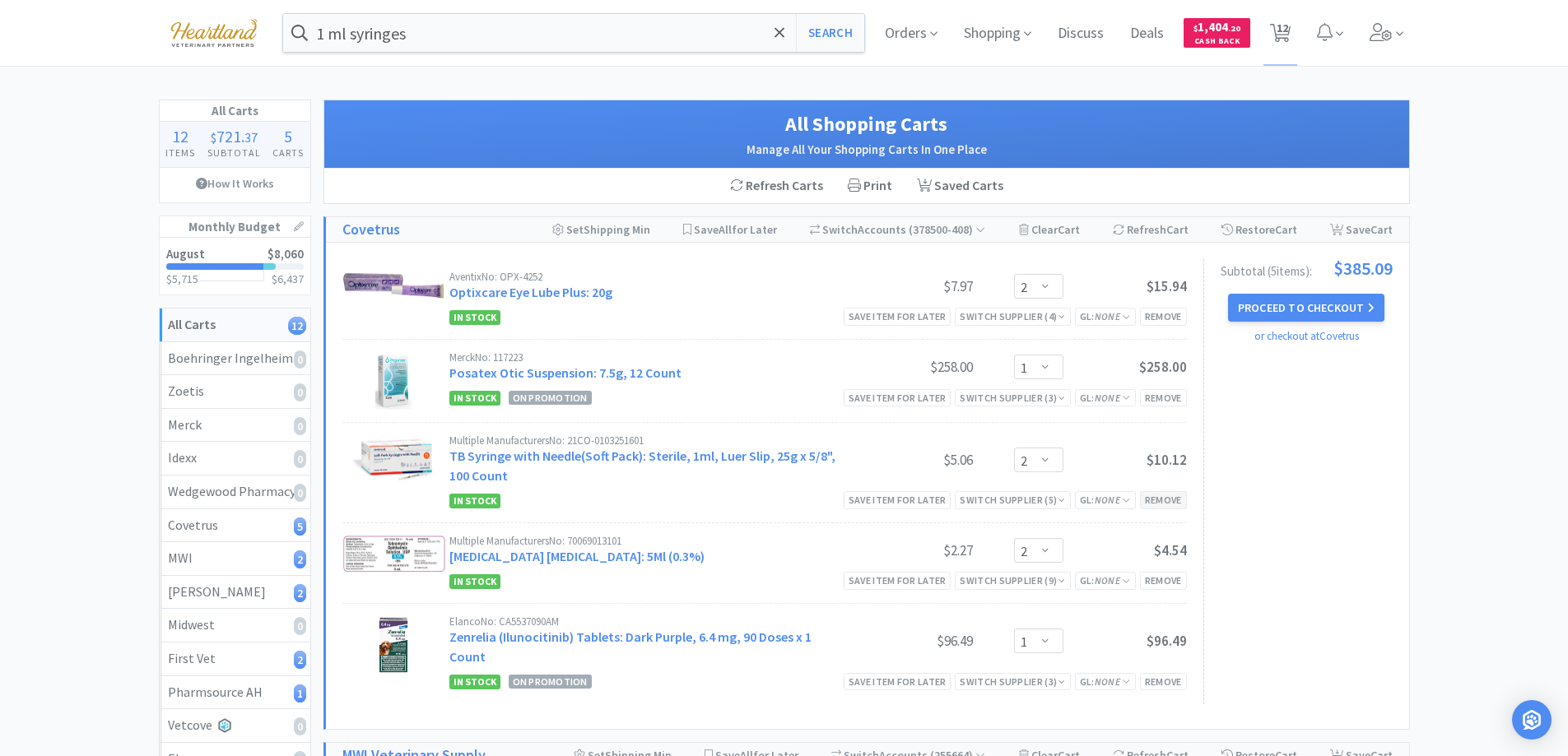
click at [1161, 501] on div "Remove" at bounding box center [1163, 500] width 47 height 18
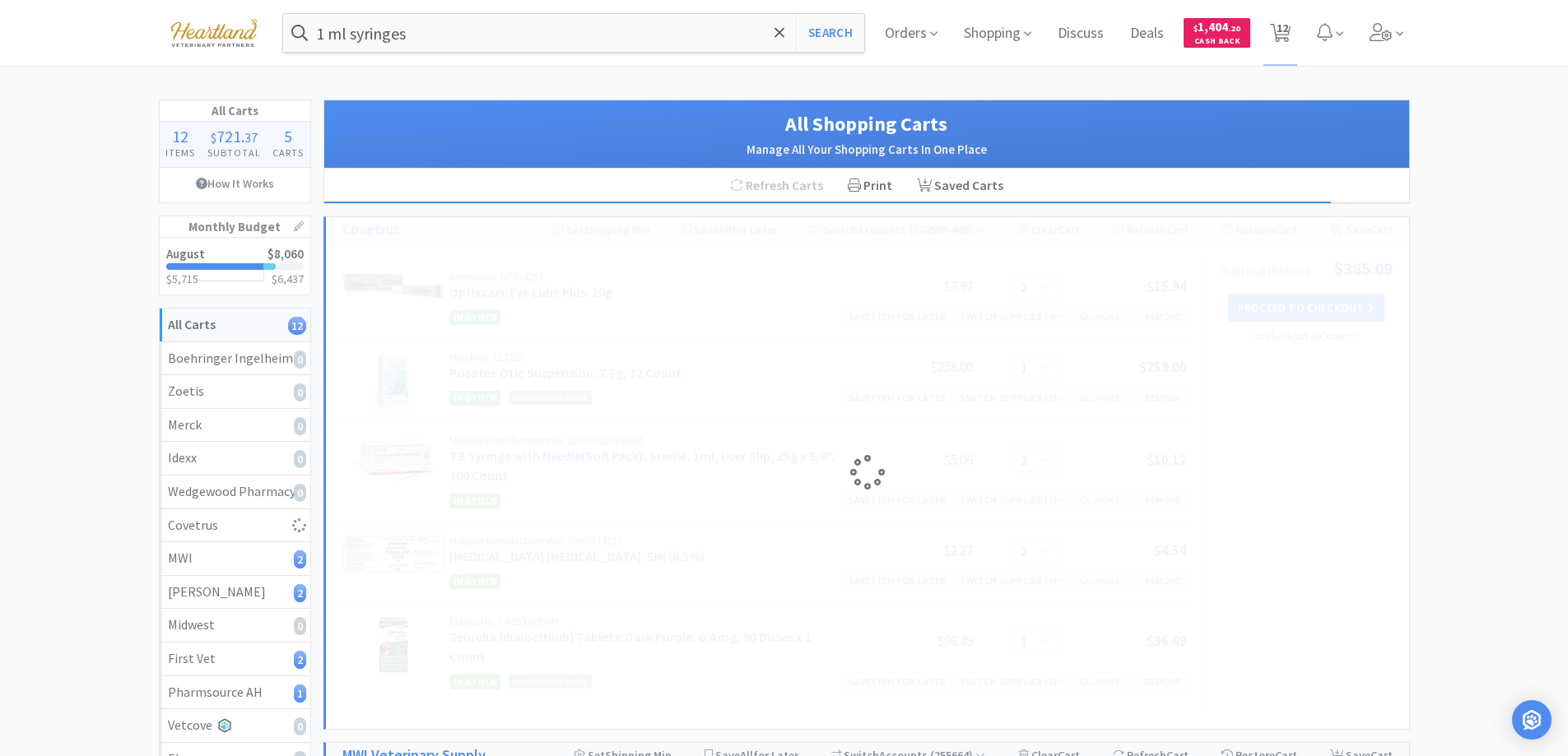
select select "1"
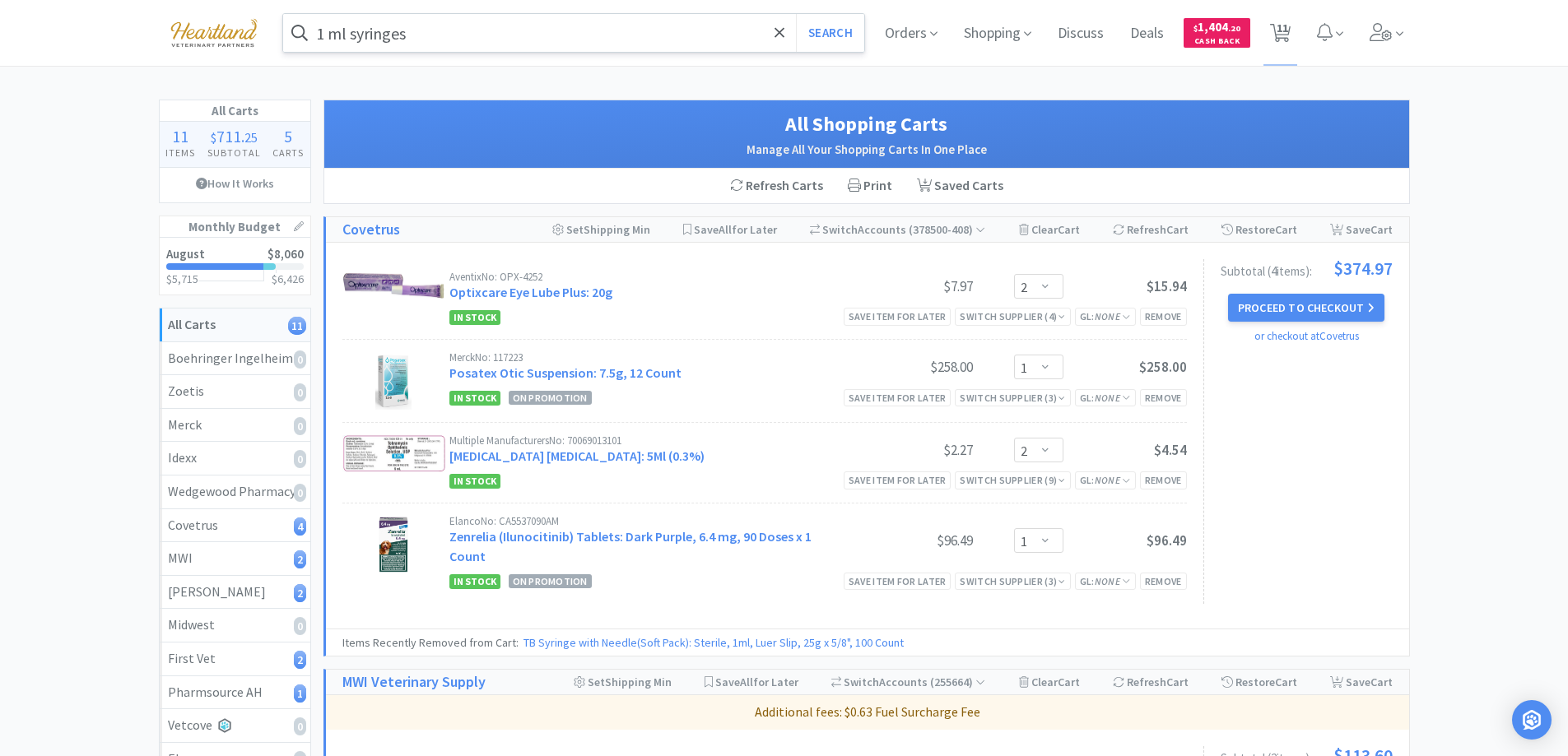
click at [489, 33] on input "1 ml syringes" at bounding box center [574, 32] width 582 height 38
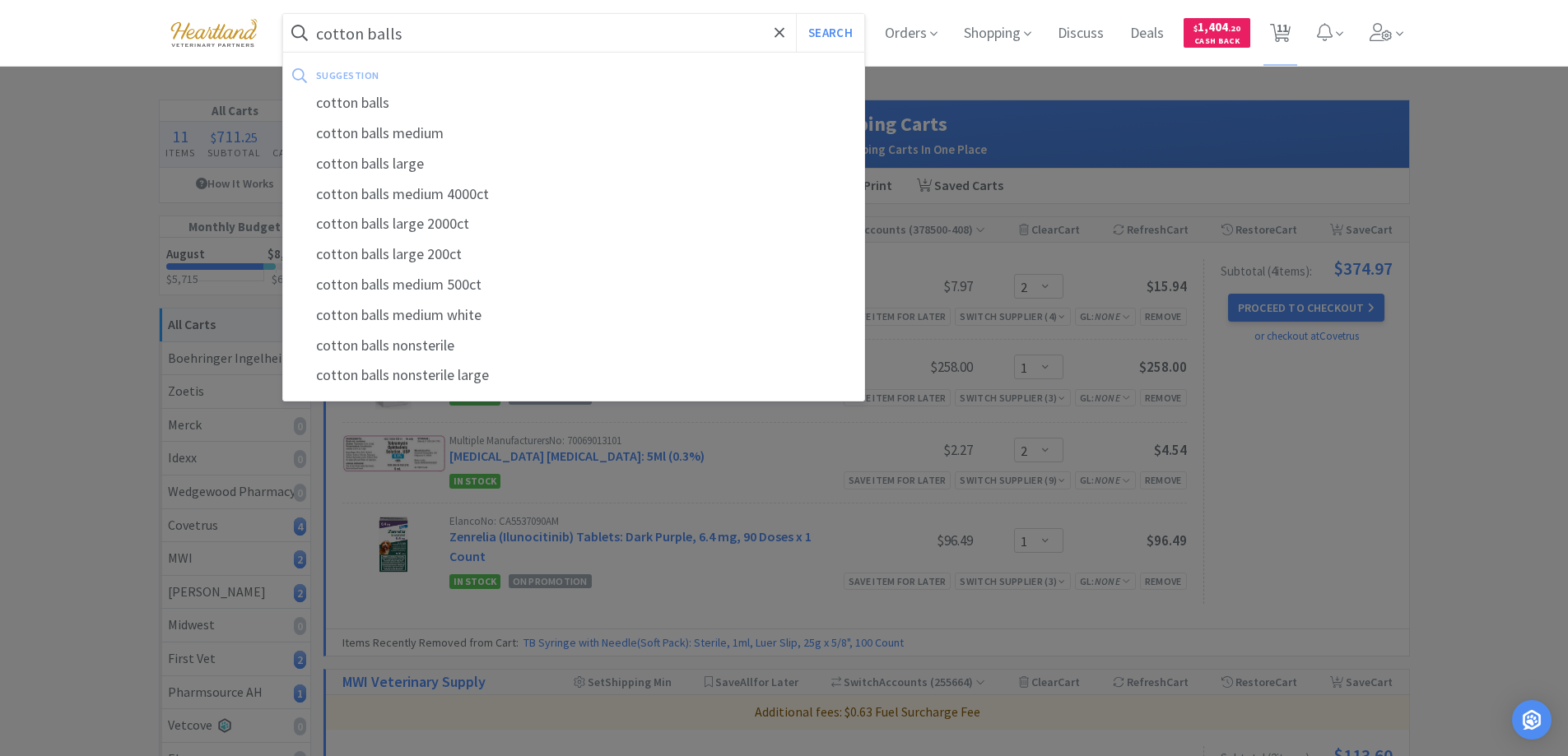
type input "cotton balls"
click at [796, 14] on button "Search" at bounding box center [830, 32] width 68 height 38
select select "2"
select select "1"
select select "2"
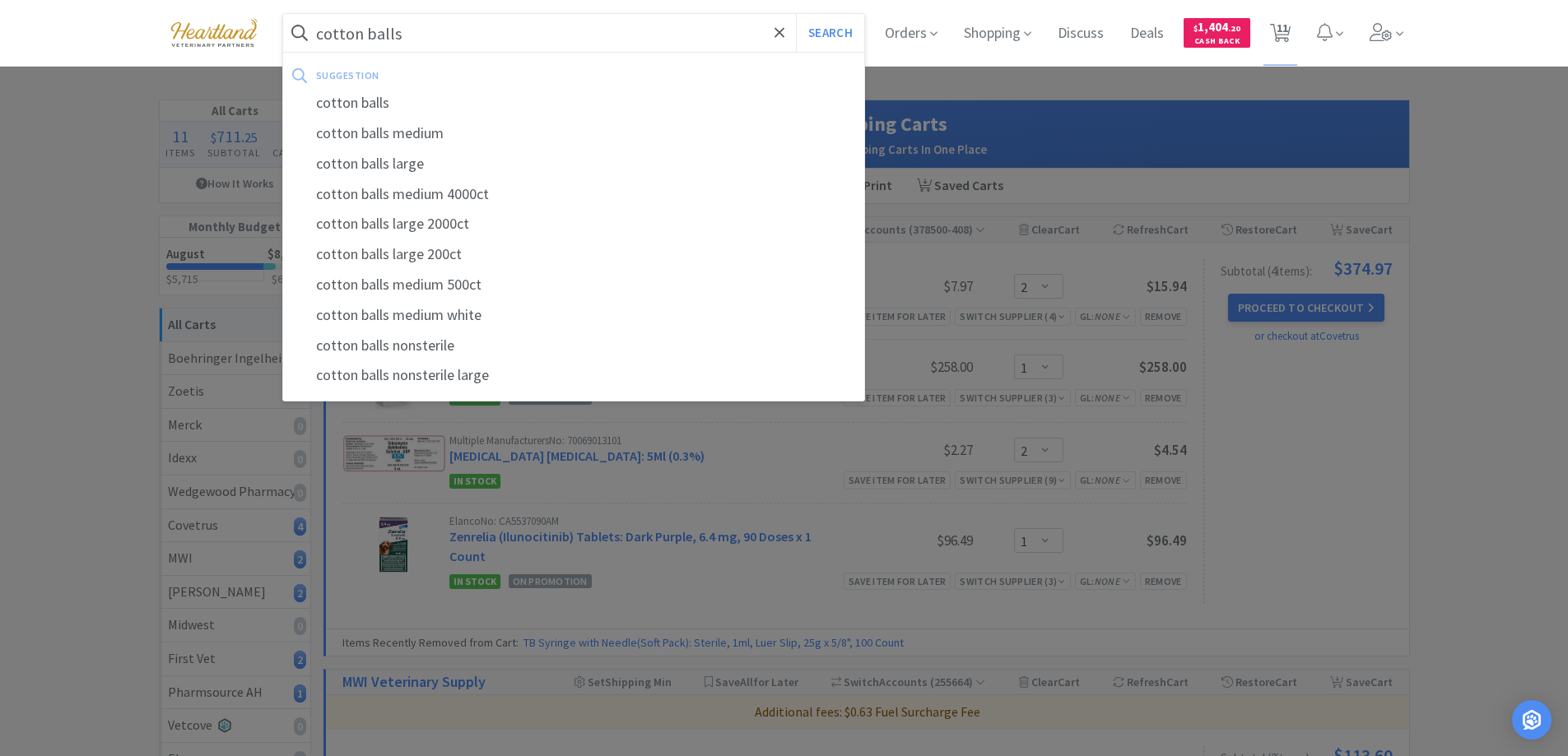
select select "1"
select select "2"
select select "1"
select select "2"
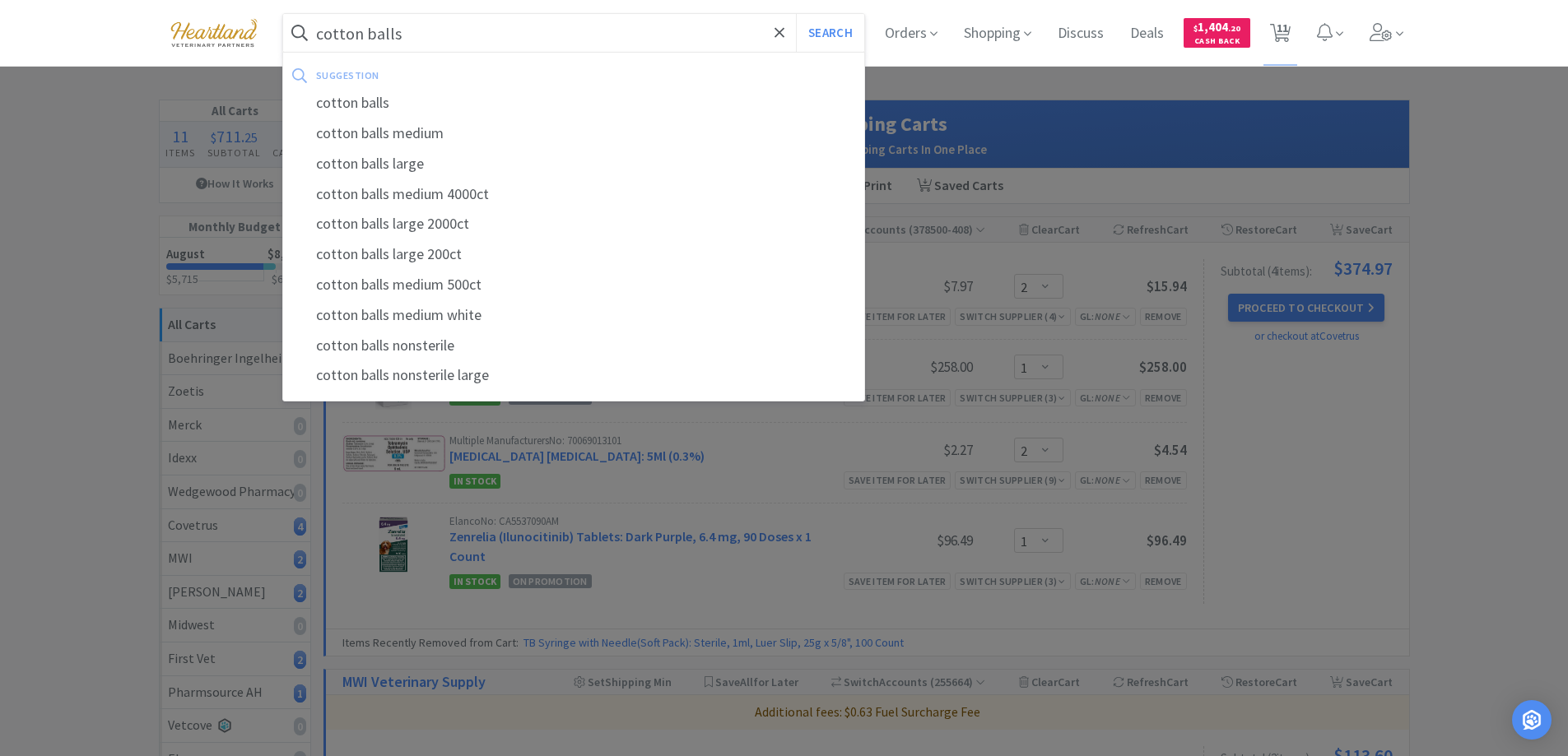
select select "2"
select select "1"
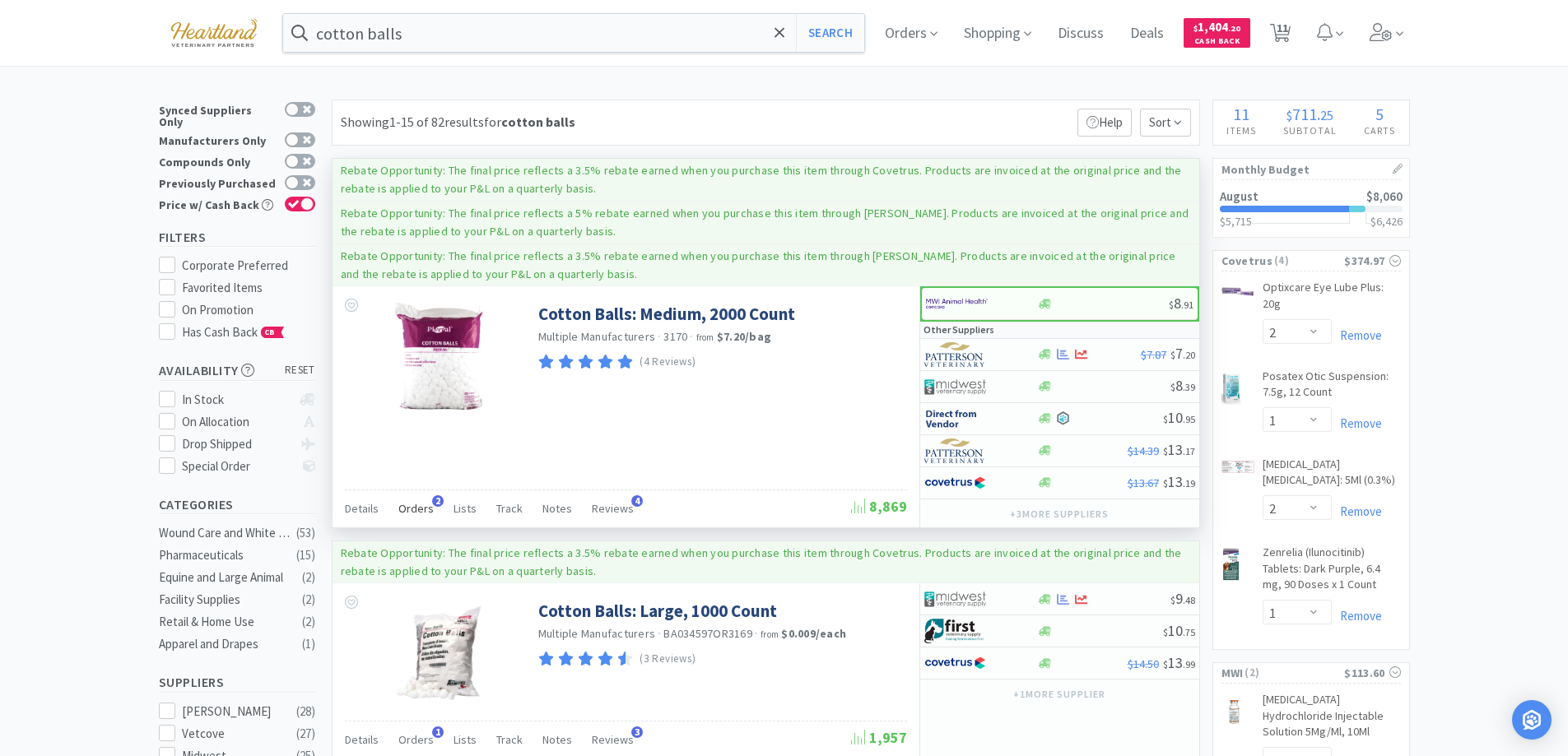
click at [411, 504] on span "Orders" at bounding box center [416, 508] width 35 height 15
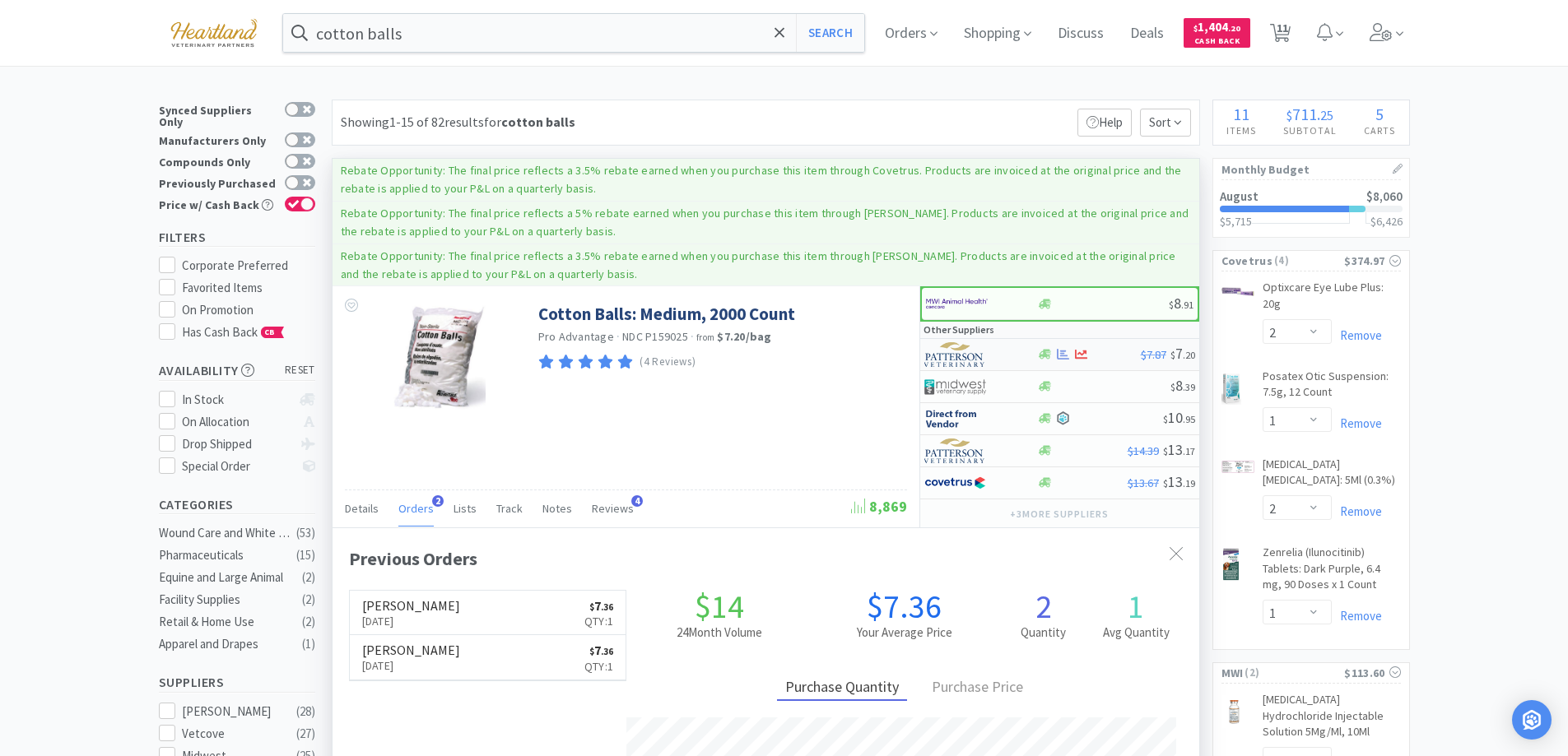
scroll to position [427, 866]
click at [1009, 352] on div at bounding box center [969, 354] width 91 height 28
select select "1"
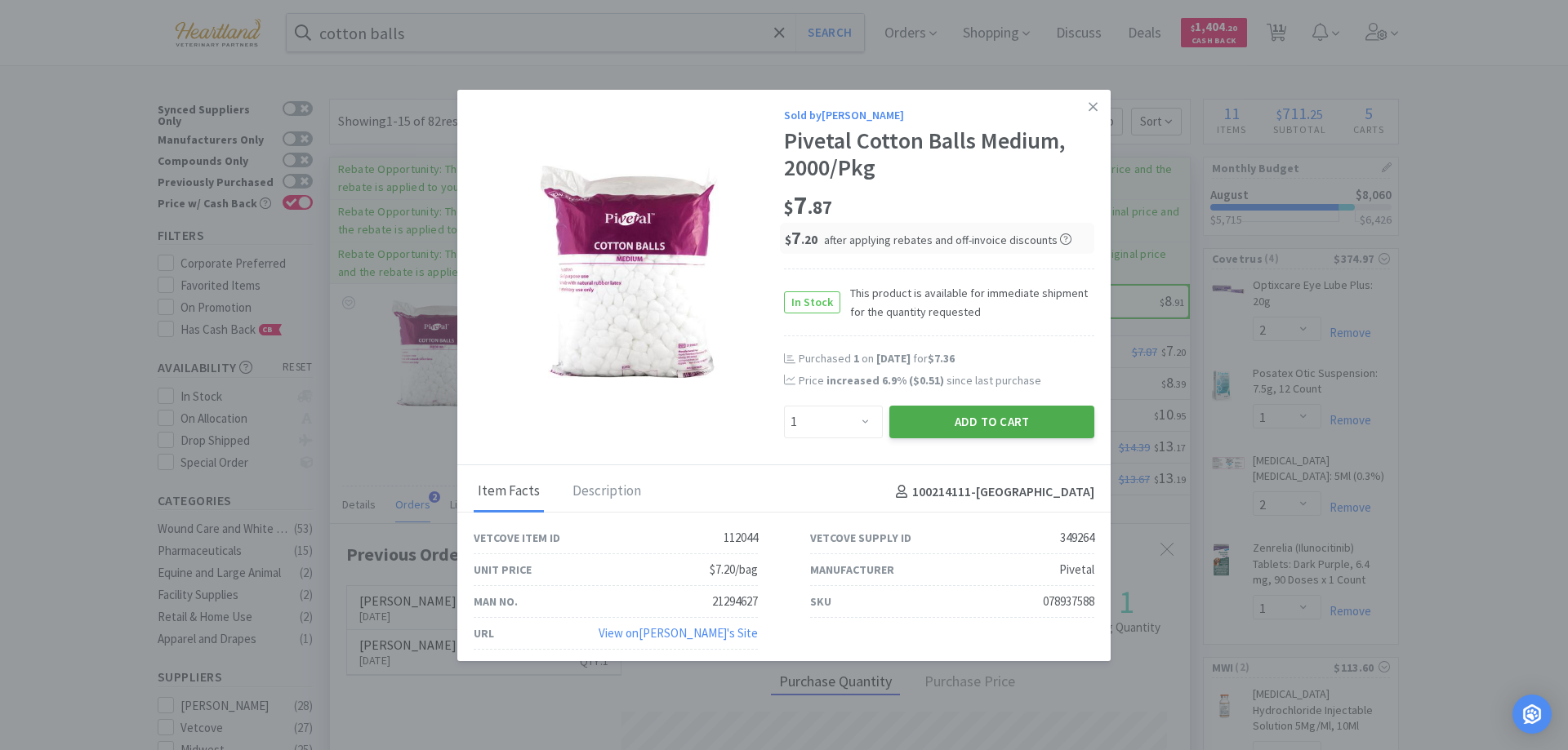
click at [995, 424] on button "Add to Cart" at bounding box center [991, 422] width 205 height 33
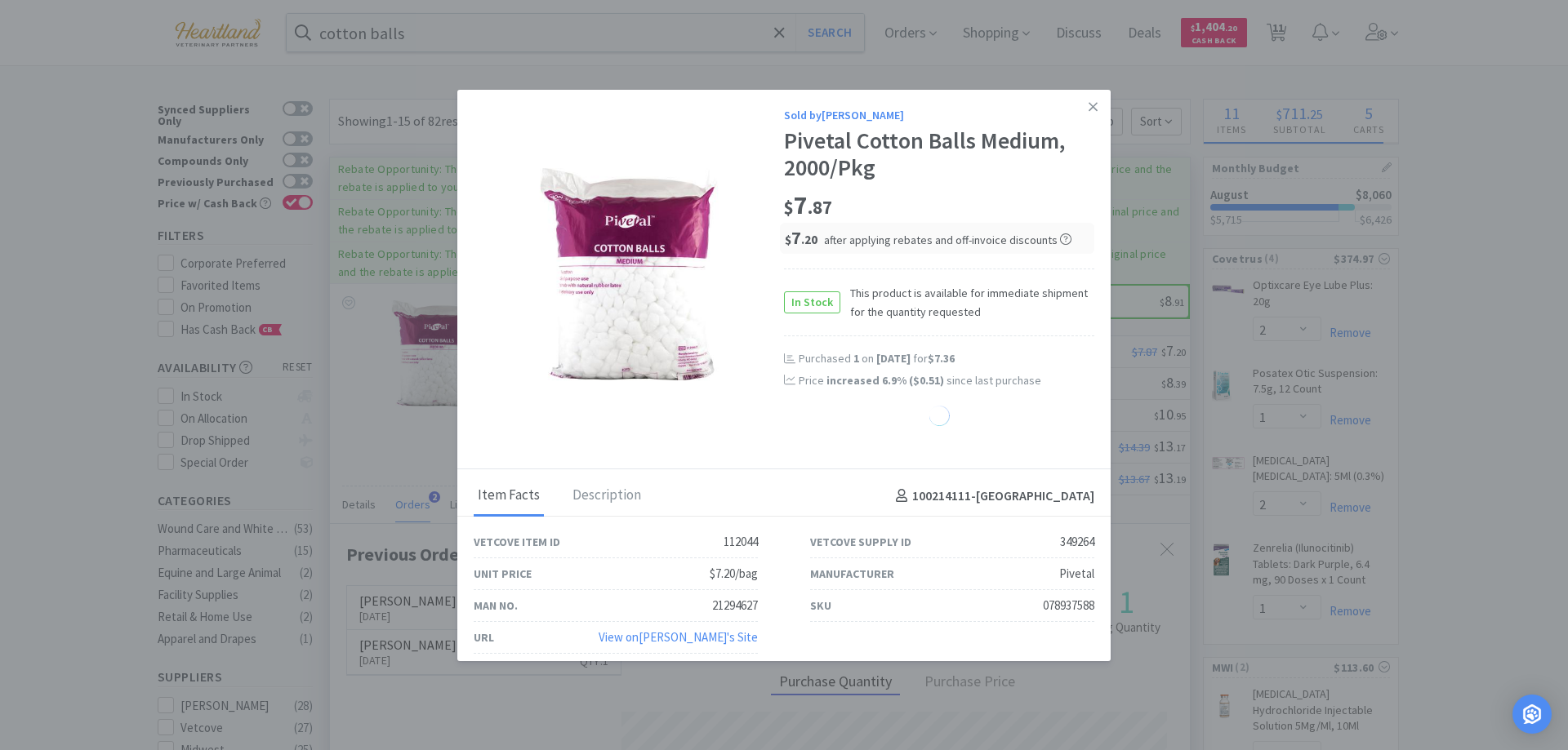
select select "1"
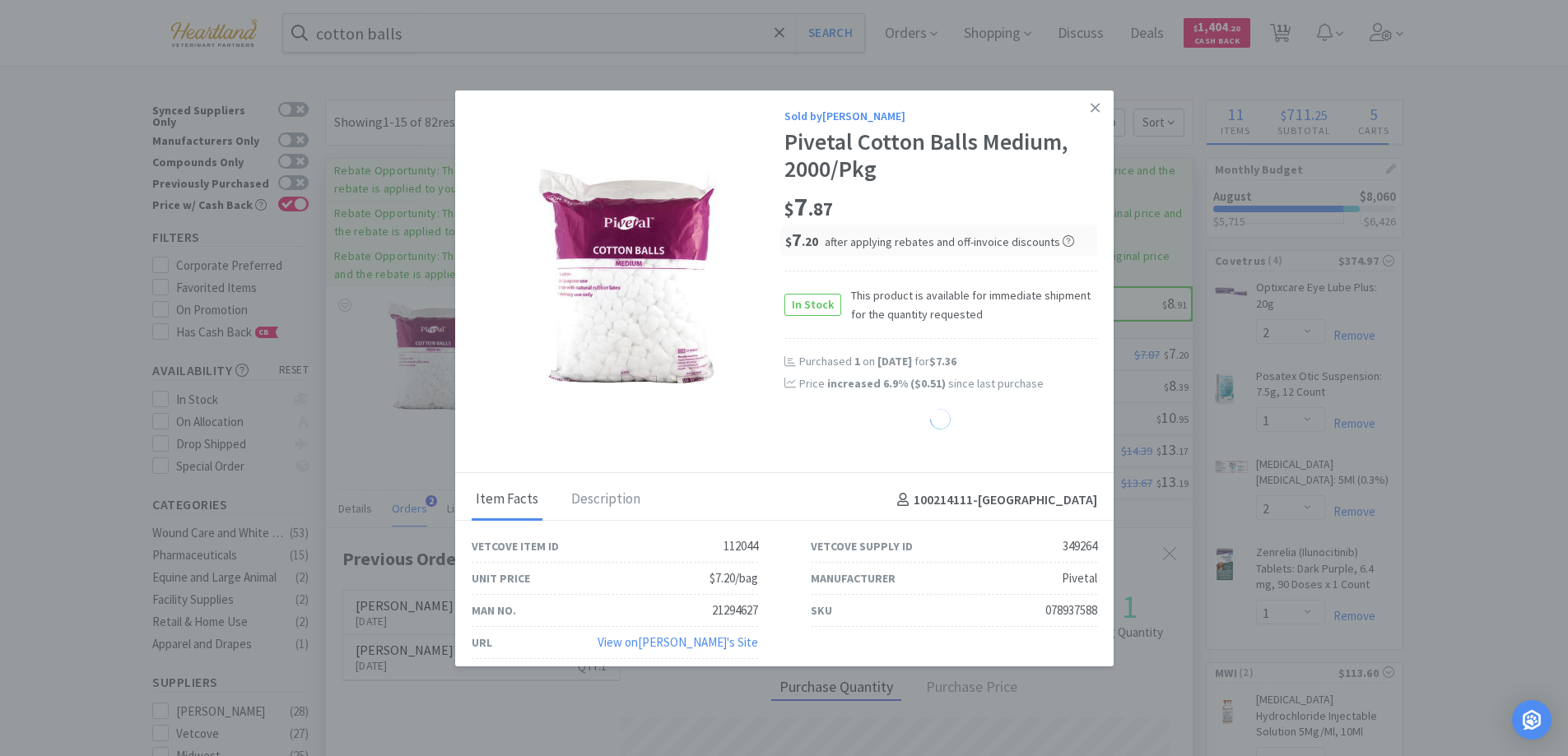
select select "2"
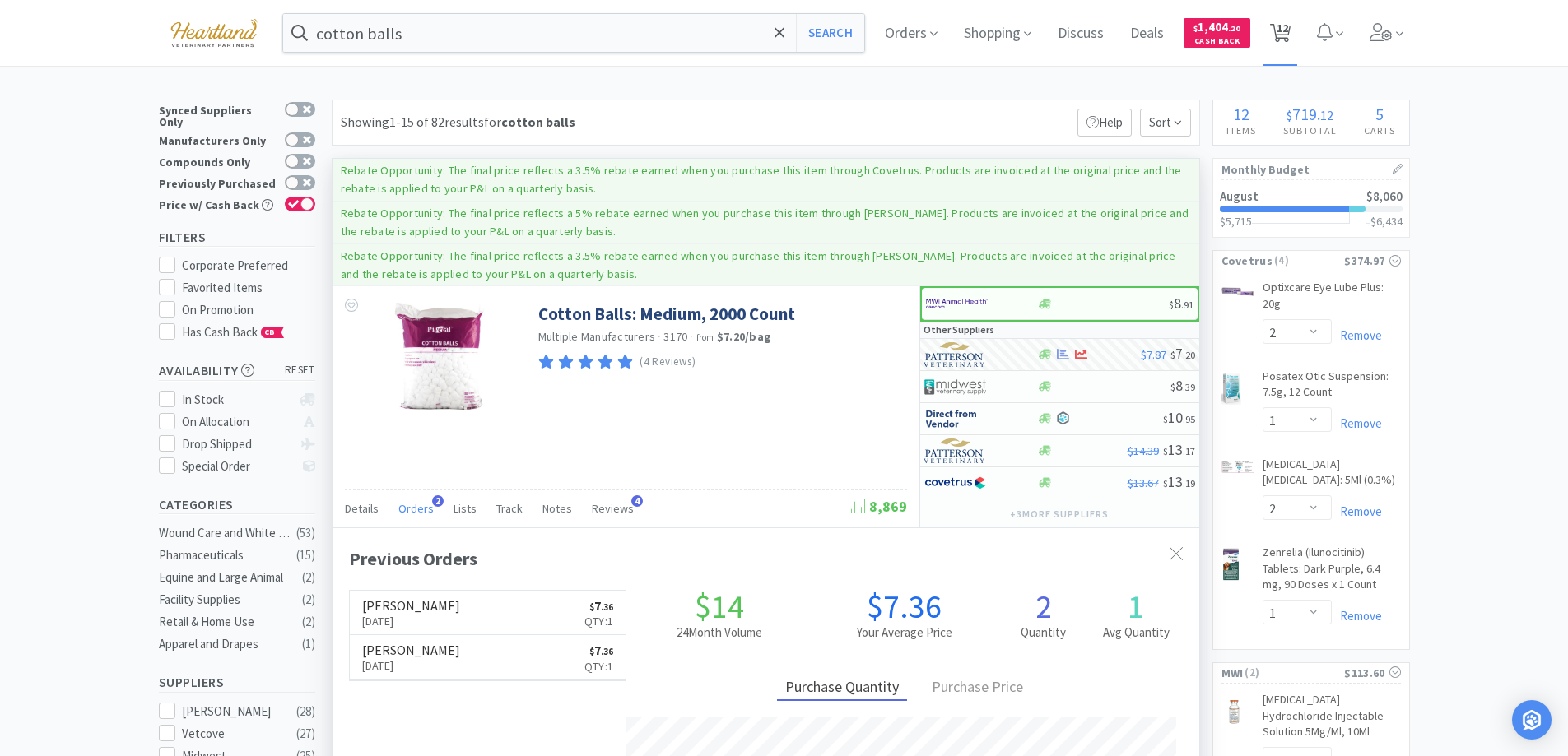
click at [1288, 32] on span "12" at bounding box center [1282, 28] width 11 height 66
select select "2"
select select "1"
select select "2"
select select "1"
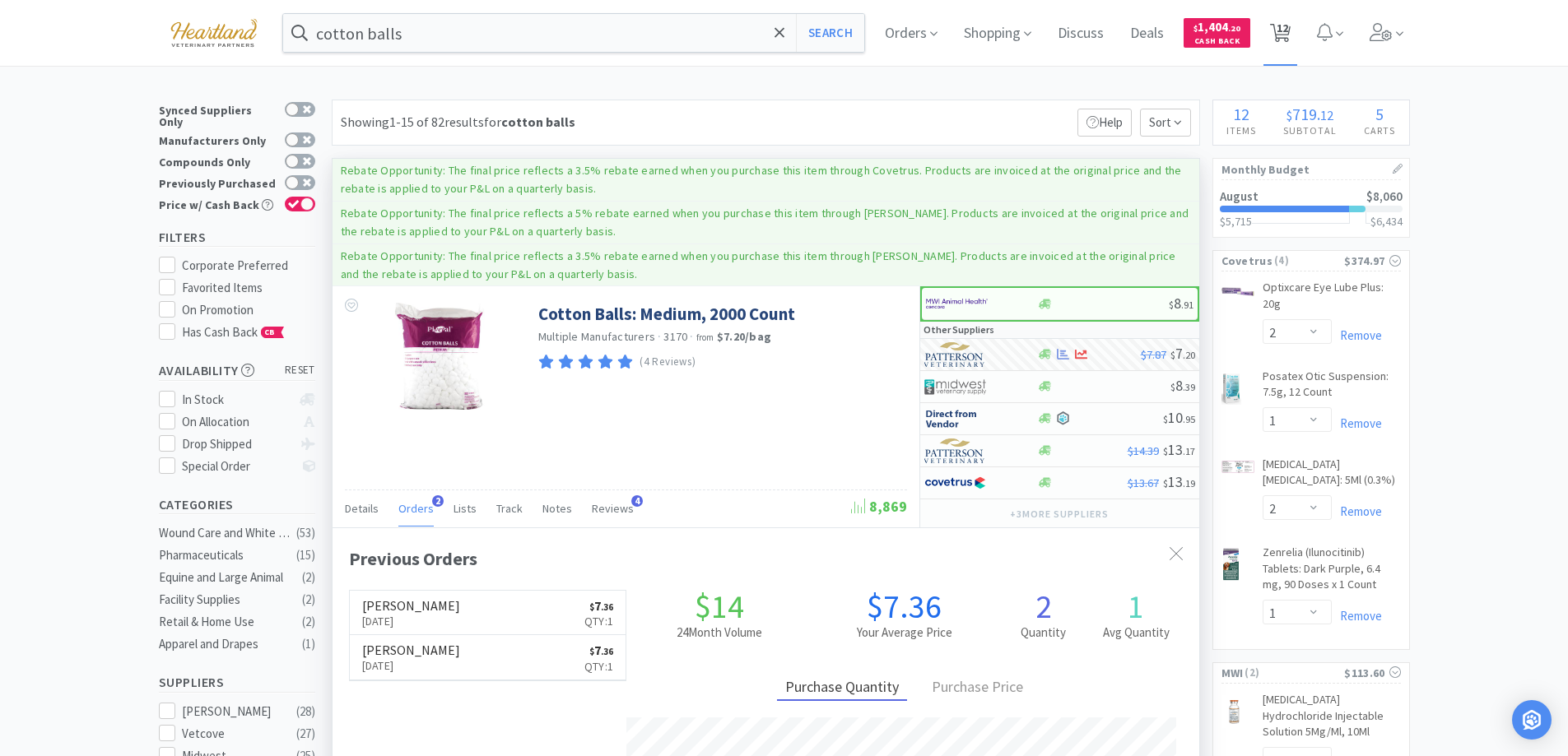
select select "1"
select select "2"
select select "1"
select select "2"
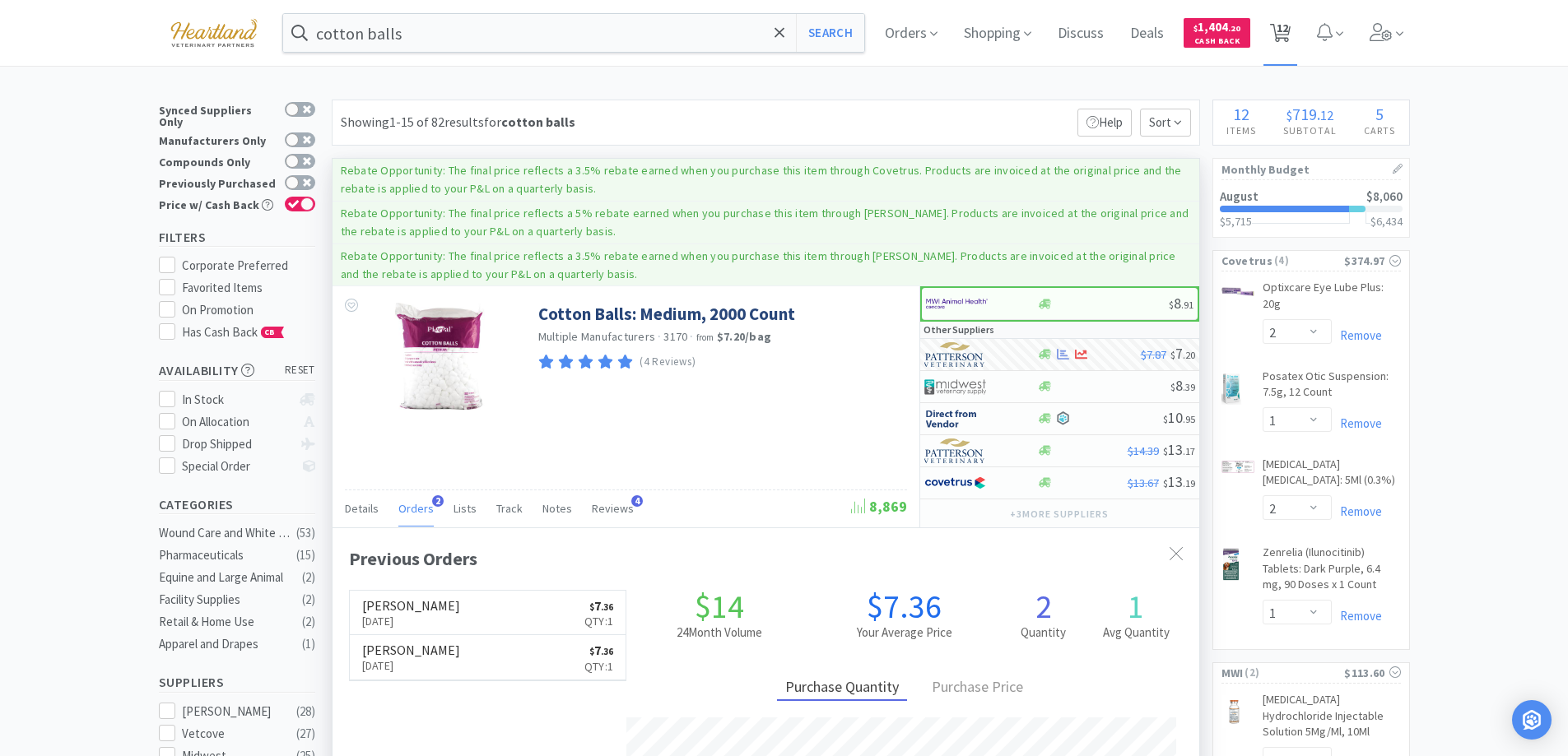
select select "2"
select select "1"
